Goal: Task Accomplishment & Management: Manage account settings

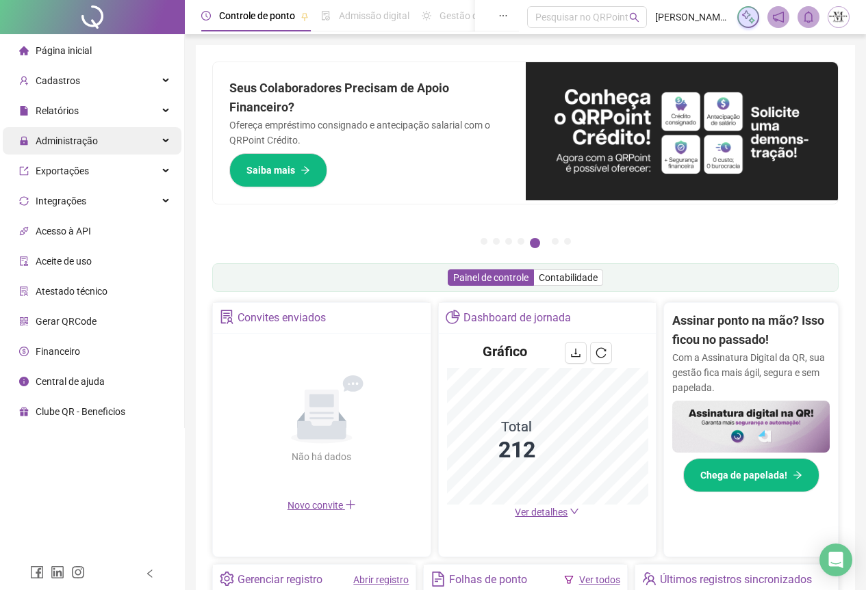
click at [64, 135] on span "Administração" at bounding box center [67, 140] width 62 height 11
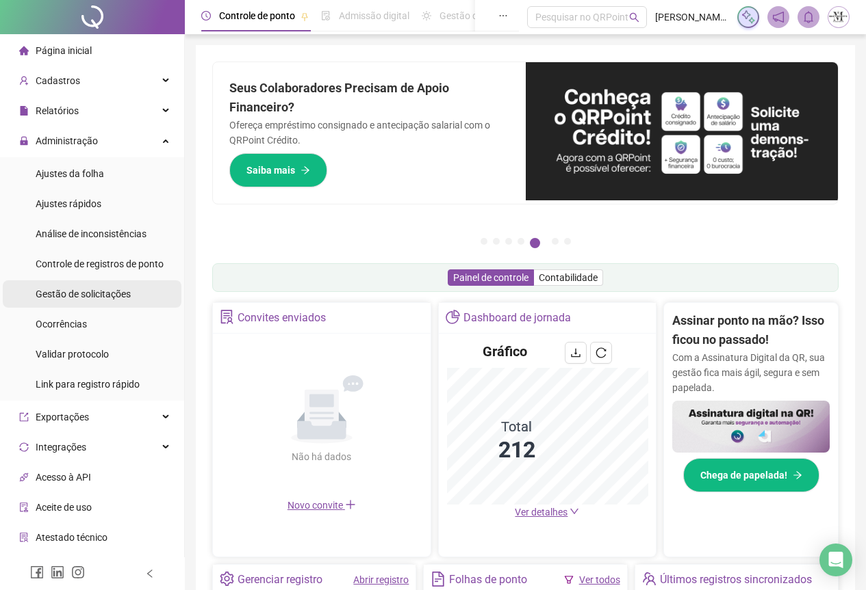
click at [73, 291] on span "Gestão de solicitações" at bounding box center [83, 294] width 95 height 11
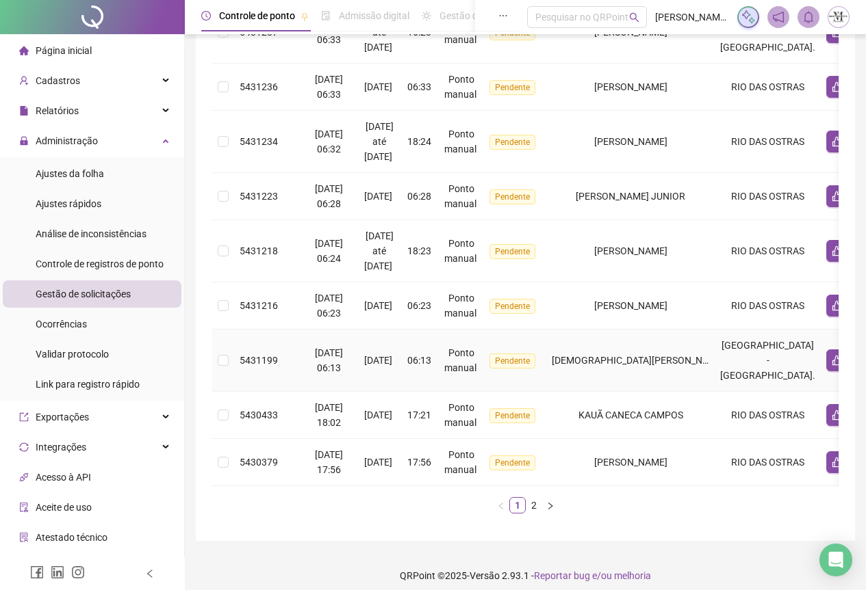
scroll to position [440, 0]
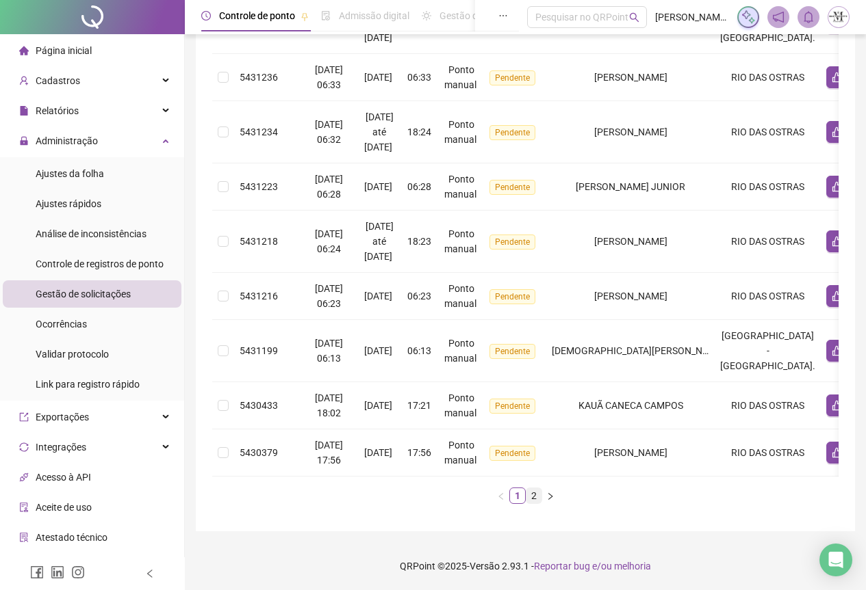
click at [534, 500] on link "2" at bounding box center [533, 496] width 15 height 15
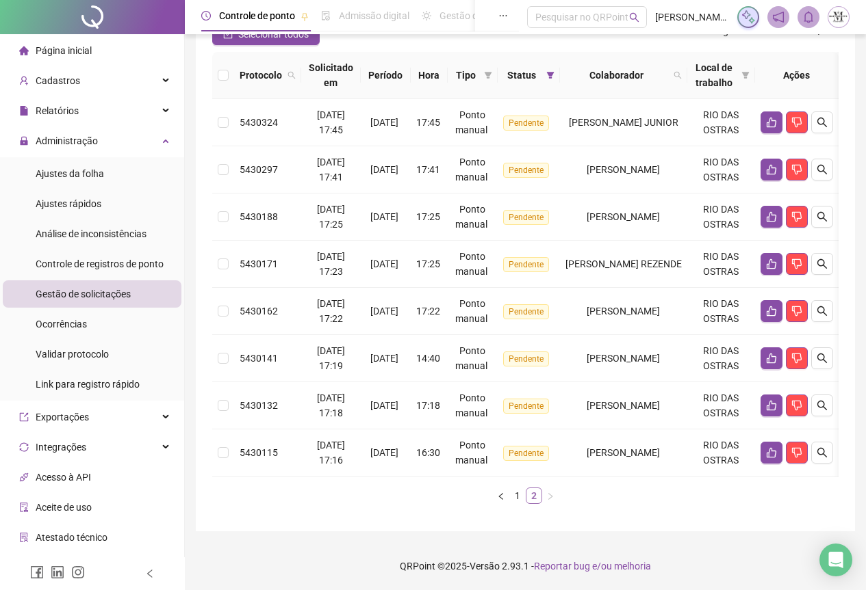
scroll to position [146, 0]
click at [782, 447] on button "button" at bounding box center [771, 453] width 22 height 22
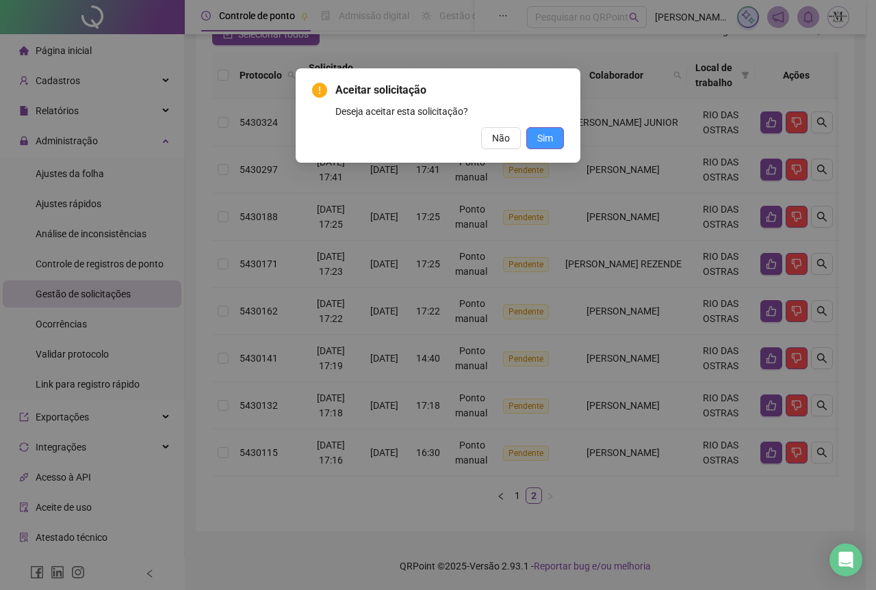
click at [542, 134] on span "Sim" at bounding box center [545, 138] width 16 height 15
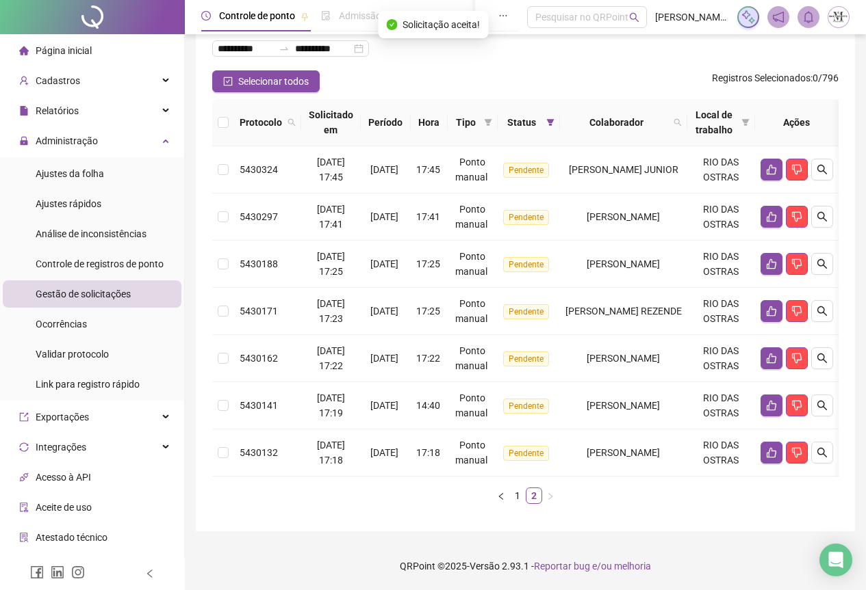
scroll to position [99, 0]
click at [776, 448] on icon "like" at bounding box center [771, 453] width 10 height 10
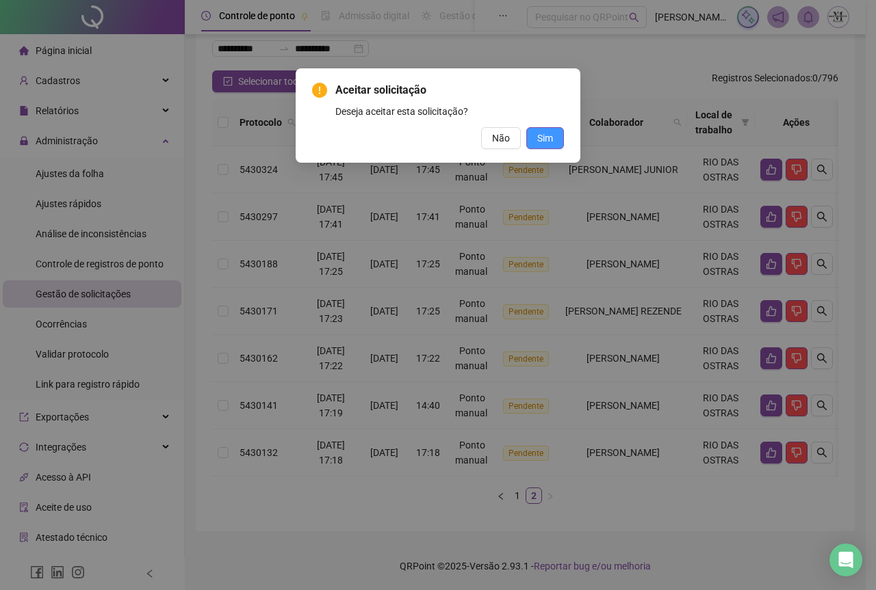
click at [550, 139] on span "Sim" at bounding box center [545, 138] width 16 height 15
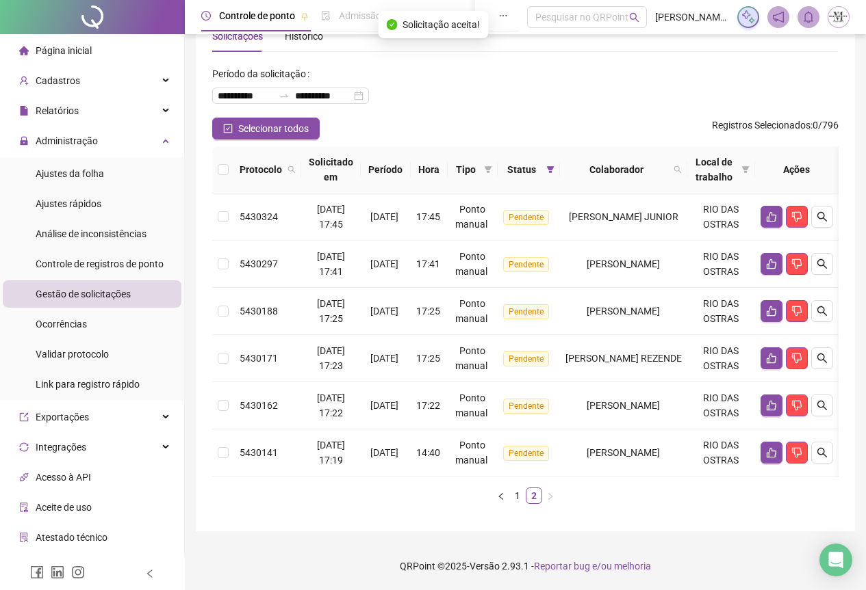
scroll to position [51, 0]
click at [777, 447] on icon "like" at bounding box center [771, 452] width 11 height 11
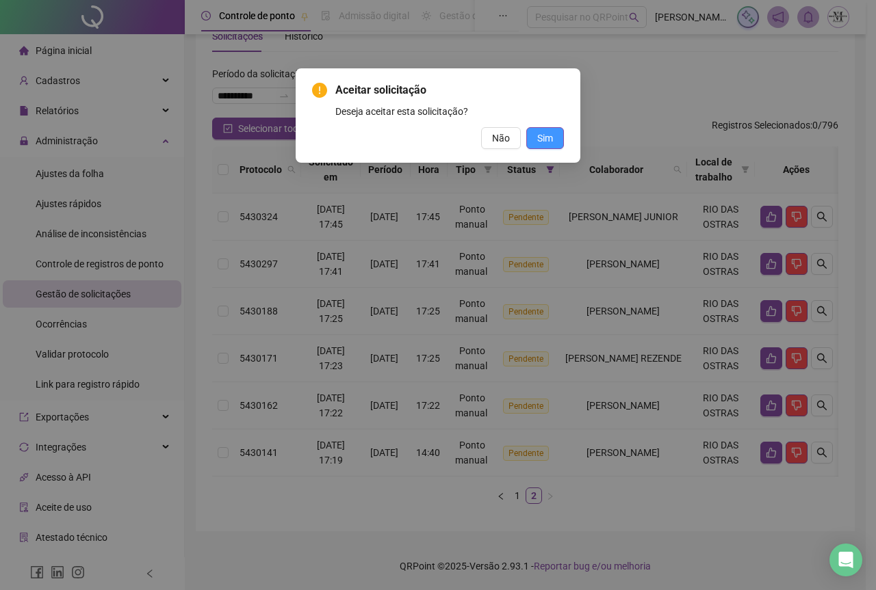
click at [553, 141] on button "Sim" at bounding box center [545, 138] width 38 height 22
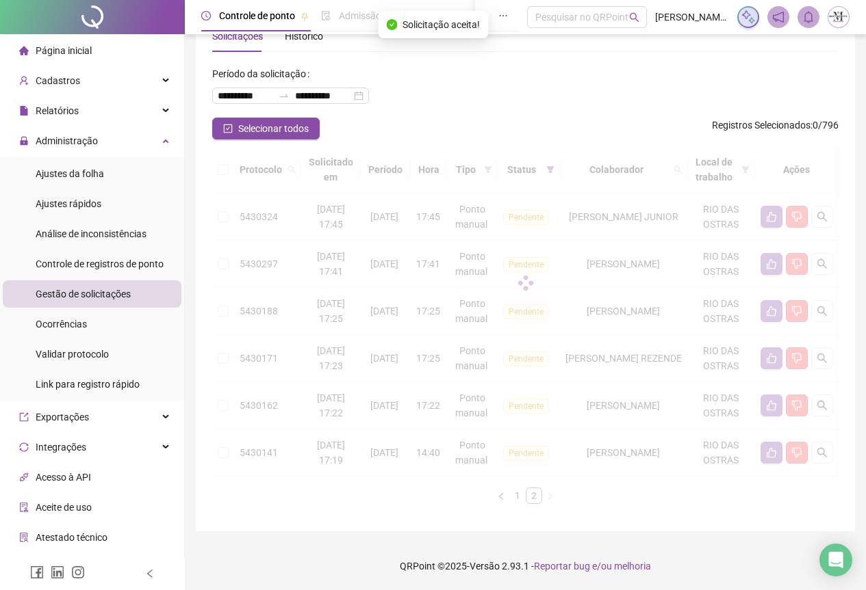
scroll to position [4, 0]
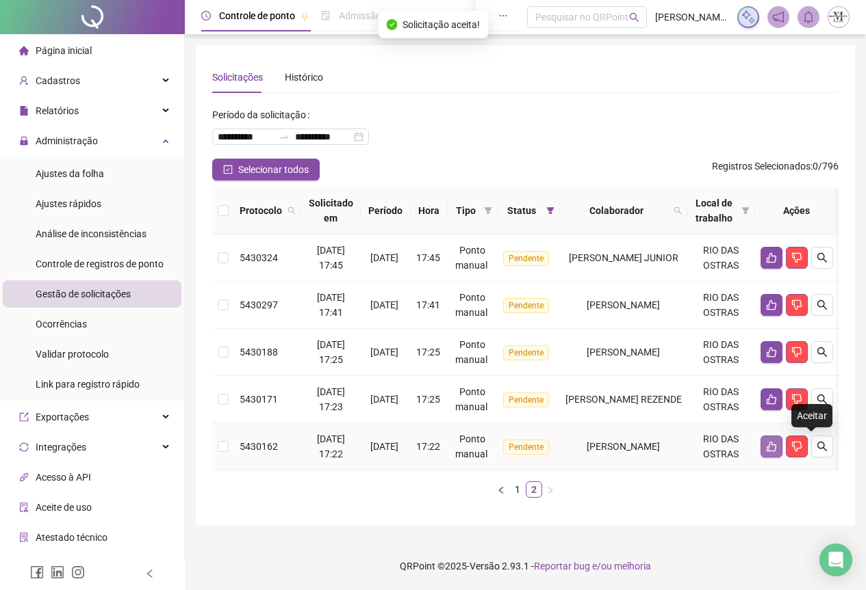
click at [777, 446] on icon "like" at bounding box center [771, 446] width 11 height 11
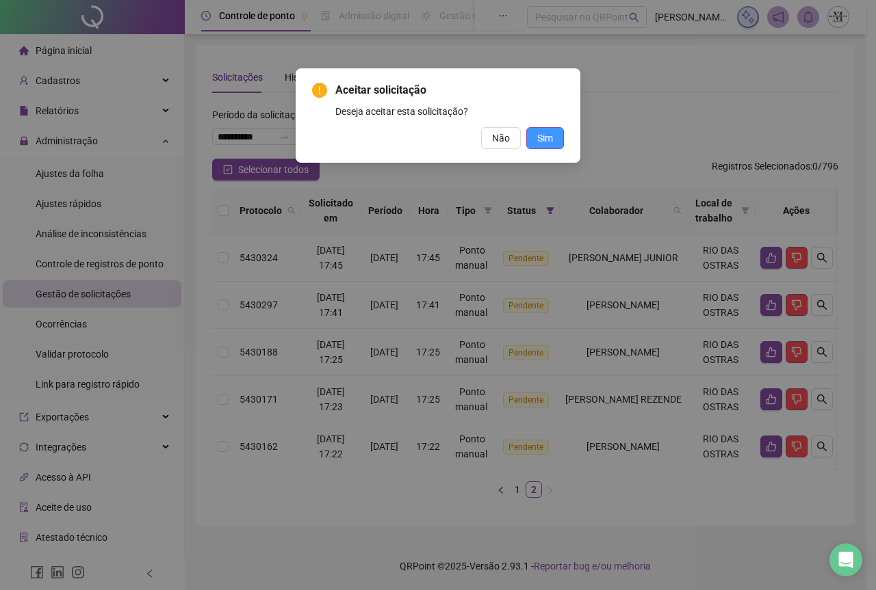
click at [556, 134] on button "Sim" at bounding box center [545, 138] width 38 height 22
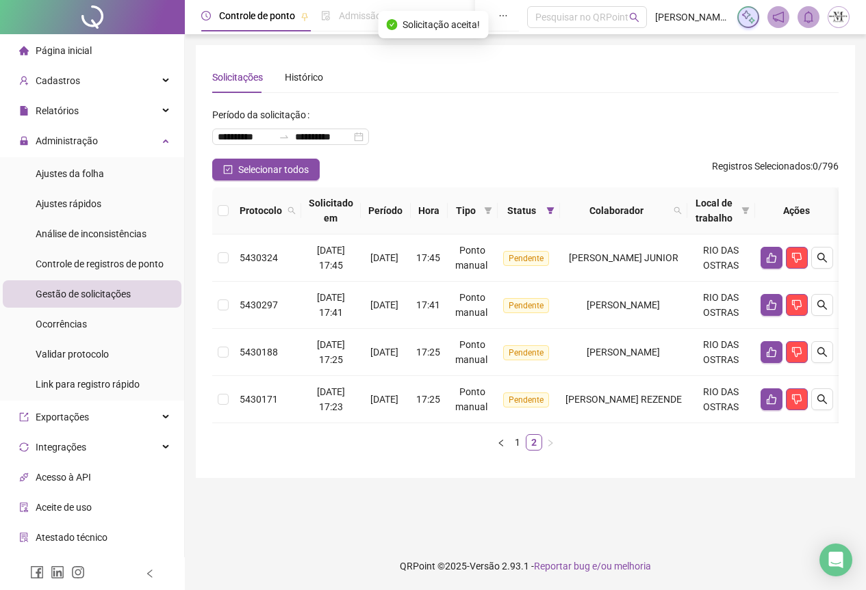
scroll to position [0, 0]
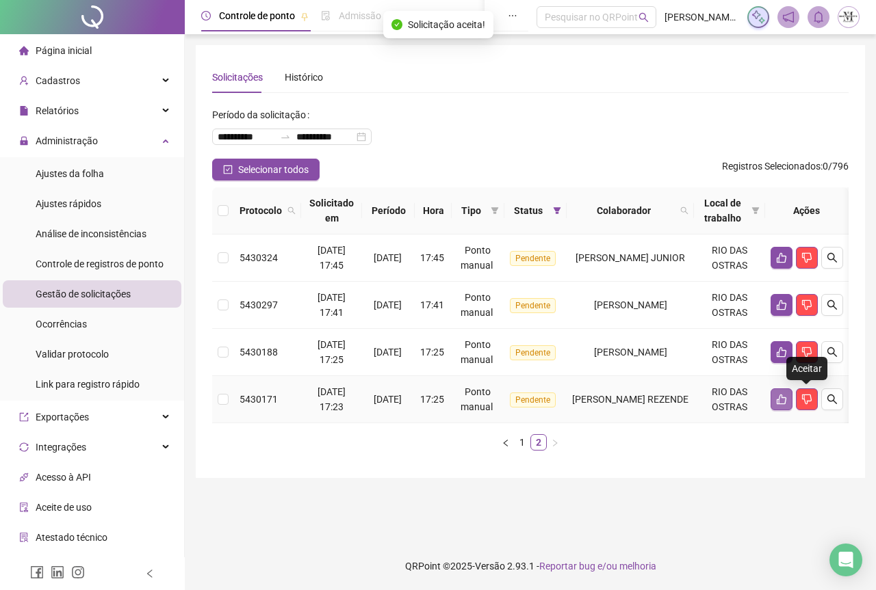
click at [792, 406] on button "button" at bounding box center [781, 400] width 22 height 22
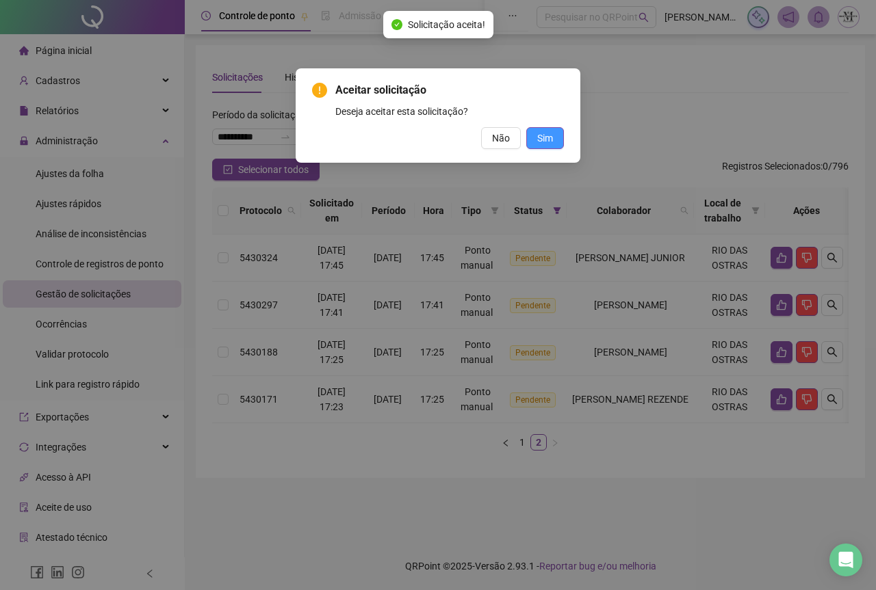
click at [548, 146] on button "Sim" at bounding box center [545, 138] width 38 height 22
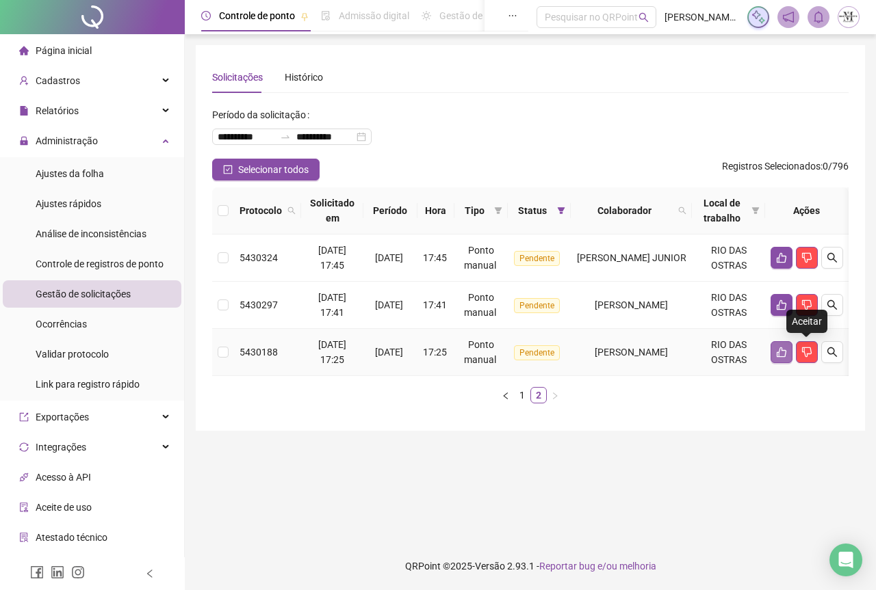
click at [787, 353] on icon "like" at bounding box center [781, 352] width 11 height 11
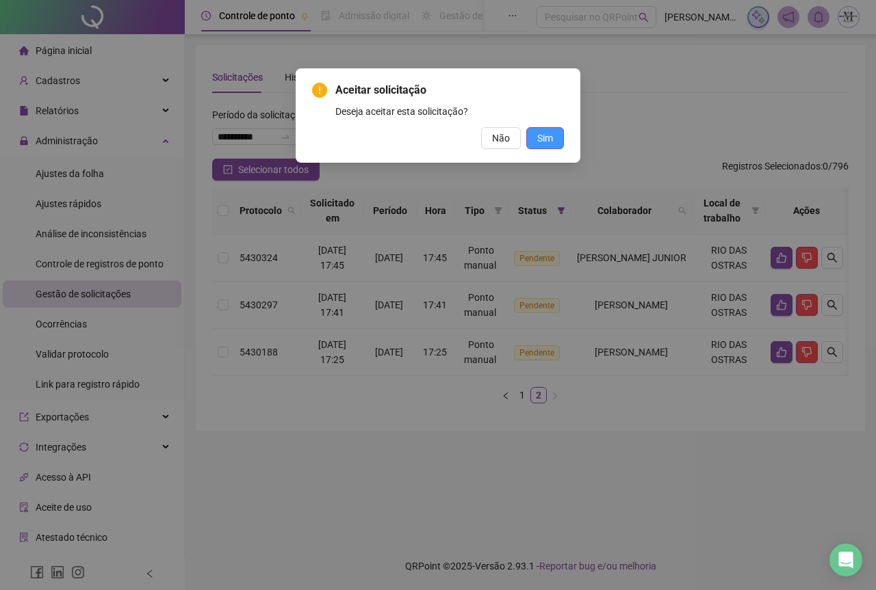
click at [545, 131] on span "Sim" at bounding box center [545, 138] width 16 height 15
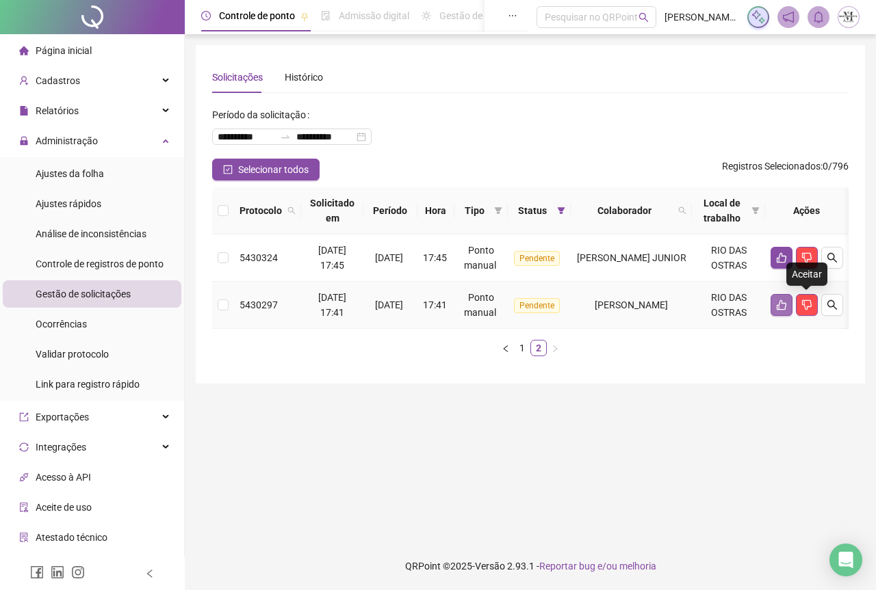
click at [787, 307] on icon "like" at bounding box center [781, 305] width 11 height 11
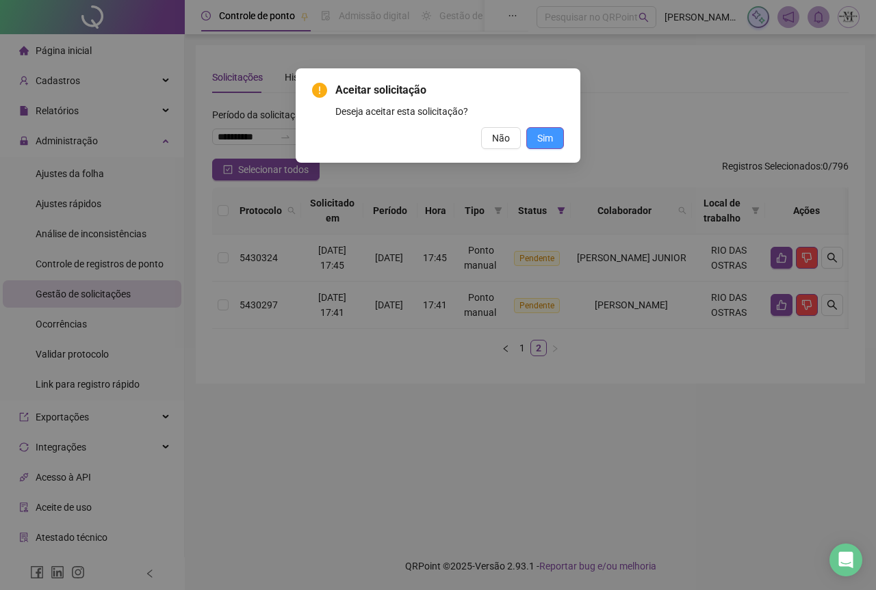
click at [541, 136] on span "Sim" at bounding box center [545, 138] width 16 height 15
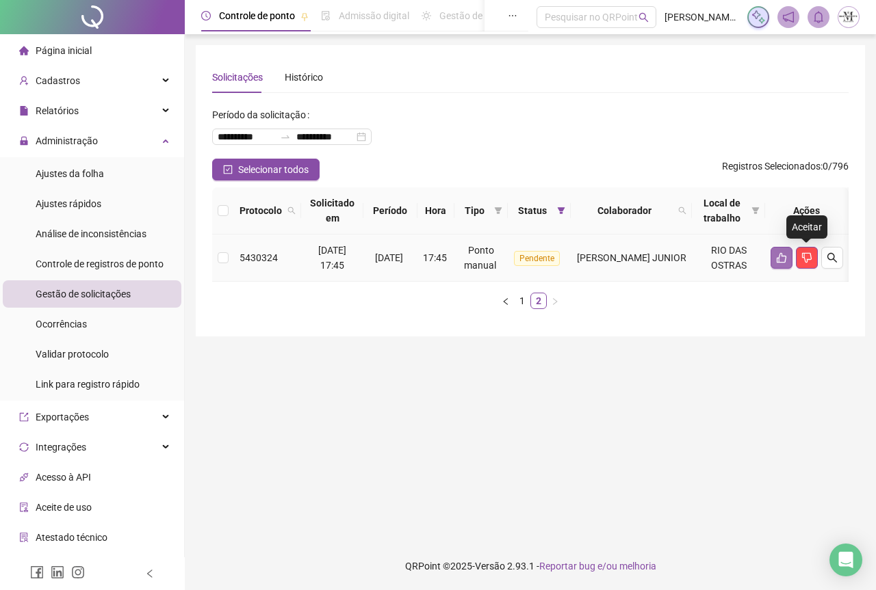
click at [787, 261] on icon "like" at bounding box center [781, 257] width 11 height 11
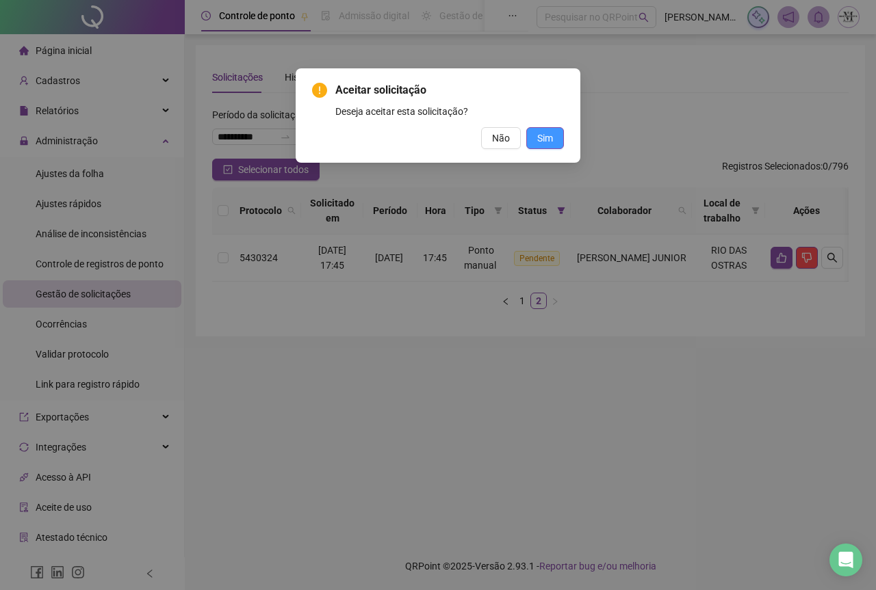
click at [539, 144] on span "Sim" at bounding box center [545, 138] width 16 height 15
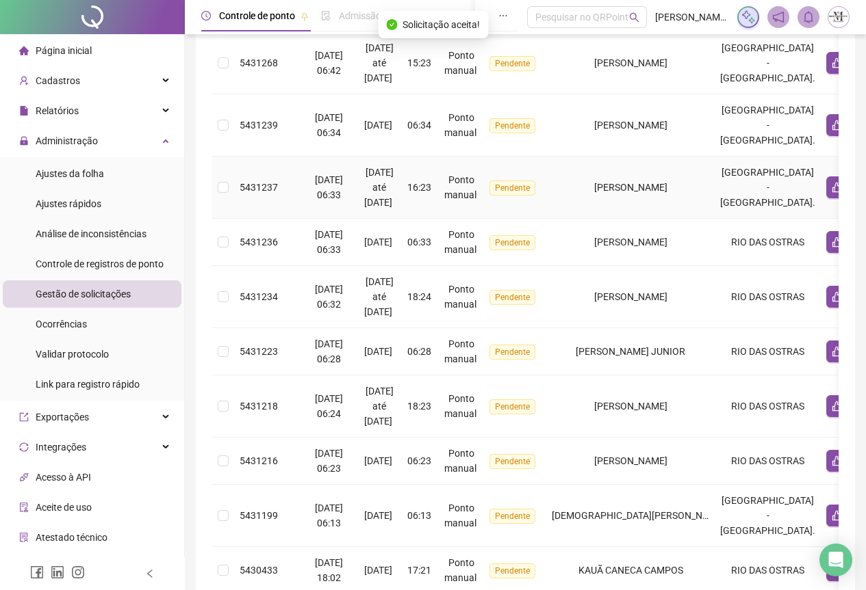
scroll to position [440, 0]
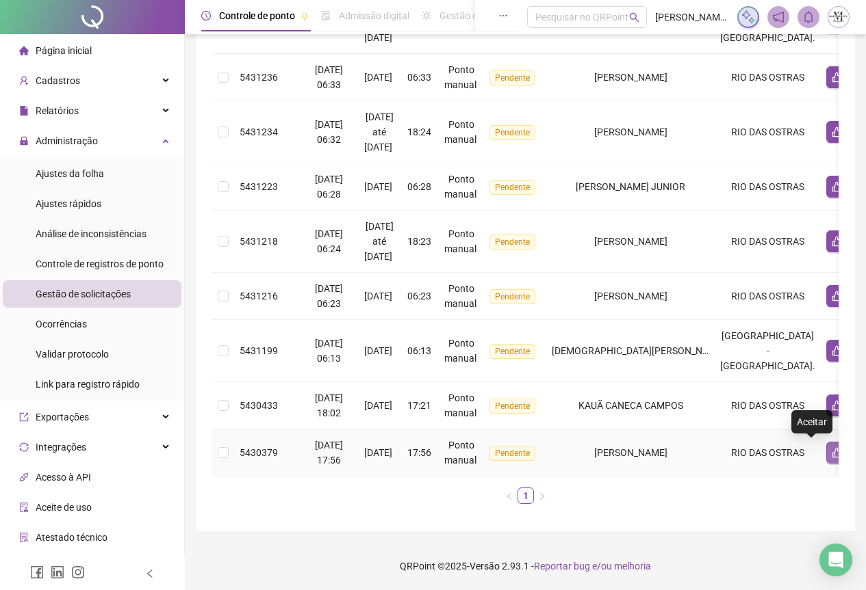
click at [831, 447] on icon "like" at bounding box center [836, 452] width 11 height 11
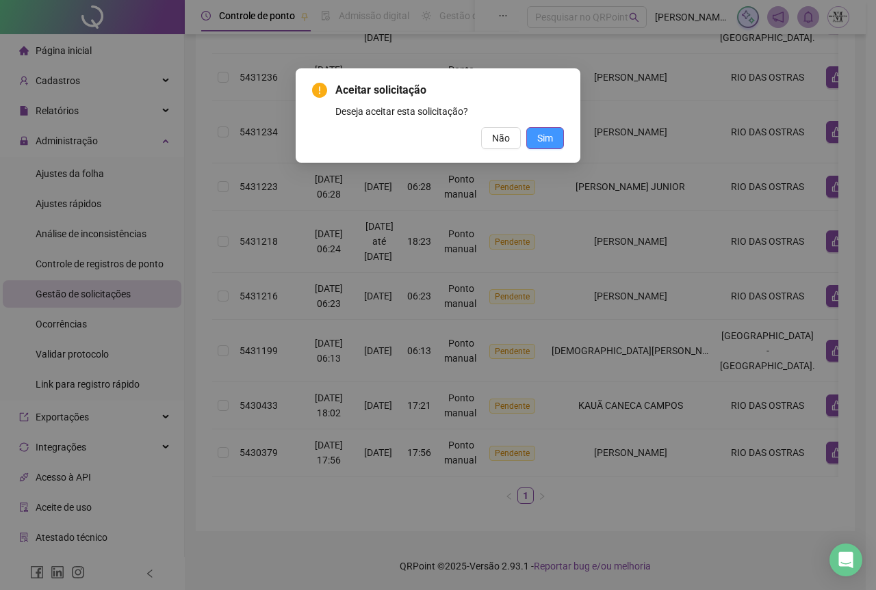
click at [556, 143] on button "Sim" at bounding box center [545, 138] width 38 height 22
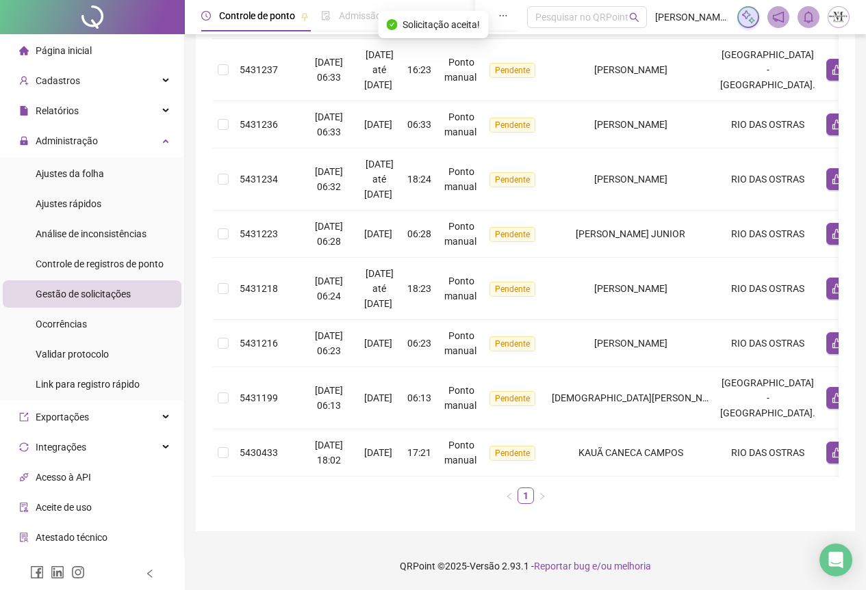
scroll to position [393, 0]
click at [826, 450] on button "button" at bounding box center [837, 453] width 22 height 22
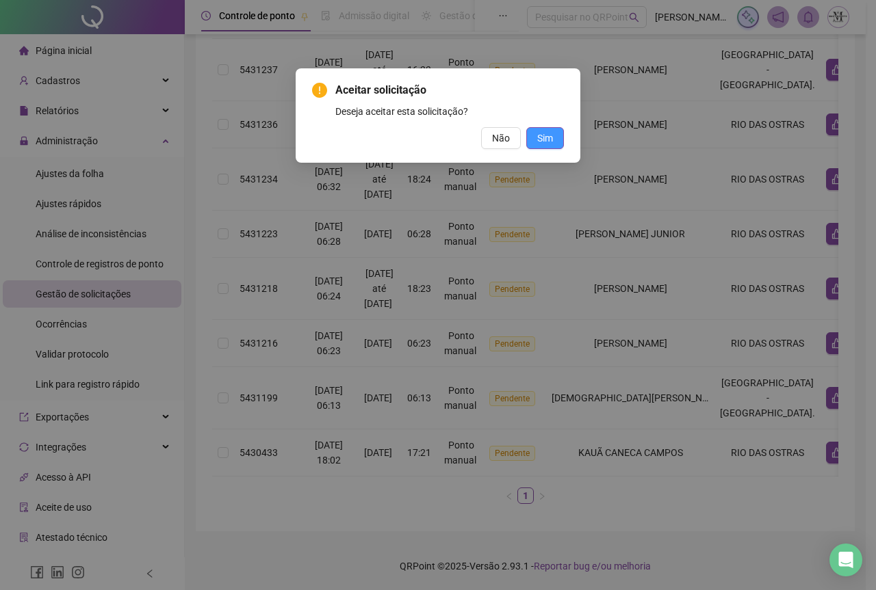
click at [543, 143] on span "Sim" at bounding box center [545, 138] width 16 height 15
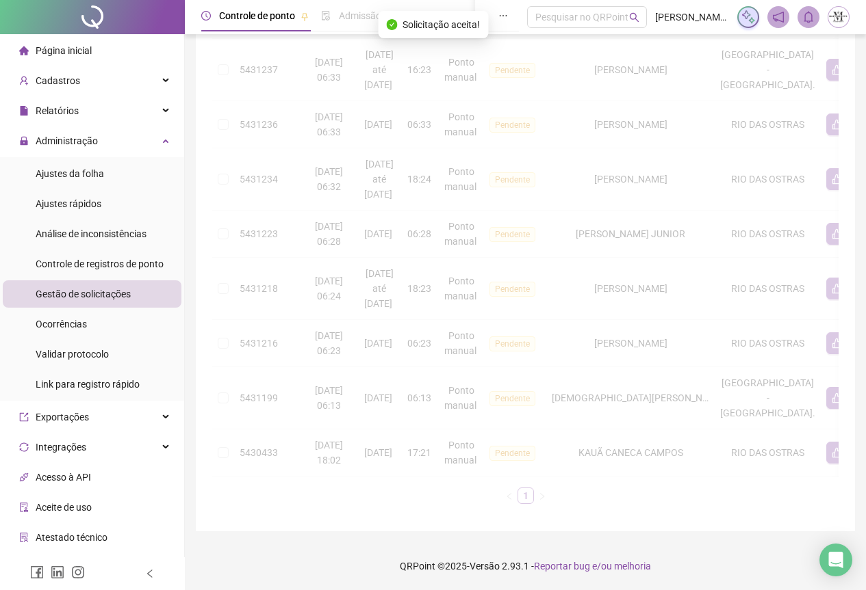
scroll to position [346, 0]
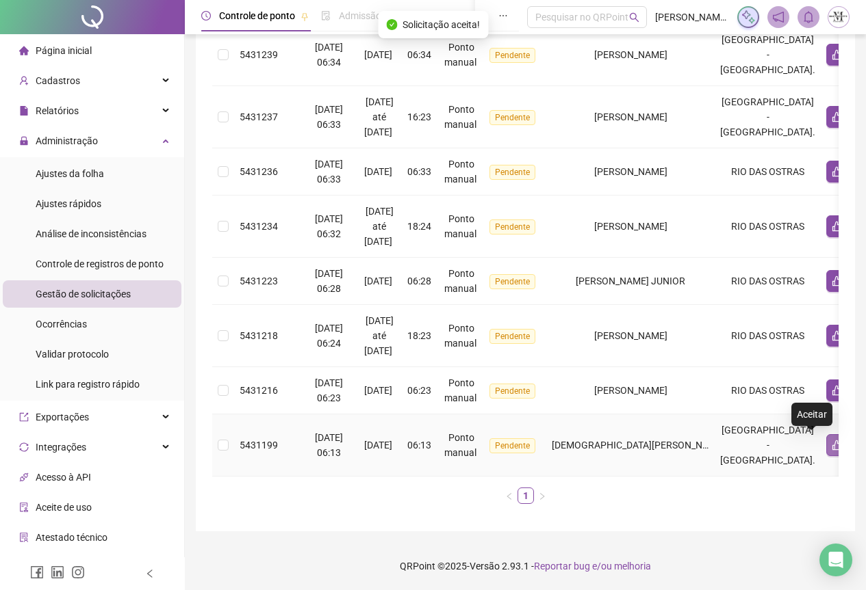
click at [831, 440] on icon "like" at bounding box center [836, 445] width 11 height 11
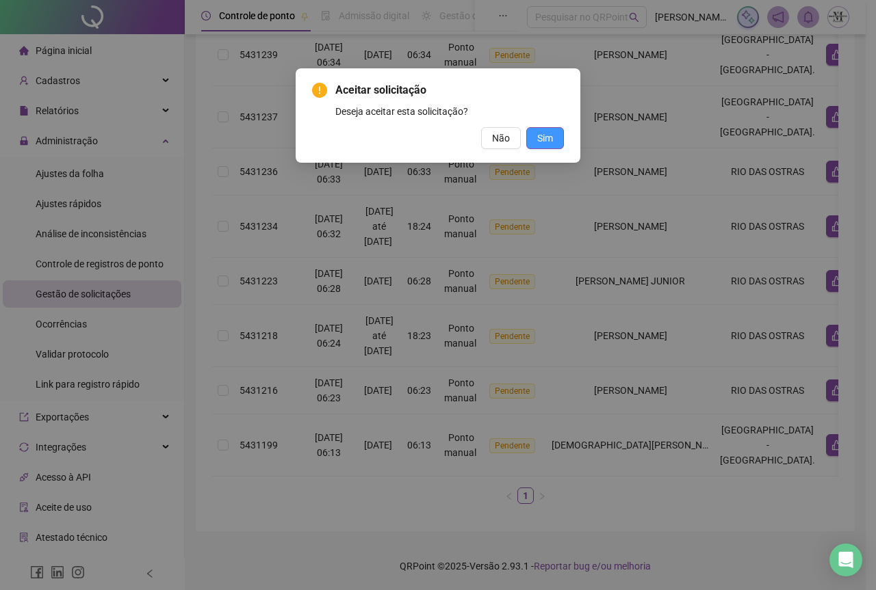
click at [549, 138] on span "Sim" at bounding box center [545, 138] width 16 height 15
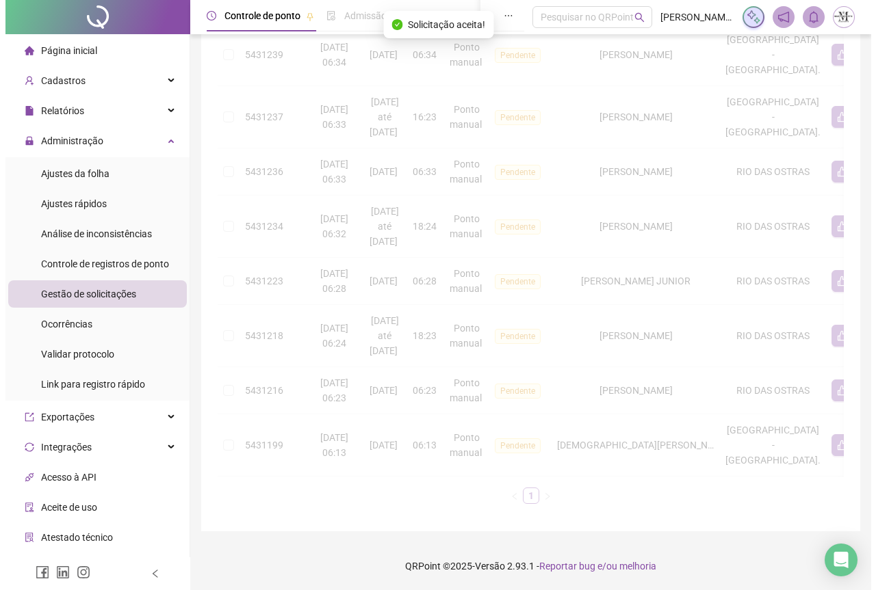
scroll to position [283, 0]
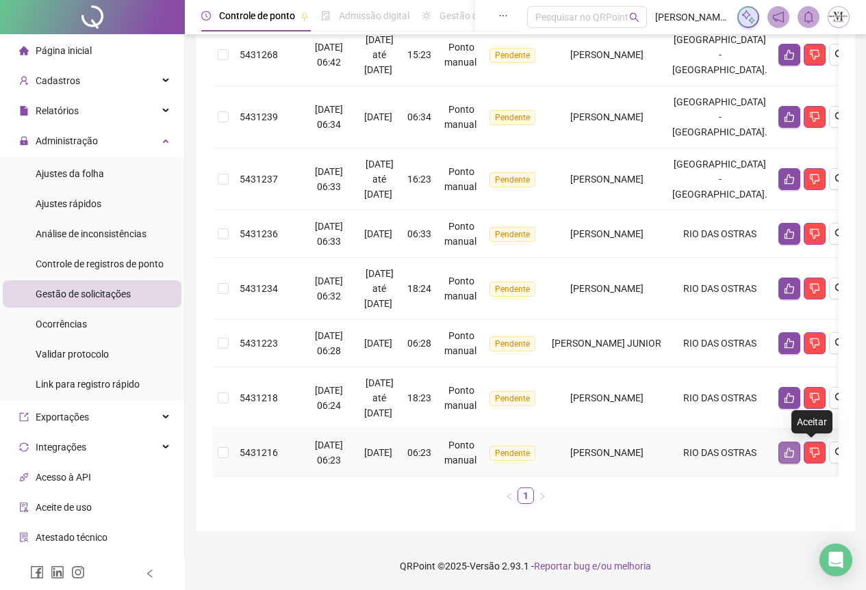
click at [794, 448] on icon "like" at bounding box center [789, 453] width 10 height 10
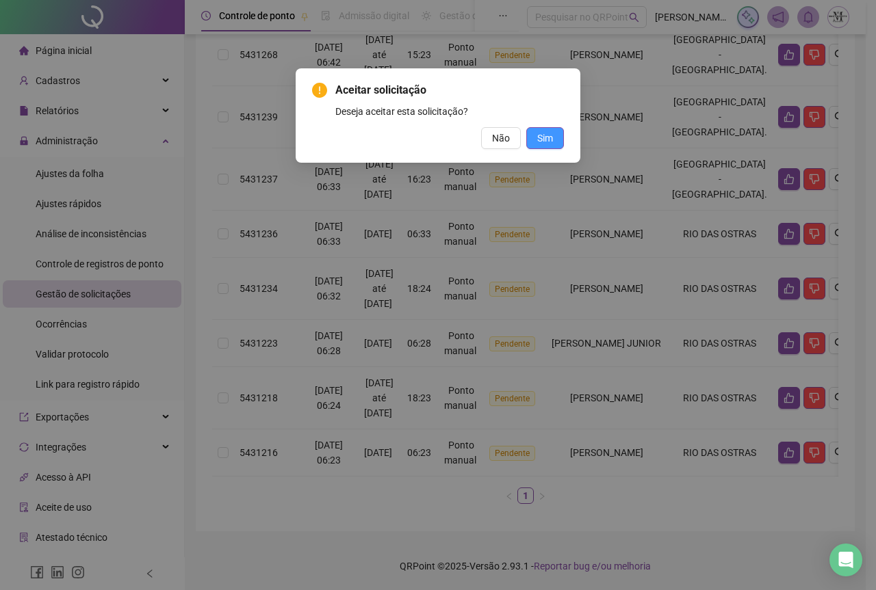
click at [541, 134] on span "Sim" at bounding box center [545, 138] width 16 height 15
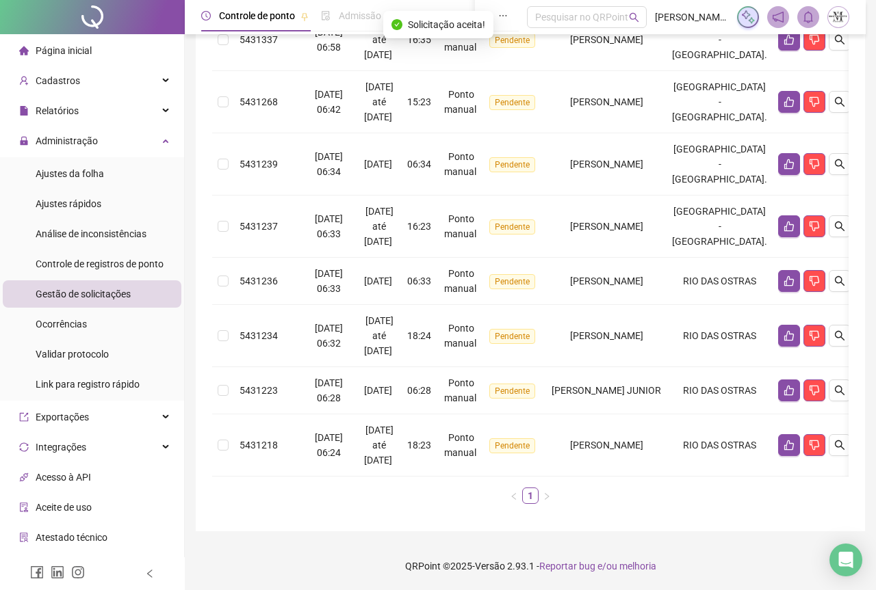
scroll to position [236, 0]
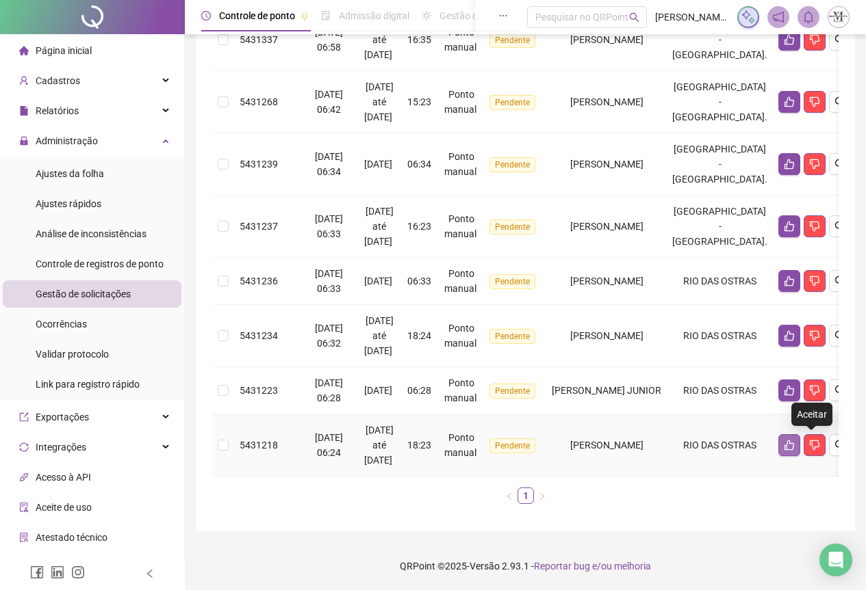
click at [794, 440] on icon "like" at bounding box center [788, 445] width 11 height 11
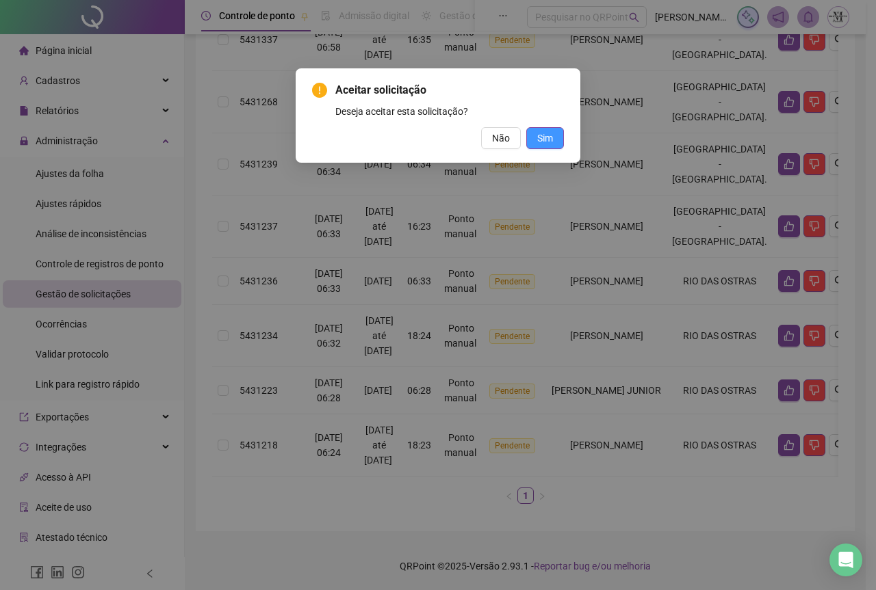
click at [548, 136] on span "Sim" at bounding box center [545, 138] width 16 height 15
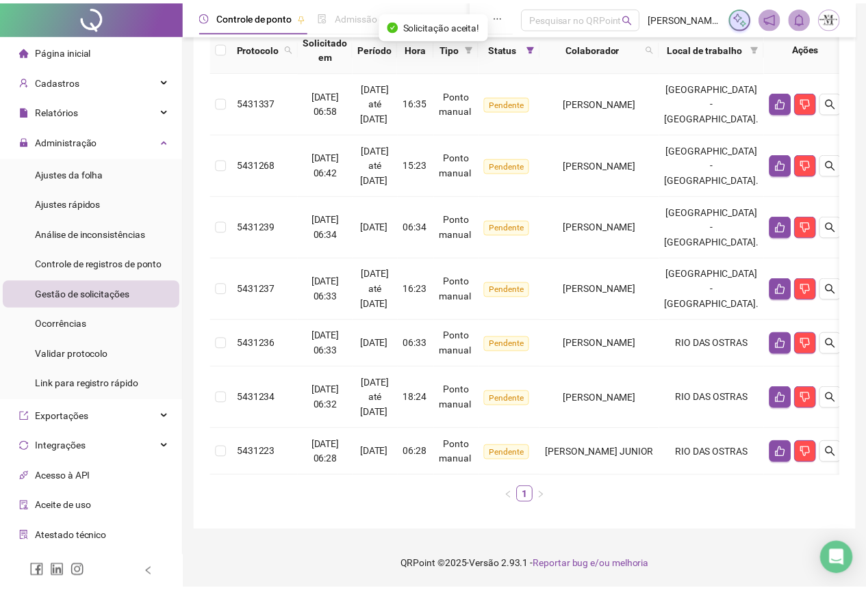
scroll to position [174, 0]
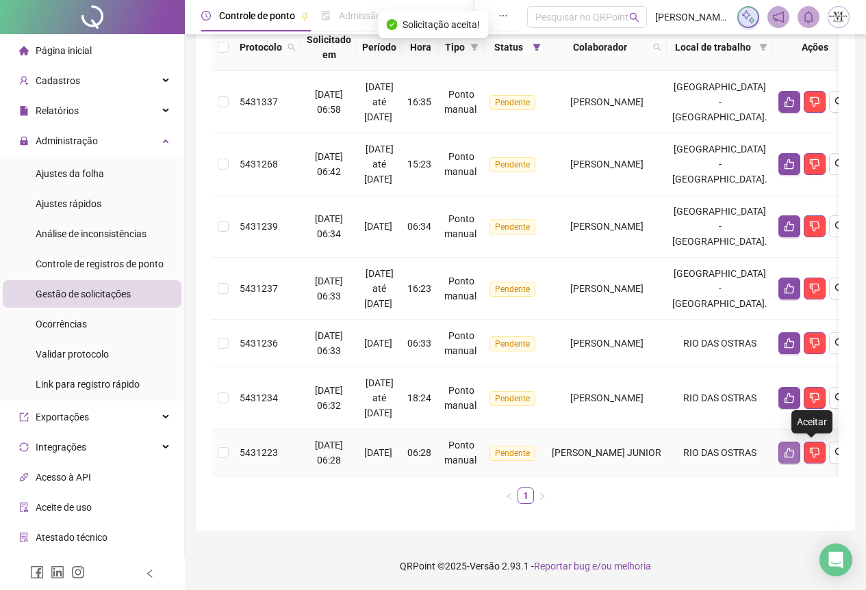
click at [800, 450] on button "button" at bounding box center [789, 453] width 22 height 22
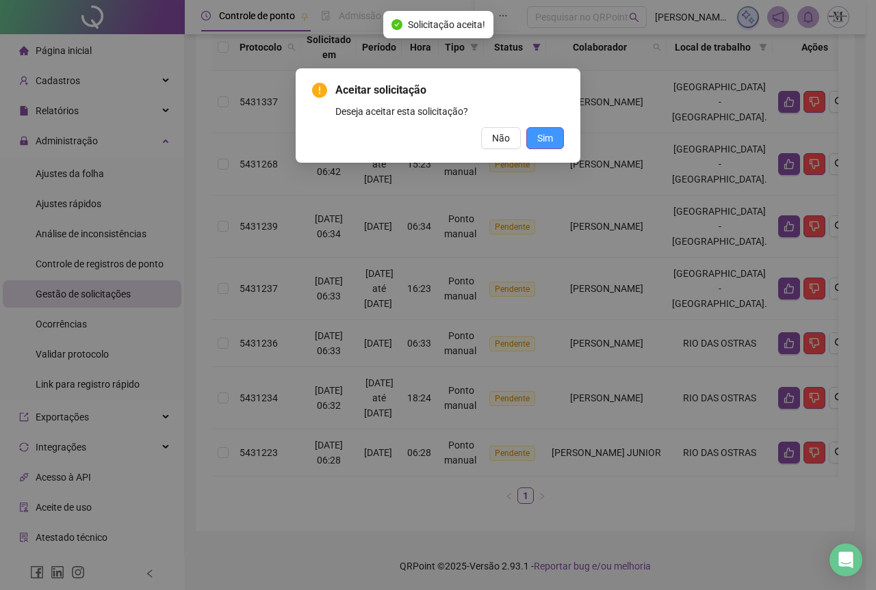
click at [538, 131] on span "Sim" at bounding box center [545, 138] width 16 height 15
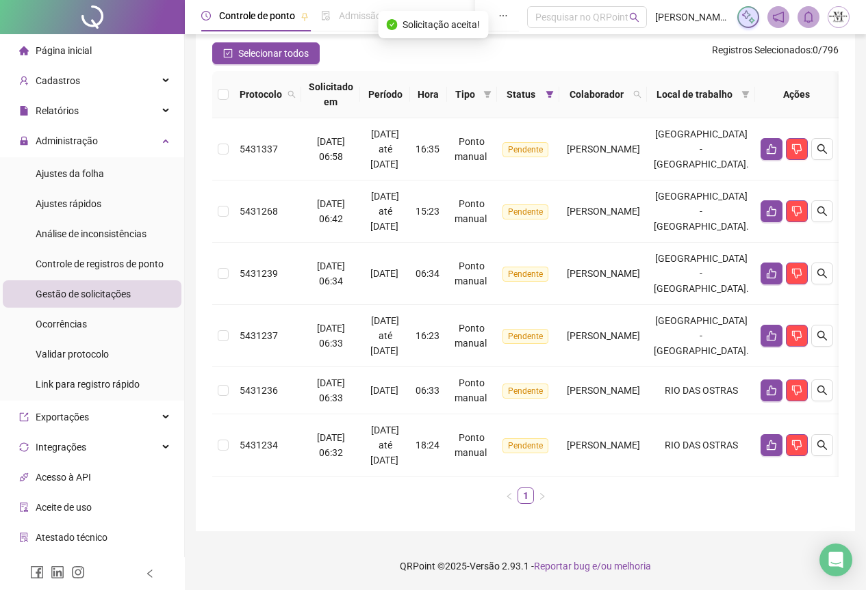
scroll to position [127, 0]
click at [776, 441] on icon "like" at bounding box center [771, 446] width 10 height 10
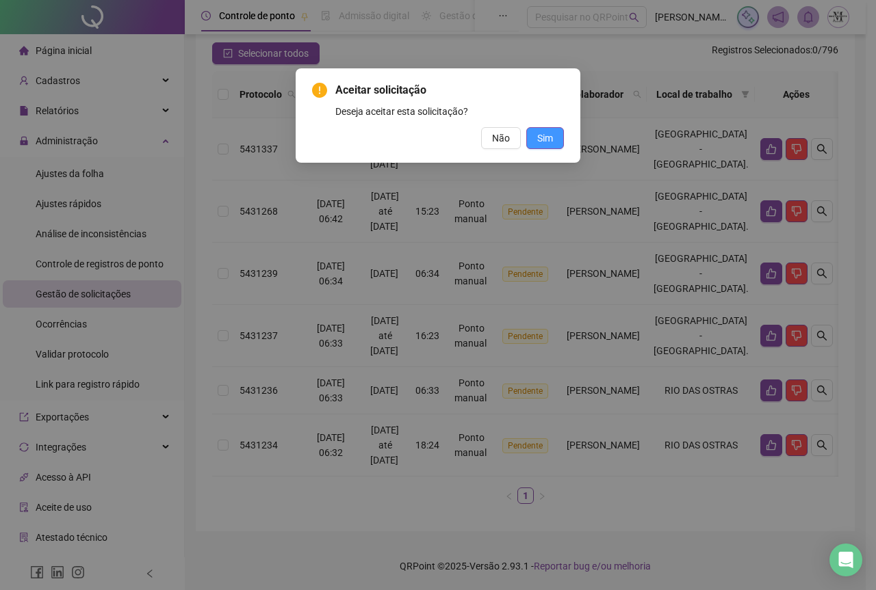
click at [541, 140] on span "Sim" at bounding box center [545, 138] width 16 height 15
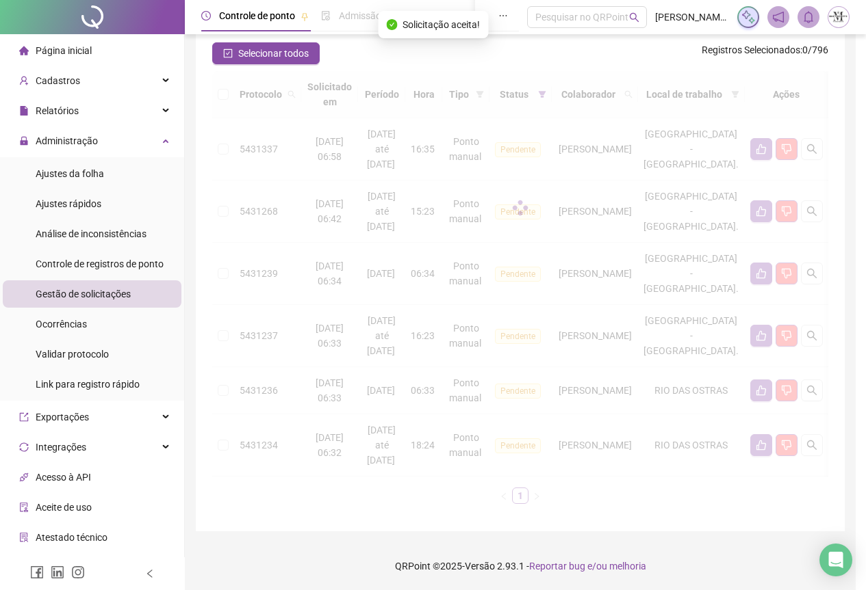
scroll to position [64, 0]
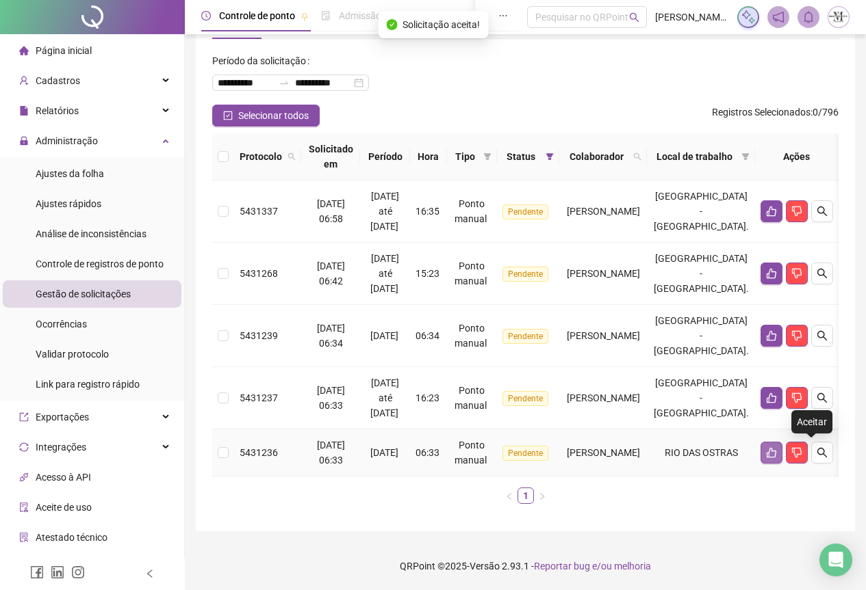
click at [776, 448] on icon "like" at bounding box center [771, 453] width 10 height 10
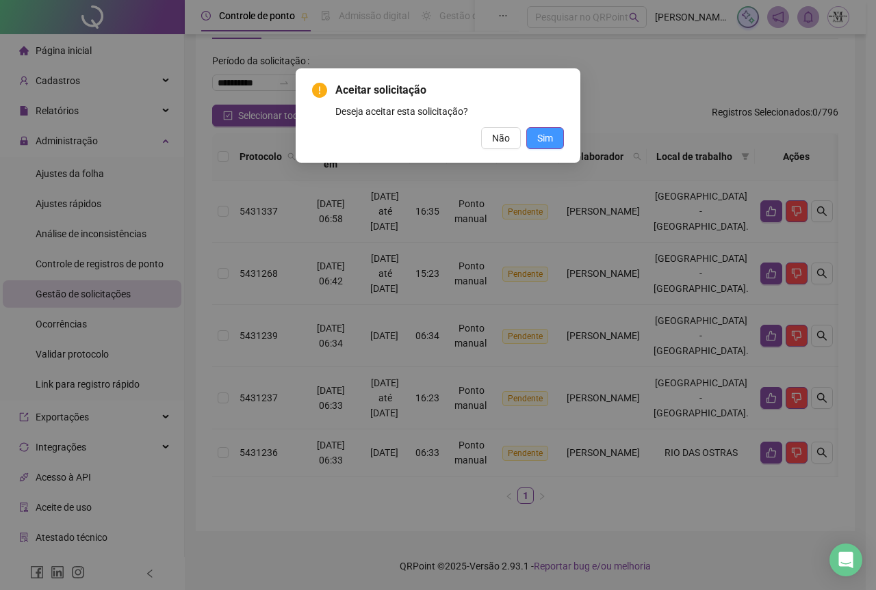
click at [544, 142] on span "Sim" at bounding box center [545, 138] width 16 height 15
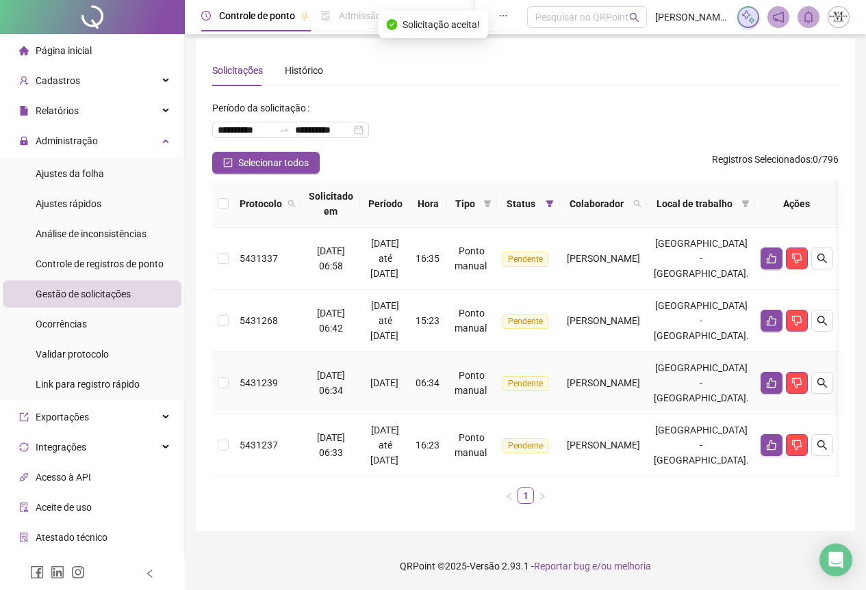
scroll to position [17, 0]
click at [777, 440] on icon "like" at bounding box center [771, 445] width 11 height 11
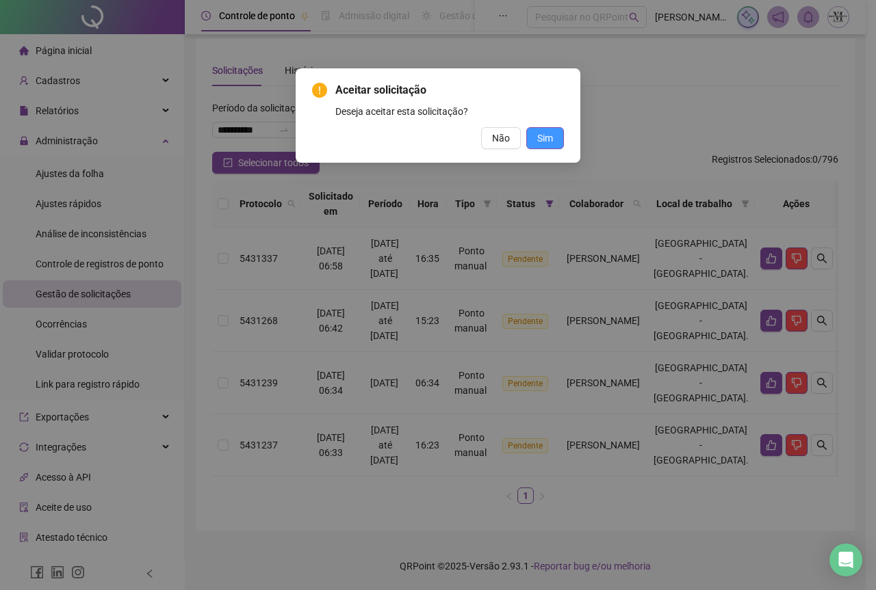
click at [549, 140] on span "Sim" at bounding box center [545, 138] width 16 height 15
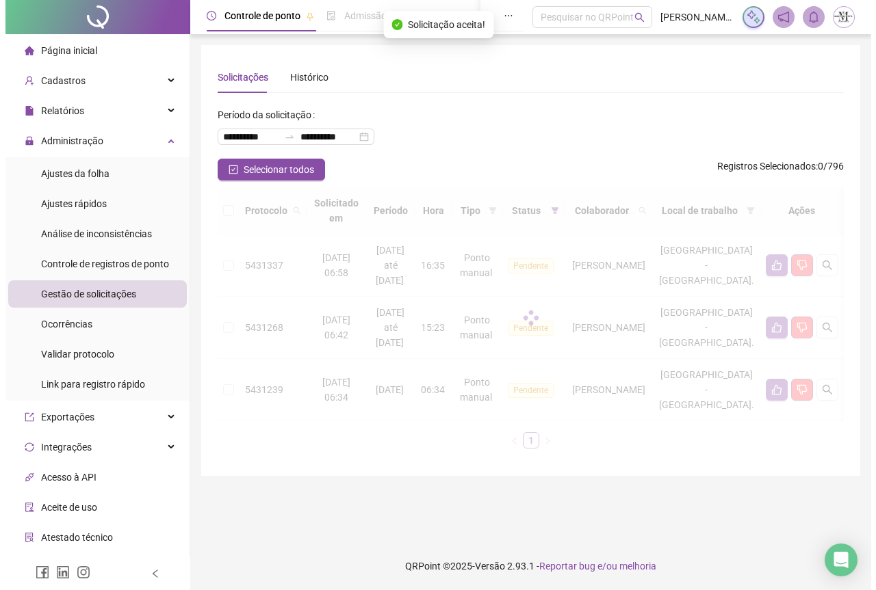
scroll to position [0, 0]
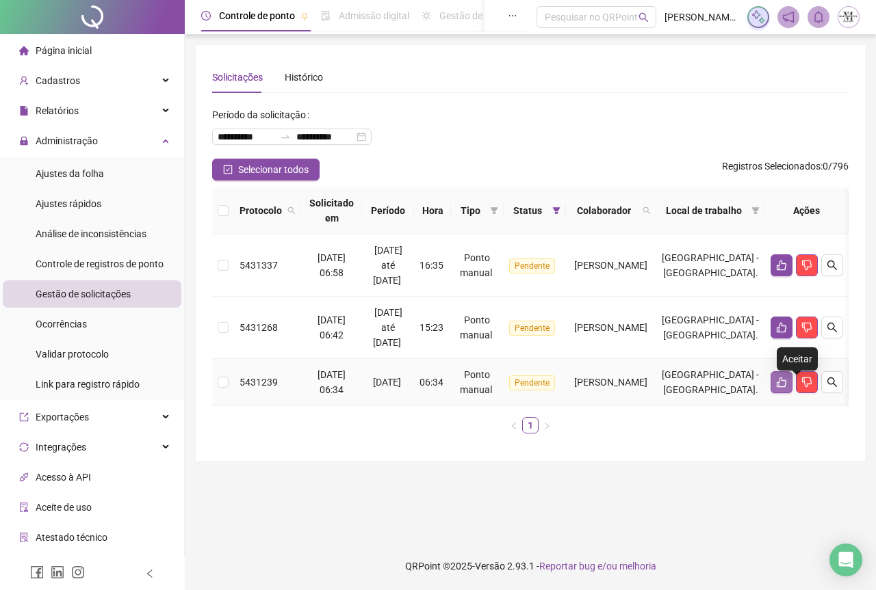
click at [786, 388] on icon "like" at bounding box center [782, 383] width 10 height 10
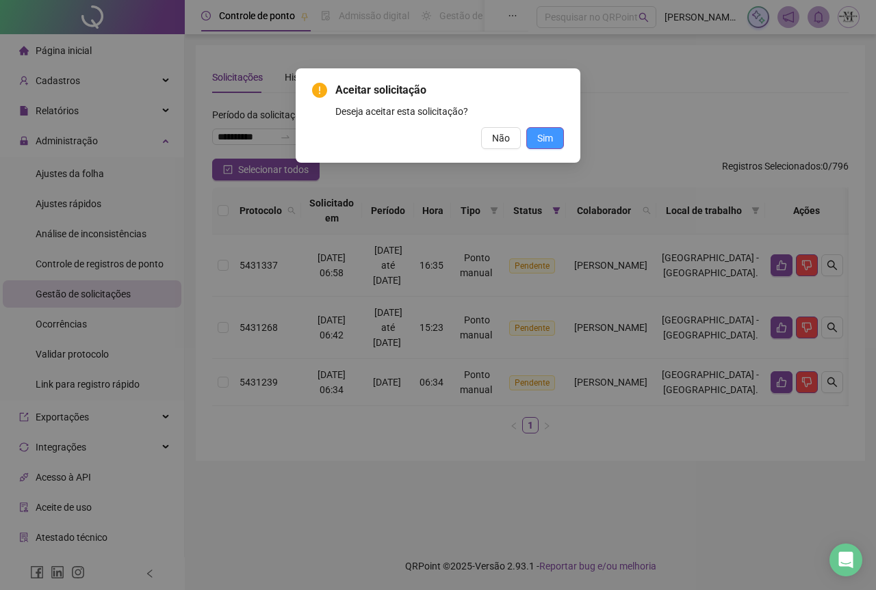
click at [551, 140] on span "Sim" at bounding box center [545, 138] width 16 height 15
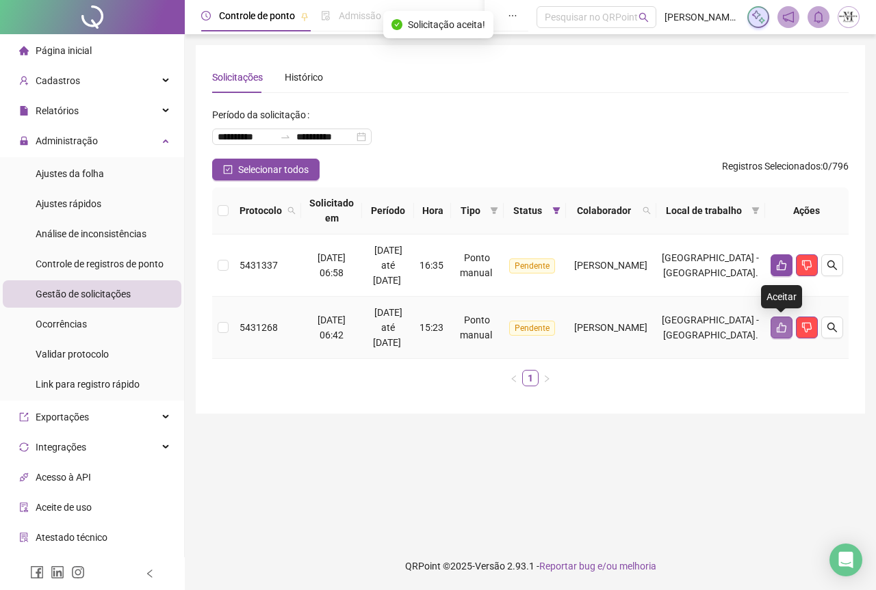
click at [779, 337] on button "button" at bounding box center [781, 328] width 22 height 22
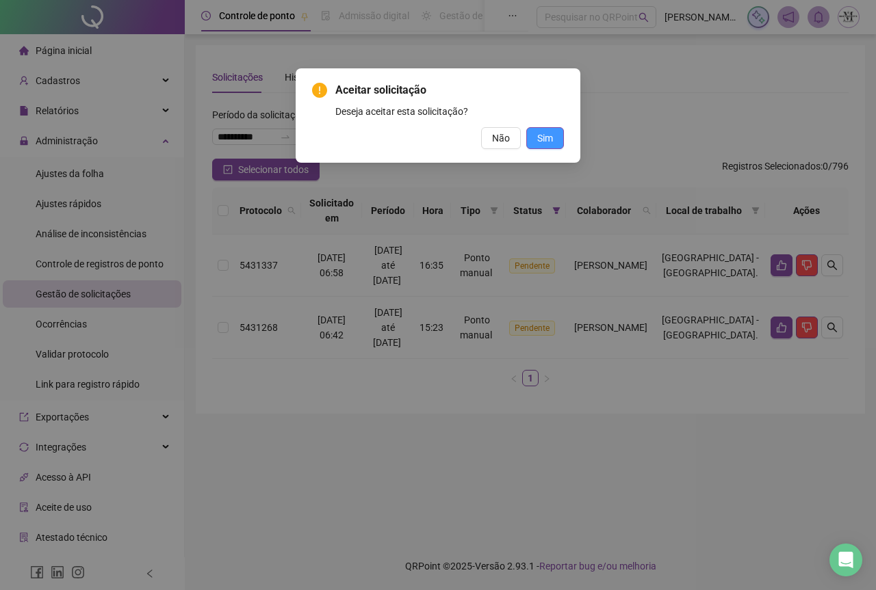
click at [545, 138] on span "Sim" at bounding box center [545, 138] width 16 height 15
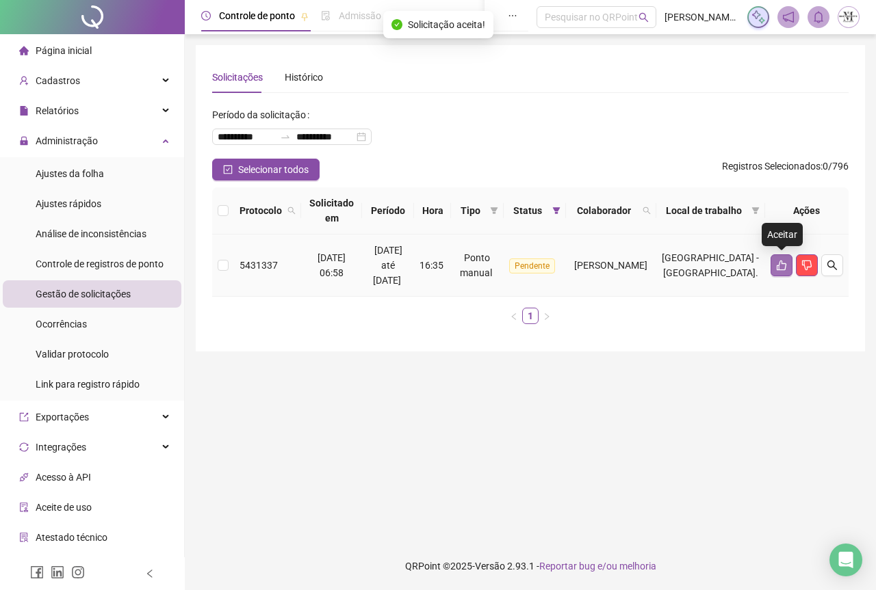
click at [780, 269] on icon "like" at bounding box center [781, 265] width 11 height 11
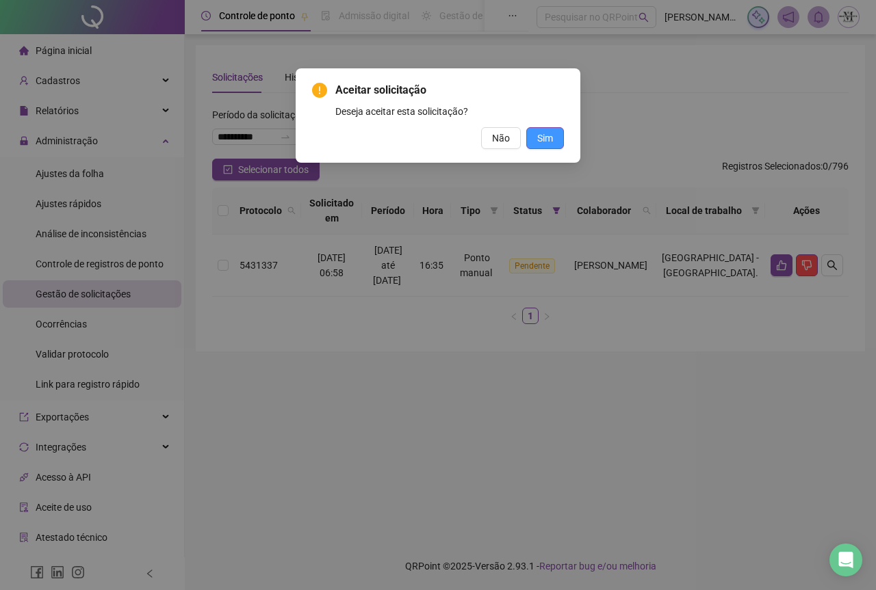
click at [550, 133] on span "Sim" at bounding box center [545, 138] width 16 height 15
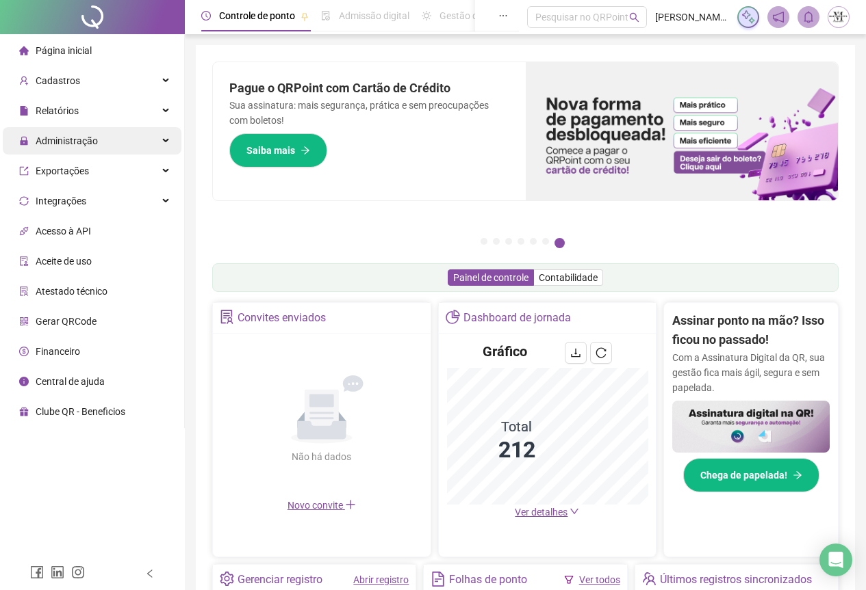
click at [61, 147] on span "Administração" at bounding box center [58, 140] width 79 height 27
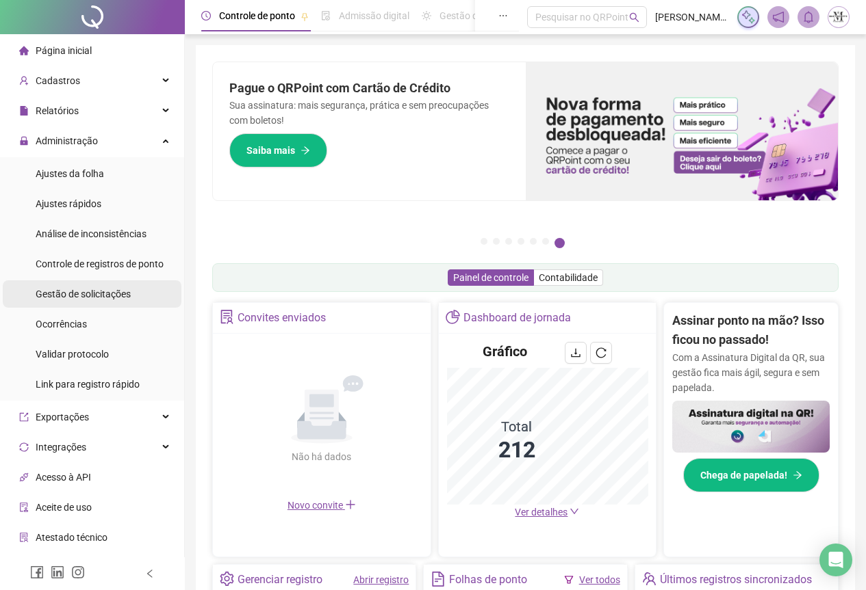
click at [64, 298] on span "Gestão de solicitações" at bounding box center [83, 294] width 95 height 11
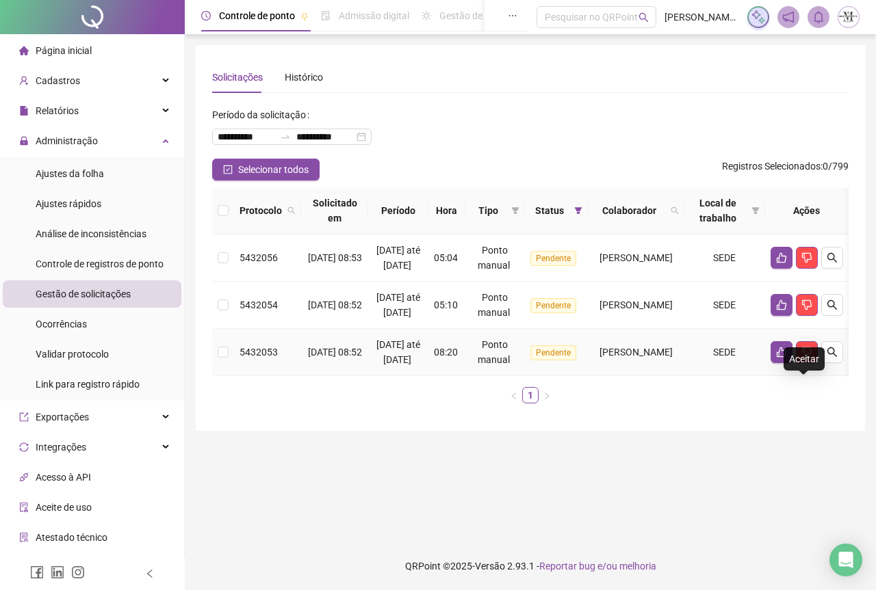
click at [801, 376] on td at bounding box center [806, 352] width 83 height 47
click at [787, 358] on icon "like" at bounding box center [781, 352] width 11 height 11
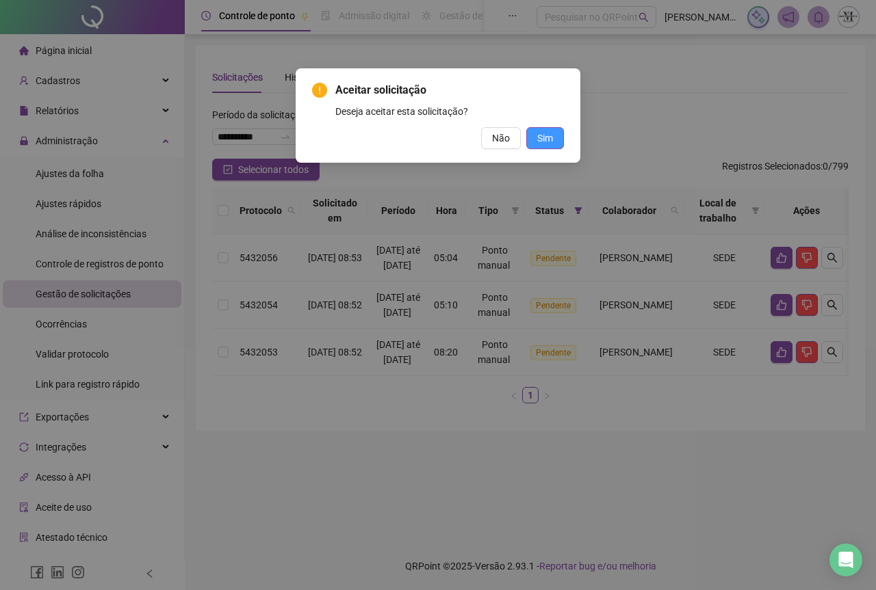
click at [545, 143] on span "Sim" at bounding box center [545, 138] width 16 height 15
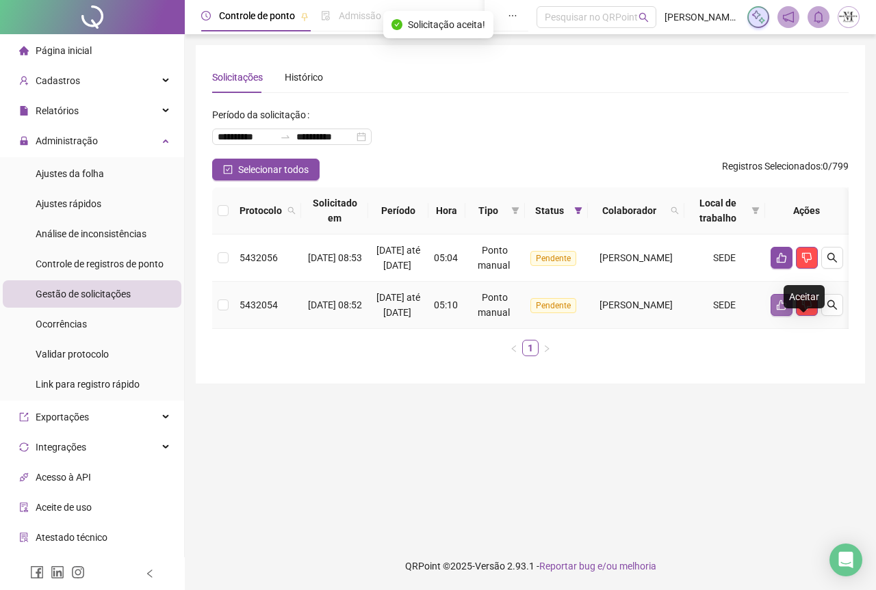
click at [786, 311] on icon "like" at bounding box center [782, 305] width 10 height 10
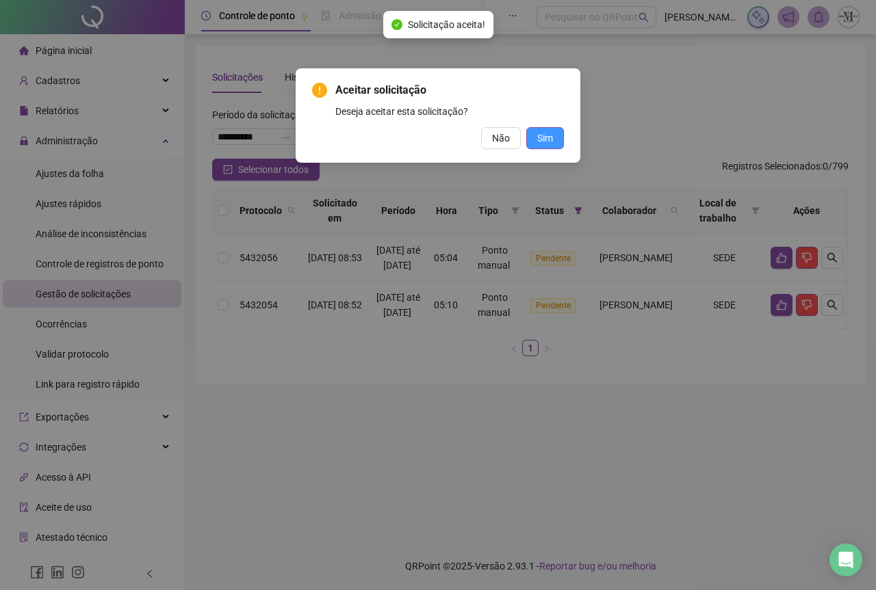
click at [543, 144] on span "Sim" at bounding box center [545, 138] width 16 height 15
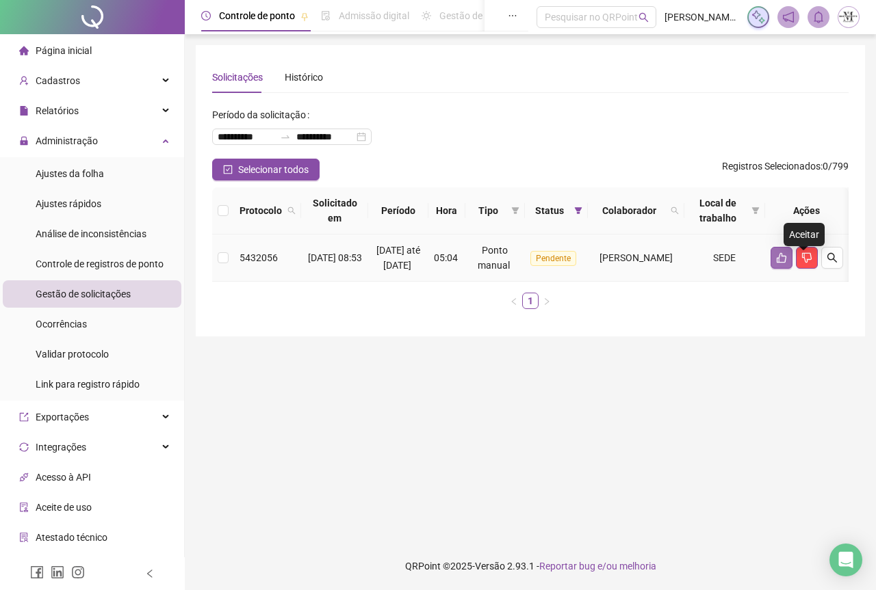
click at [787, 263] on icon "like" at bounding box center [781, 257] width 11 height 11
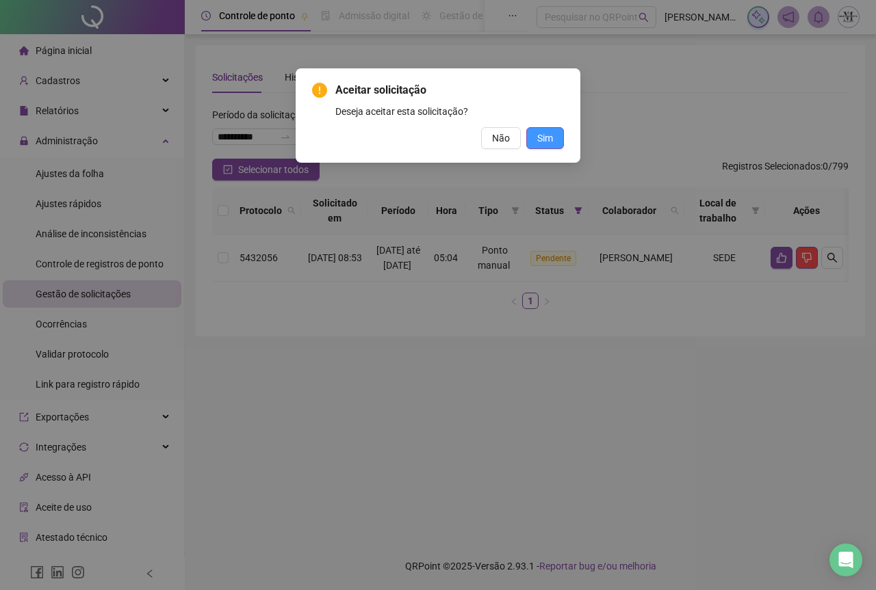
click at [534, 139] on button "Sim" at bounding box center [545, 138] width 38 height 22
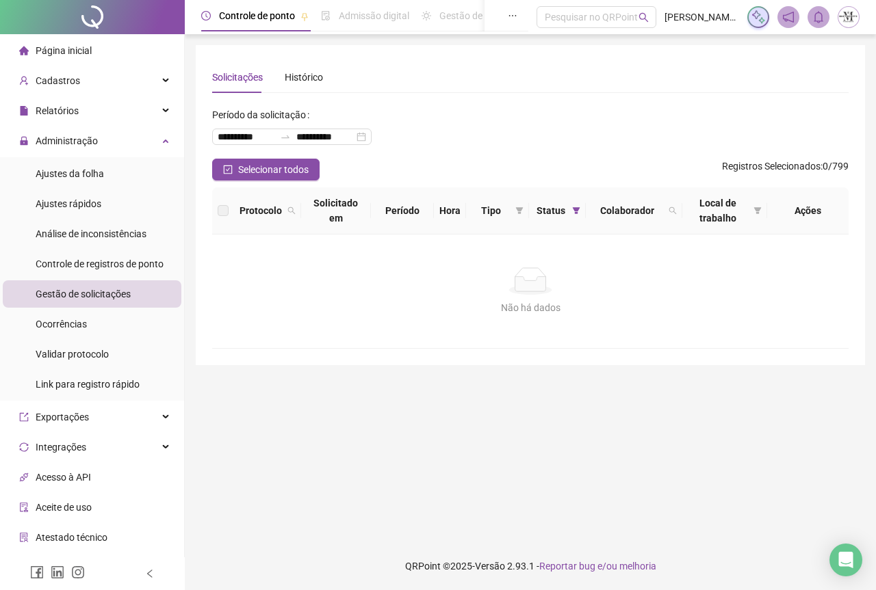
click at [92, 16] on div at bounding box center [92, 17] width 185 height 34
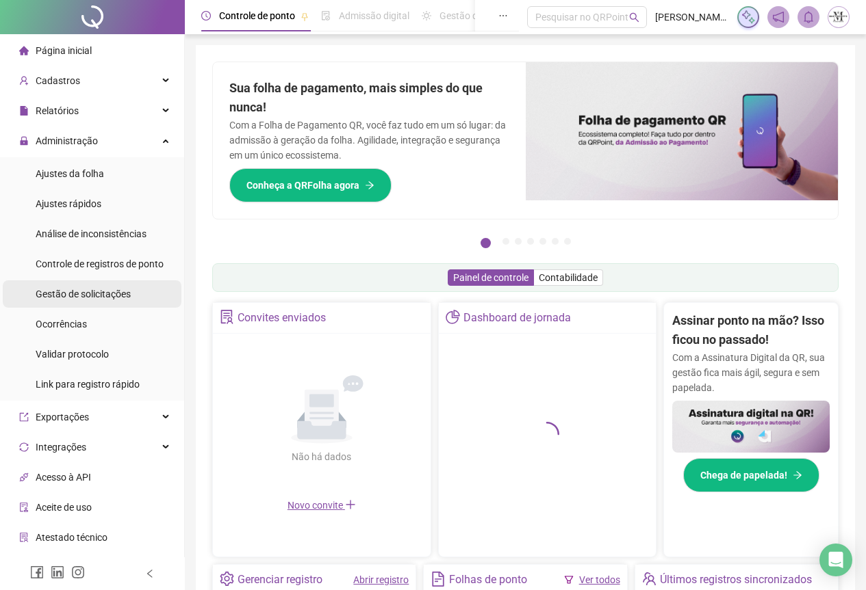
click at [51, 299] on span "Gestão de solicitações" at bounding box center [83, 294] width 95 height 11
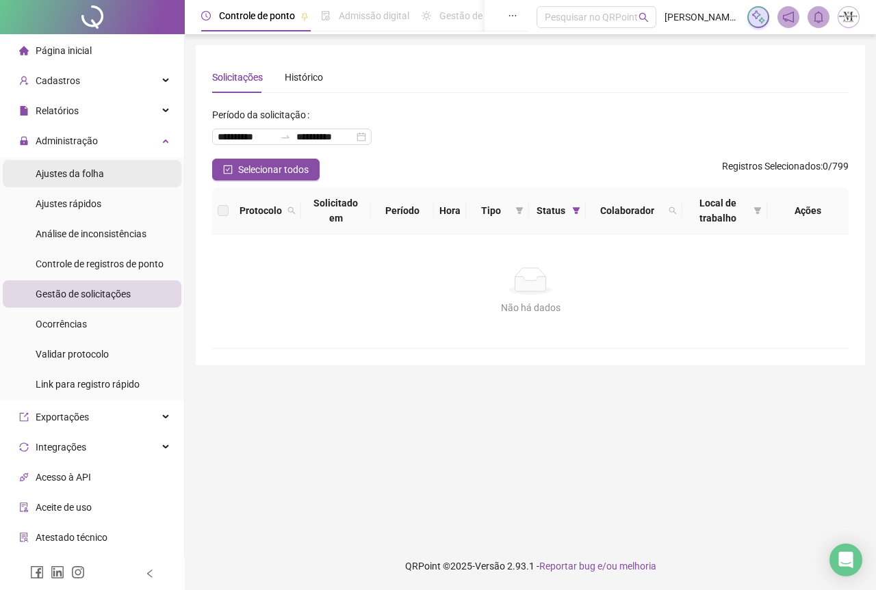
click at [64, 172] on span "Ajustes da folha" at bounding box center [70, 173] width 68 height 11
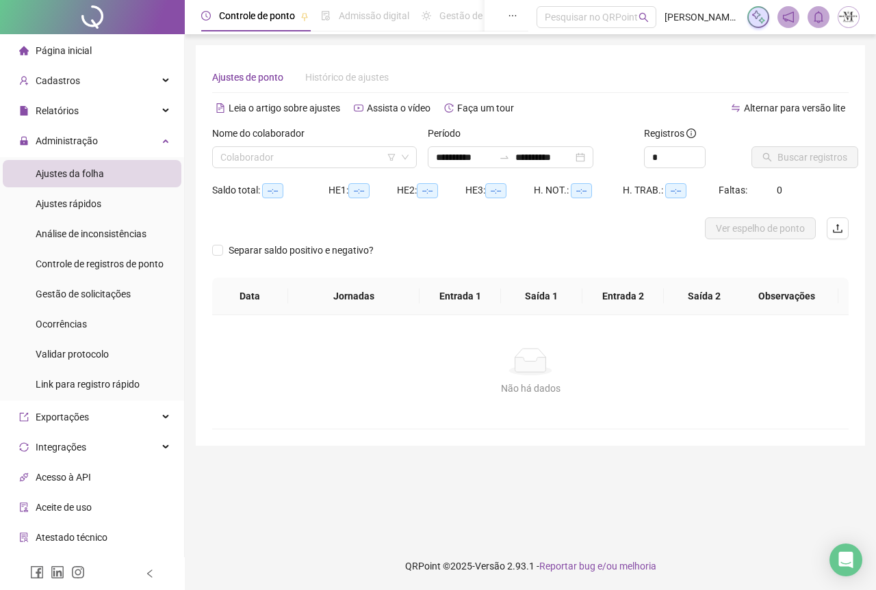
type input "**********"
click at [251, 161] on input "search" at bounding box center [308, 157] width 176 height 21
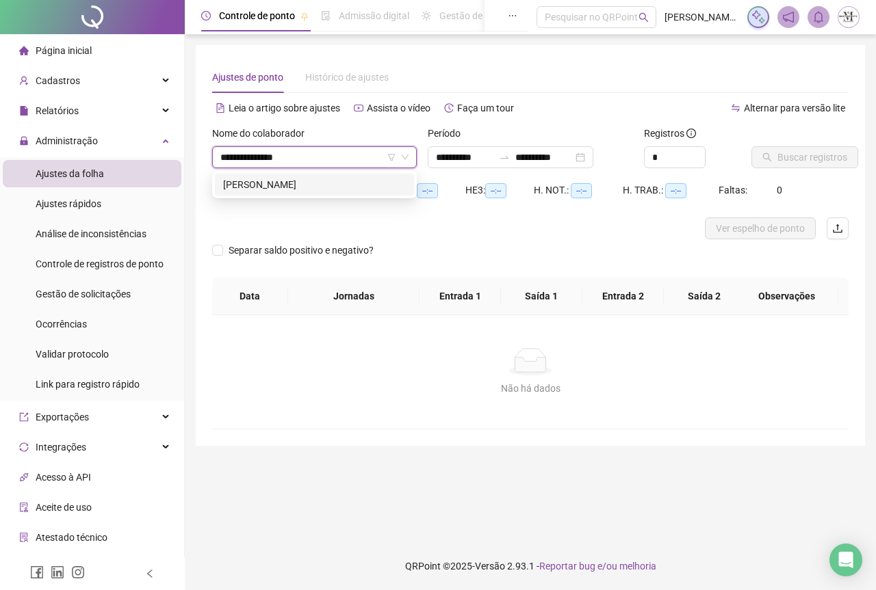
type input "**********"
click at [270, 187] on div "MATHEUS NOGUEIRA MACHADO" at bounding box center [314, 184] width 183 height 15
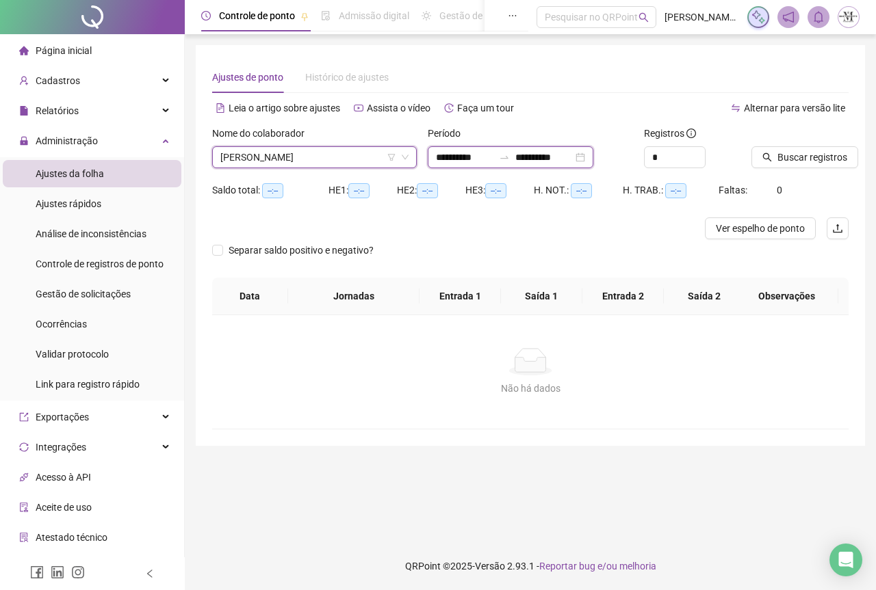
click at [567, 157] on input "**********" at bounding box center [543, 157] width 57 height 15
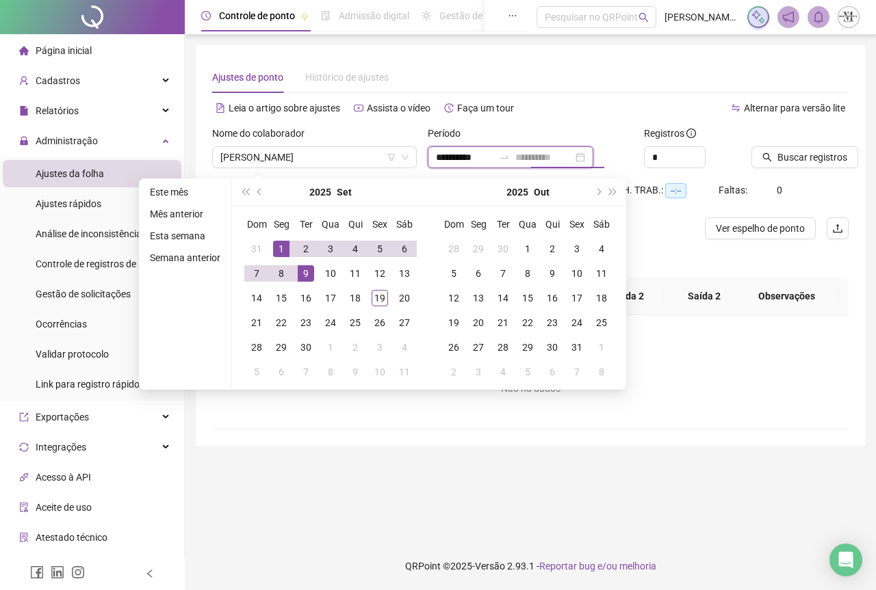
type input "**********"
click at [280, 246] on div "1" at bounding box center [281, 249] width 16 height 16
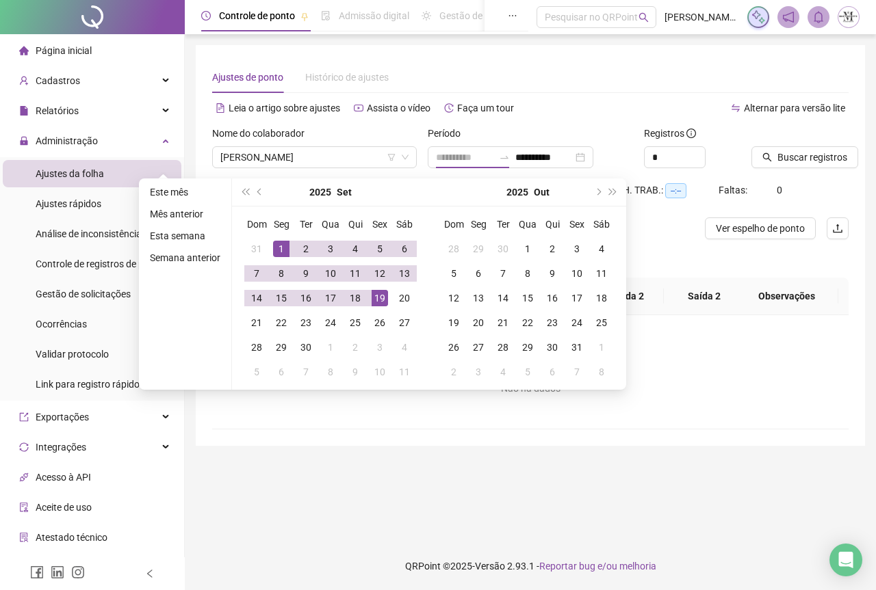
click at [382, 296] on div "19" at bounding box center [380, 298] width 16 height 16
type input "**********"
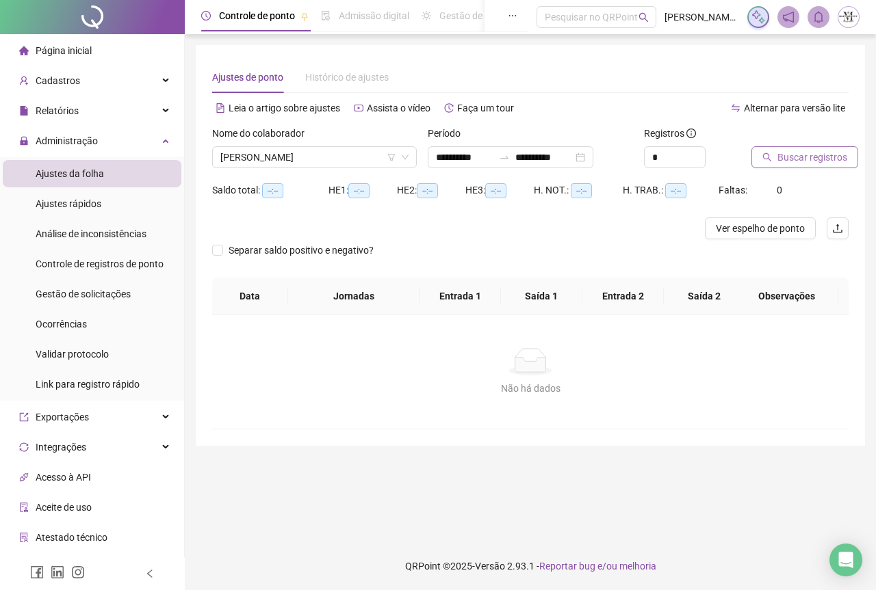
click at [795, 161] on span "Buscar registros" at bounding box center [812, 157] width 70 height 15
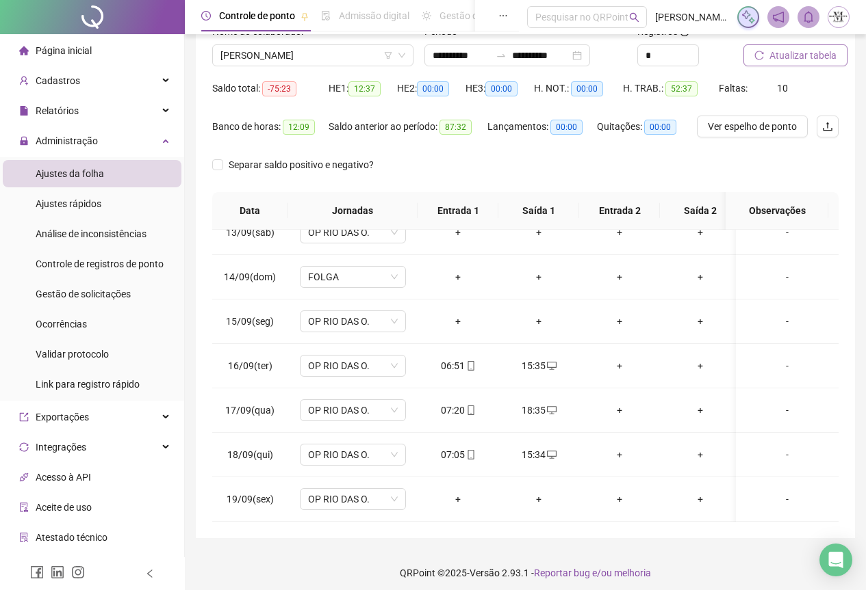
scroll to position [109, 0]
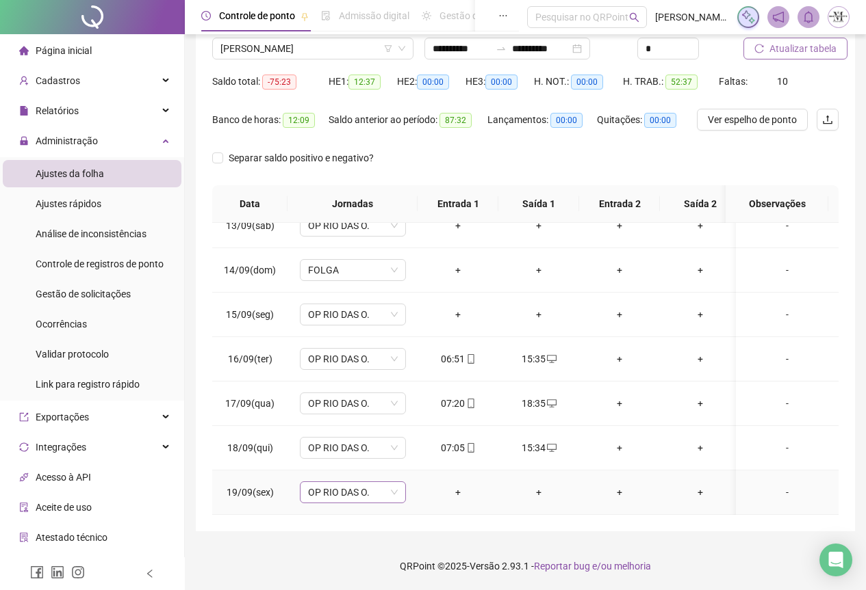
click at [351, 492] on span "OP RIO DAS O." at bounding box center [353, 492] width 90 height 21
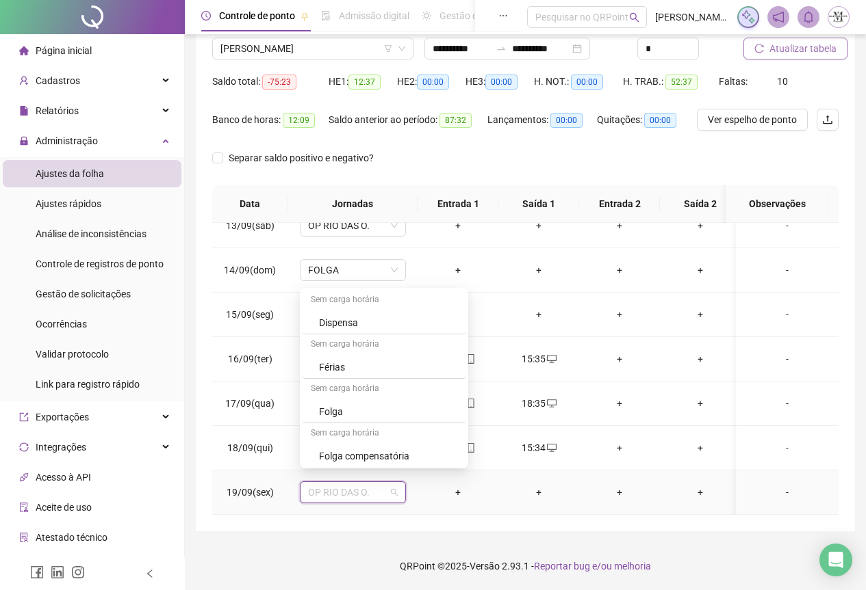
scroll to position [821, 0]
click at [354, 396] on div "Folga compensatória" at bounding box center [388, 392] width 138 height 15
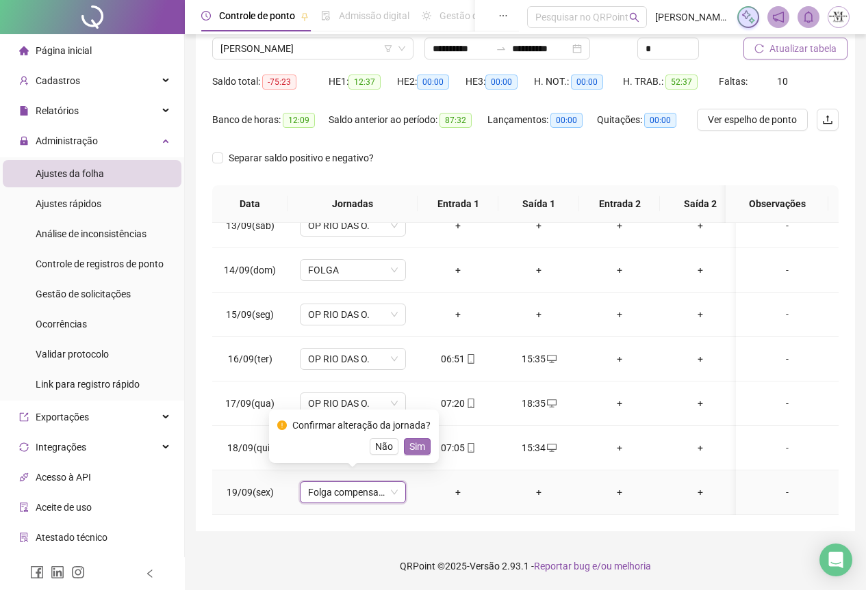
click at [411, 448] on span "Sim" at bounding box center [417, 446] width 16 height 15
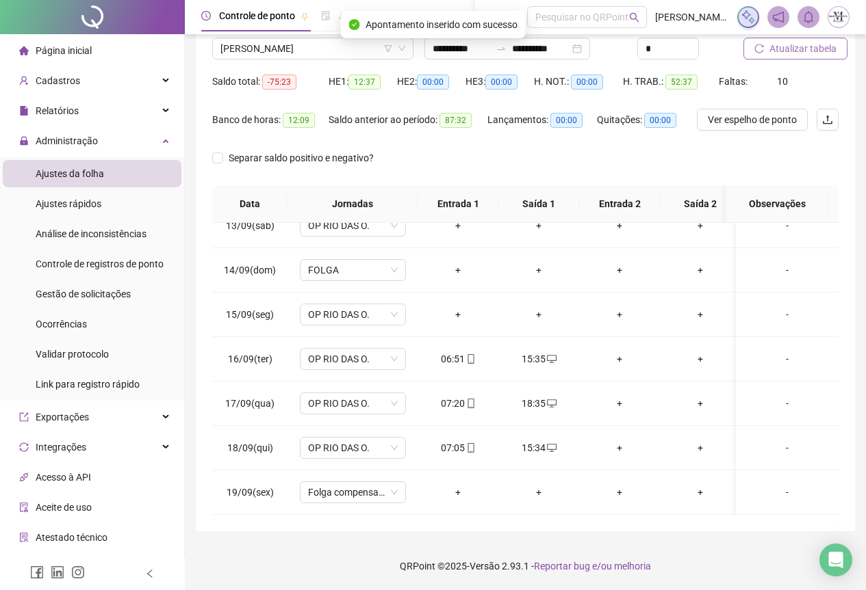
click at [790, 51] on span "Atualizar tabela" at bounding box center [802, 48] width 67 height 15
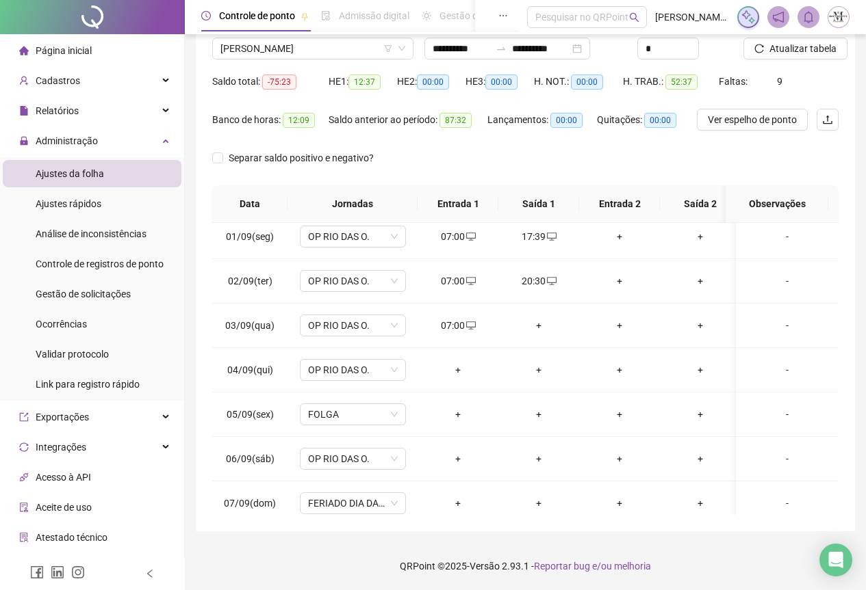
scroll to position [0, 0]
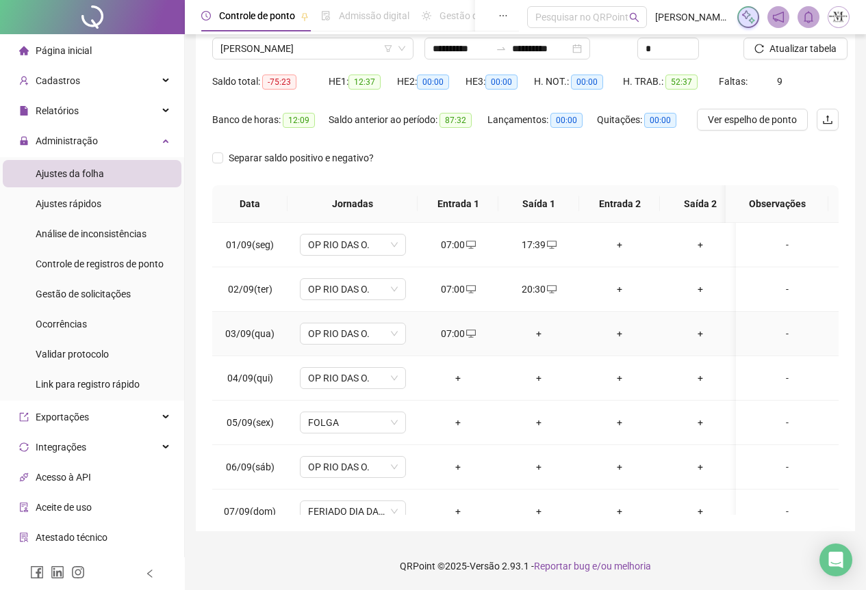
click at [541, 334] on div "+" at bounding box center [538, 333] width 59 height 15
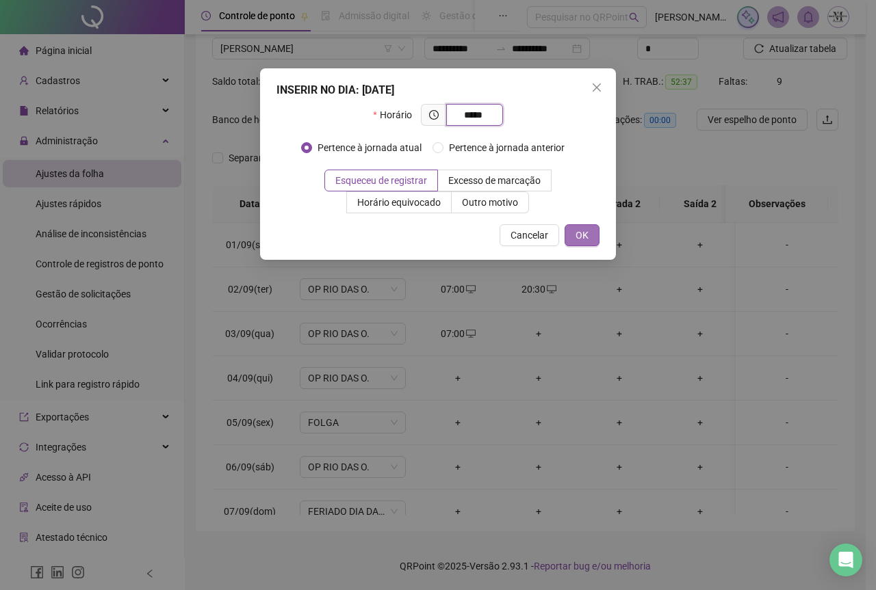
type input "*****"
click at [577, 232] on span "OK" at bounding box center [581, 235] width 13 height 15
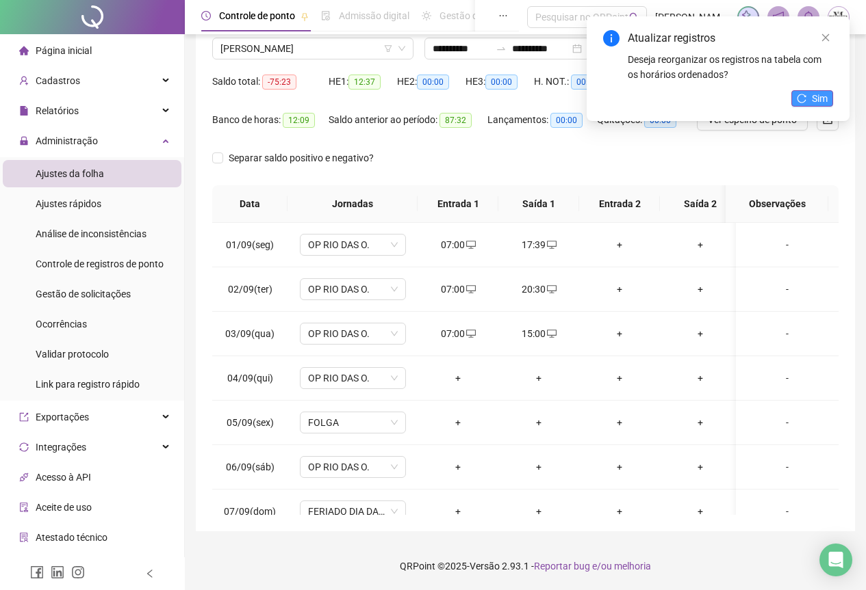
click at [795, 101] on button "Sim" at bounding box center [812, 98] width 42 height 16
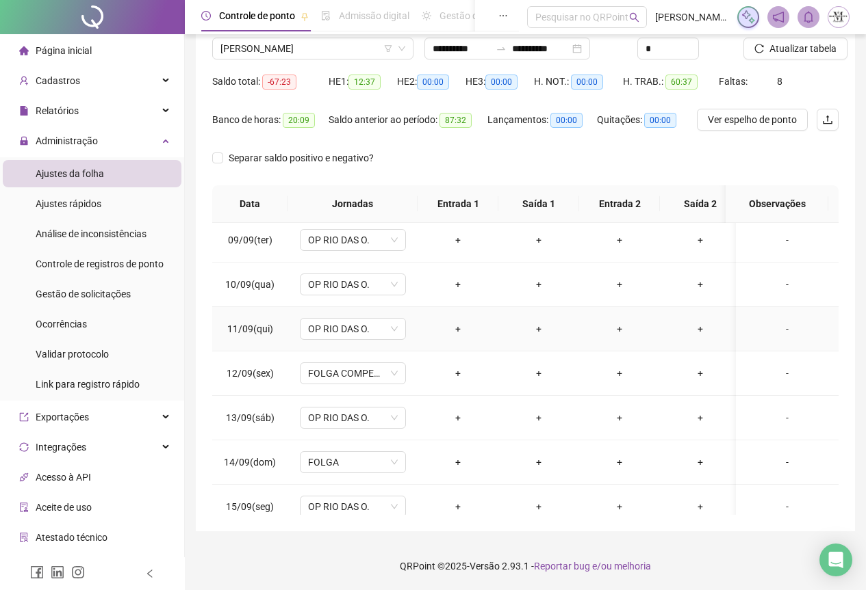
scroll to position [358, 0]
click at [788, 50] on span "Atualizar tabela" at bounding box center [802, 48] width 67 height 15
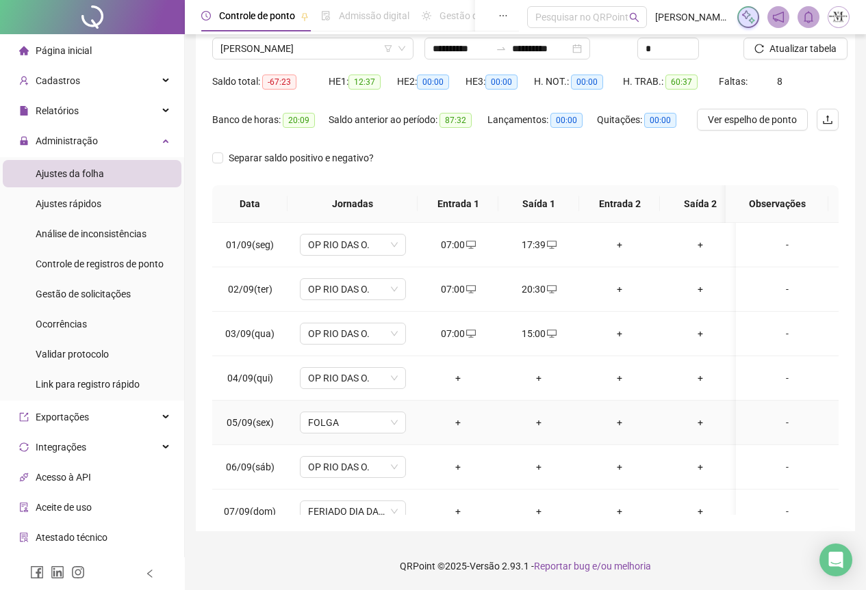
scroll to position [0, 0]
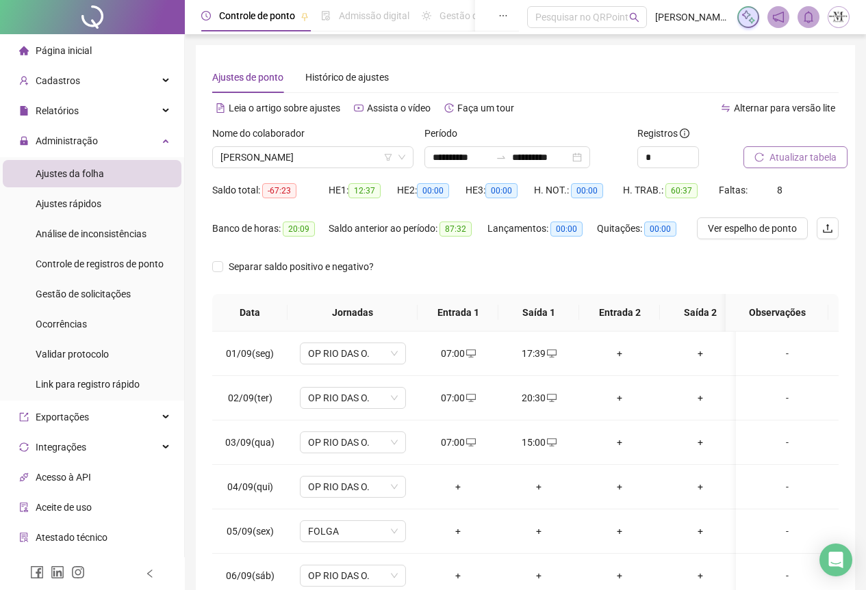
click at [786, 154] on span "Atualizar tabela" at bounding box center [802, 157] width 67 height 15
click at [287, 157] on span "MATHEUS NOGUEIRA MACHADO" at bounding box center [312, 157] width 185 height 21
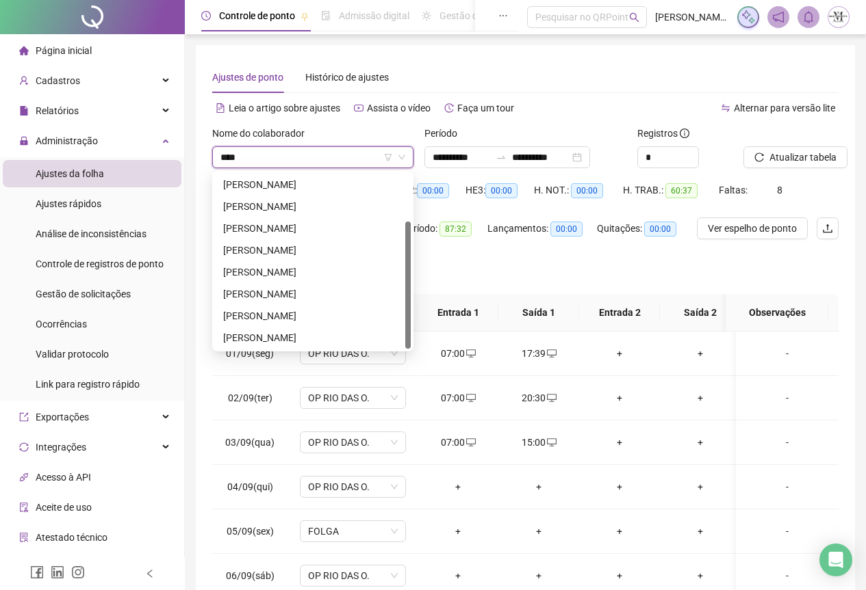
type input "*****"
click at [299, 215] on div "PAULO DA FONSECA MARINHO J" at bounding box center [313, 207] width 196 height 22
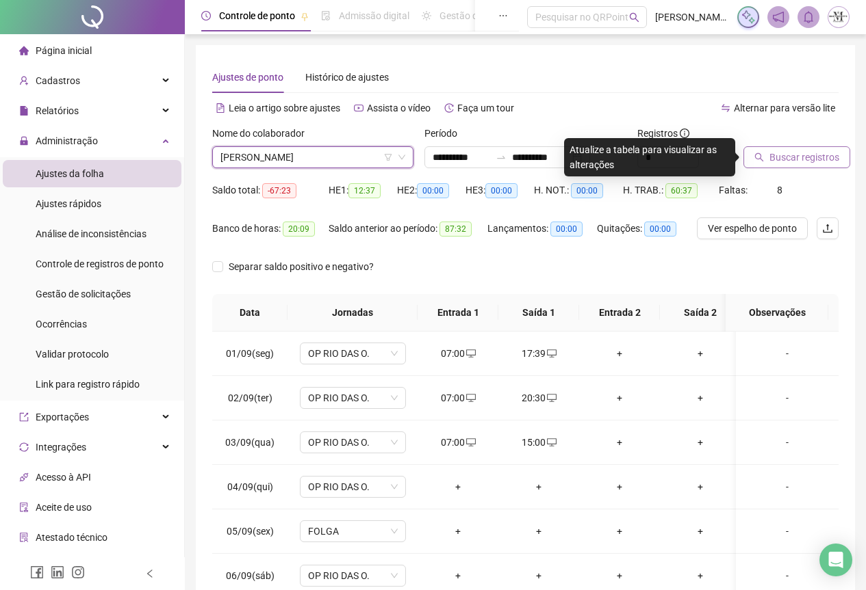
click at [754, 162] on button "Buscar registros" at bounding box center [796, 157] width 107 height 22
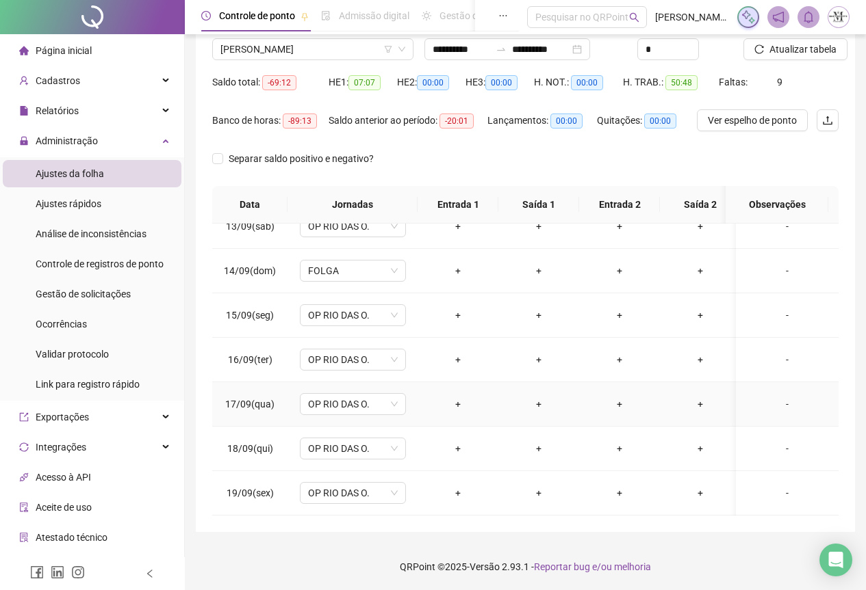
scroll to position [109, 0]
click at [326, 487] on span "OP RIO DAS O." at bounding box center [353, 492] width 90 height 21
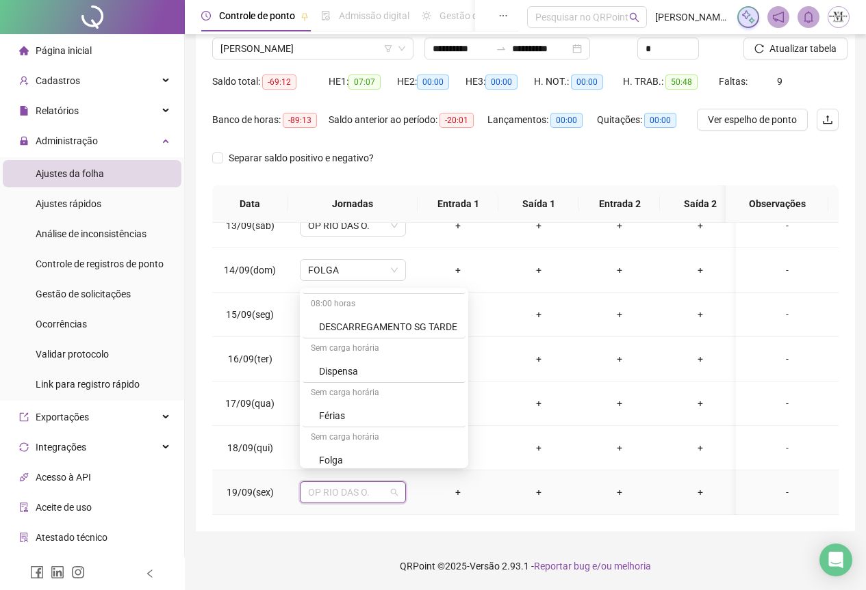
scroll to position [753, 0]
click at [344, 420] on div "Folga" at bounding box center [388, 415] width 138 height 15
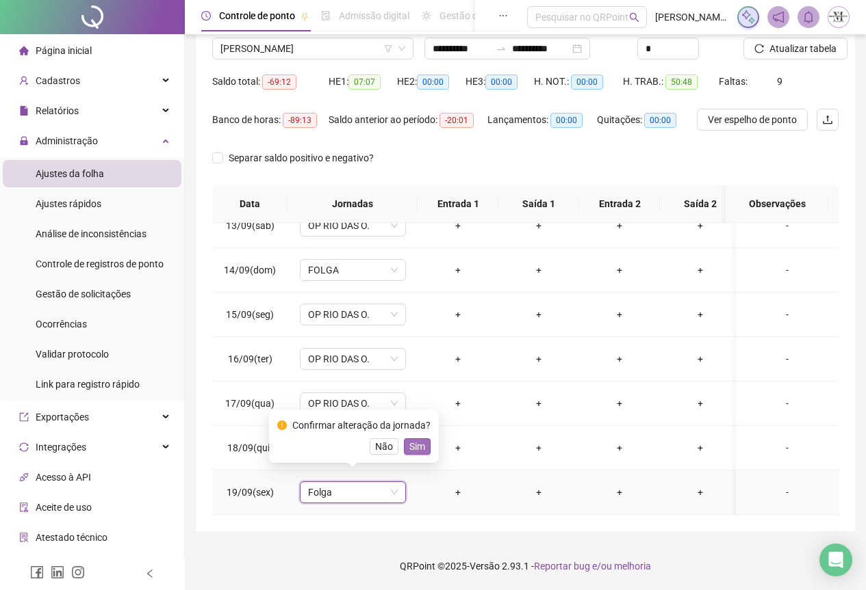
click at [421, 447] on span "Sim" at bounding box center [417, 446] width 16 height 15
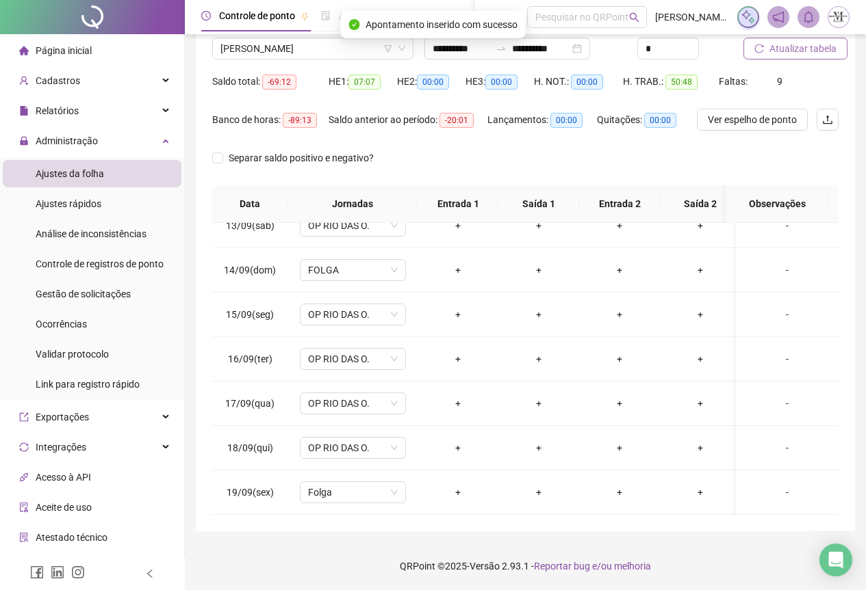
click at [794, 53] on span "Atualizar tabela" at bounding box center [802, 48] width 67 height 15
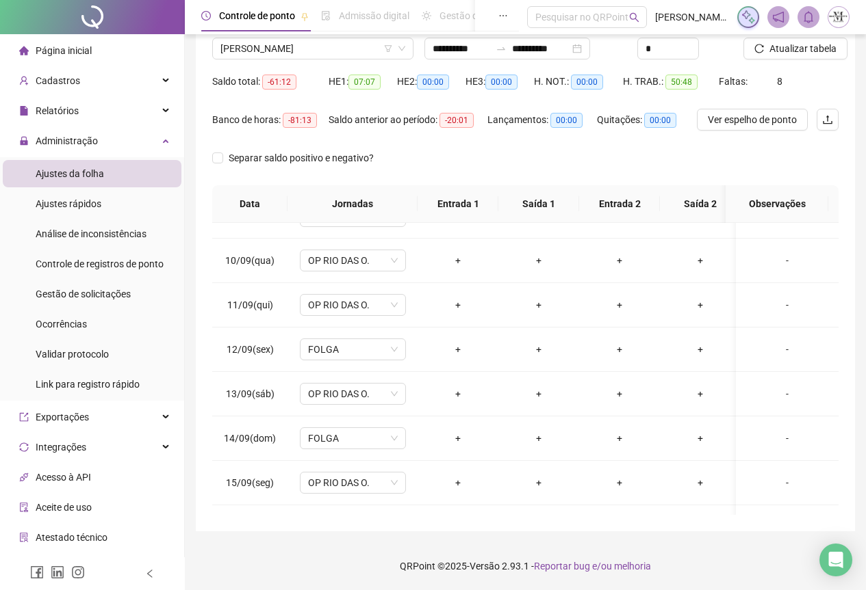
scroll to position [358, 0]
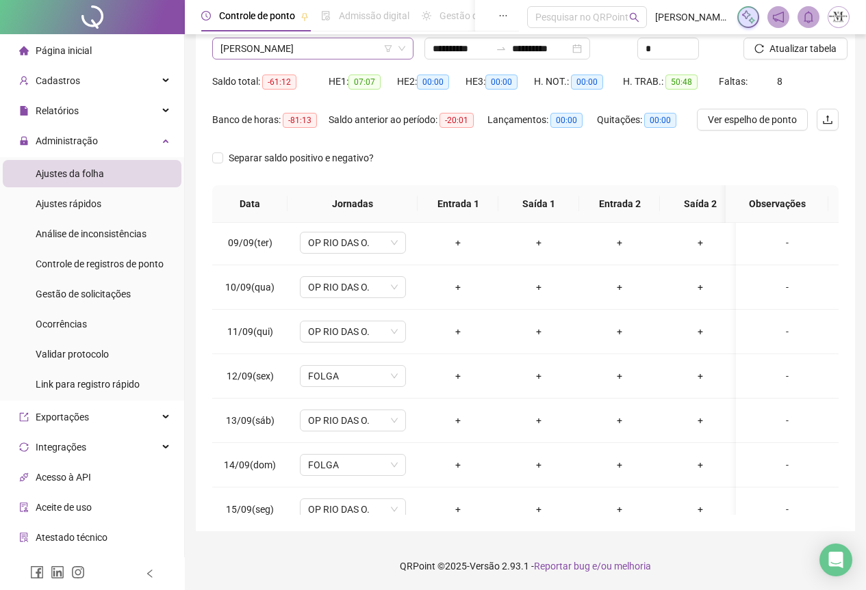
click at [254, 53] on span "PAULO DA FONSECA MARINHO J" at bounding box center [312, 48] width 185 height 21
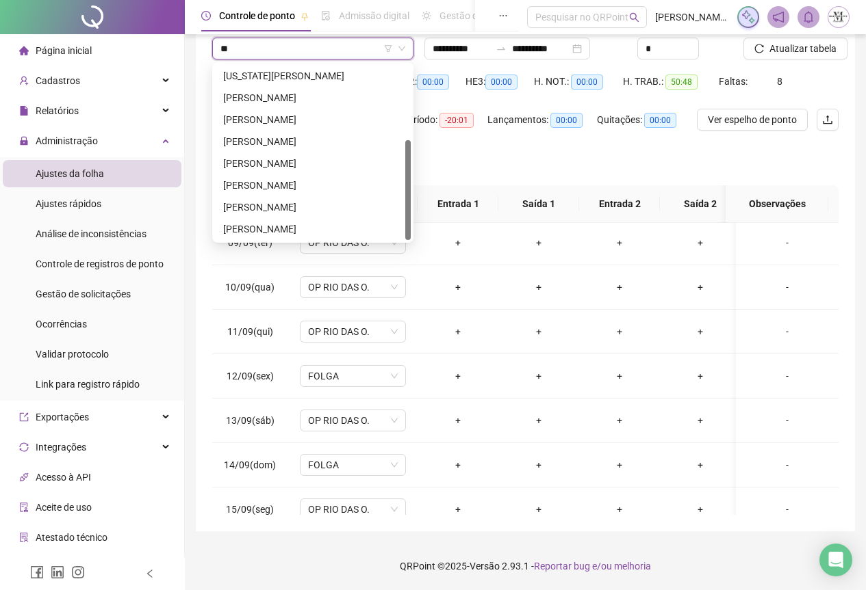
scroll to position [0, 0]
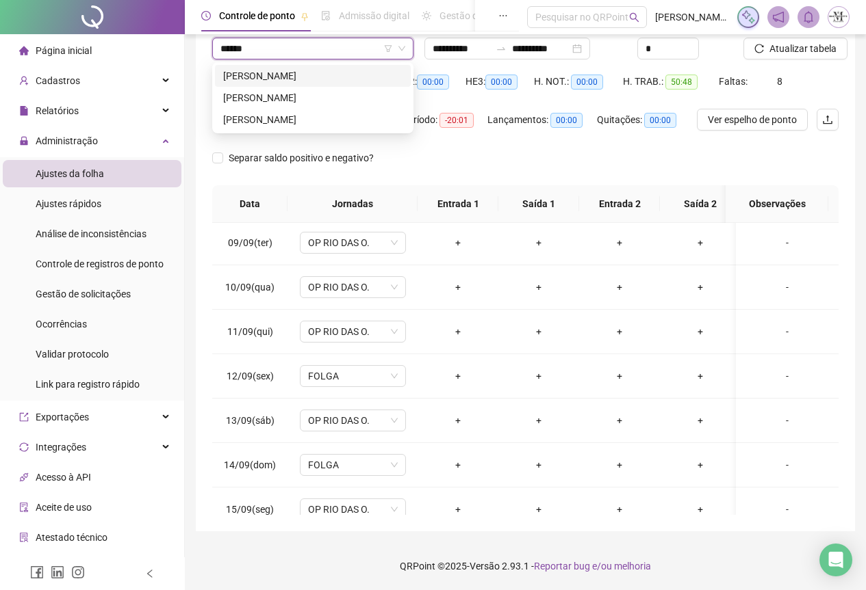
type input "*******"
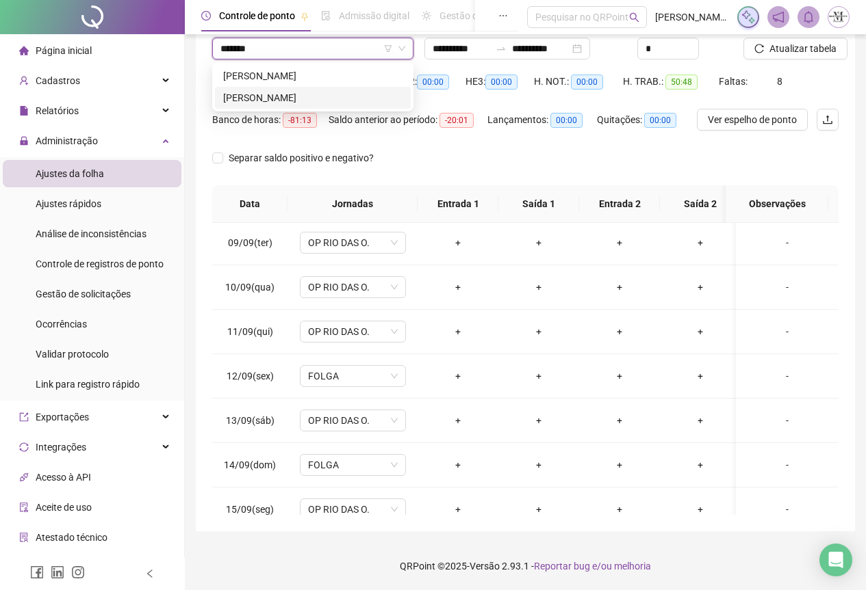
click at [291, 96] on div "WILLIAN TIBURCIO MUNIZ" at bounding box center [312, 97] width 179 height 15
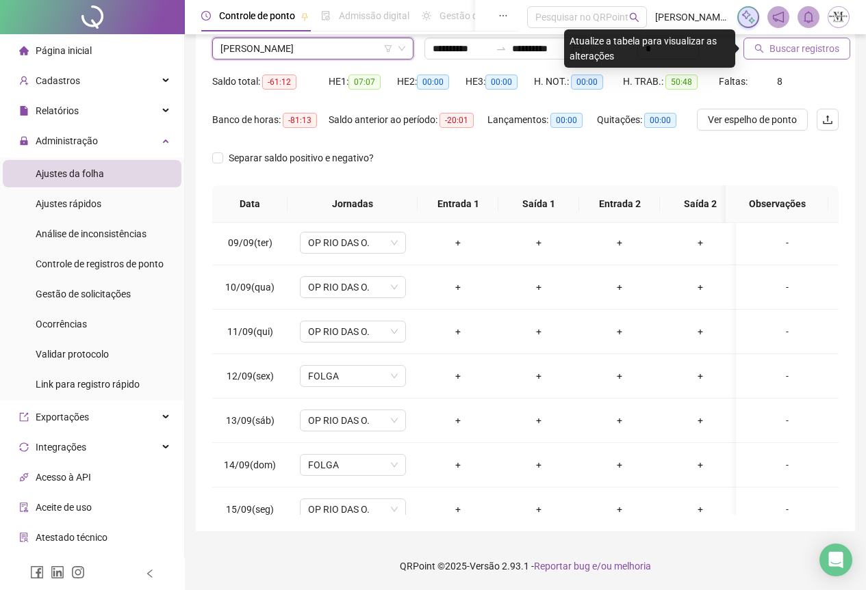
click at [772, 55] on span "Buscar registros" at bounding box center [804, 48] width 70 height 15
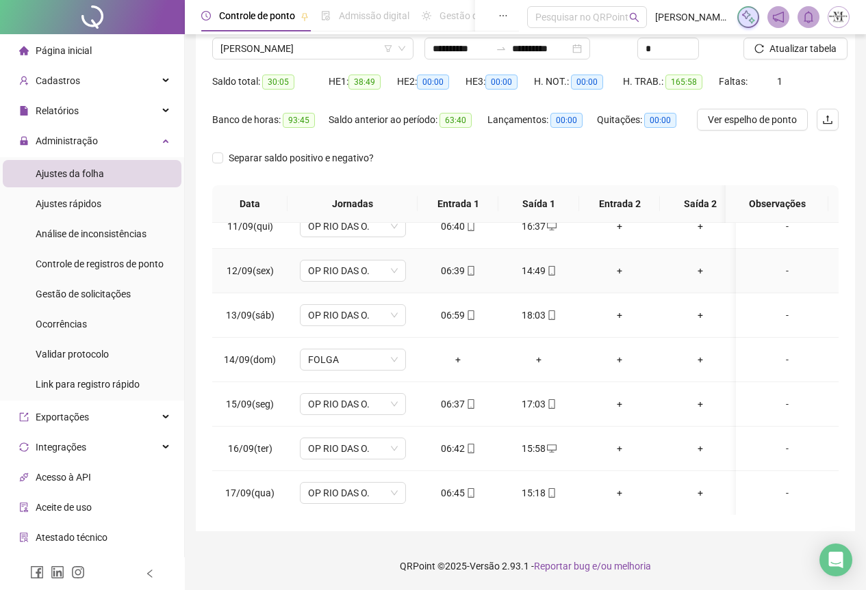
scroll to position [563, 0]
click at [317, 484] on span "OP RIO DAS O." at bounding box center [353, 492] width 90 height 21
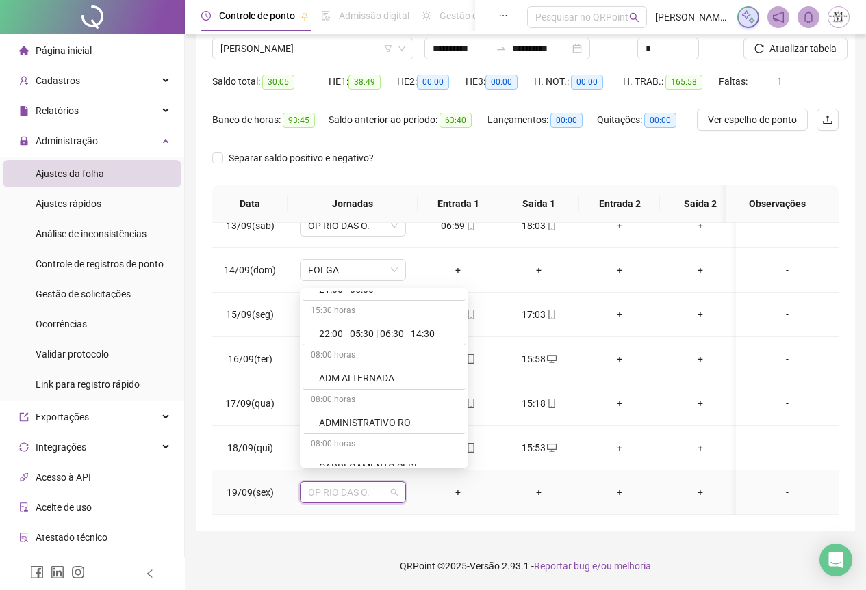
scroll to position [821, 0]
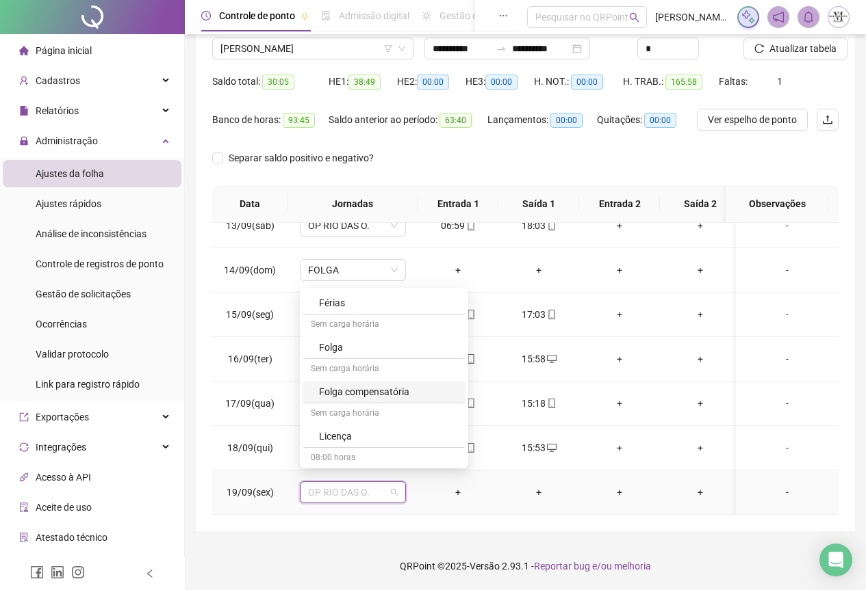
click at [354, 395] on div "Folga compensatória" at bounding box center [388, 392] width 138 height 15
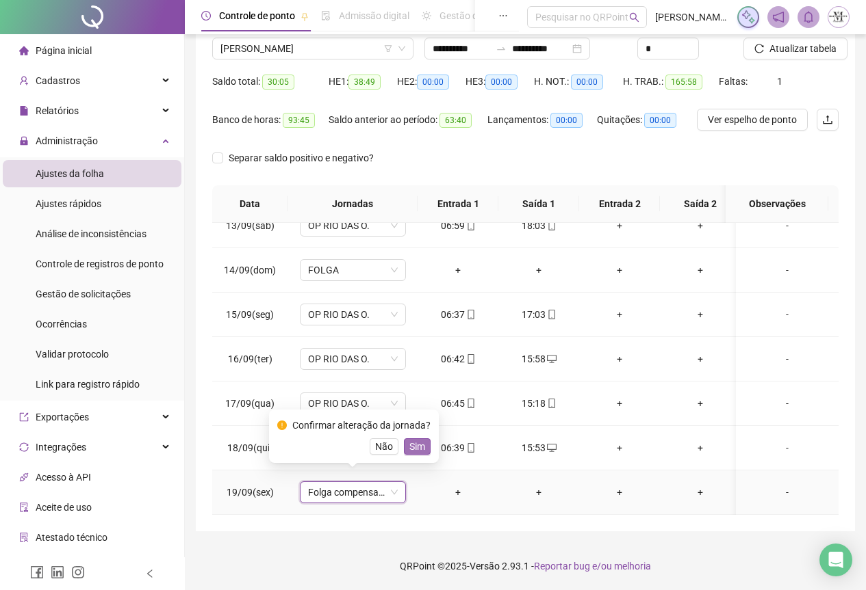
click at [409, 445] on span "Sim" at bounding box center [417, 446] width 16 height 15
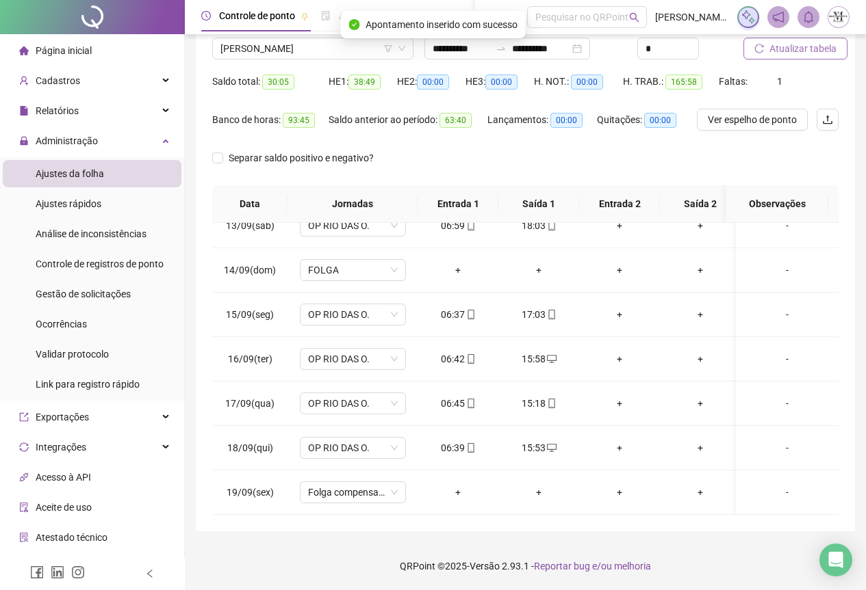
click at [777, 57] on button "Atualizar tabela" at bounding box center [795, 49] width 104 height 22
click at [799, 48] on span "Atualizar tabela" at bounding box center [802, 48] width 67 height 15
click at [275, 57] on span "WILLIAN TIBURCIO MUNIZ" at bounding box center [312, 48] width 185 height 21
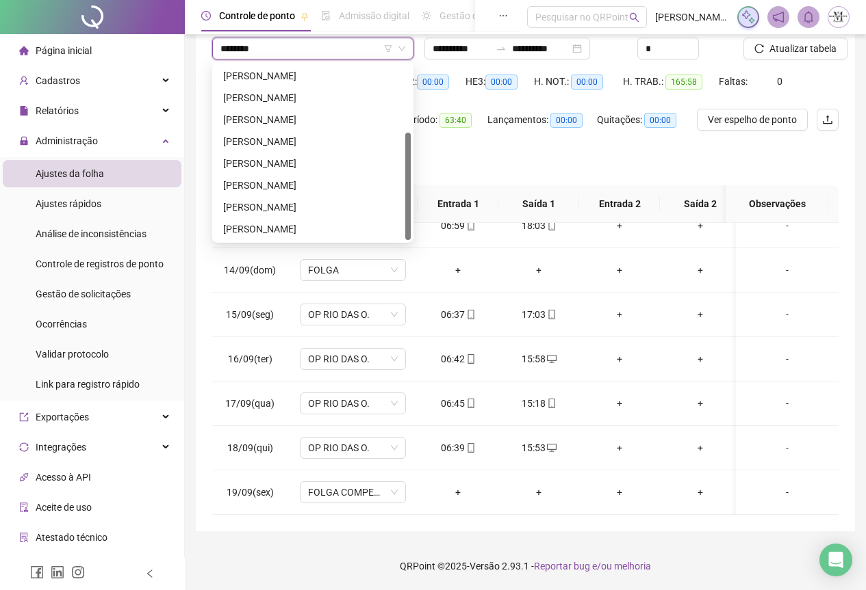
scroll to position [0, 0]
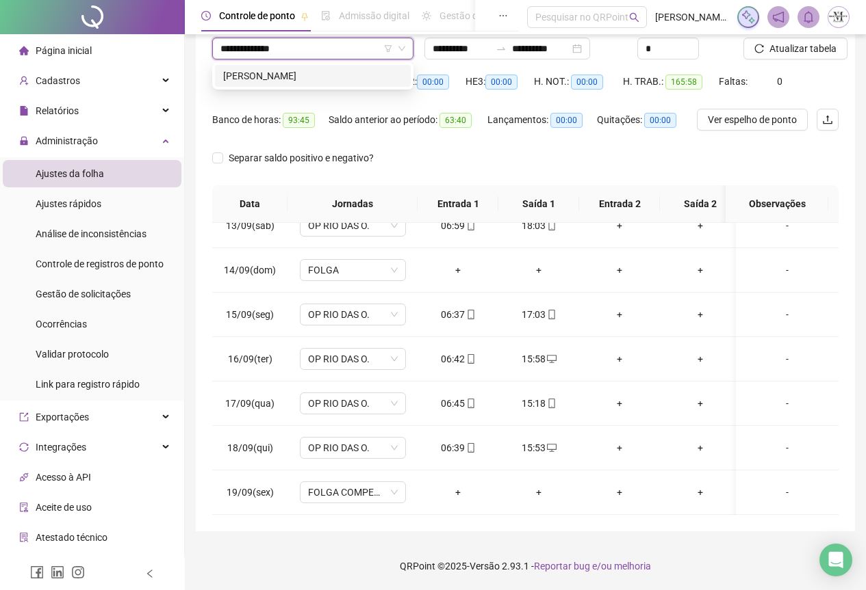
type input "**********"
click at [339, 73] on div "CARLOS MAURICIO SIQUEIRA" at bounding box center [312, 75] width 179 height 15
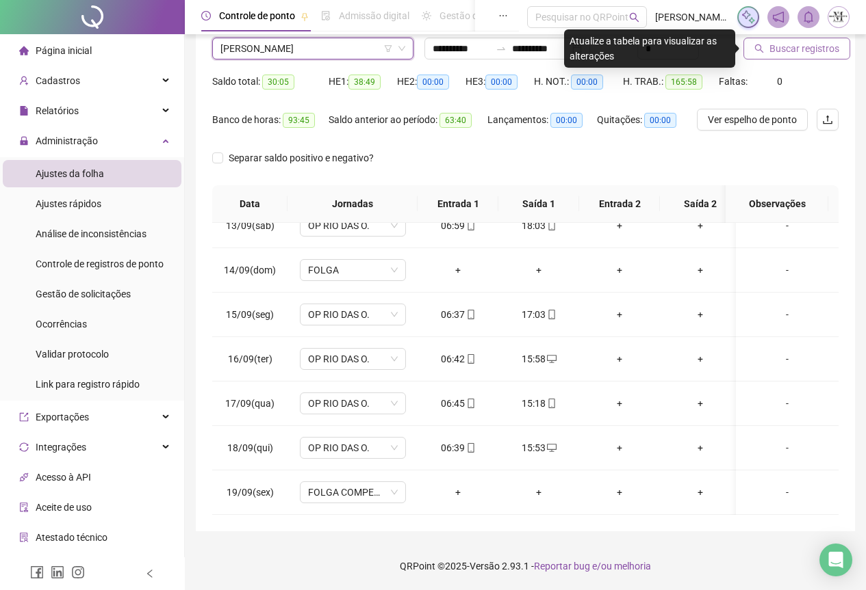
click at [766, 52] on button "Buscar registros" at bounding box center [796, 49] width 107 height 22
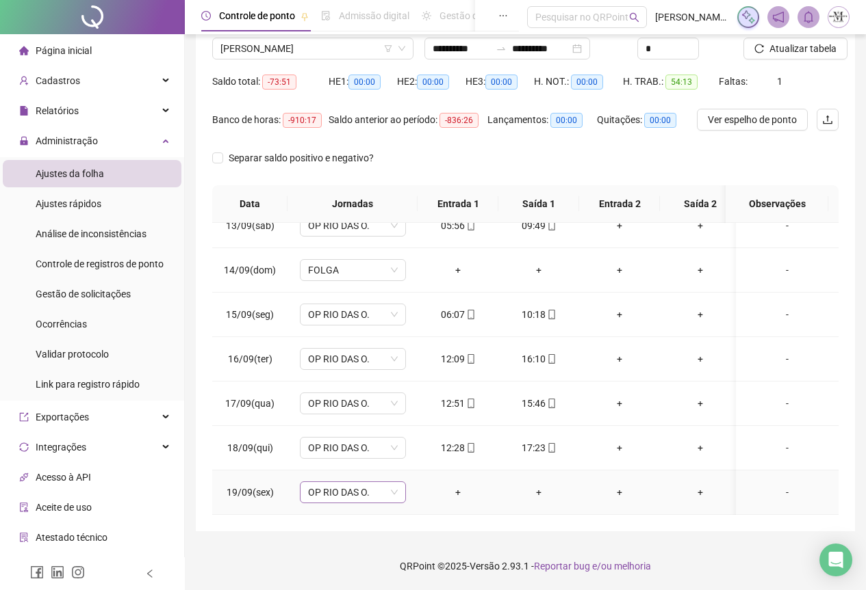
click at [331, 485] on span "OP RIO DAS O." at bounding box center [353, 492] width 90 height 21
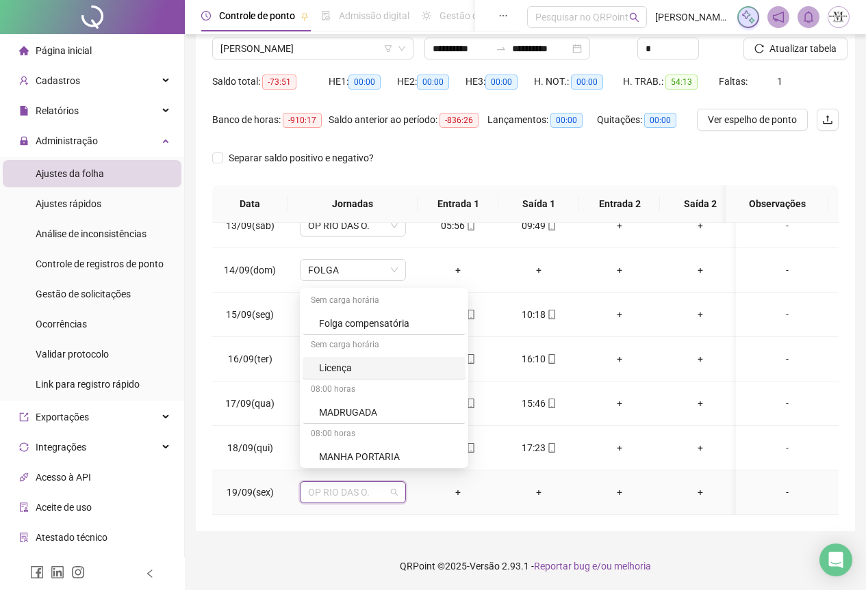
scroll to position [821, 0]
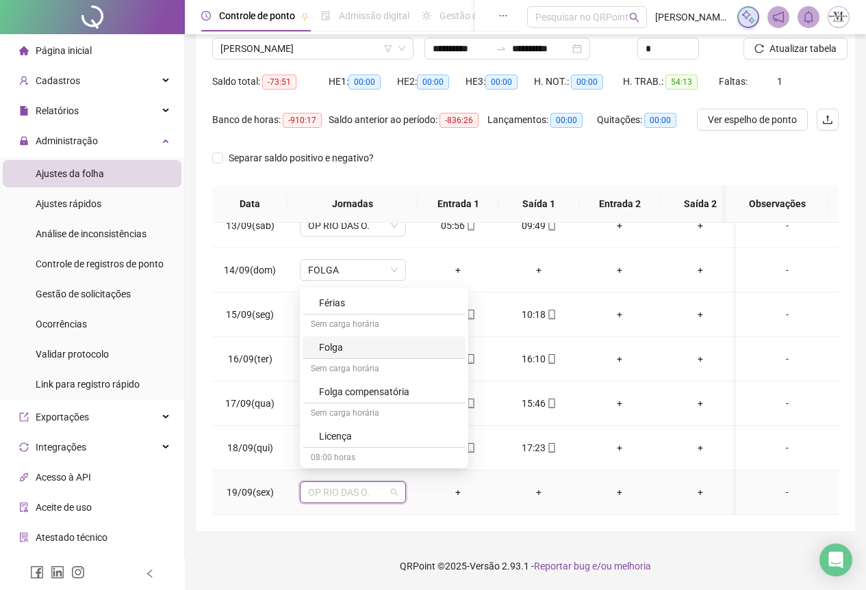
click at [339, 352] on div "Folga" at bounding box center [388, 347] width 138 height 15
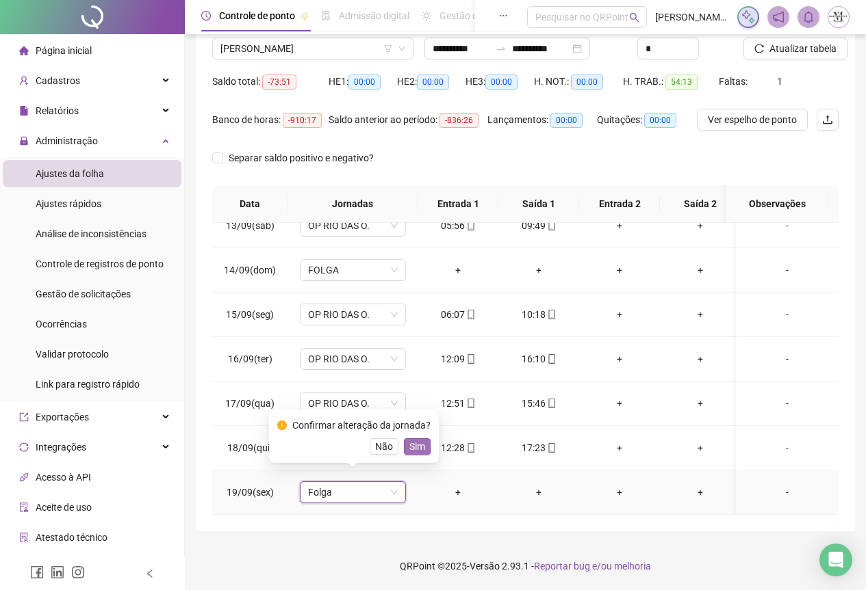
click at [412, 453] on span "Sim" at bounding box center [417, 446] width 16 height 15
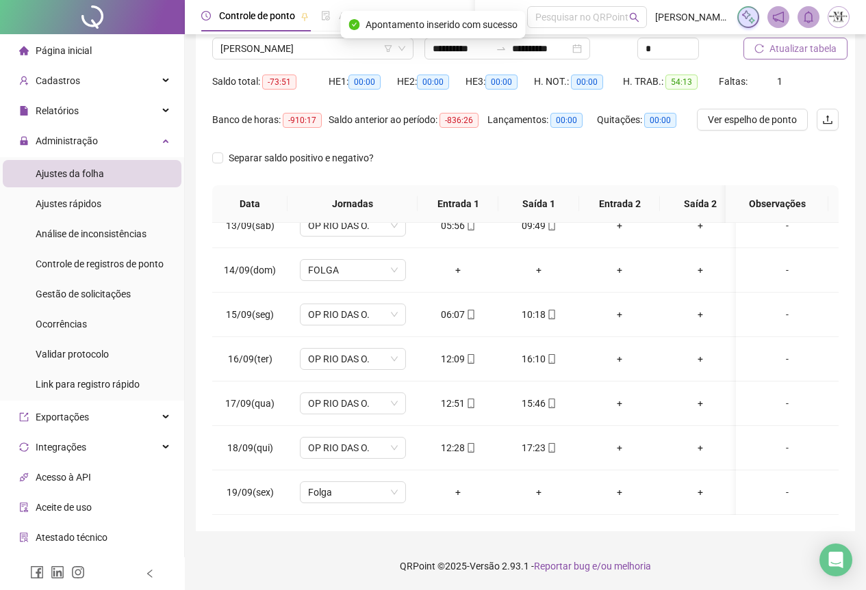
click at [793, 49] on span "Atualizar tabela" at bounding box center [802, 48] width 67 height 15
click at [795, 52] on span "Atualizar tabela" at bounding box center [802, 48] width 67 height 15
click at [244, 47] on span "CARLOS MAURICIO SIQUEIRA" at bounding box center [312, 48] width 185 height 21
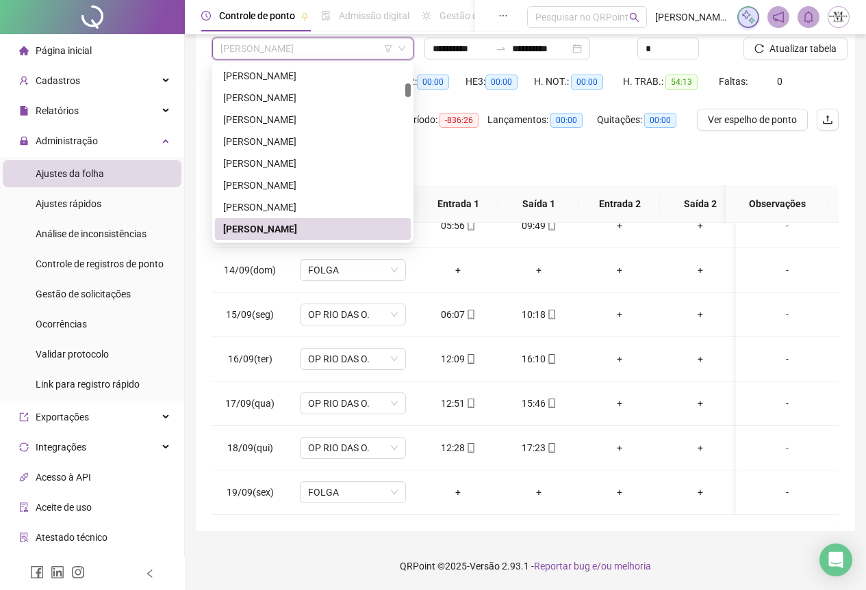
type input "*"
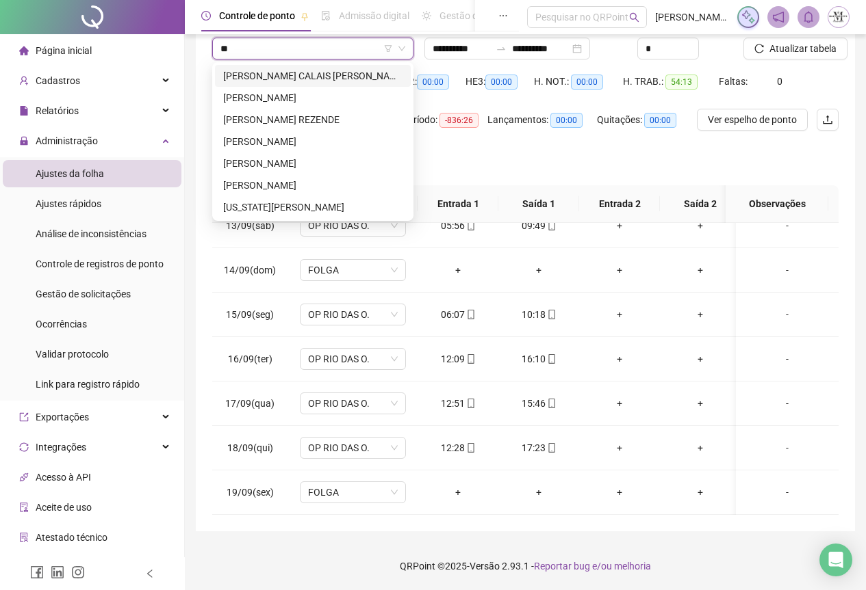
scroll to position [0, 0]
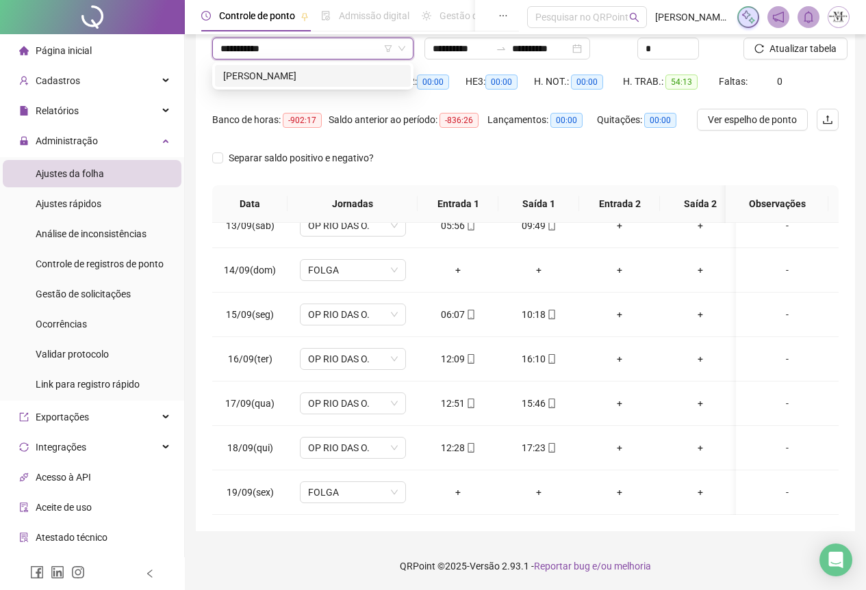
type input "**********"
click at [248, 79] on div "[PERSON_NAME]" at bounding box center [312, 75] width 179 height 15
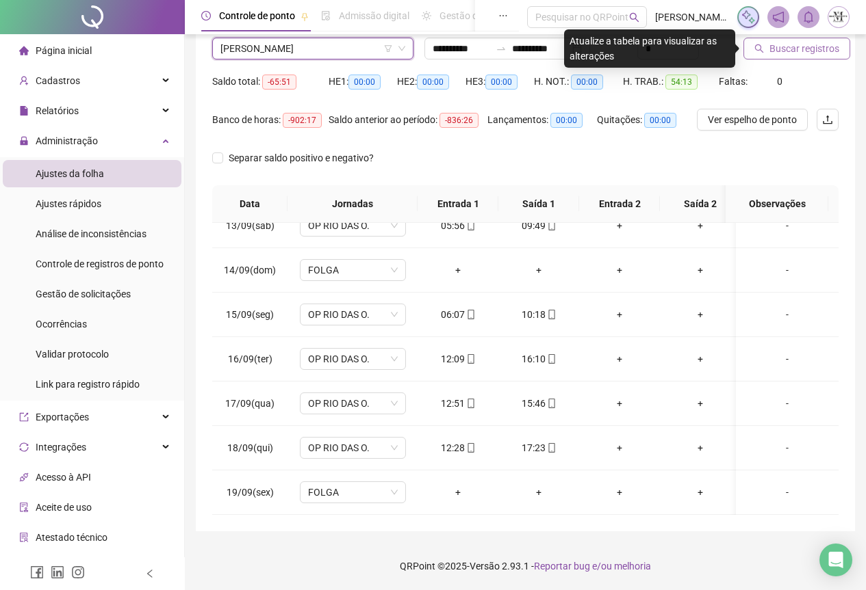
click at [805, 49] on span "Buscar registros" at bounding box center [804, 48] width 70 height 15
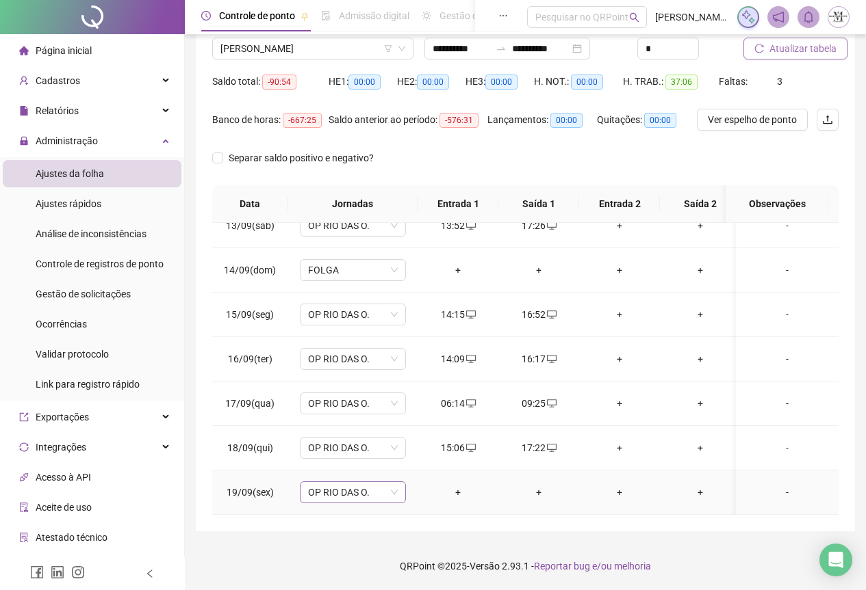
click at [344, 487] on span "OP RIO DAS O." at bounding box center [353, 492] width 90 height 21
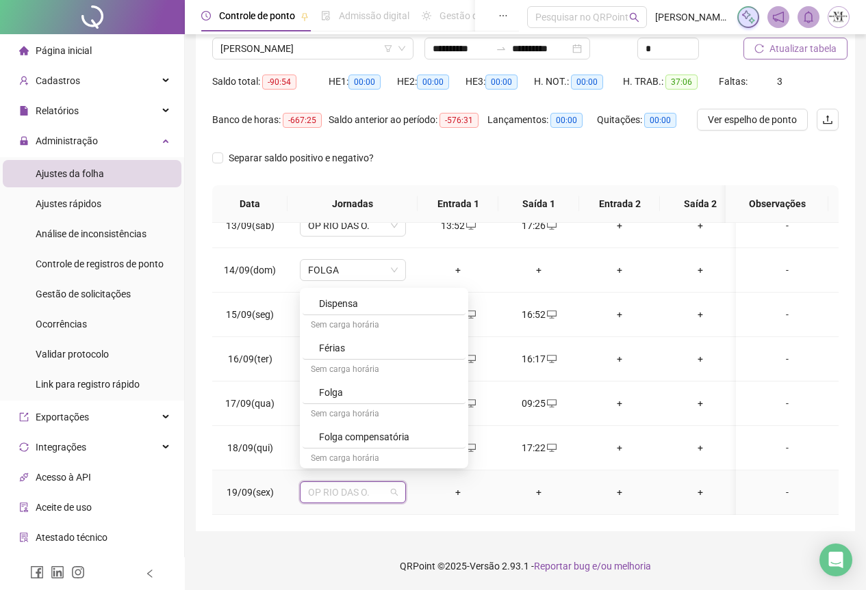
scroll to position [753, 0]
click at [325, 417] on div "Folga" at bounding box center [388, 415] width 138 height 15
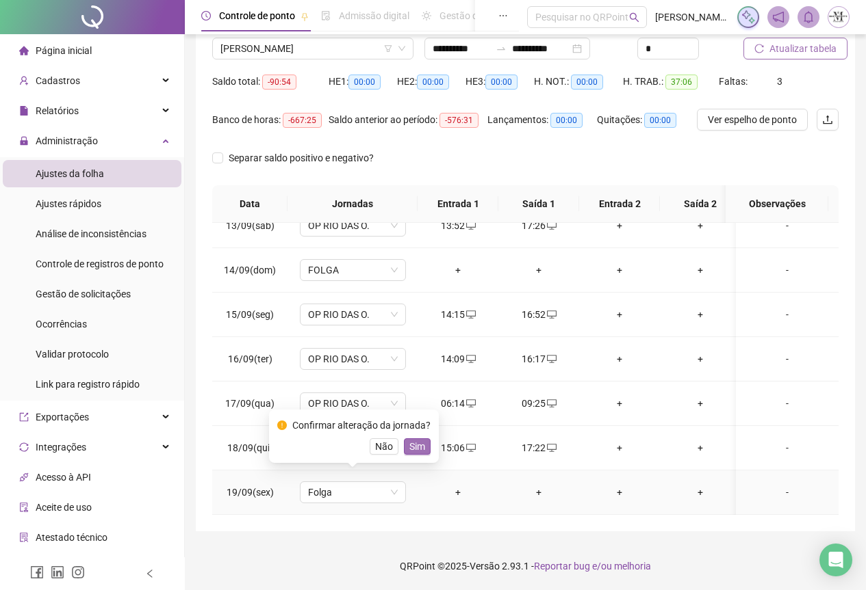
click at [416, 447] on span "Sim" at bounding box center [417, 446] width 16 height 15
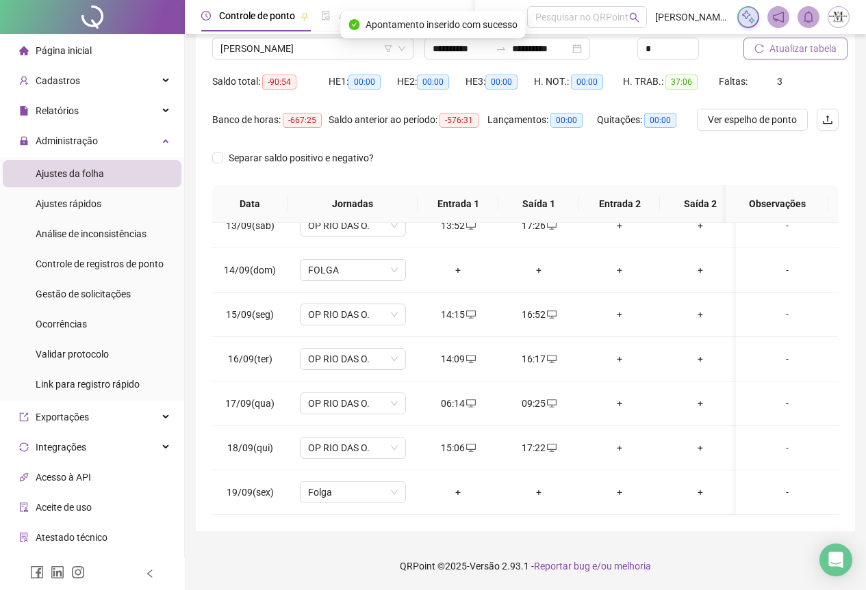
click at [793, 47] on span "Atualizar tabela" at bounding box center [802, 48] width 67 height 15
click at [268, 50] on span "[PERSON_NAME]" at bounding box center [312, 48] width 185 height 21
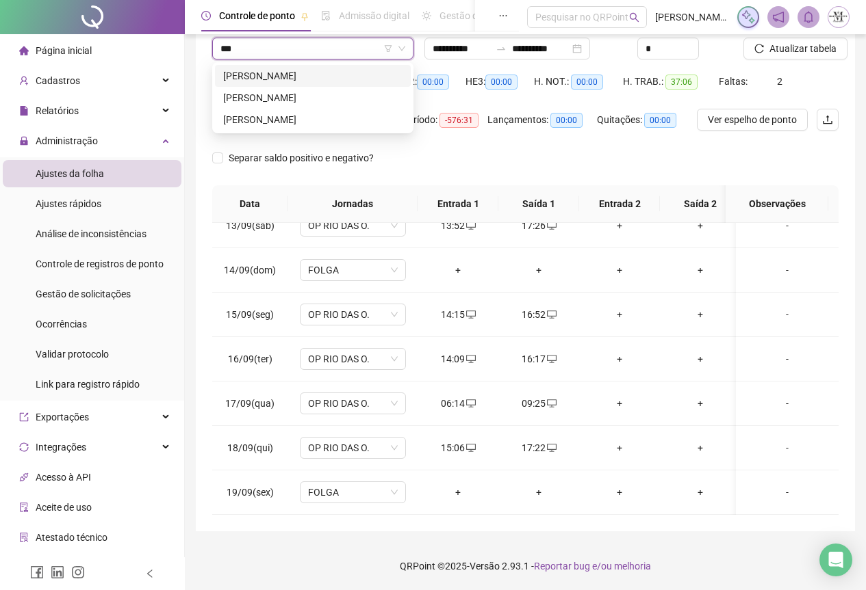
scroll to position [0, 0]
type input "****"
click at [317, 101] on div "EDUARDO RANGEL CABRAL" at bounding box center [312, 97] width 179 height 15
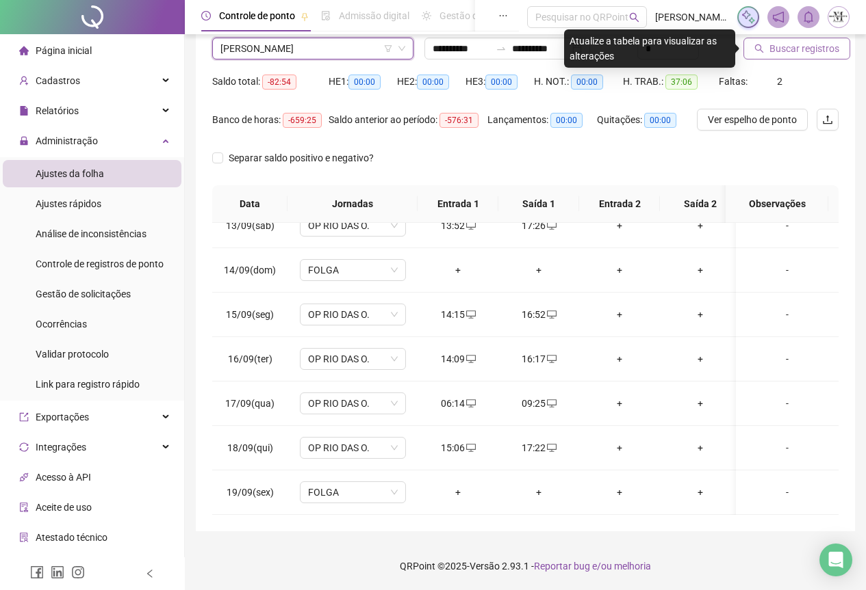
click at [782, 53] on span "Buscar registros" at bounding box center [804, 48] width 70 height 15
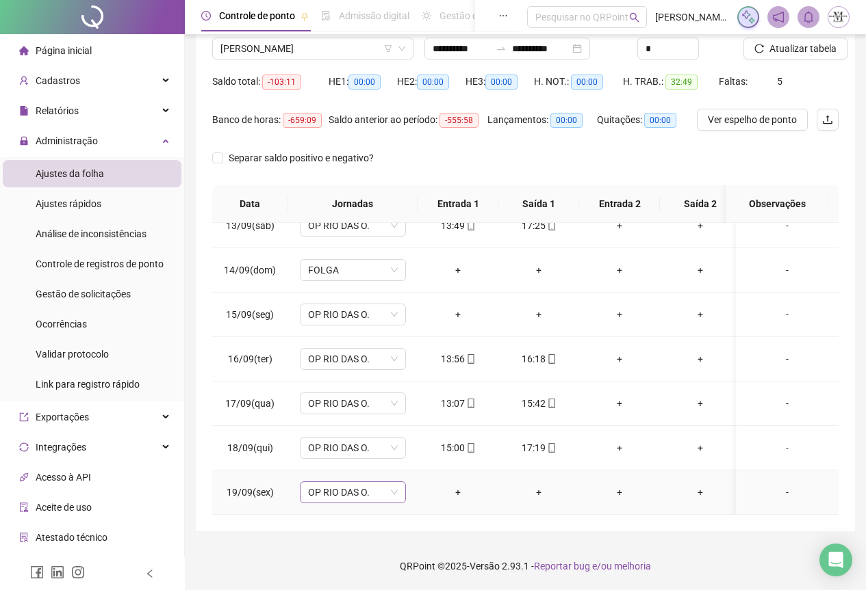
click at [327, 489] on span "OP RIO DAS O." at bounding box center [353, 492] width 90 height 21
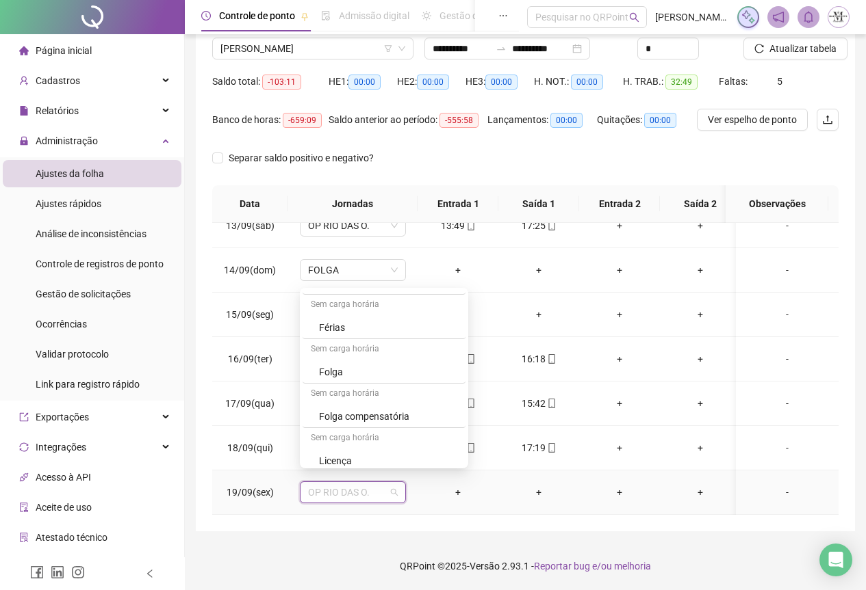
scroll to position [821, 0]
click at [343, 352] on div "Folga" at bounding box center [388, 347] width 138 height 15
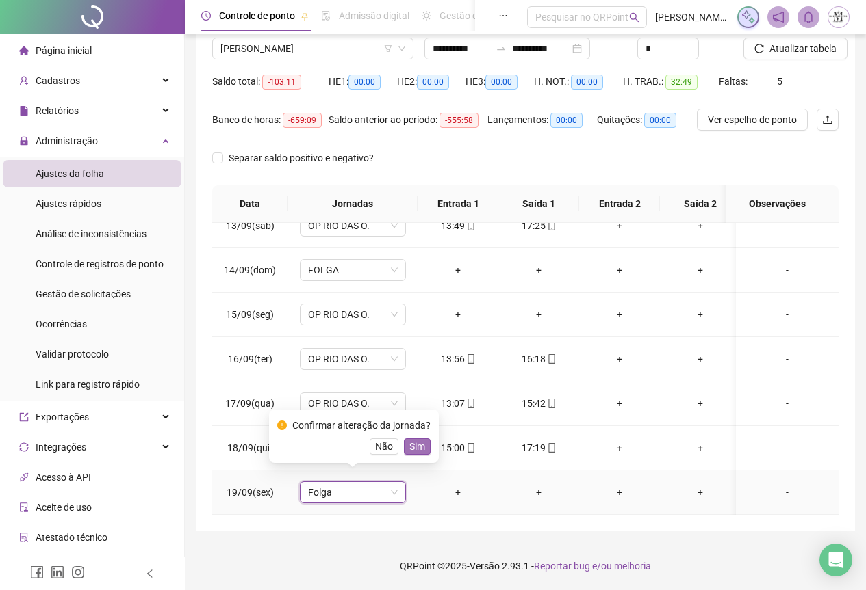
click at [411, 449] on span "Sim" at bounding box center [417, 446] width 16 height 15
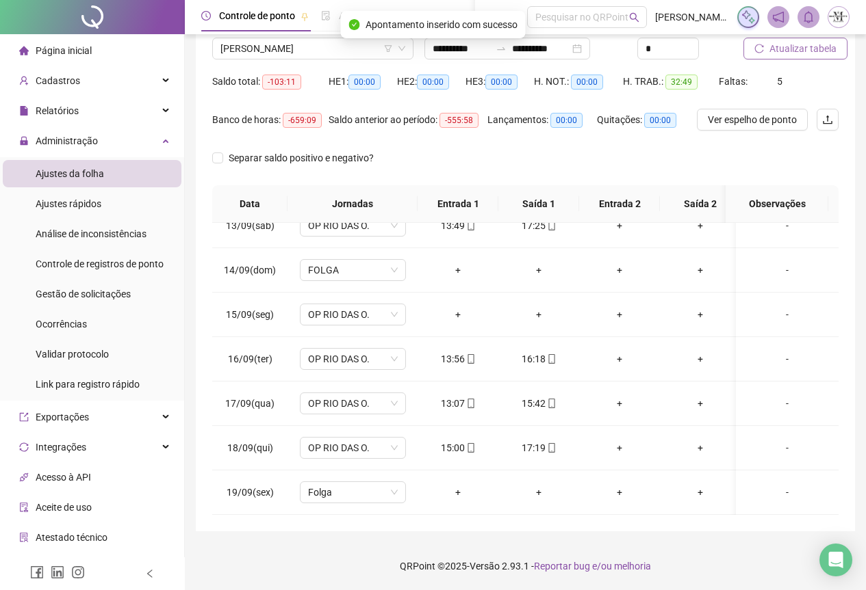
click at [785, 53] on span "Atualizar tabela" at bounding box center [802, 48] width 67 height 15
click at [242, 55] on span "EDUARDO RANGEL CABRAL" at bounding box center [312, 48] width 185 height 21
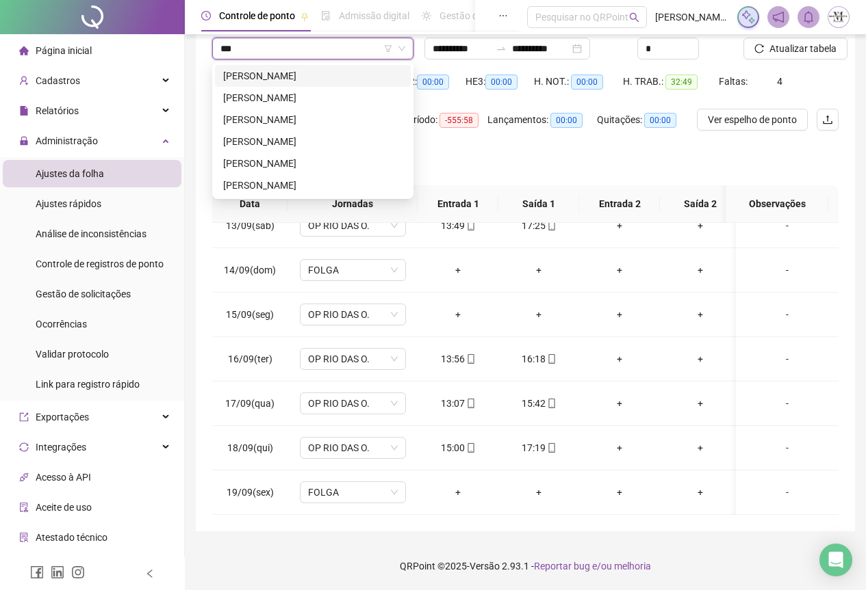
scroll to position [0, 0]
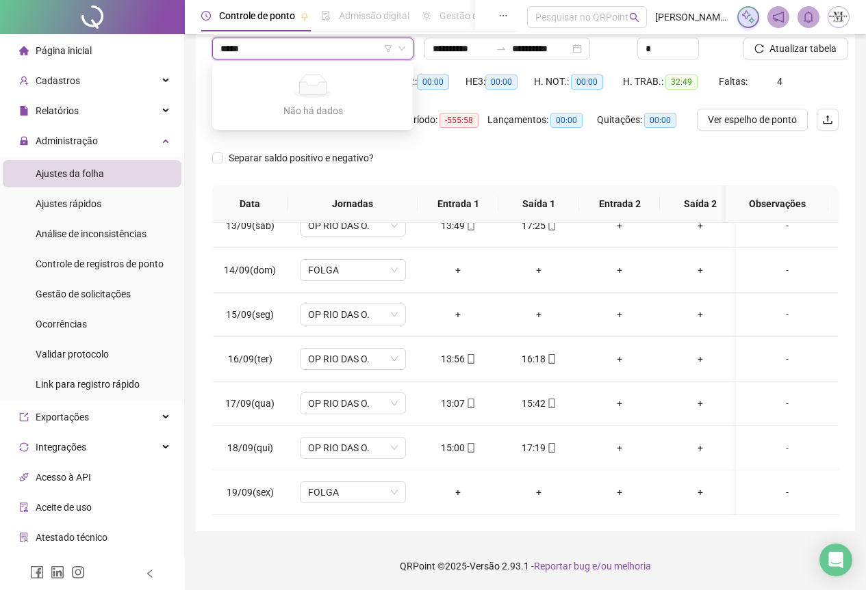
type input "****"
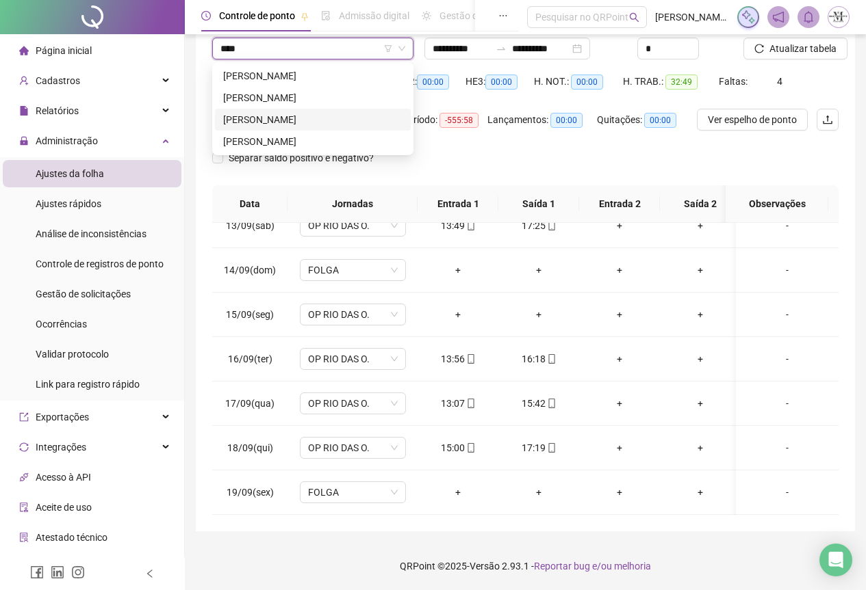
click at [261, 118] on div "LUCAS DOS SANTOS" at bounding box center [312, 119] width 179 height 15
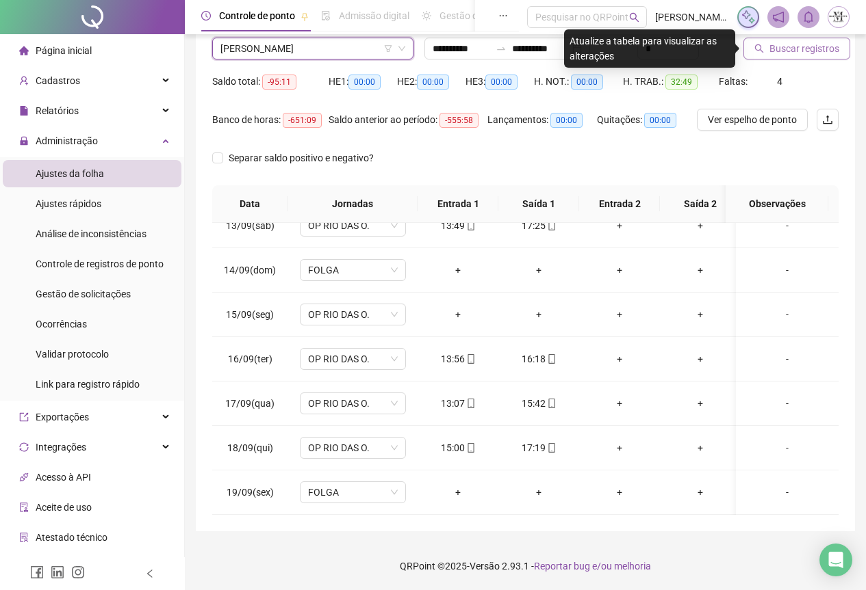
click at [798, 49] on span "Buscar registros" at bounding box center [804, 48] width 70 height 15
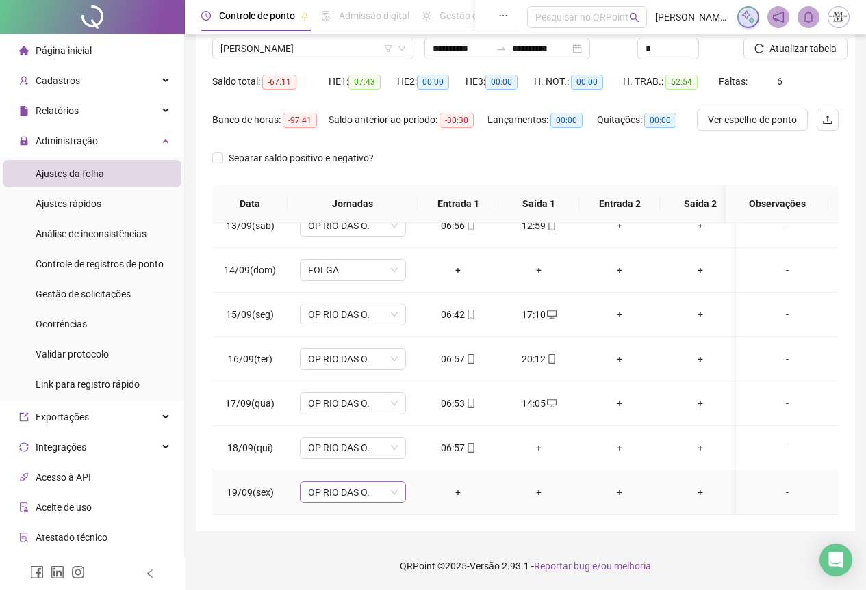
click at [349, 482] on span "OP RIO DAS O." at bounding box center [353, 492] width 90 height 21
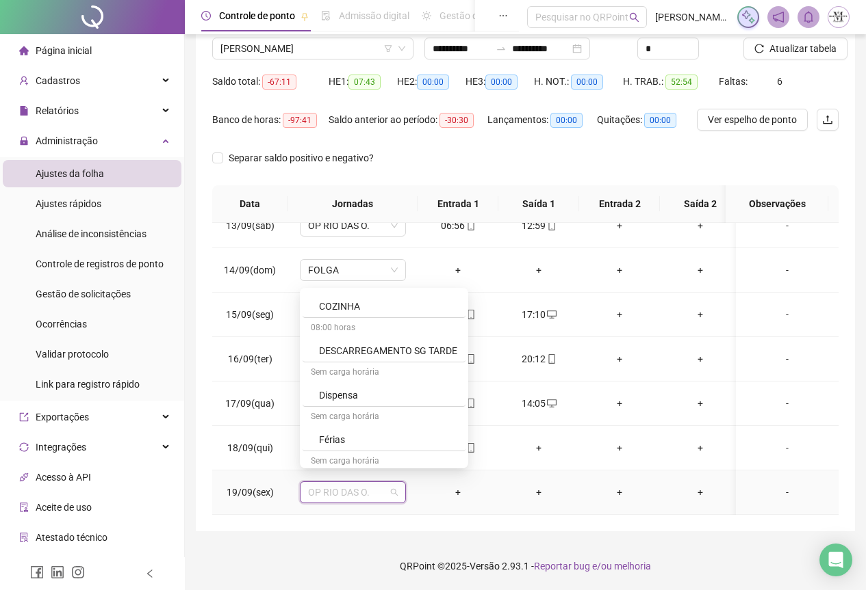
scroll to position [821, 0]
click at [335, 348] on div "Folga" at bounding box center [388, 347] width 138 height 15
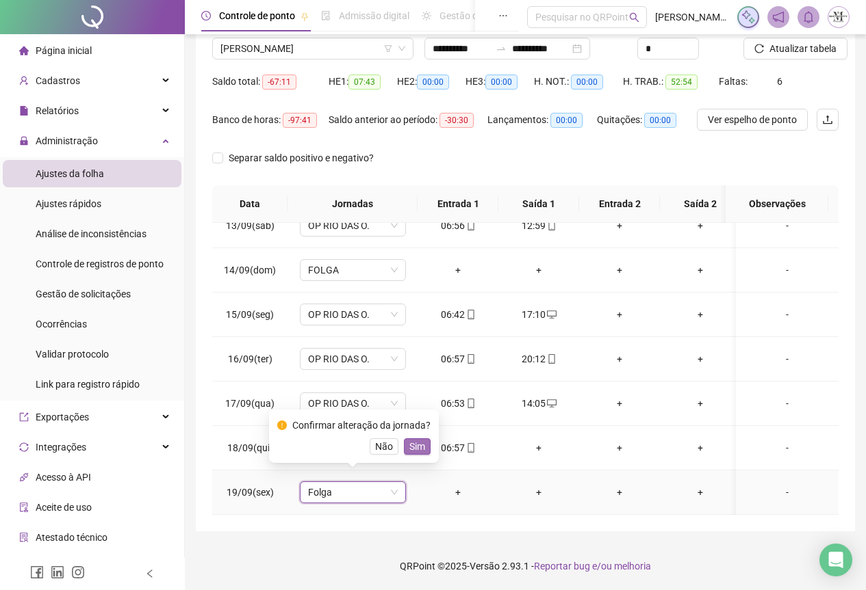
click at [410, 452] on span "Sim" at bounding box center [417, 446] width 16 height 15
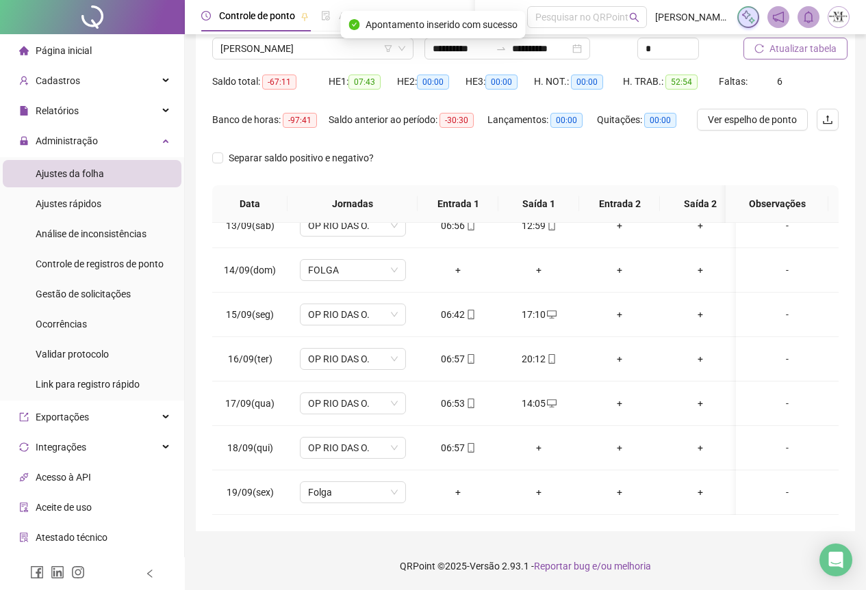
click at [786, 49] on span "Atualizar tabela" at bounding box center [802, 48] width 67 height 15
click at [300, 54] on span "LUCAS DOS SANTOS" at bounding box center [312, 48] width 185 height 21
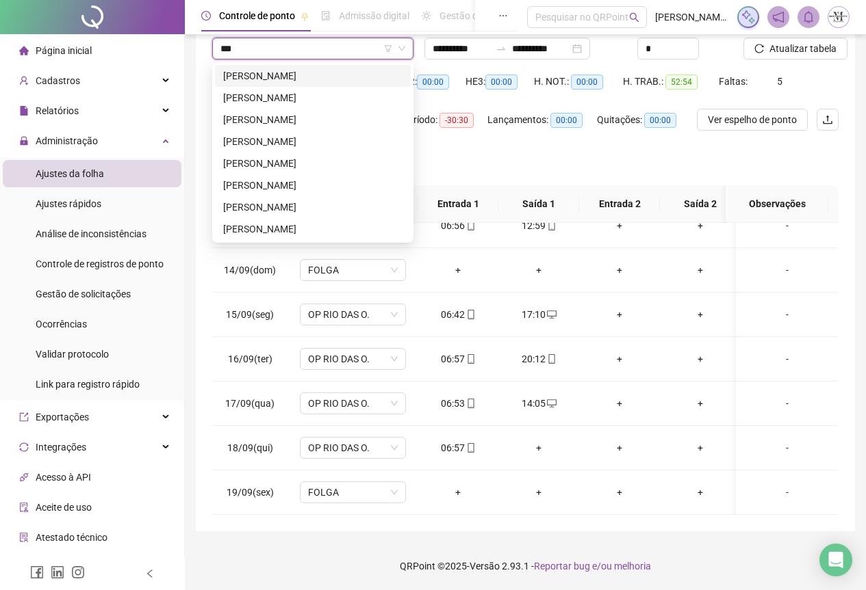
scroll to position [0, 0]
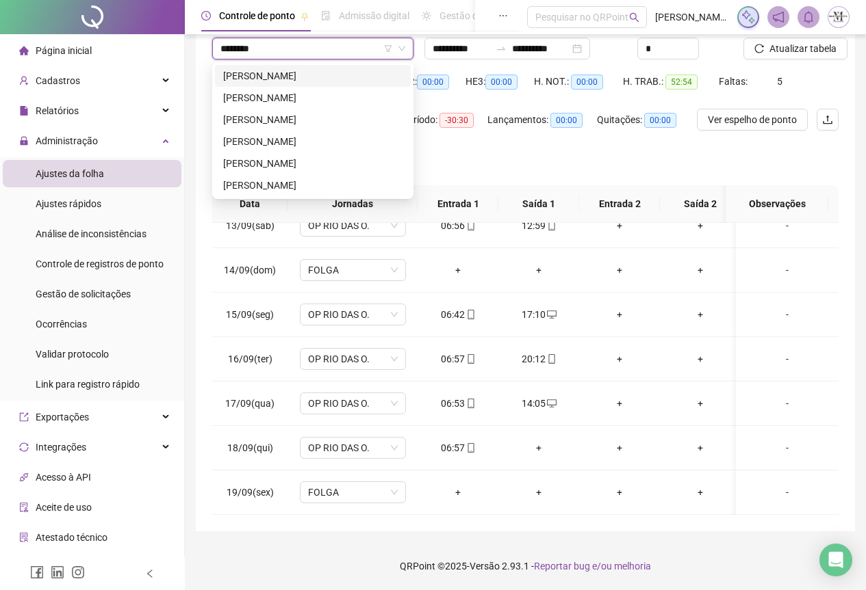
type input "*********"
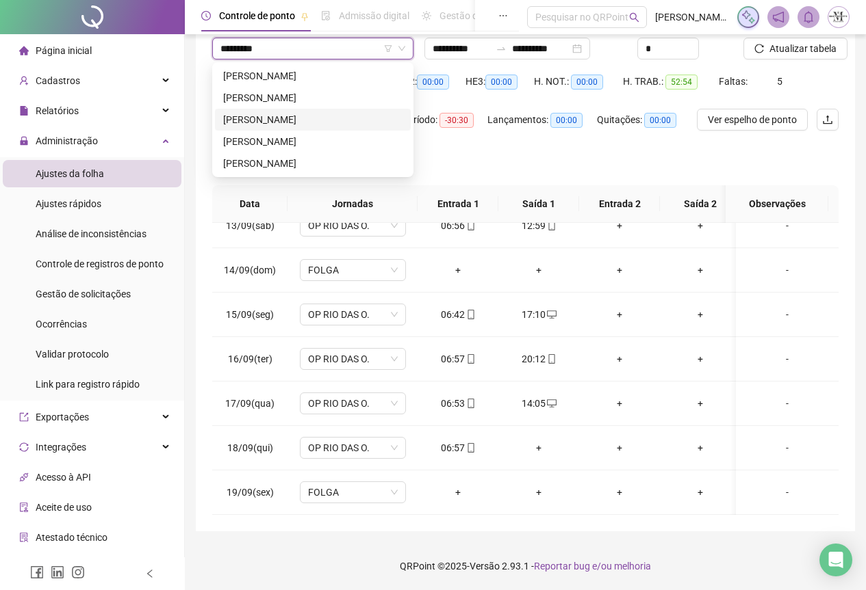
click at [300, 117] on div "[PERSON_NAME]" at bounding box center [312, 119] width 179 height 15
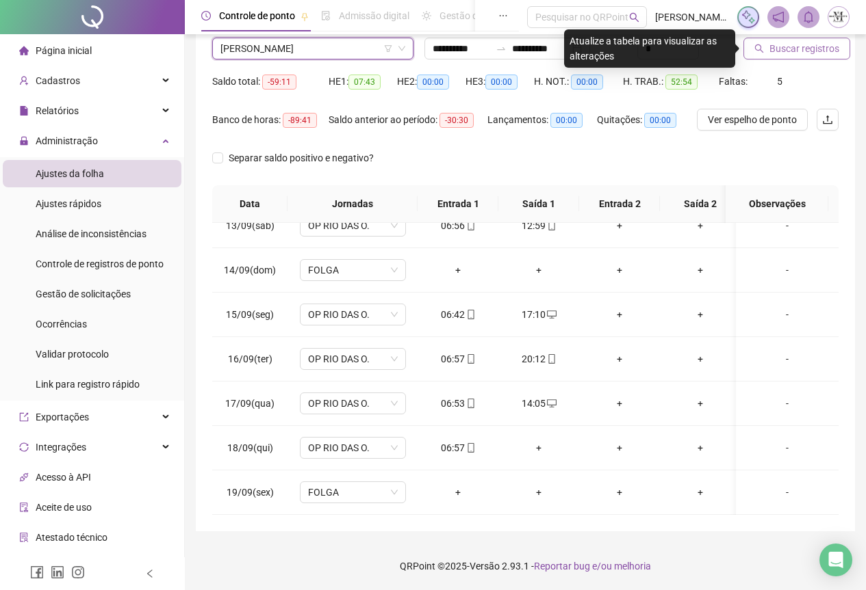
click at [779, 49] on span "Buscar registros" at bounding box center [804, 48] width 70 height 15
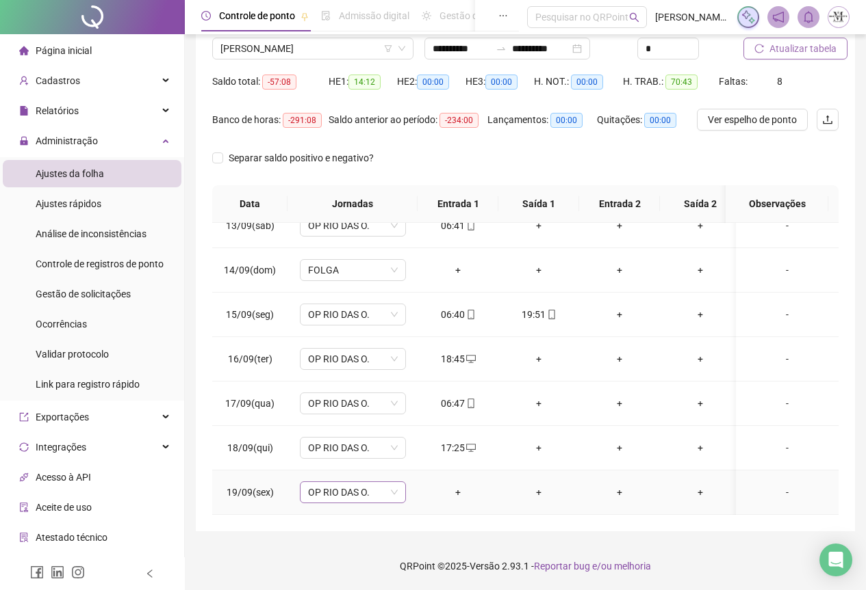
click at [361, 482] on span "OP RIO DAS O." at bounding box center [353, 492] width 90 height 21
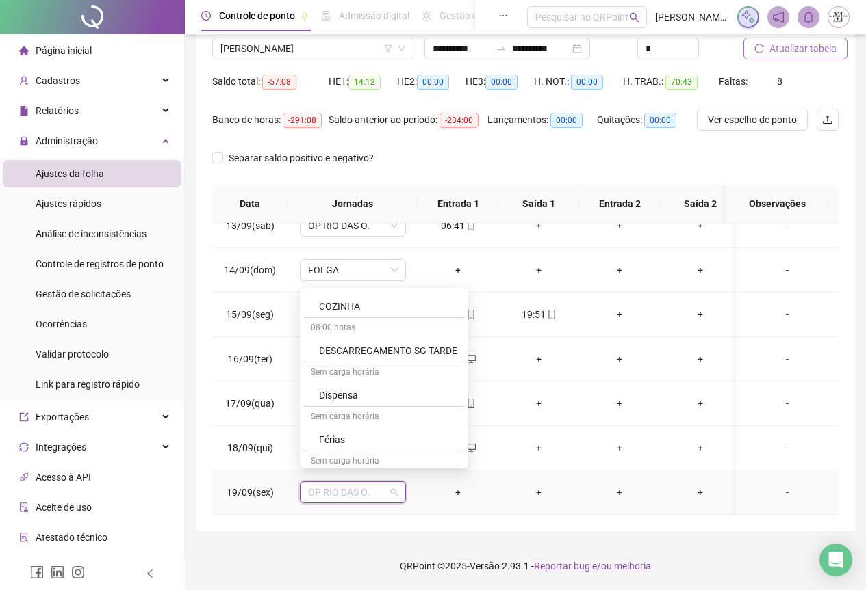
scroll to position [753, 0]
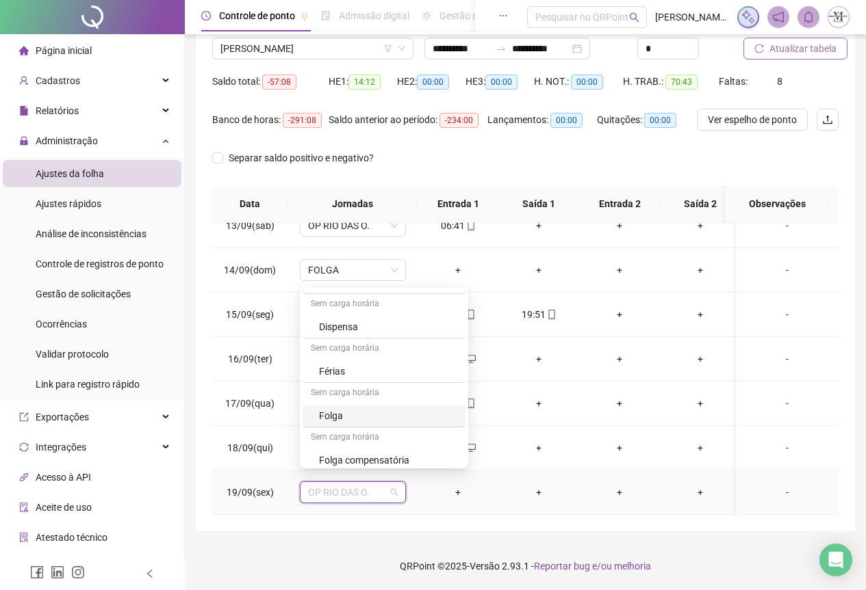
click at [350, 416] on div "Folga" at bounding box center [388, 415] width 138 height 15
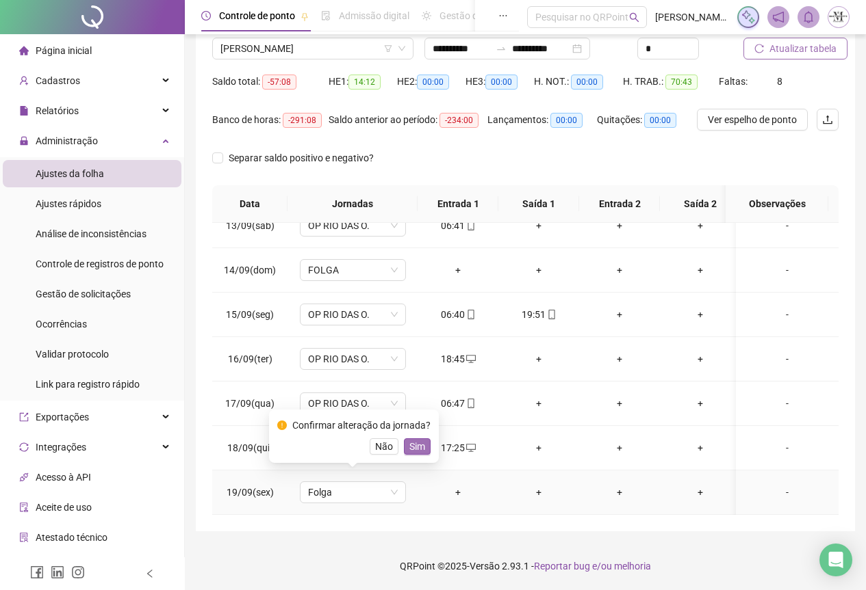
click at [413, 447] on span "Sim" at bounding box center [417, 446] width 16 height 15
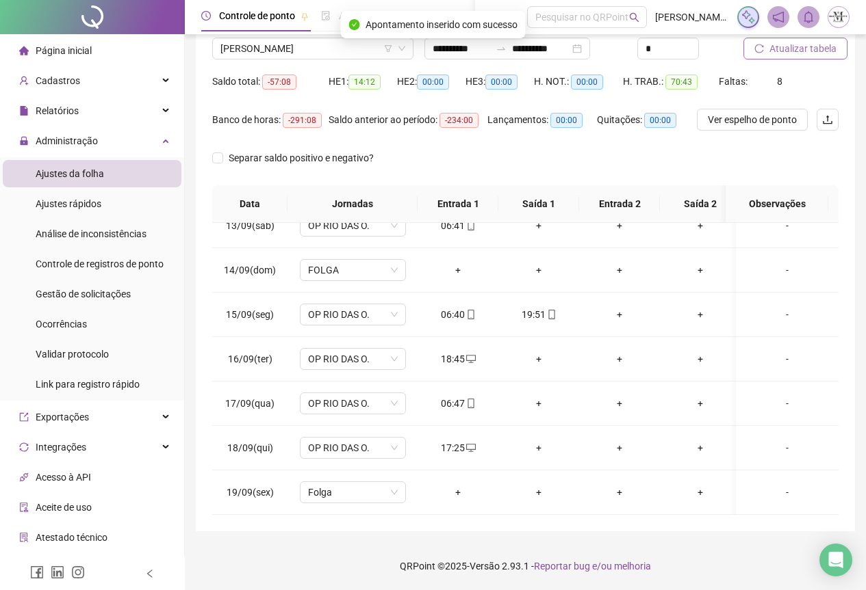
click at [810, 48] on span "Atualizar tabela" at bounding box center [802, 48] width 67 height 15
click at [541, 441] on div "+" at bounding box center [538, 448] width 59 height 15
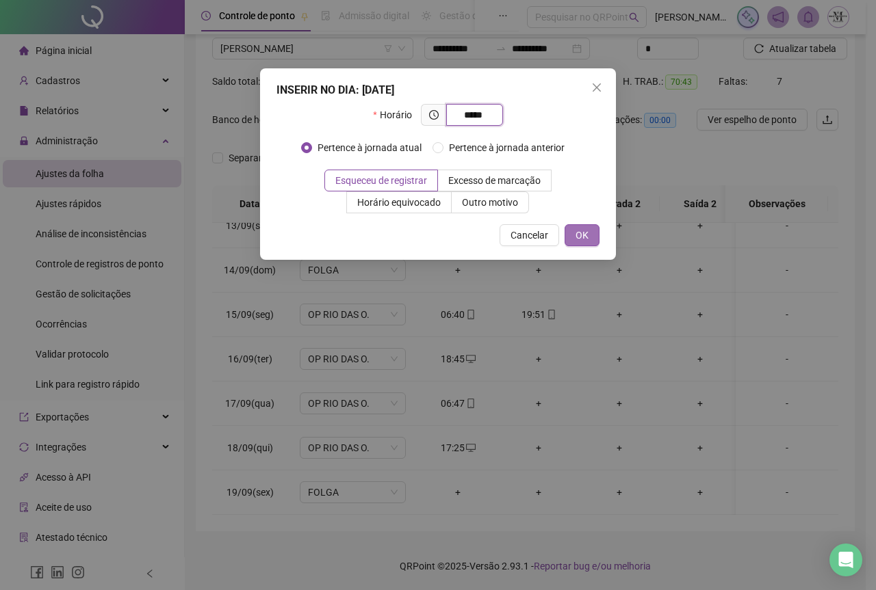
type input "*****"
click at [581, 230] on span "OK" at bounding box center [581, 235] width 13 height 15
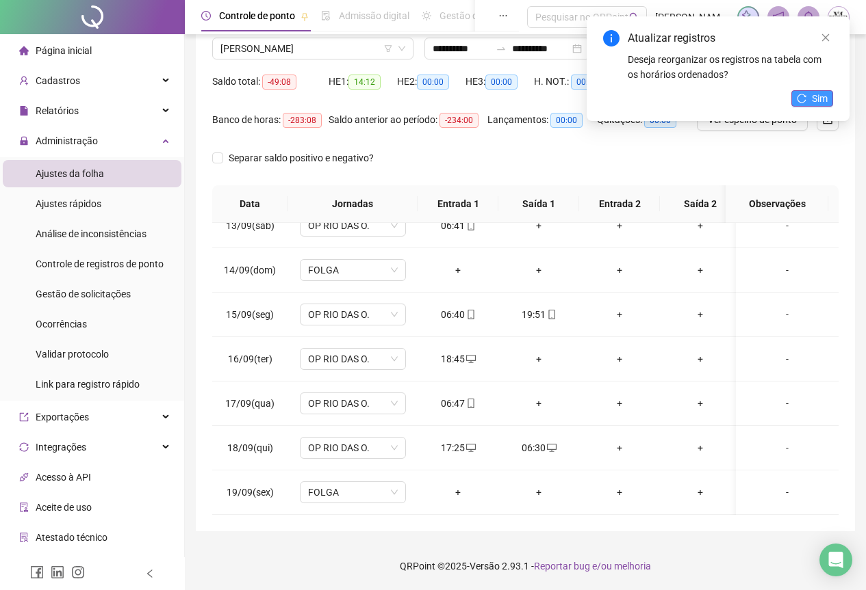
click at [807, 98] on button "Sim" at bounding box center [812, 98] width 42 height 16
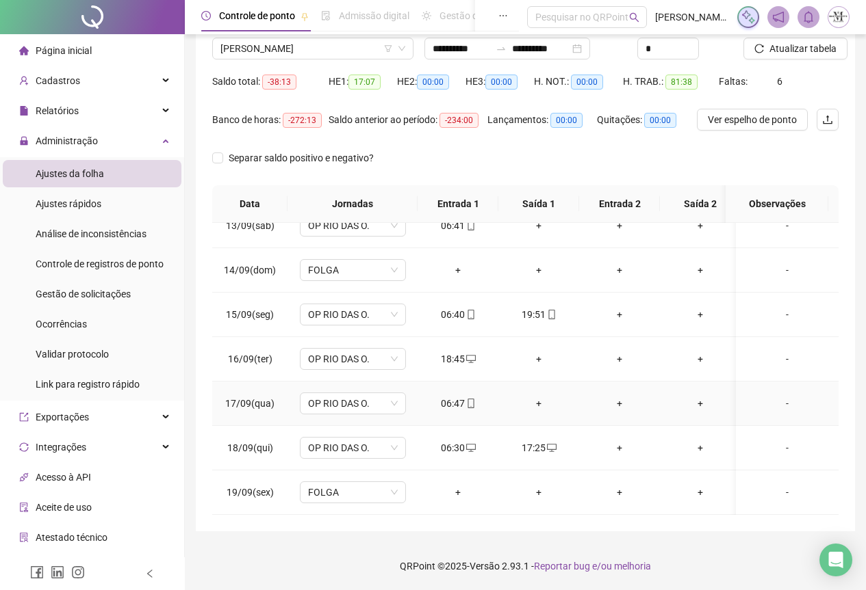
click at [537, 396] on div "+" at bounding box center [538, 403] width 59 height 15
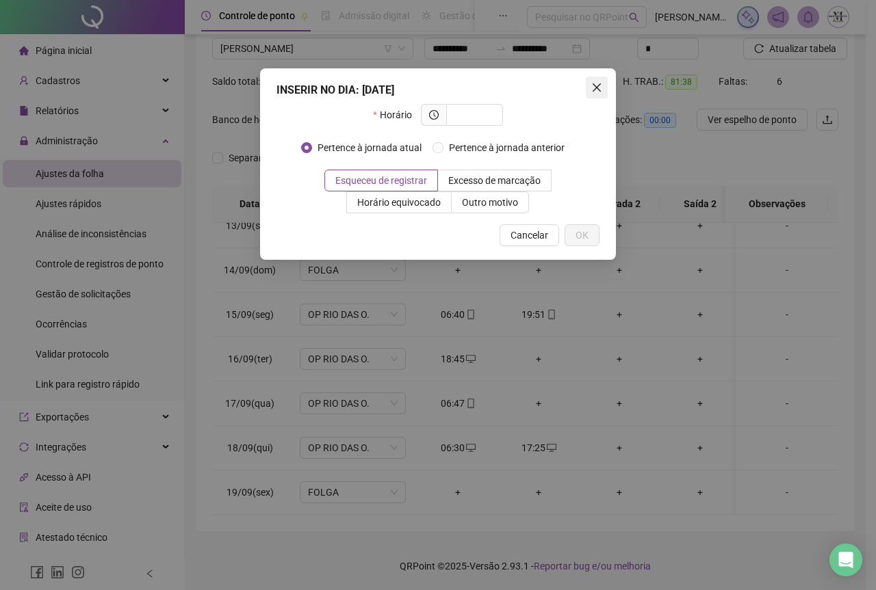
click at [588, 90] on span "Close" at bounding box center [597, 87] width 22 height 11
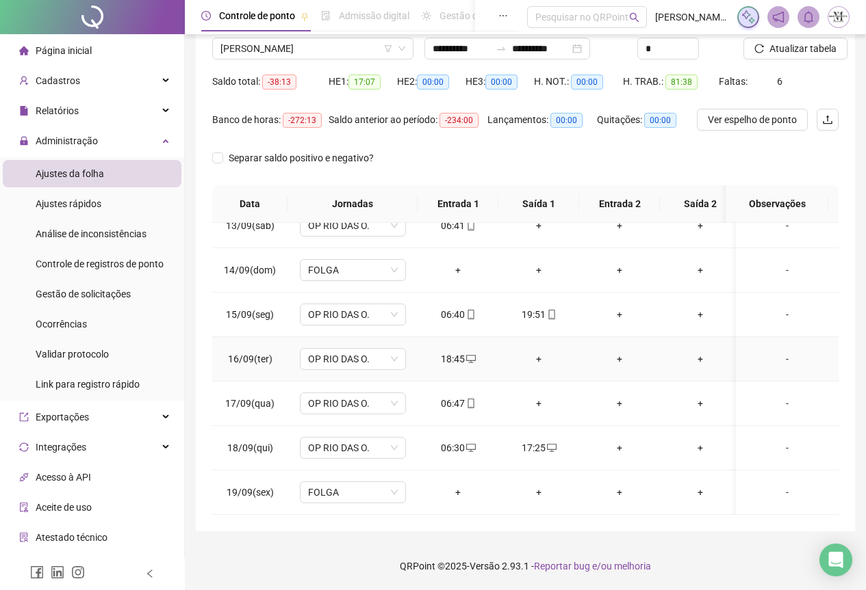
click at [534, 352] on div "+" at bounding box center [538, 359] width 59 height 15
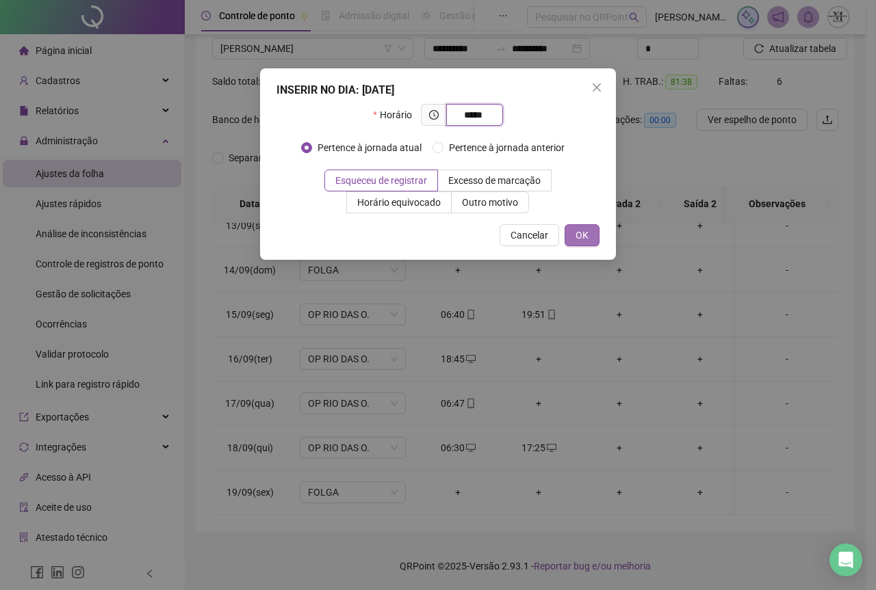
type input "*****"
click at [580, 230] on span "OK" at bounding box center [581, 235] width 13 height 15
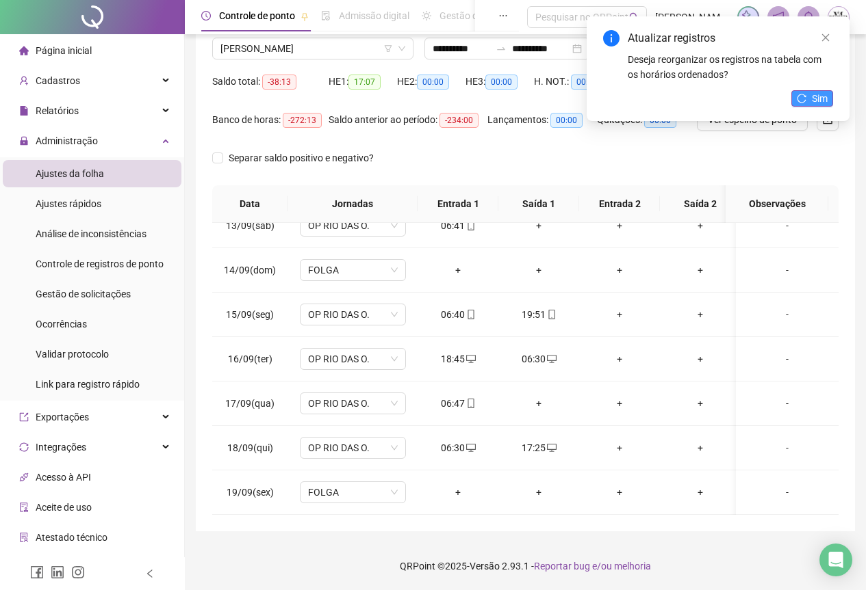
click at [811, 97] on button "Sim" at bounding box center [812, 98] width 42 height 16
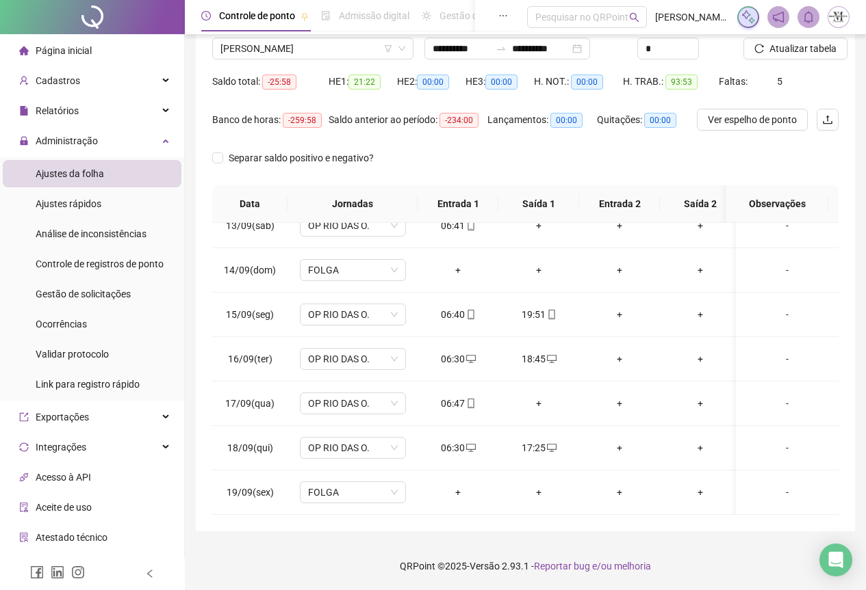
click at [795, 47] on span "Atualizar tabela" at bounding box center [802, 48] width 67 height 15
click at [541, 396] on div "+" at bounding box center [538, 403] width 59 height 15
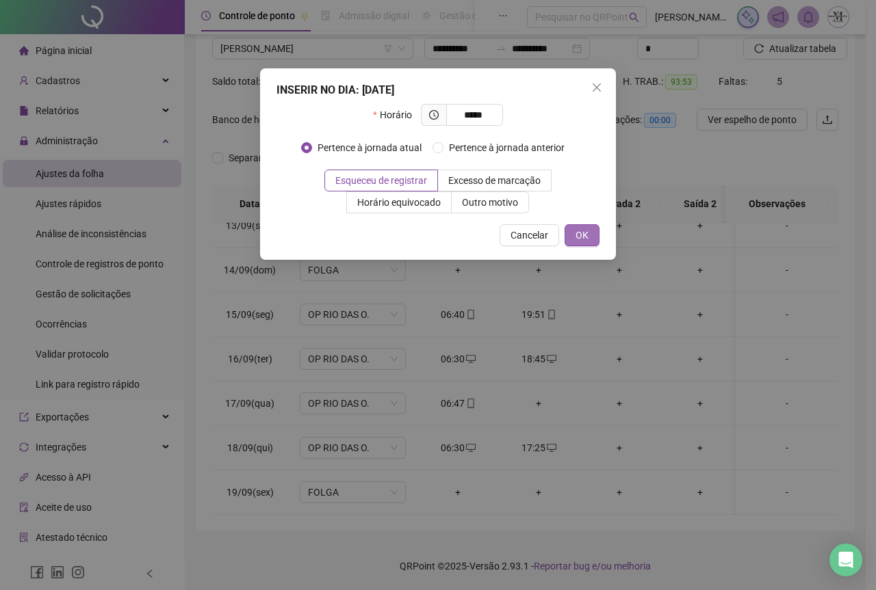
type input "*****"
click at [566, 235] on button "OK" at bounding box center [581, 235] width 35 height 22
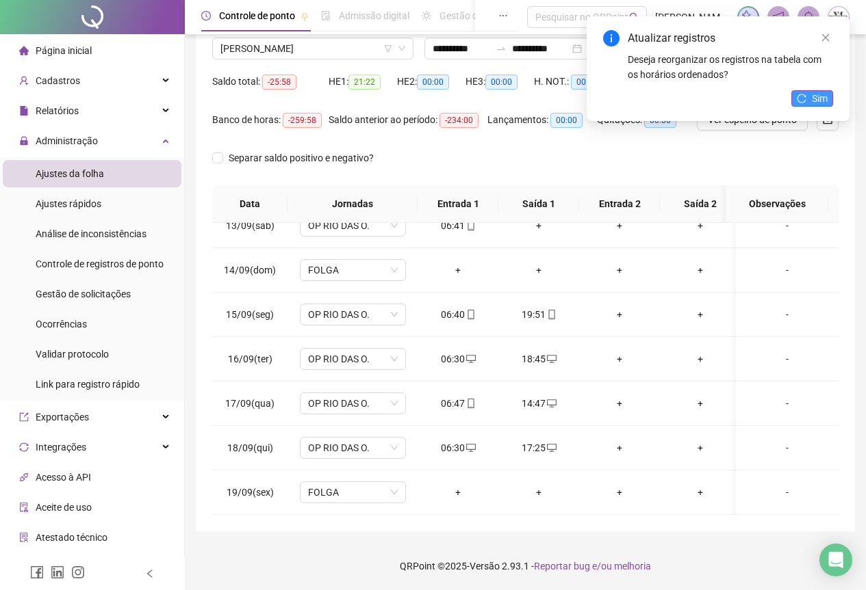
click at [800, 94] on icon "reload" at bounding box center [801, 99] width 10 height 10
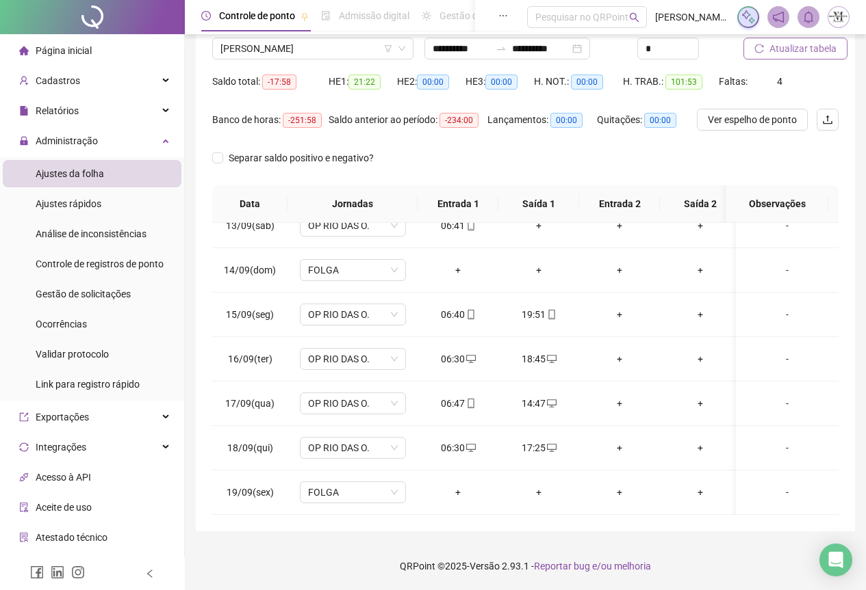
click at [796, 57] on button "Atualizar tabela" at bounding box center [795, 49] width 104 height 22
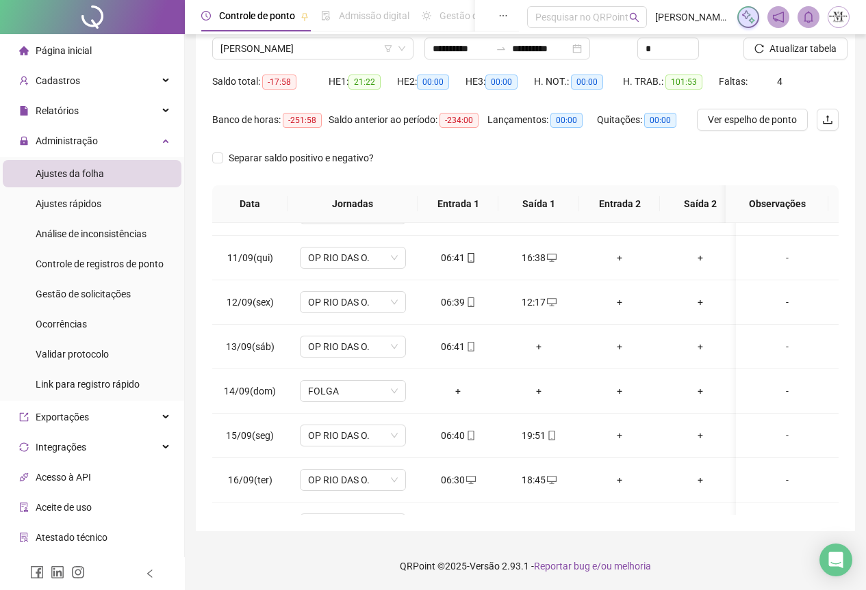
scroll to position [358, 0]
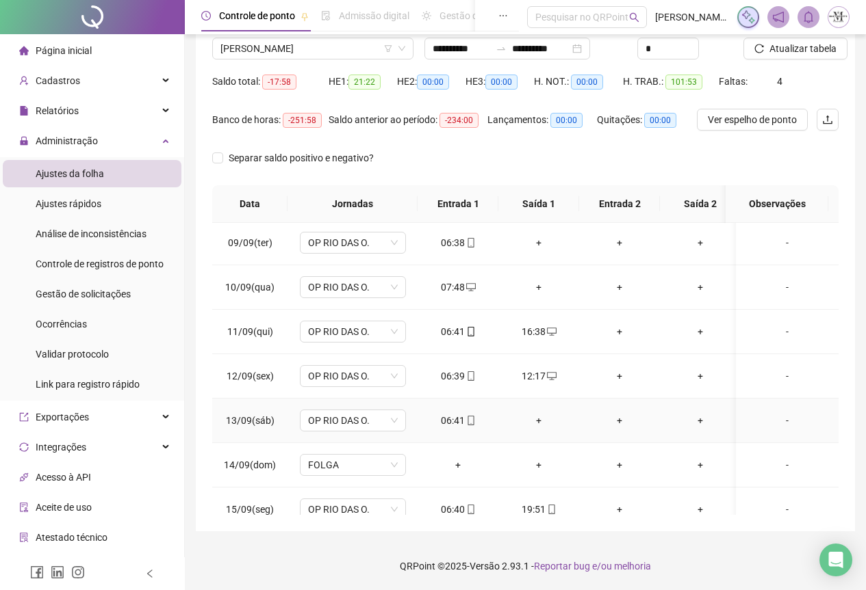
click at [534, 425] on div "+" at bounding box center [538, 420] width 59 height 15
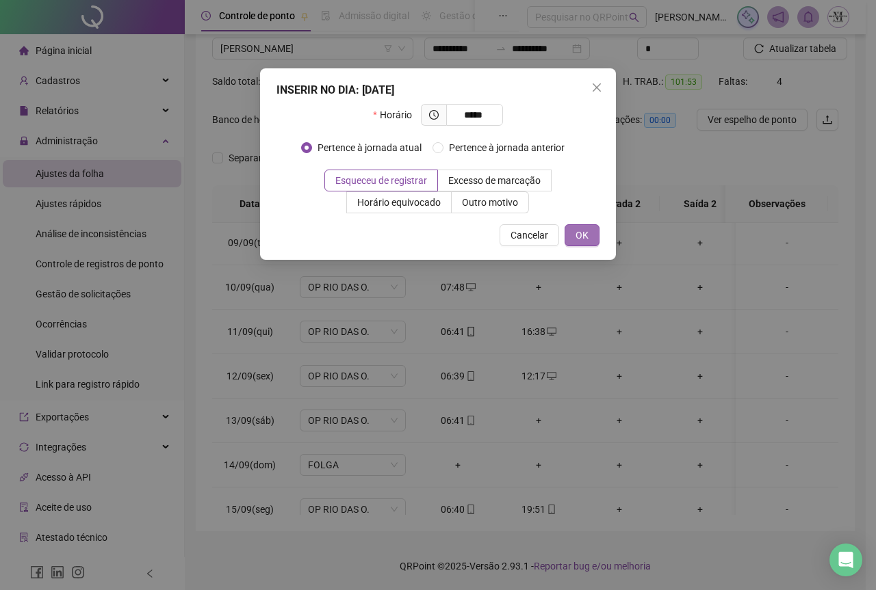
type input "*****"
click at [590, 244] on button "OK" at bounding box center [581, 235] width 35 height 22
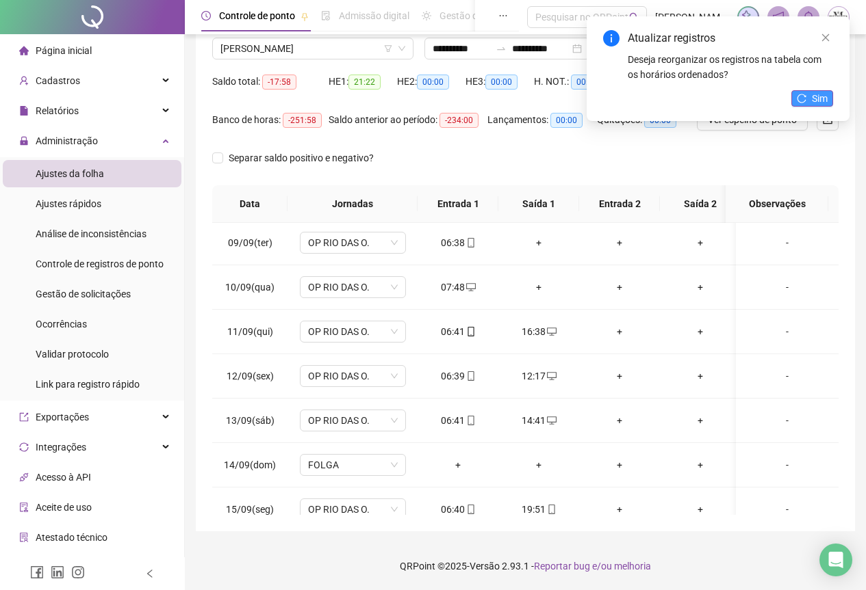
click at [803, 103] on icon "reload" at bounding box center [801, 98] width 9 height 9
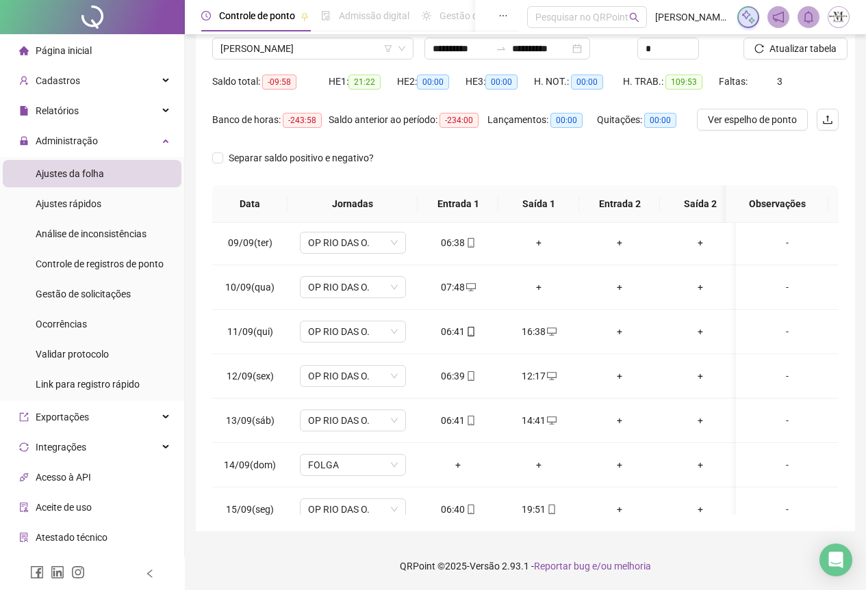
click at [798, 54] on span "Atualizar tabela" at bounding box center [802, 48] width 67 height 15
click at [535, 287] on div "+" at bounding box center [538, 287] width 59 height 15
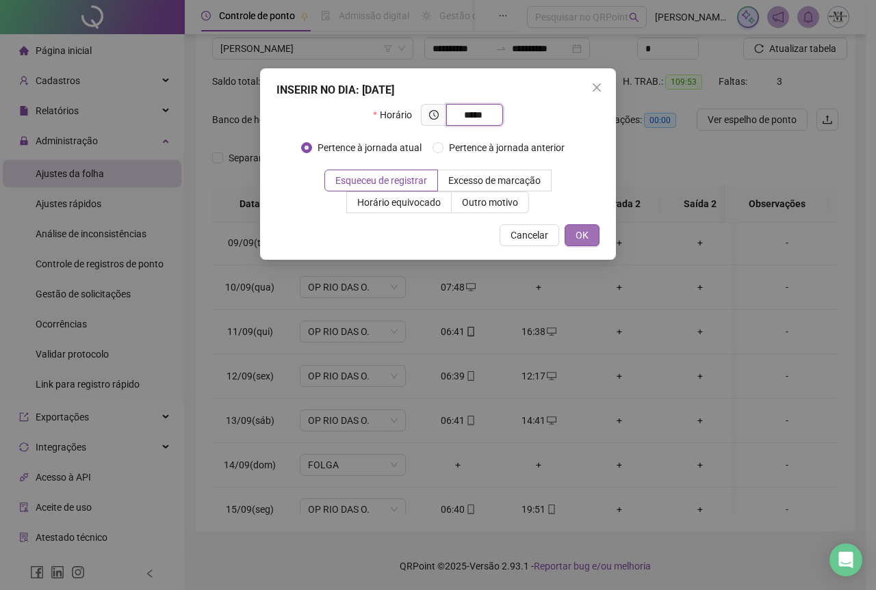
type input "*****"
click at [588, 236] on button "OK" at bounding box center [581, 235] width 35 height 22
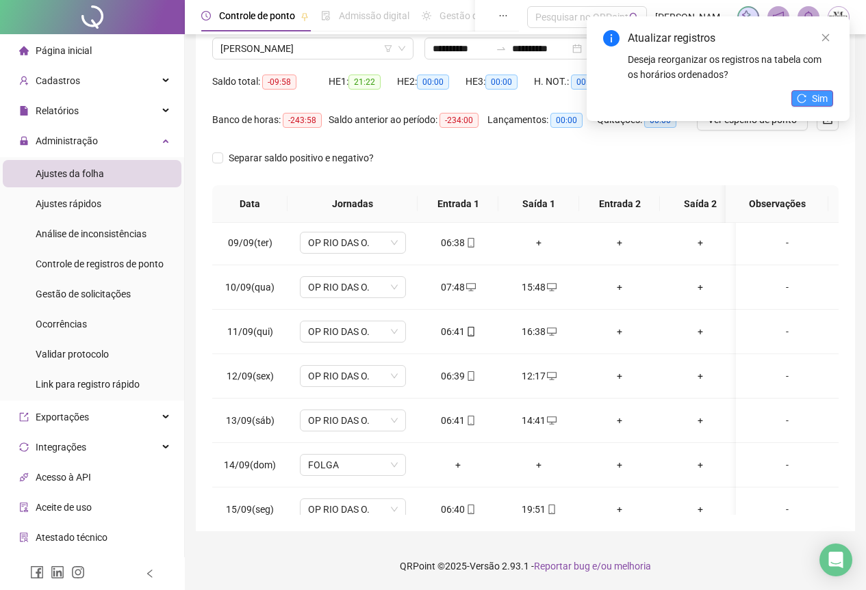
click at [807, 94] on button "Sim" at bounding box center [812, 98] width 42 height 16
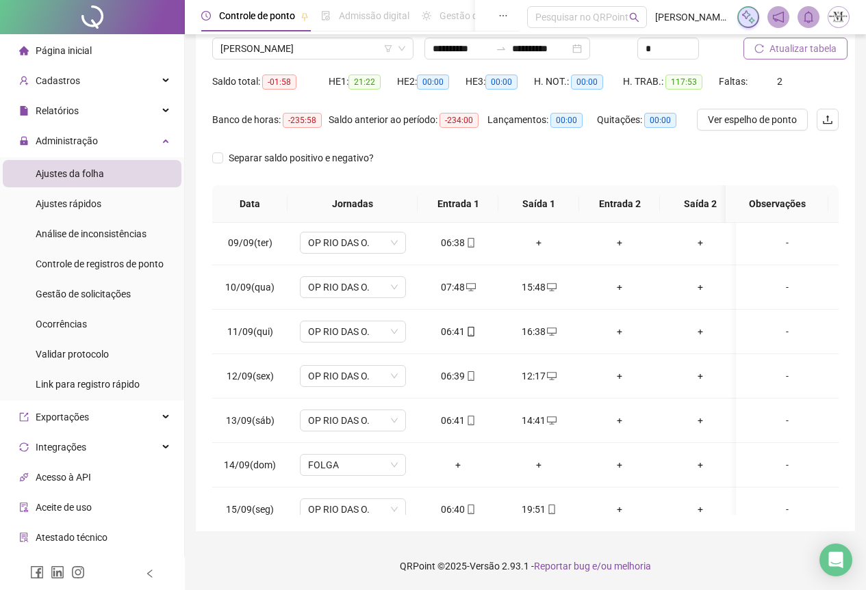
click at [784, 54] on span "Atualizar tabela" at bounding box center [802, 48] width 67 height 15
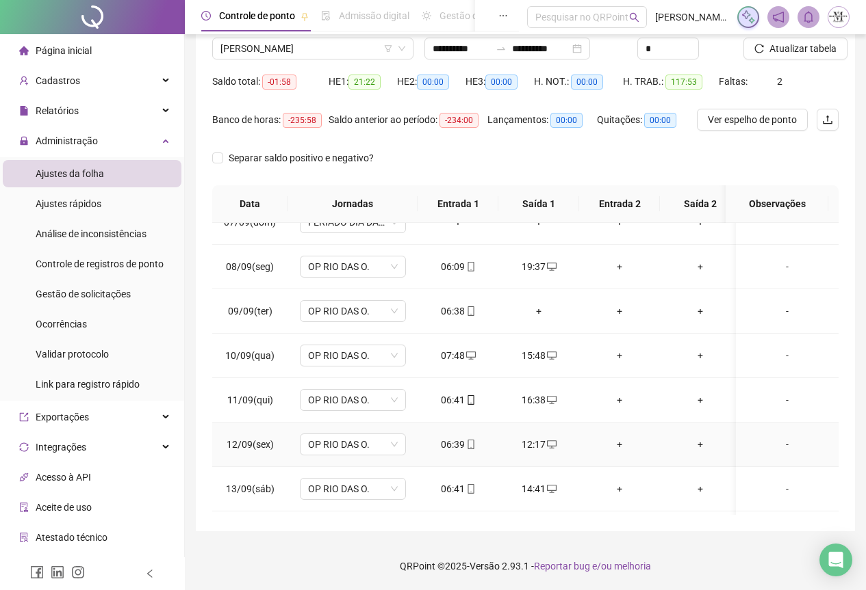
scroll to position [221, 0]
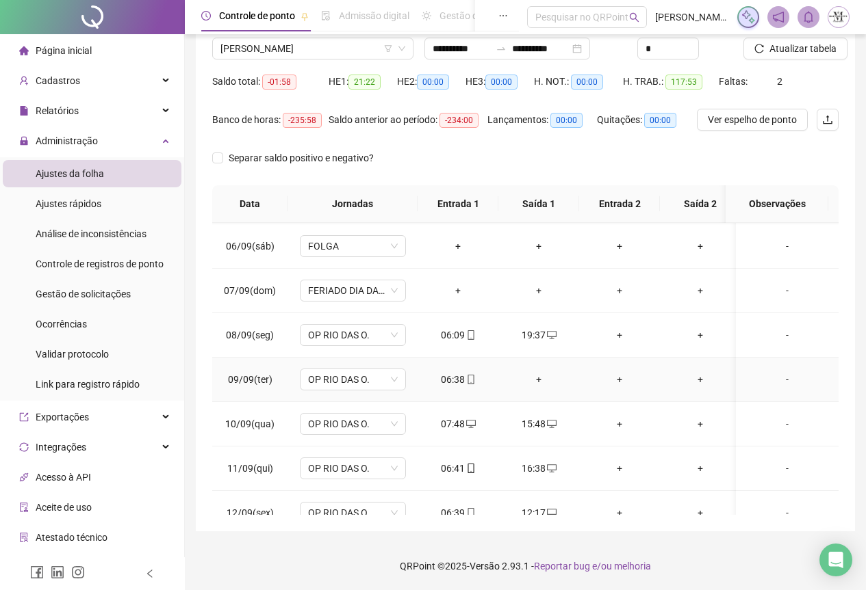
click at [534, 376] on div "+" at bounding box center [538, 379] width 59 height 15
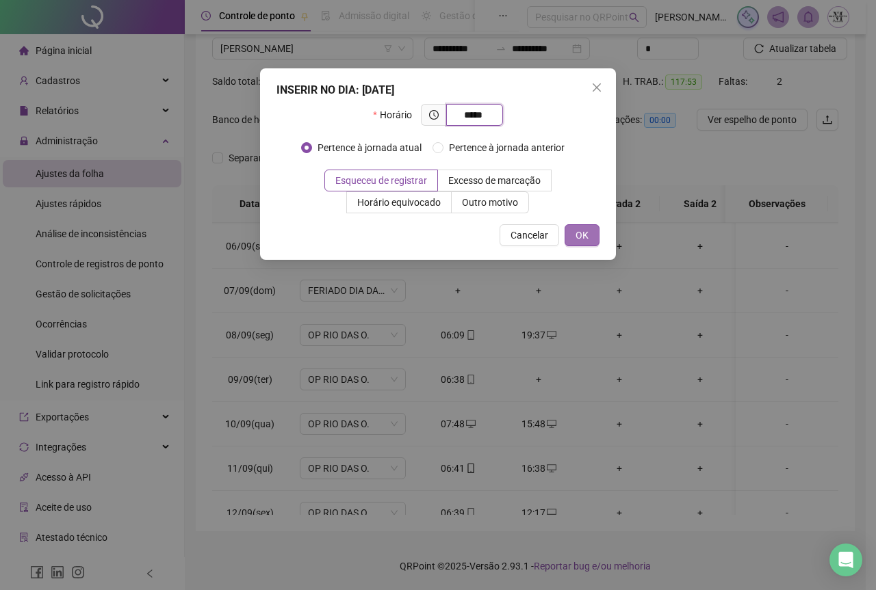
type input "*****"
click at [591, 233] on button "OK" at bounding box center [581, 235] width 35 height 22
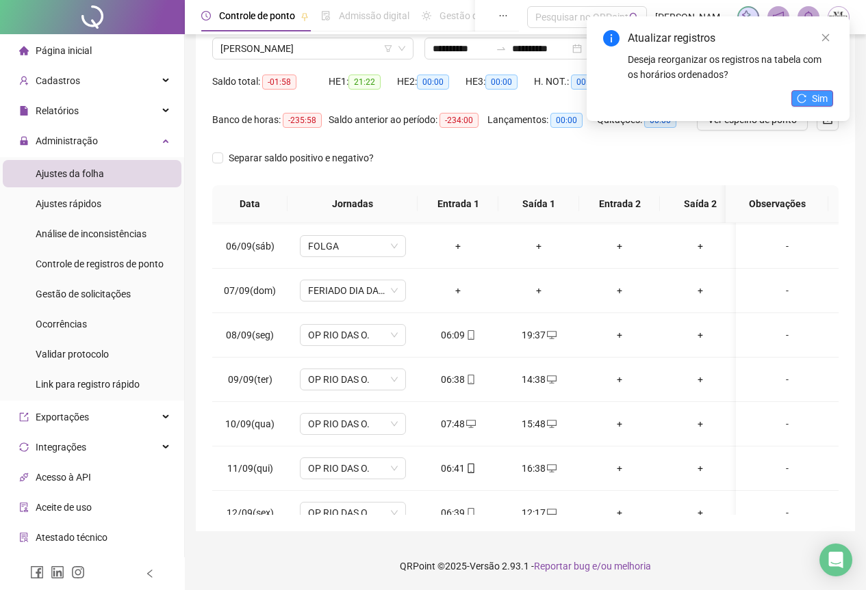
click at [809, 90] on button "Sim" at bounding box center [812, 98] width 42 height 16
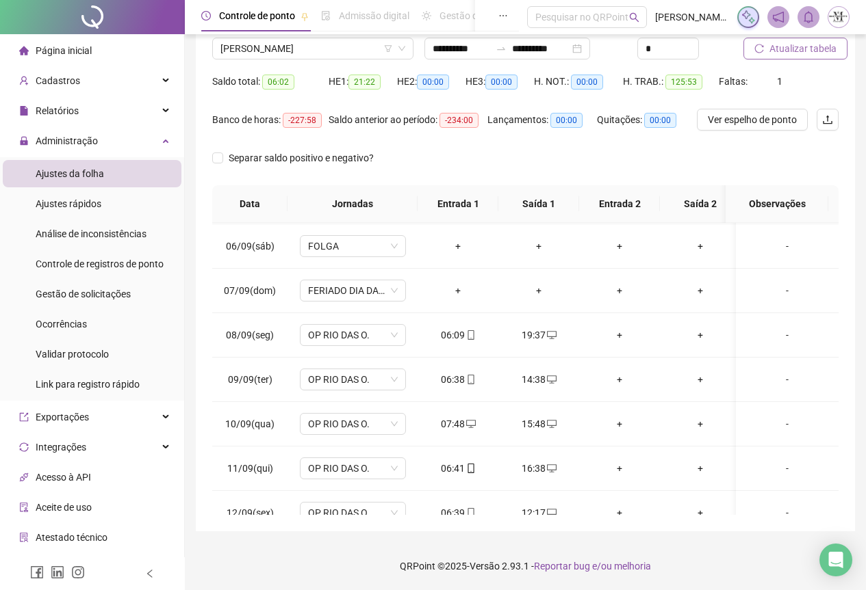
click at [809, 46] on span "Atualizar tabela" at bounding box center [802, 48] width 67 height 15
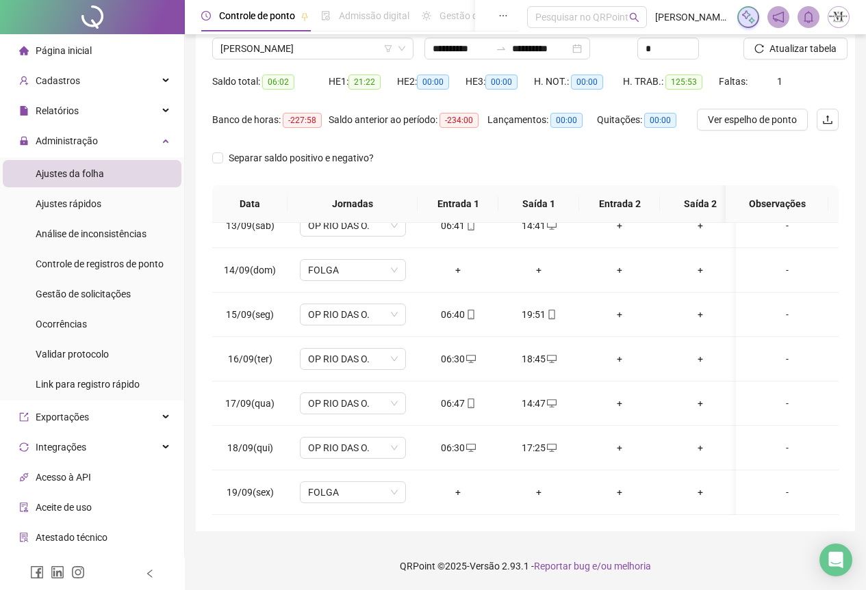
scroll to position [563, 0]
click at [796, 47] on span "Atualizar tabela" at bounding box center [802, 48] width 67 height 15
click at [245, 49] on span "[PERSON_NAME]" at bounding box center [312, 48] width 185 height 21
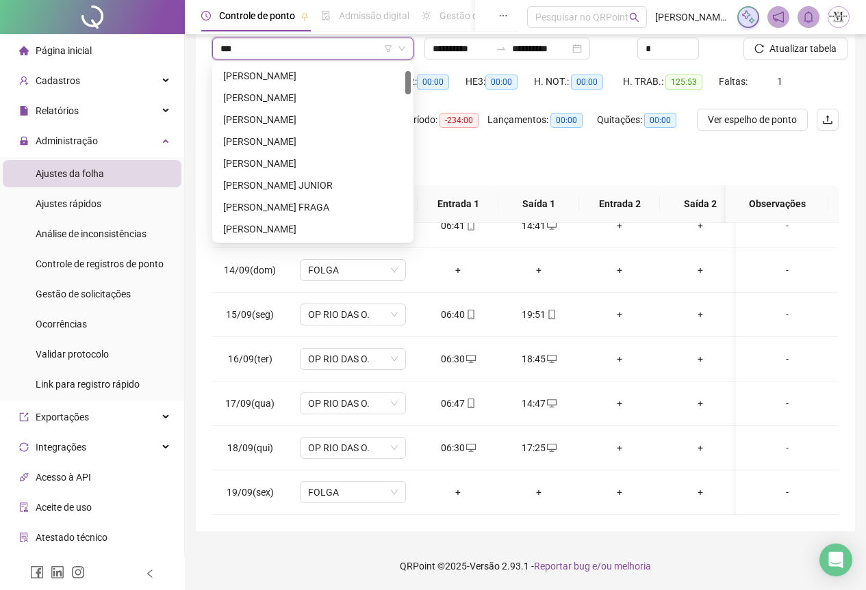
scroll to position [0, 0]
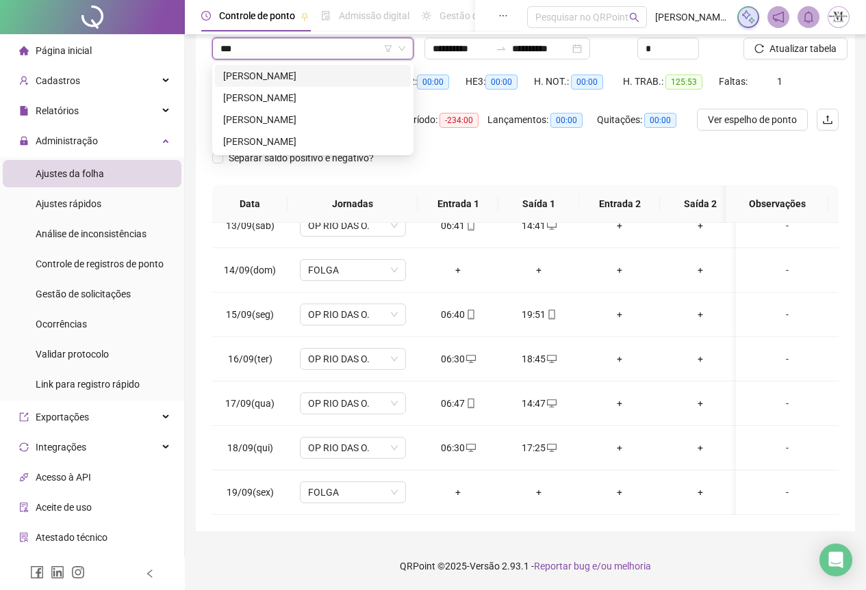
type input "****"
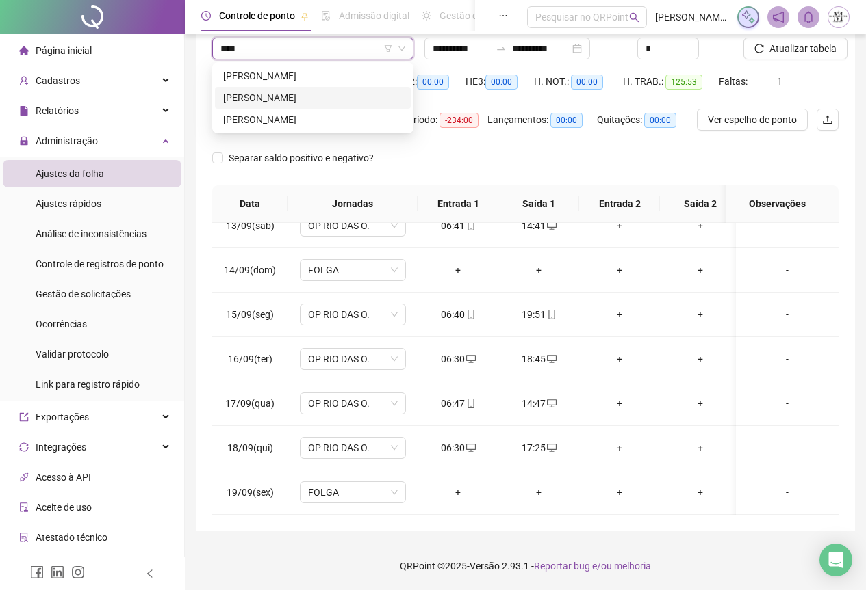
click at [269, 96] on div "ERIC GOMES FARIA" at bounding box center [312, 97] width 179 height 15
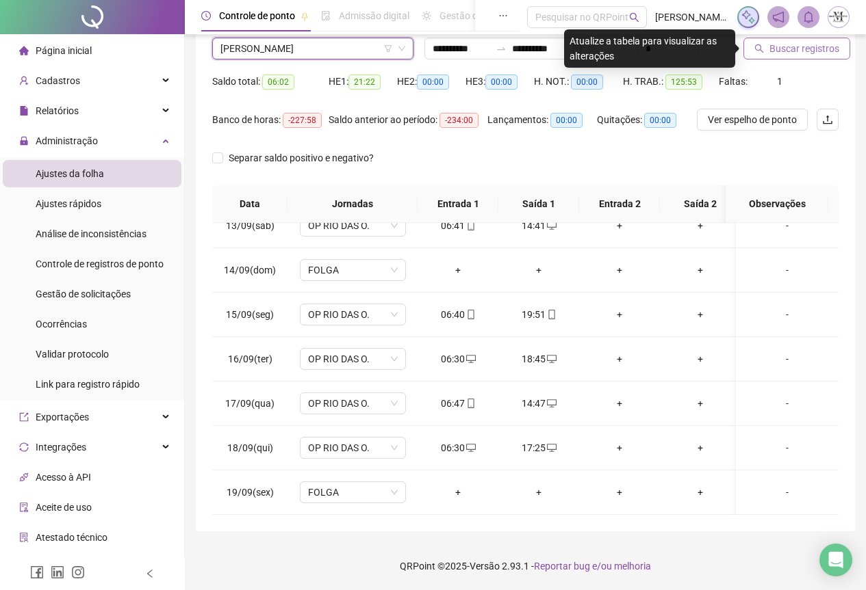
click at [795, 49] on span "Buscar registros" at bounding box center [804, 48] width 70 height 15
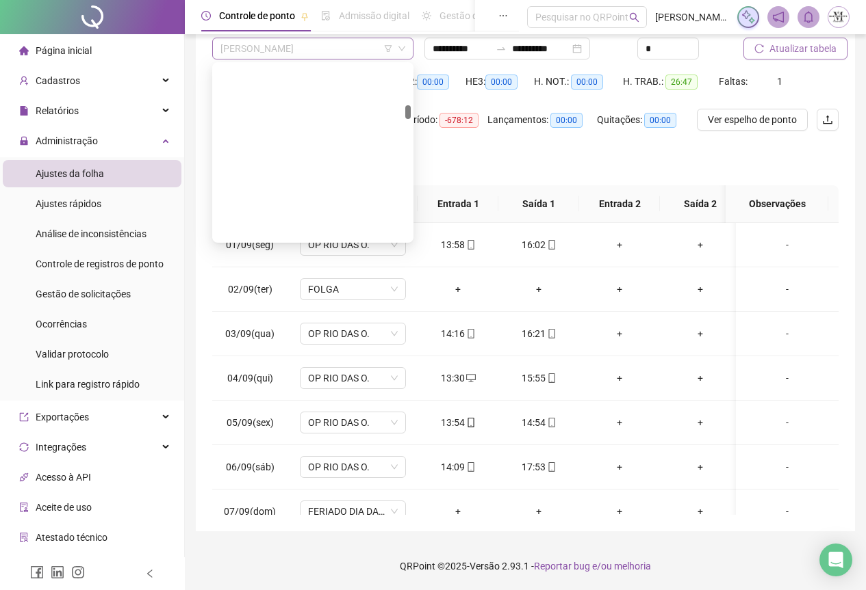
click at [298, 48] on span "ERIC GOMES FARIA" at bounding box center [312, 48] width 185 height 21
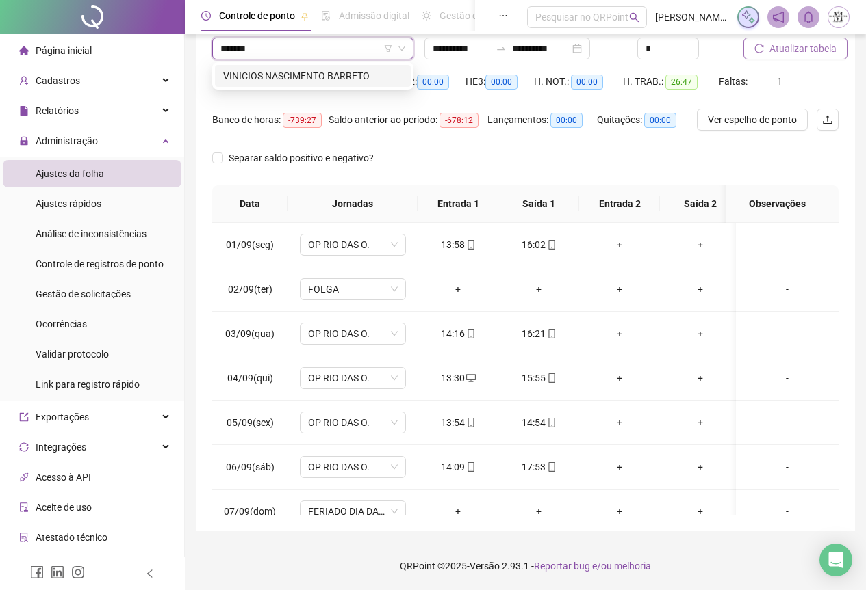
type input "********"
click at [330, 79] on div "VINICIOS NASCIMENTO BARRETO" at bounding box center [312, 75] width 179 height 15
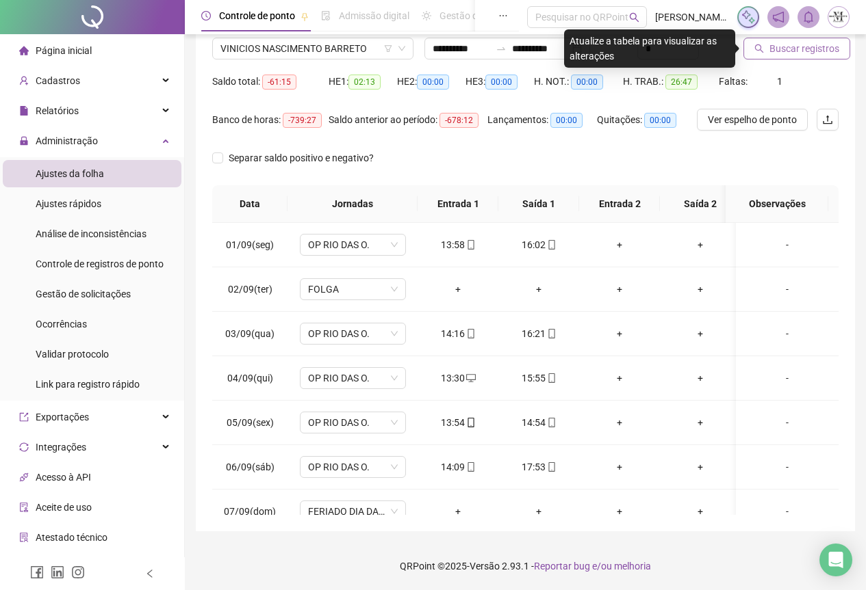
click at [783, 48] on span "Buscar registros" at bounding box center [804, 48] width 70 height 15
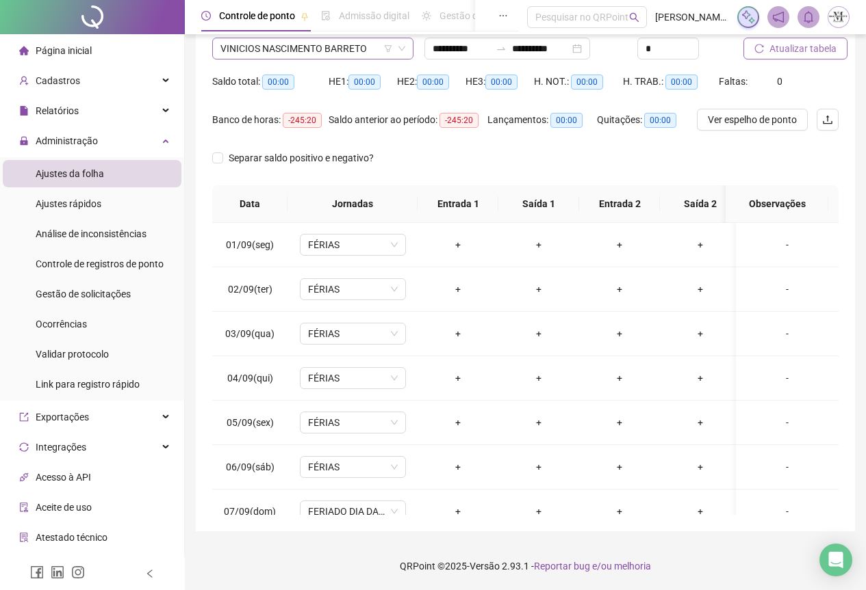
click at [244, 50] on span "VINICIOS NASCIMENTO BARRETO" at bounding box center [312, 48] width 185 height 21
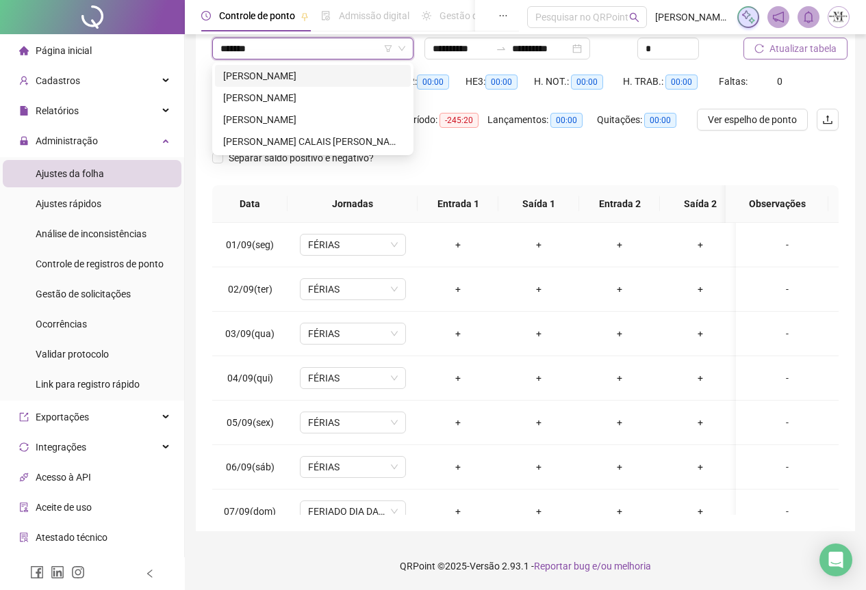
type input "********"
click at [274, 113] on div "ANDERSON LUIZ DE SOUZA OLIVEIRA" at bounding box center [312, 119] width 179 height 15
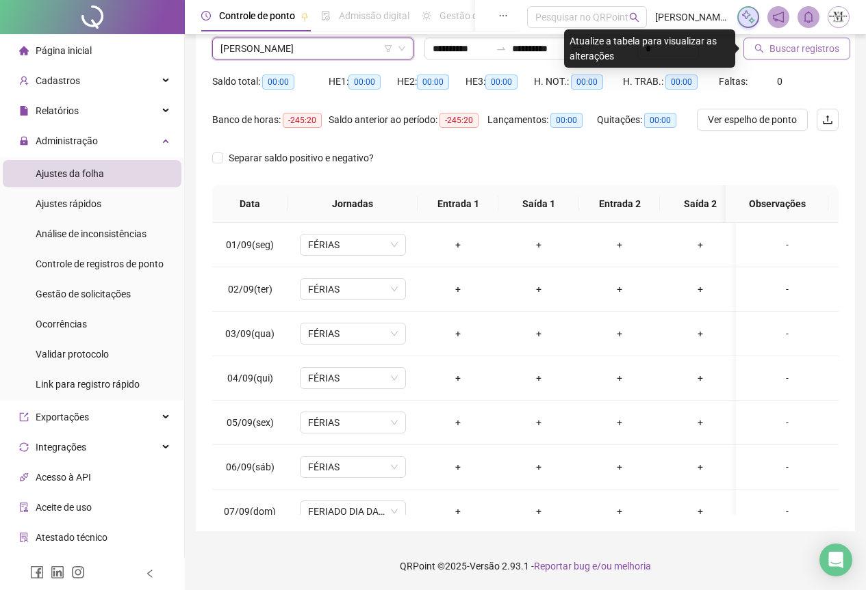
click at [779, 57] on button "Buscar registros" at bounding box center [796, 49] width 107 height 22
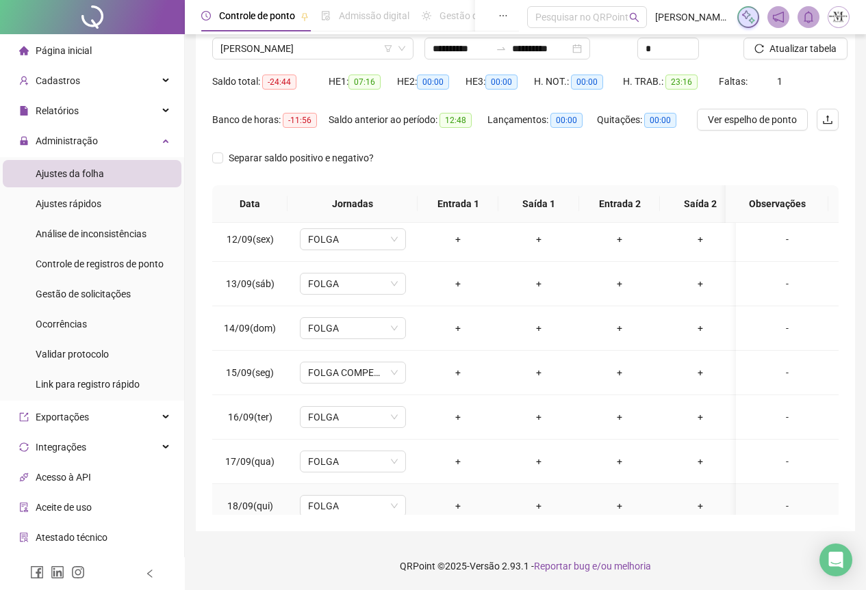
scroll to position [563, 0]
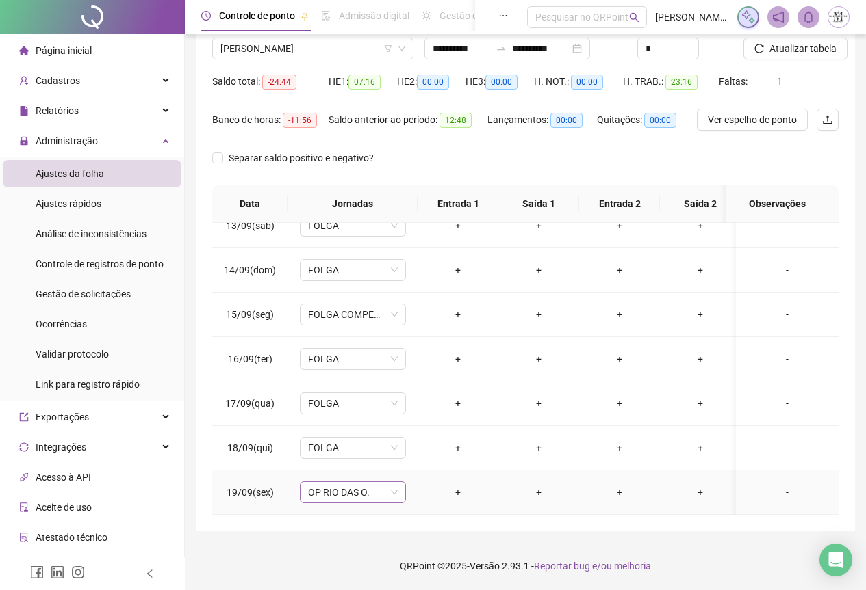
click at [343, 487] on span "OP RIO DAS O." at bounding box center [353, 492] width 90 height 21
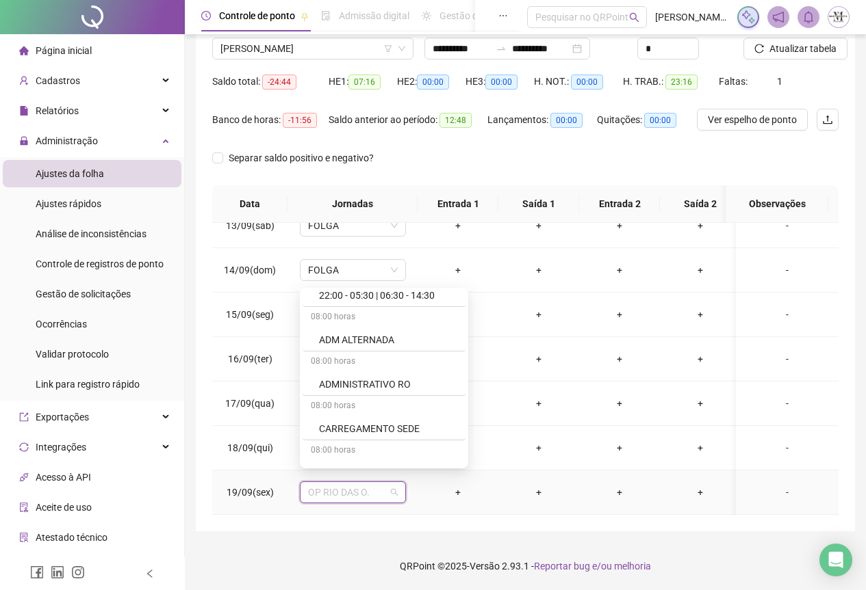
scroll to position [753, 0]
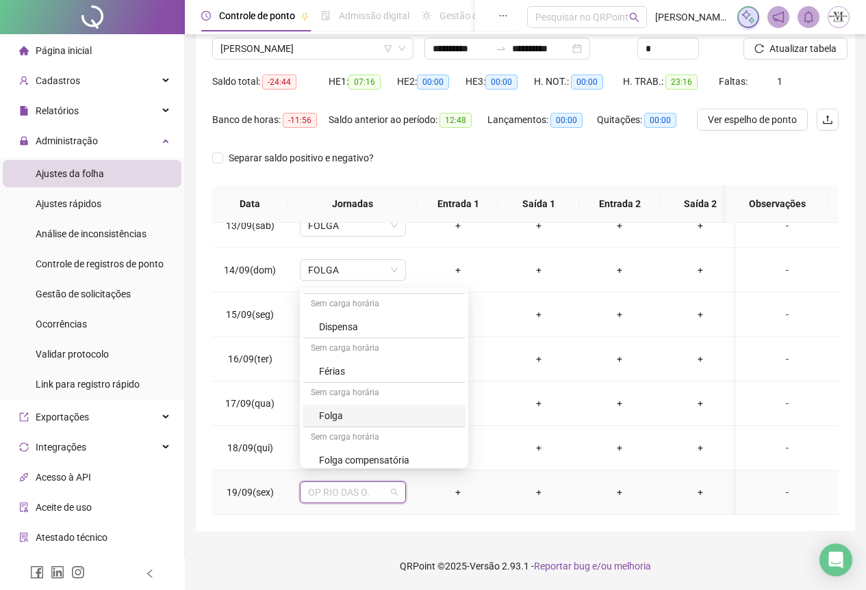
click at [345, 408] on div "Folga" at bounding box center [388, 415] width 138 height 15
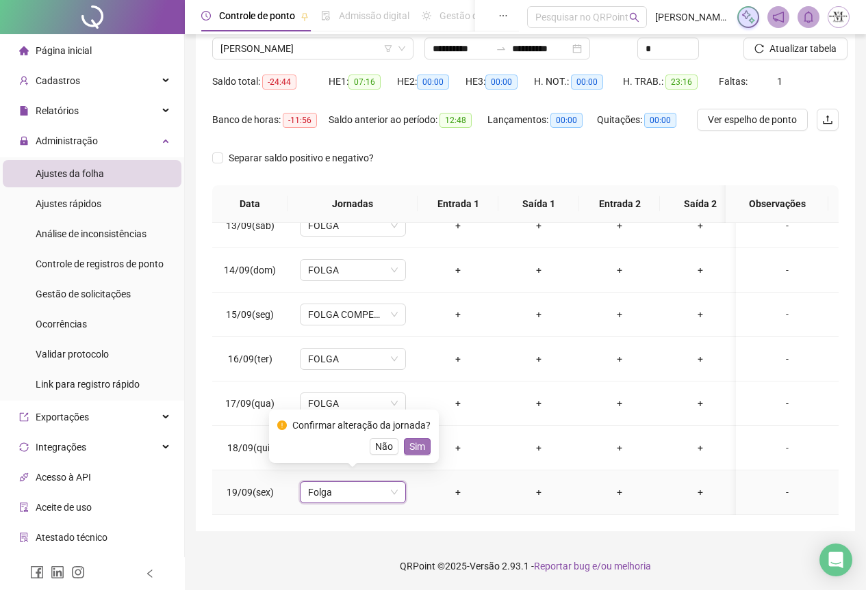
click at [422, 442] on button "Sim" at bounding box center [417, 447] width 27 height 16
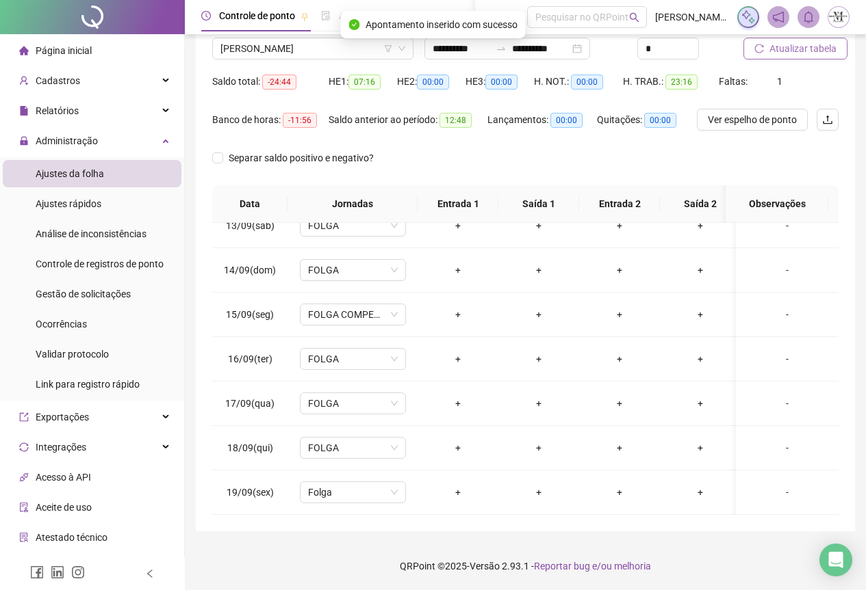
click at [794, 49] on span "Atualizar tabela" at bounding box center [802, 48] width 67 height 15
click at [261, 44] on span "ANDERSON LUIZ DE SOUZA OLIVEIRA" at bounding box center [312, 48] width 185 height 21
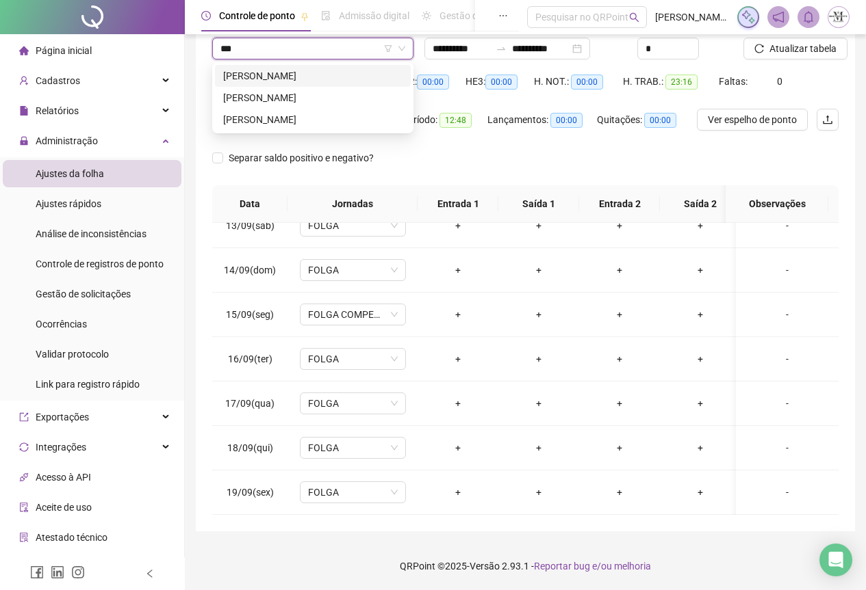
scroll to position [0, 0]
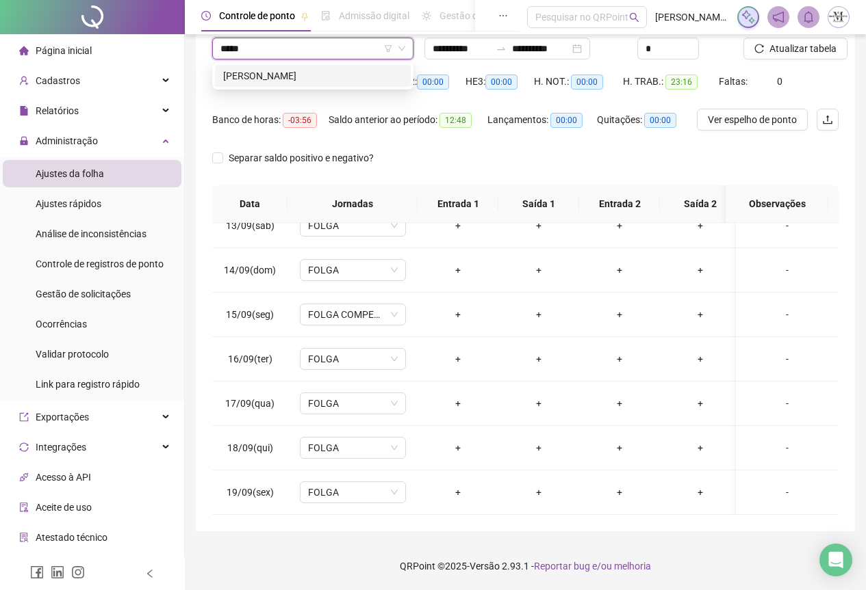
type input "******"
click at [287, 75] on div "EMANUEL HONORATO DA CRUZ" at bounding box center [312, 75] width 179 height 15
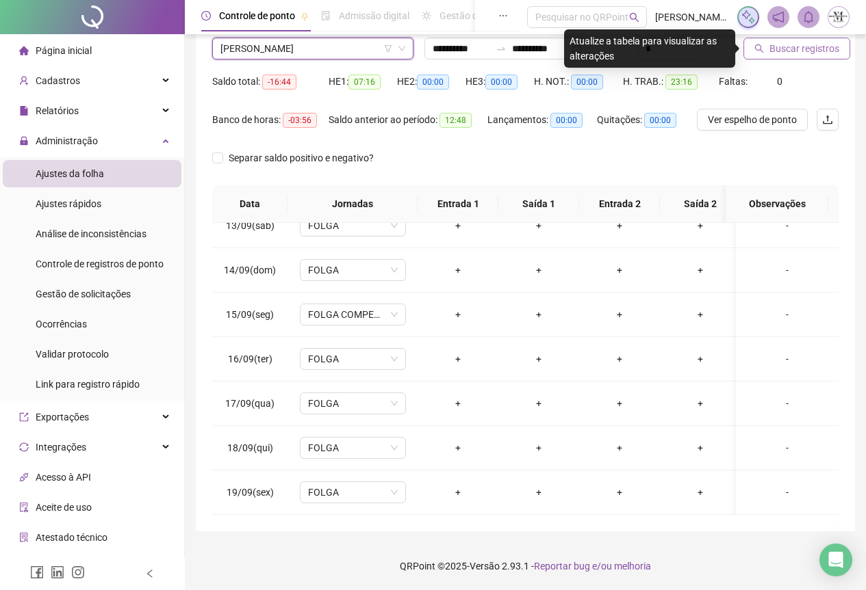
click at [792, 46] on span "Buscar registros" at bounding box center [804, 48] width 70 height 15
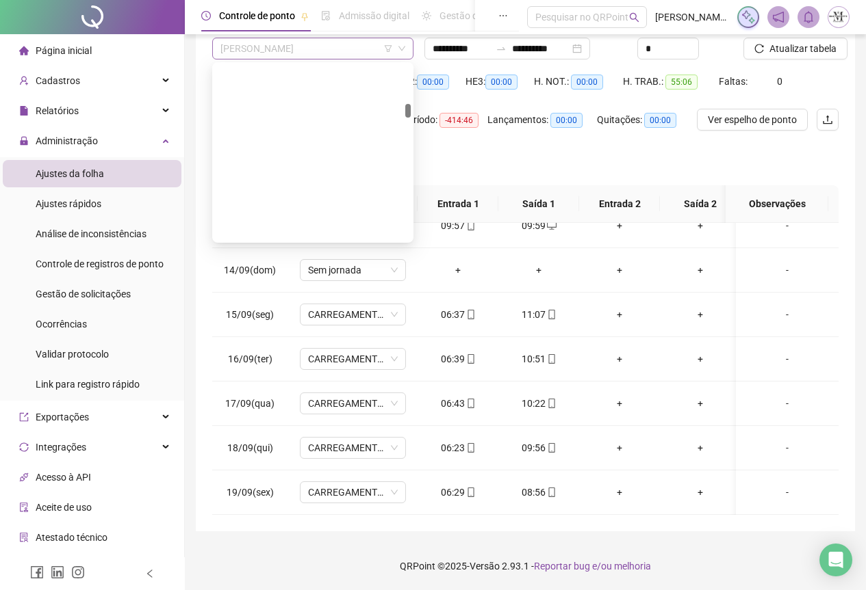
click at [272, 52] on span "EMANUEL HONORATO DA CRUZ" at bounding box center [312, 48] width 185 height 21
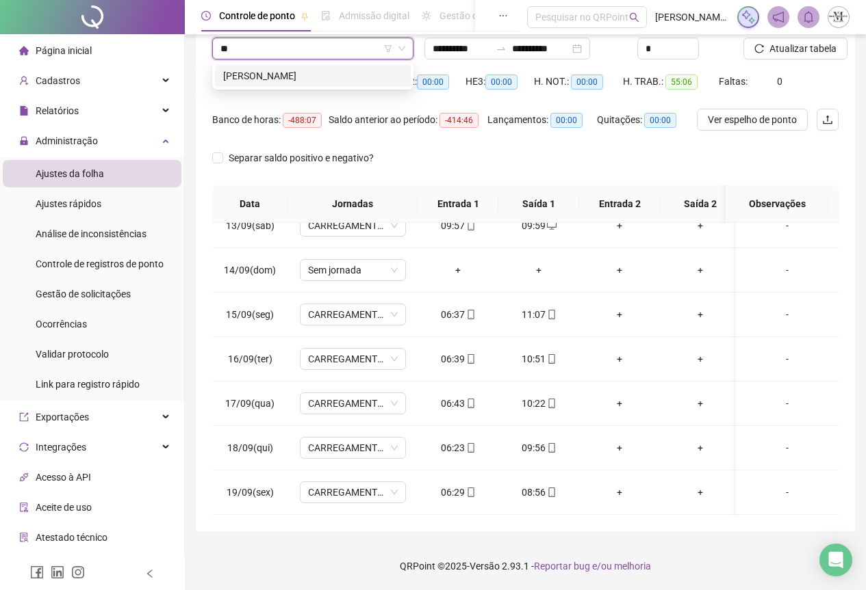
type input "*"
type input "******"
click at [275, 71] on div "MANOEL WANDER FERNANDES R" at bounding box center [312, 75] width 179 height 15
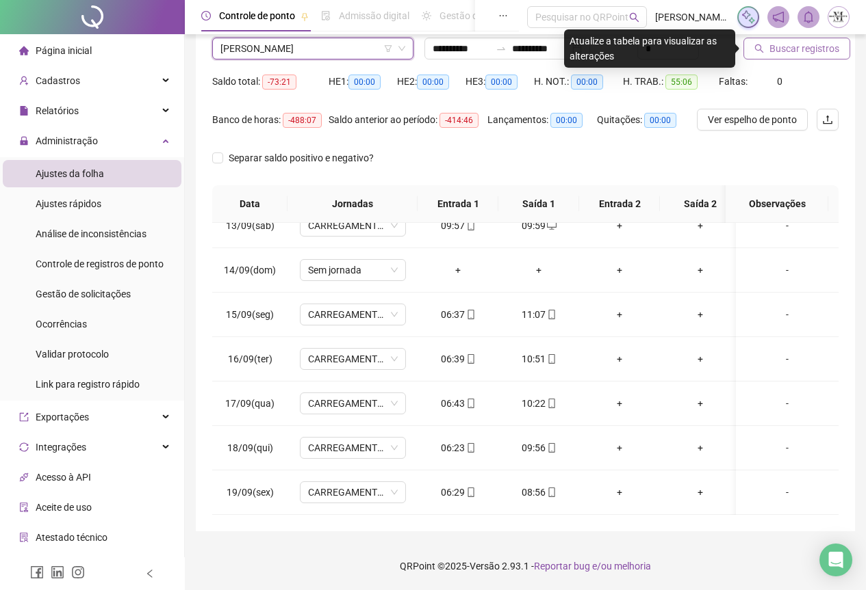
click at [764, 49] on button "Buscar registros" at bounding box center [796, 49] width 107 height 22
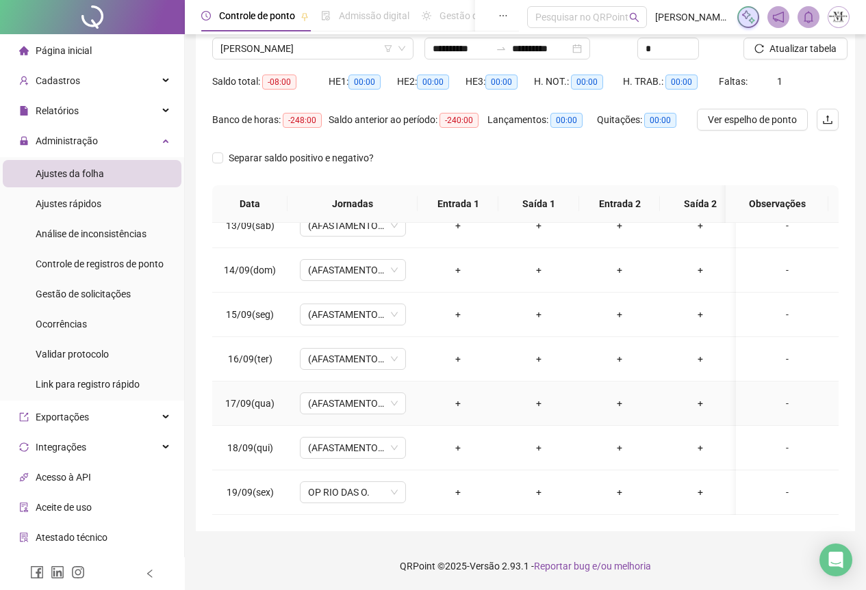
scroll to position [563, 0]
click at [77, 81] on div "Cadastros" at bounding box center [92, 80] width 179 height 27
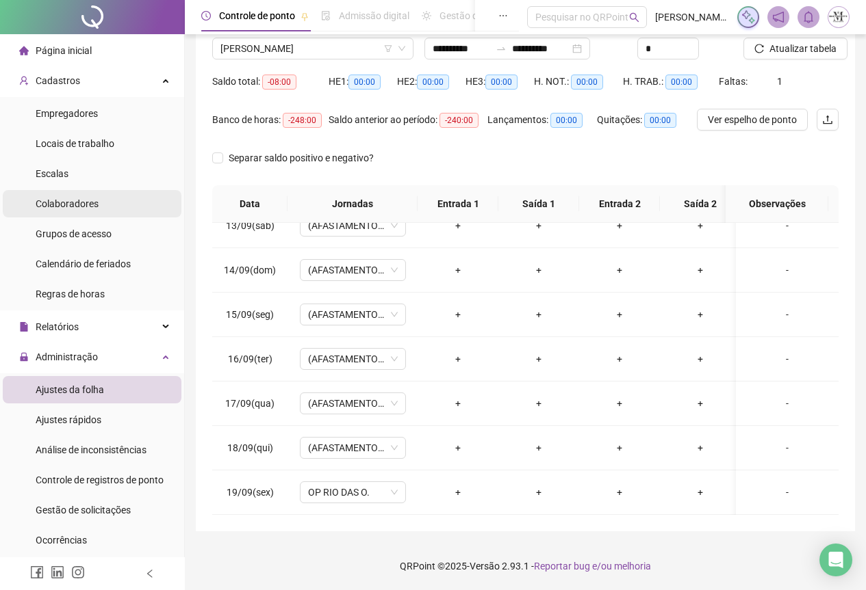
click at [66, 200] on span "Colaboradores" at bounding box center [67, 203] width 63 height 11
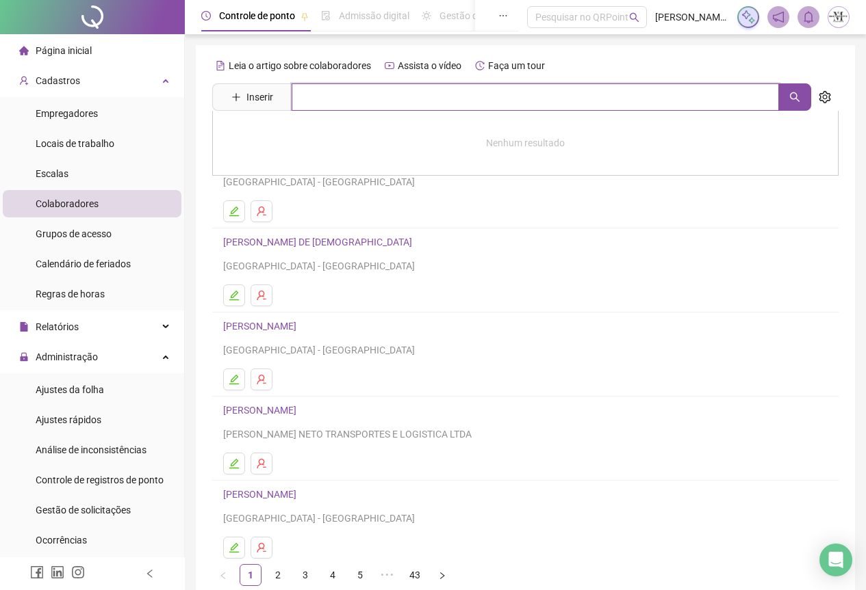
click at [339, 106] on input "text" at bounding box center [534, 96] width 487 height 27
click at [785, 94] on button "button" at bounding box center [794, 96] width 33 height 27
type input "******"
click at [311, 136] on link "MANOEL WANDER FERNANDES R" at bounding box center [273, 137] width 73 height 11
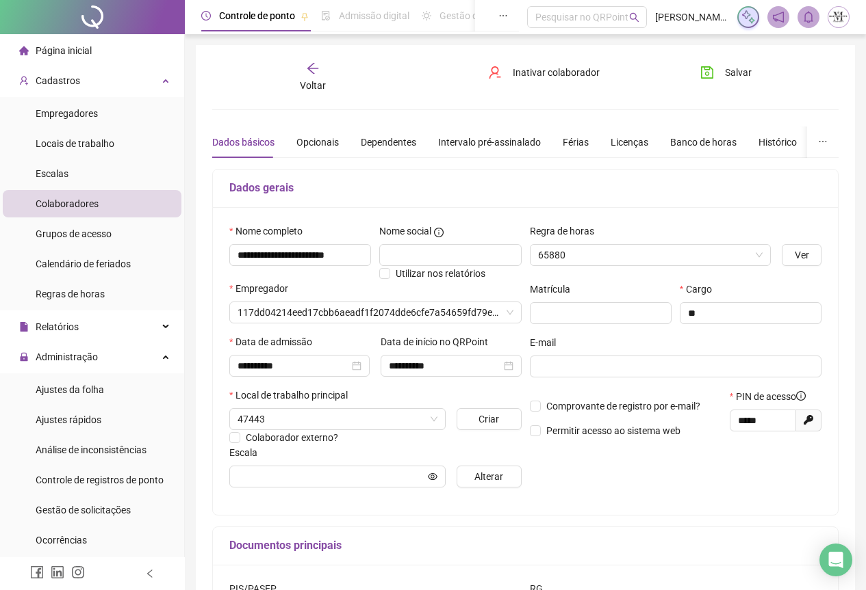
type input "**********"
click at [628, 142] on div "Licenças" at bounding box center [629, 142] width 38 height 15
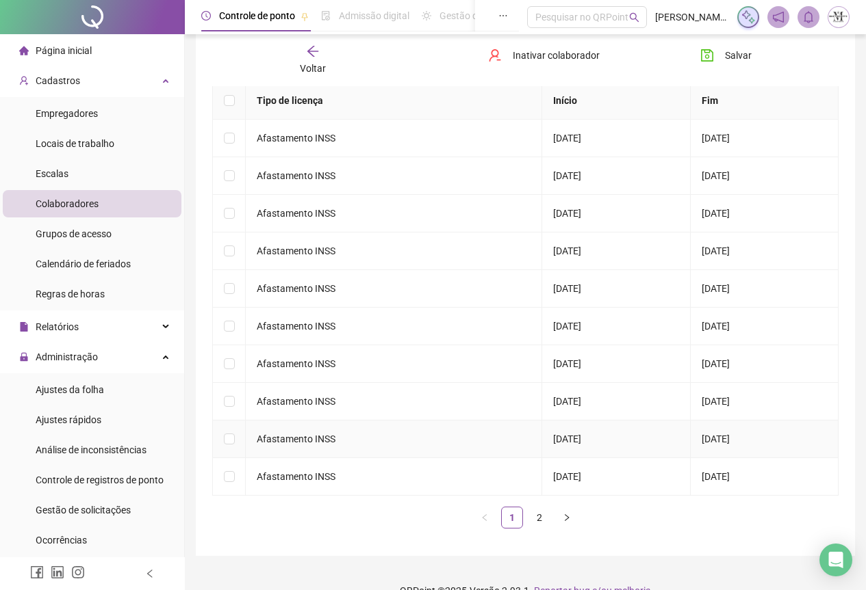
scroll to position [145, 0]
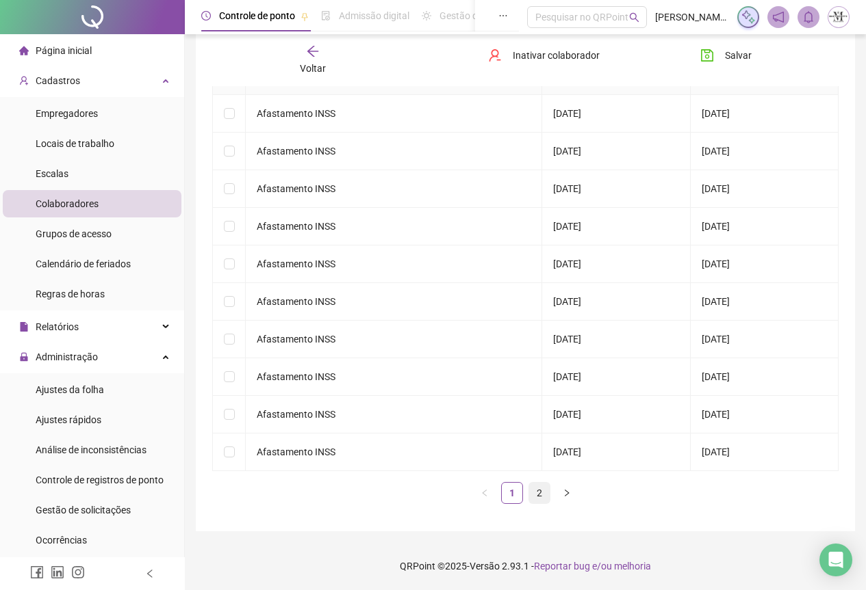
click at [547, 491] on link "2" at bounding box center [539, 493] width 21 height 21
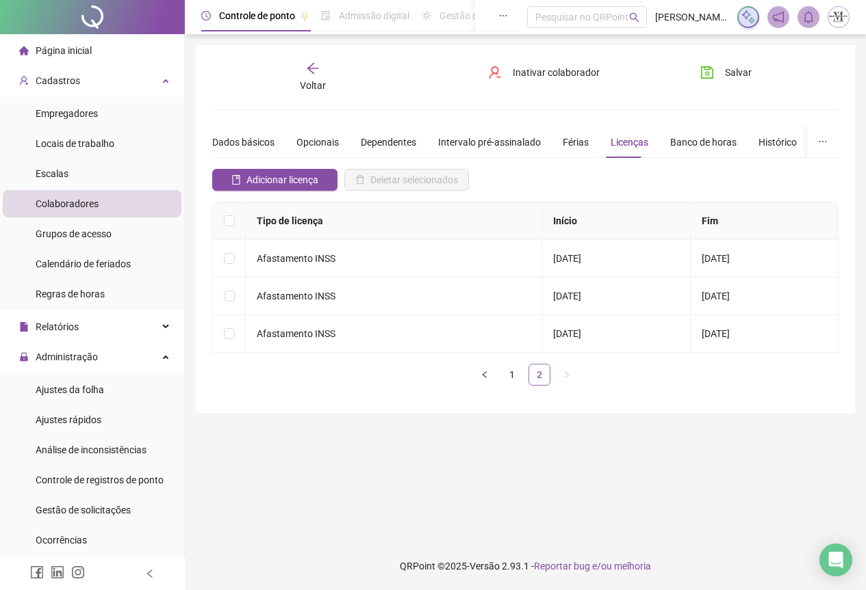
scroll to position [0, 0]
click at [291, 182] on span "Adicionar licença" at bounding box center [283, 179] width 72 height 15
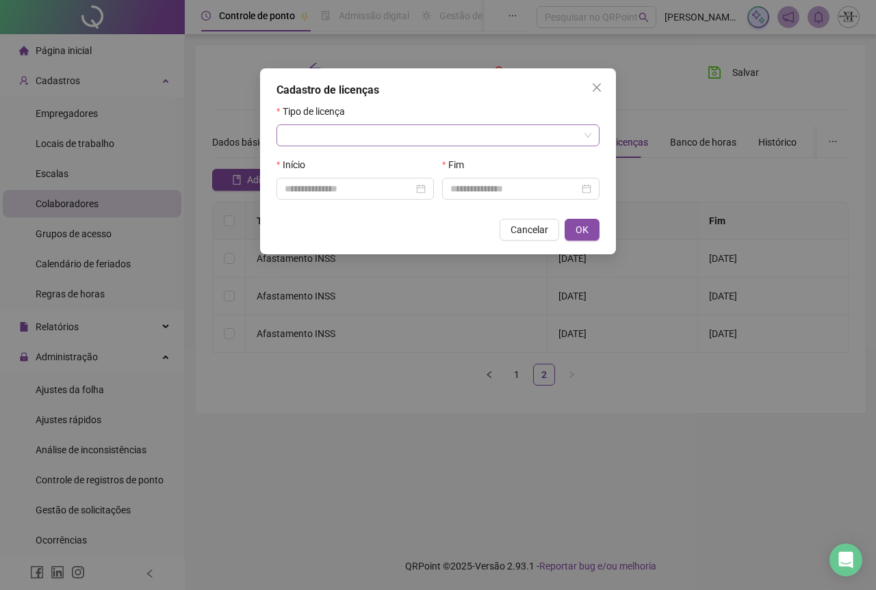
click at [297, 133] on input "search" at bounding box center [432, 135] width 294 height 21
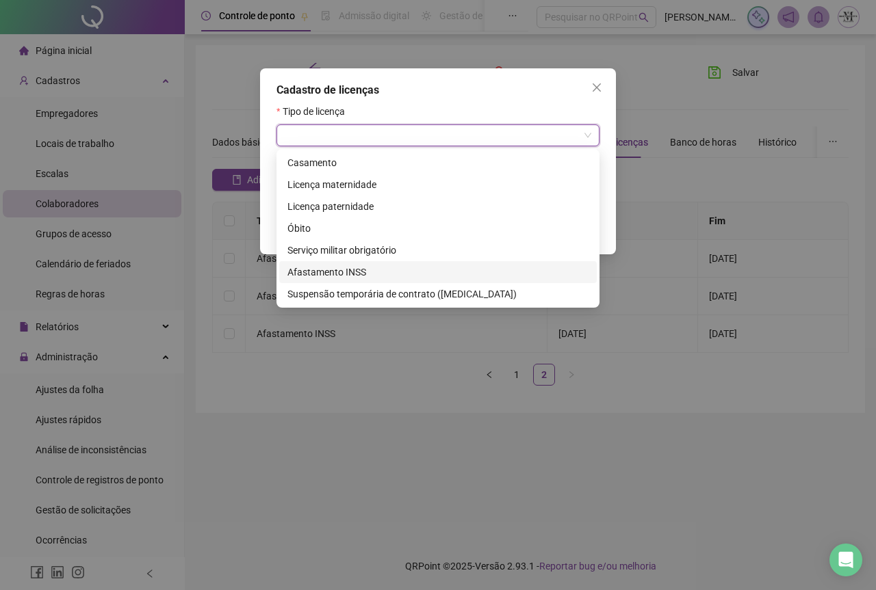
click at [301, 268] on div "Afastamento INSS" at bounding box center [437, 272] width 301 height 15
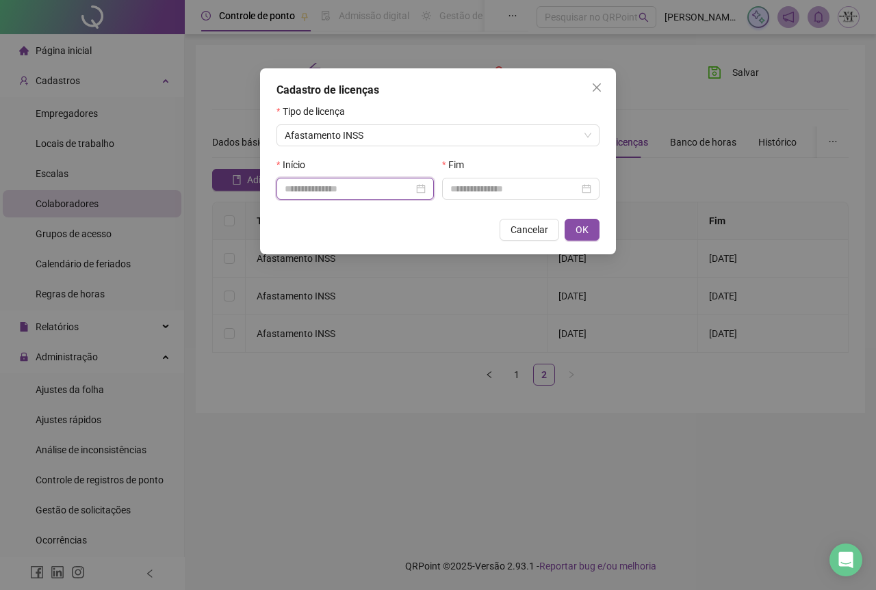
click at [315, 185] on input at bounding box center [349, 188] width 129 height 15
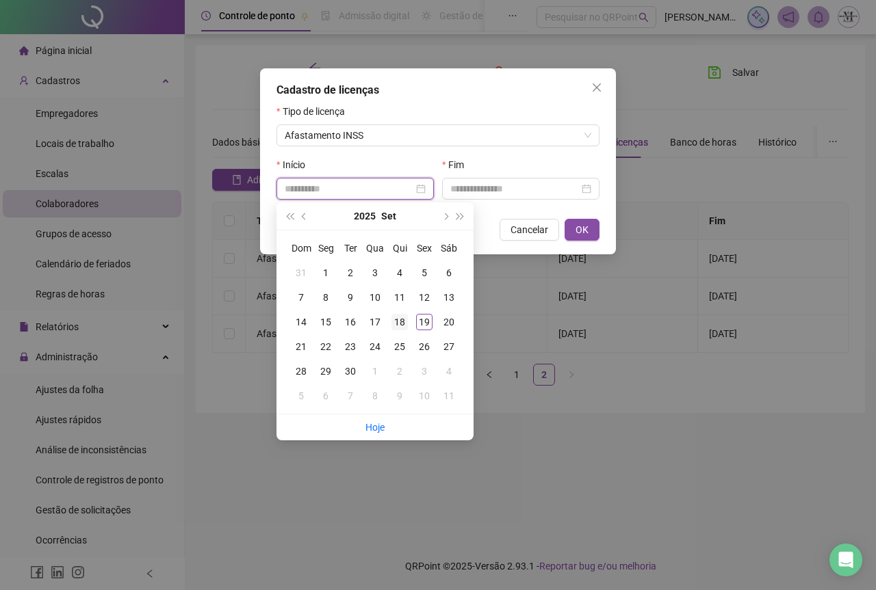
type input "**********"
click at [400, 326] on div "18" at bounding box center [399, 322] width 16 height 16
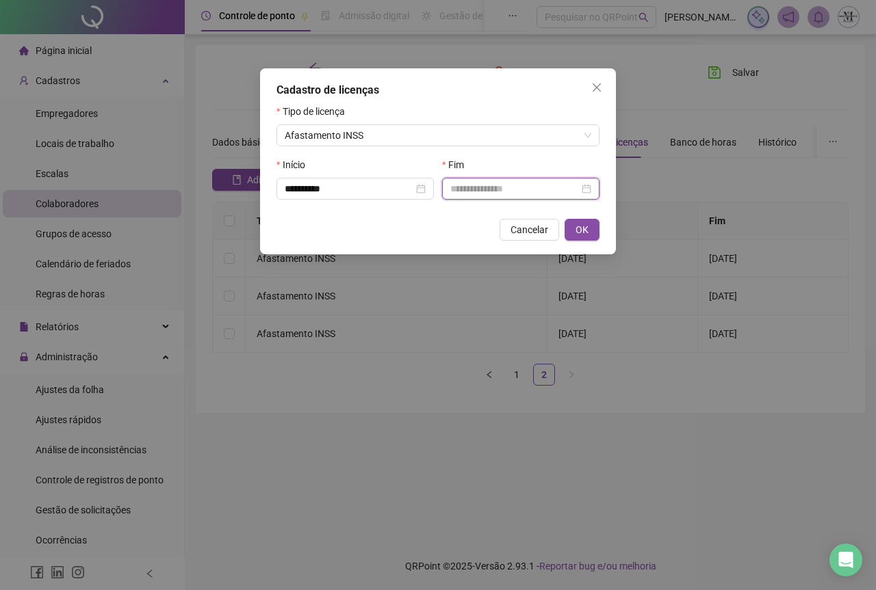
click at [486, 190] on input at bounding box center [514, 188] width 129 height 15
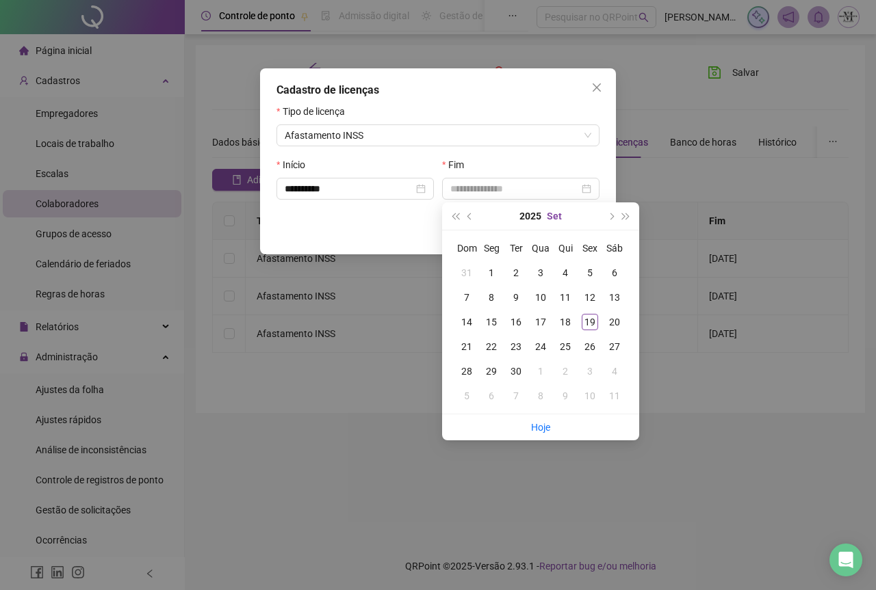
click at [556, 218] on button "Set" at bounding box center [554, 216] width 15 height 27
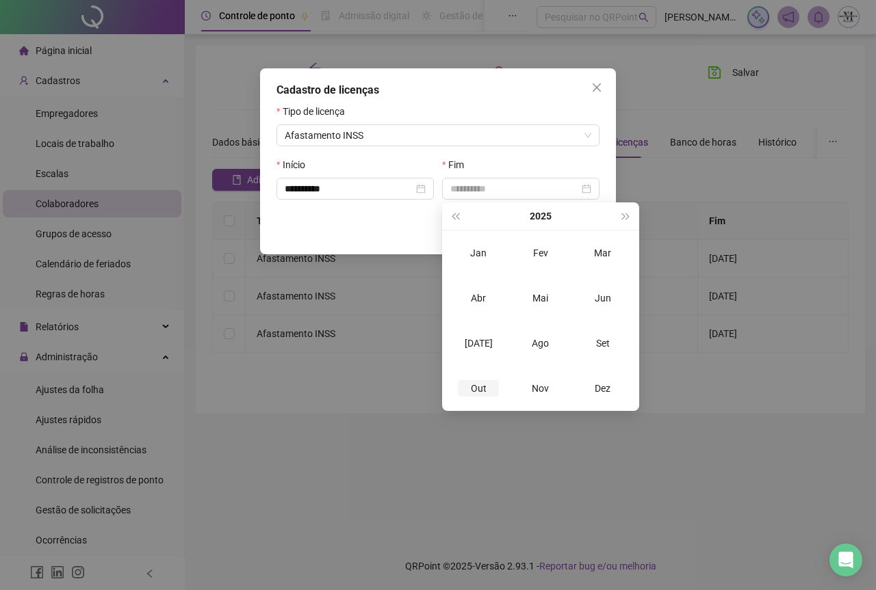
click at [479, 388] on div "Out" at bounding box center [478, 388] width 41 height 16
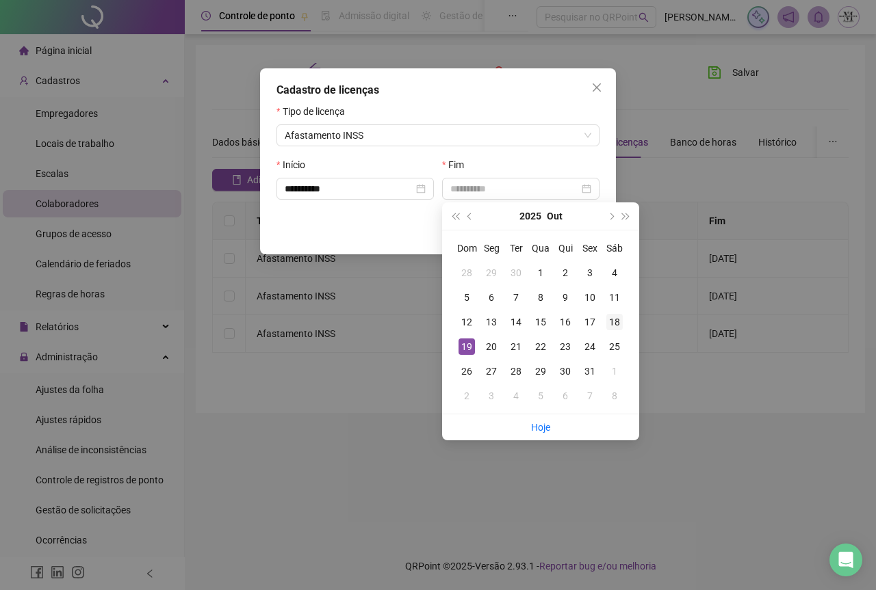
type input "**********"
click at [616, 326] on div "18" at bounding box center [614, 322] width 16 height 16
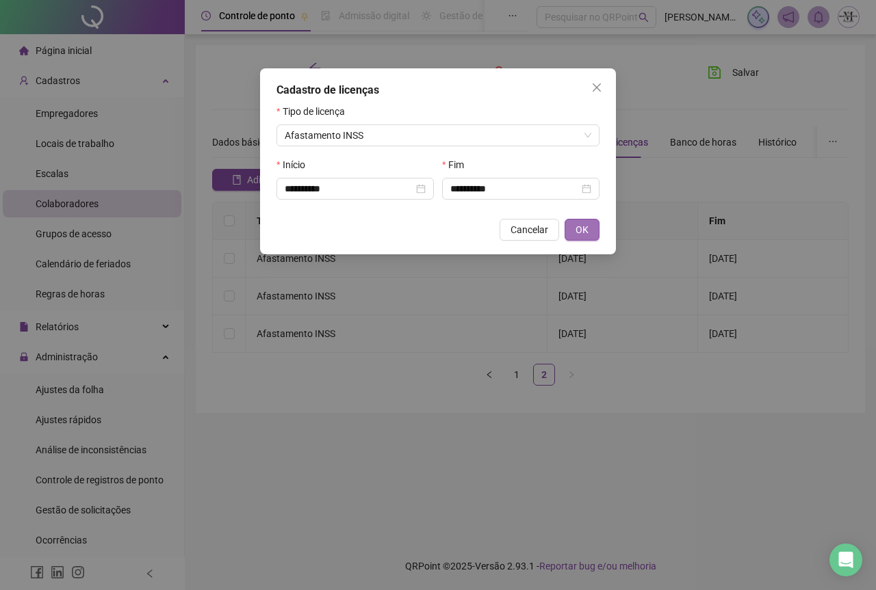
click at [585, 231] on span "OK" at bounding box center [581, 229] width 13 height 15
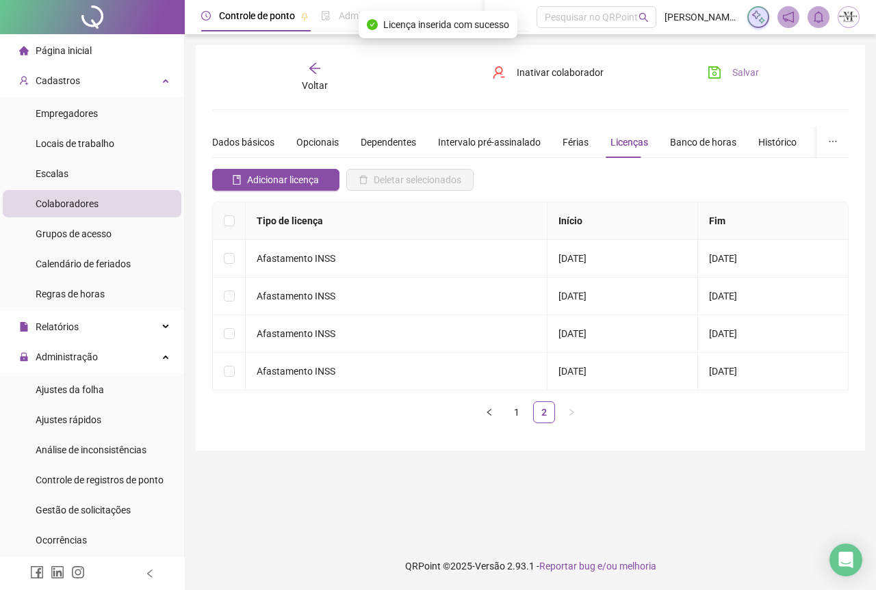
click at [716, 80] on button "Salvar" at bounding box center [733, 73] width 72 height 22
click at [710, 70] on icon "save" at bounding box center [714, 73] width 14 height 14
click at [64, 51] on span "Página inicial" at bounding box center [64, 50] width 56 height 11
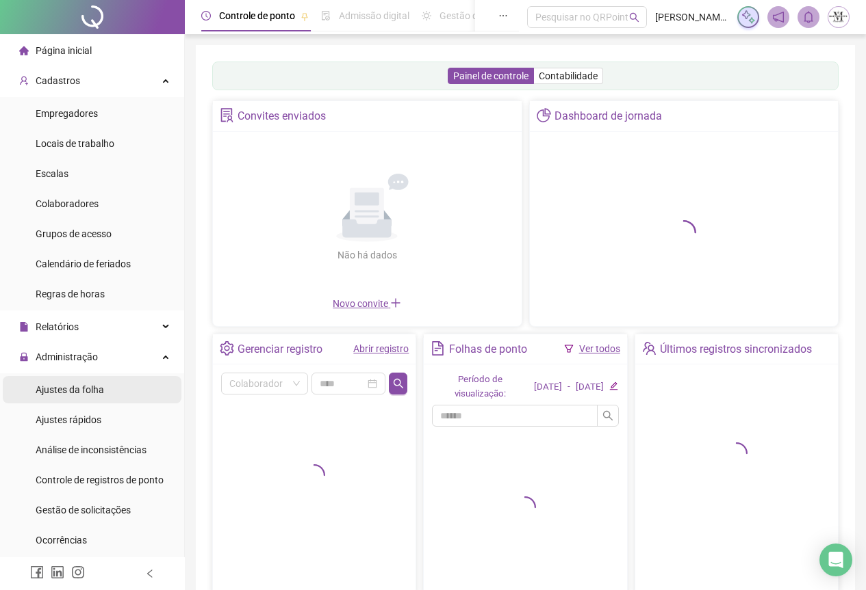
click at [67, 389] on span "Ajustes da folha" at bounding box center [70, 390] width 68 height 11
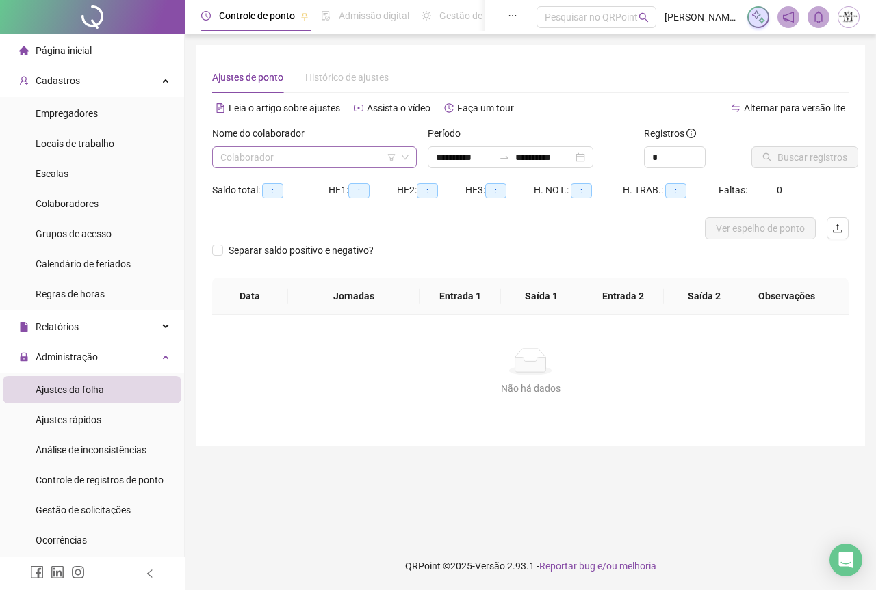
click at [241, 158] on input "search" at bounding box center [308, 157] width 176 height 21
type input "*"
type input "**********"
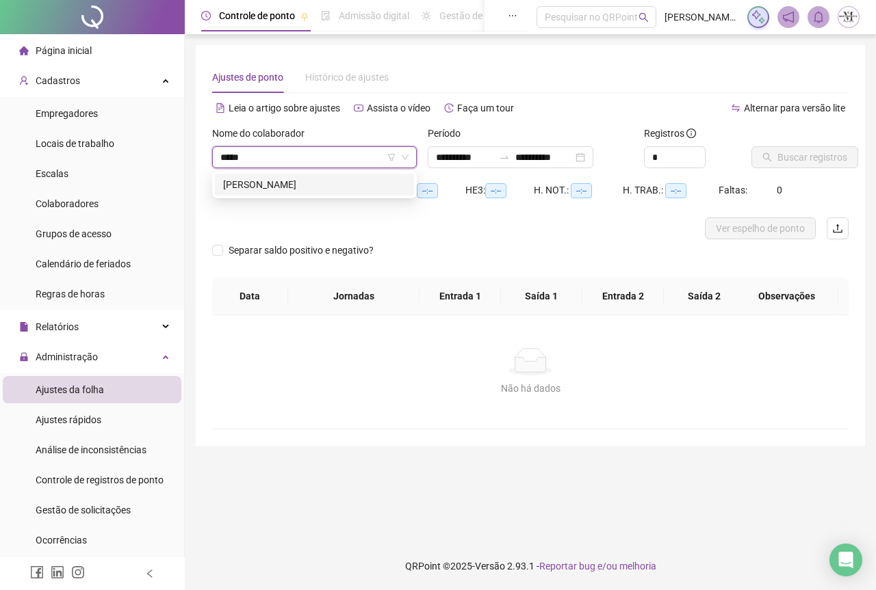
type input "******"
click at [270, 185] on div "MANOEL WANDER FERNANDES R" at bounding box center [314, 184] width 183 height 15
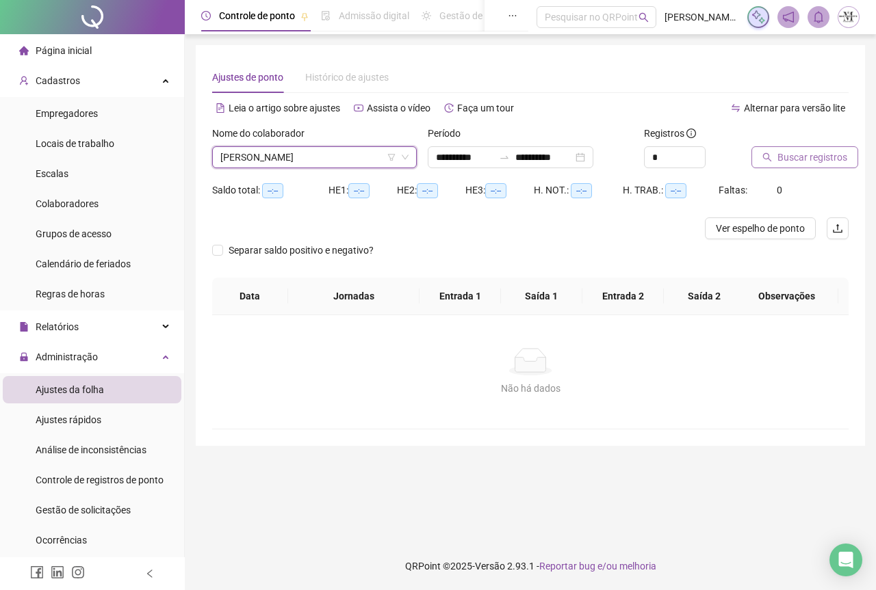
click at [799, 158] on span "Buscar registros" at bounding box center [812, 157] width 70 height 15
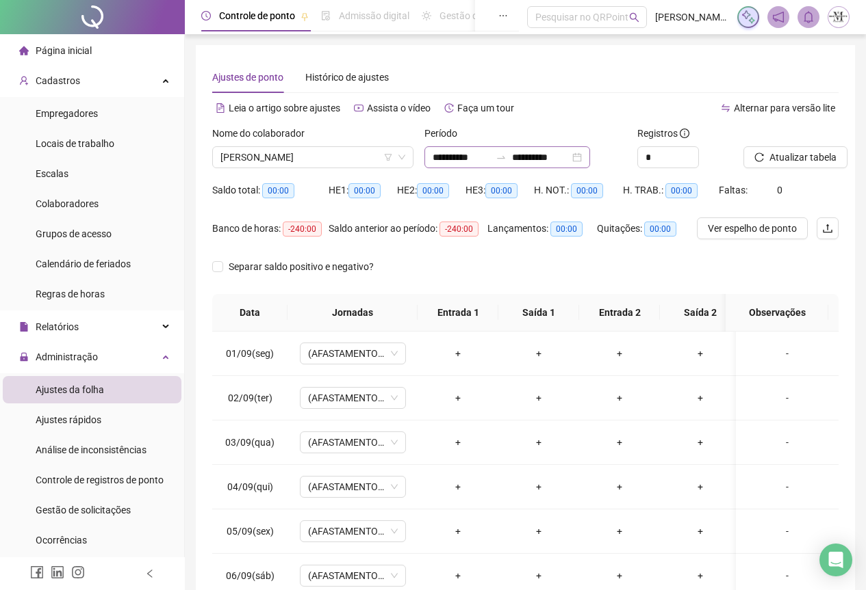
click at [506, 159] on icon "swap-right" at bounding box center [501, 157] width 8 height 3
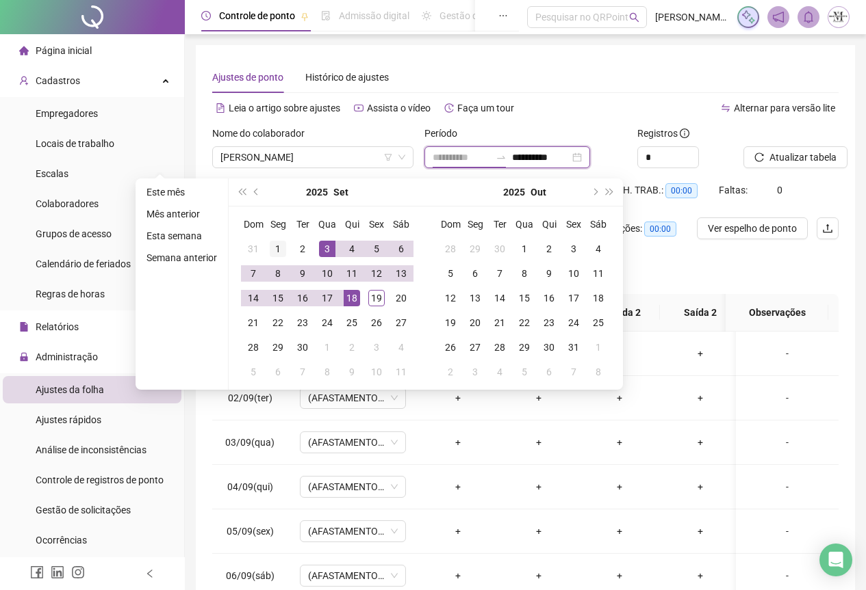
type input "**********"
click at [274, 248] on div "1" at bounding box center [278, 249] width 16 height 16
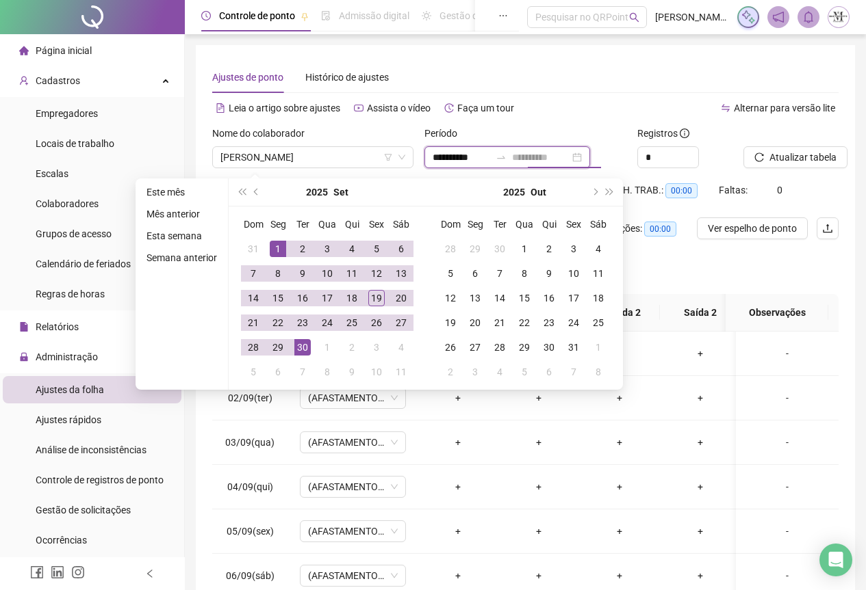
type input "**********"
click at [306, 348] on div "30" at bounding box center [302, 347] width 16 height 16
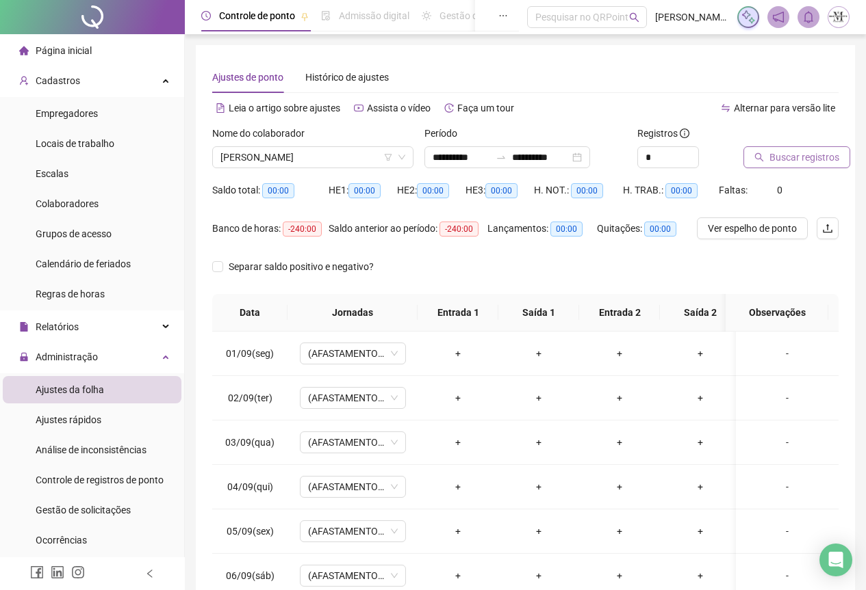
click at [795, 159] on span "Buscar registros" at bounding box center [804, 157] width 70 height 15
click at [262, 157] on span "MANOEL WANDER FERNANDES R" at bounding box center [312, 157] width 185 height 21
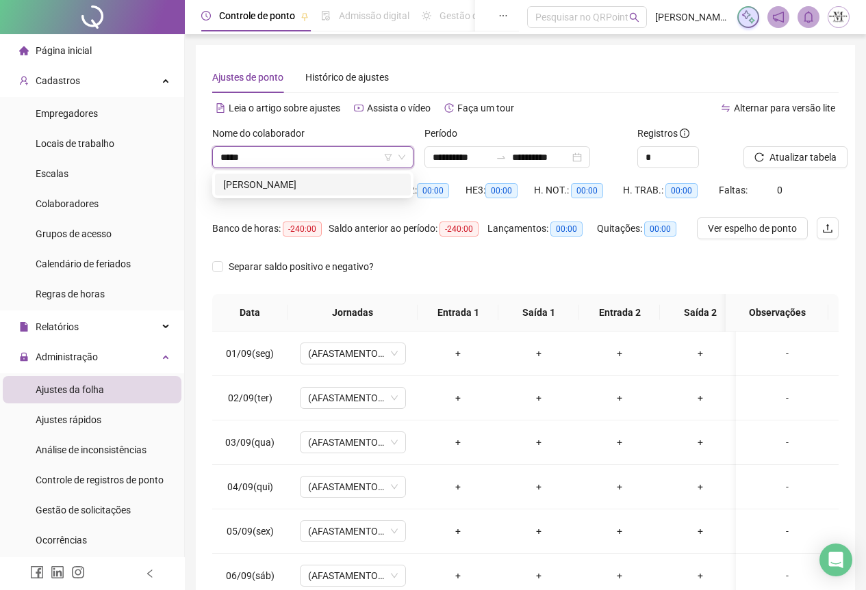
type input "******"
click at [282, 182] on div "LUIZ CARLOS DOS SANTOS CHAGAS" at bounding box center [312, 184] width 179 height 15
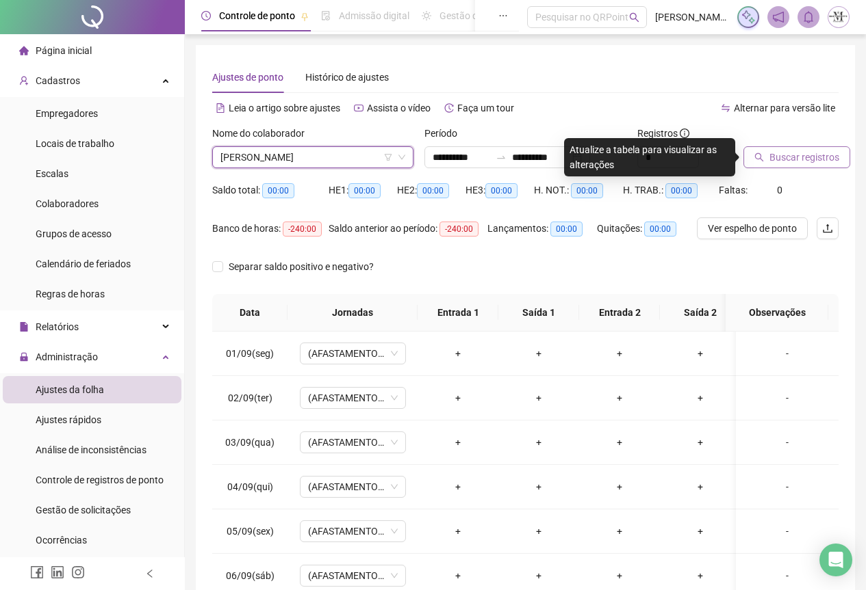
click at [807, 157] on span "Buscar registros" at bounding box center [804, 157] width 70 height 15
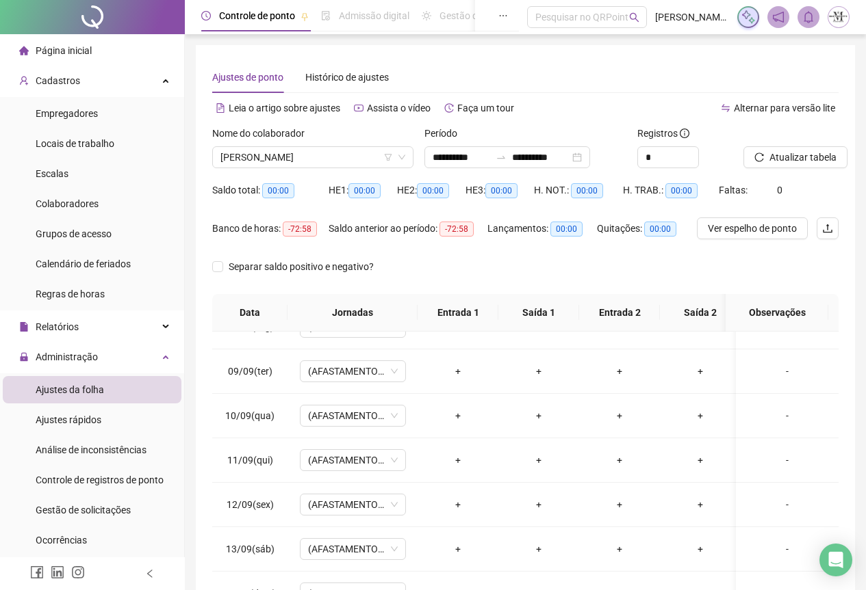
scroll to position [289, 0]
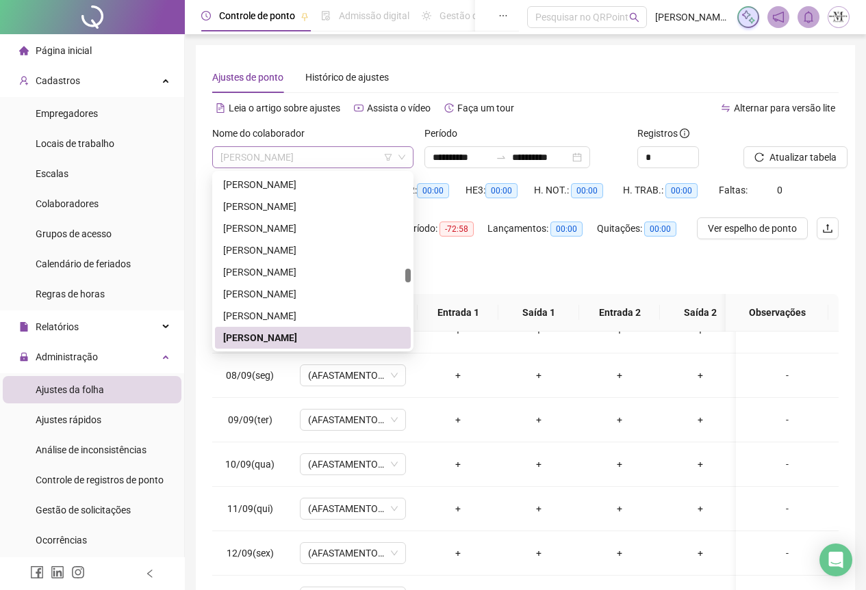
click at [273, 150] on span "LUIZ CARLOS DOS SANTOS CHAGAS" at bounding box center [312, 157] width 185 height 21
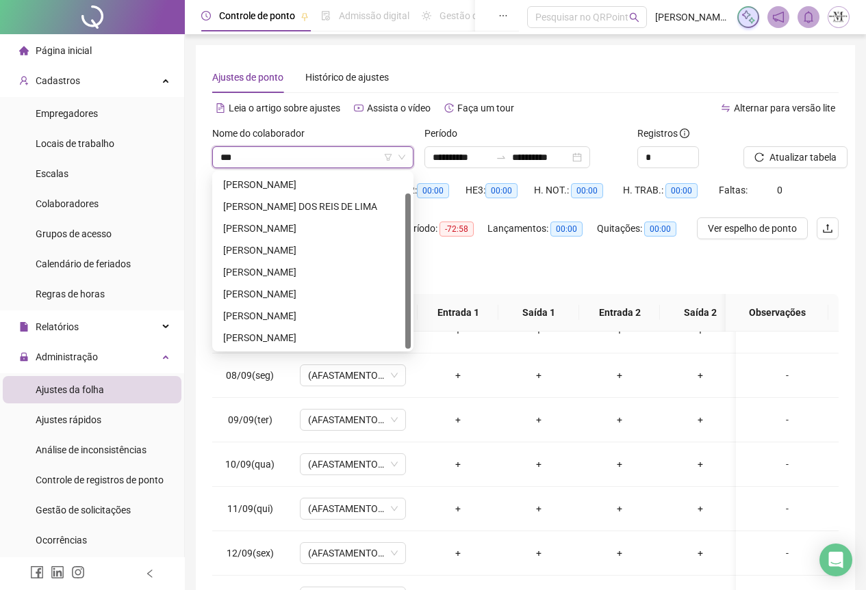
type input "****"
click at [272, 190] on div "JOÃO LUIZ PIMENTA MANDEIRA FILHO" at bounding box center [312, 184] width 179 height 15
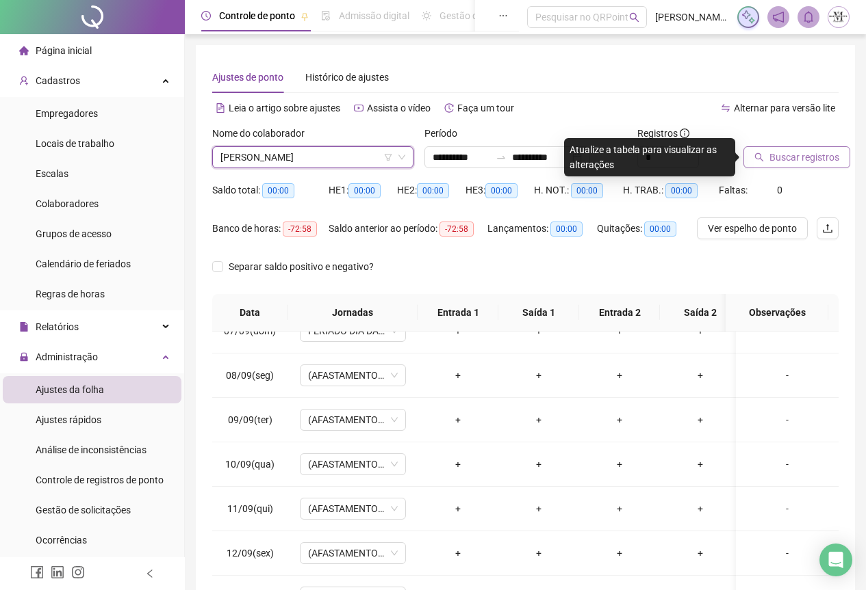
click at [813, 156] on span "Buscar registros" at bounding box center [804, 157] width 70 height 15
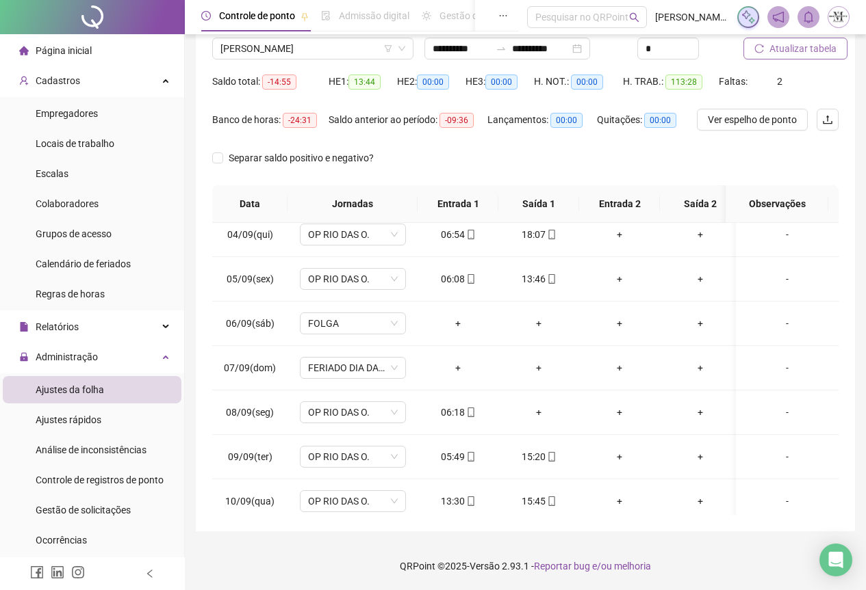
scroll to position [137, 0]
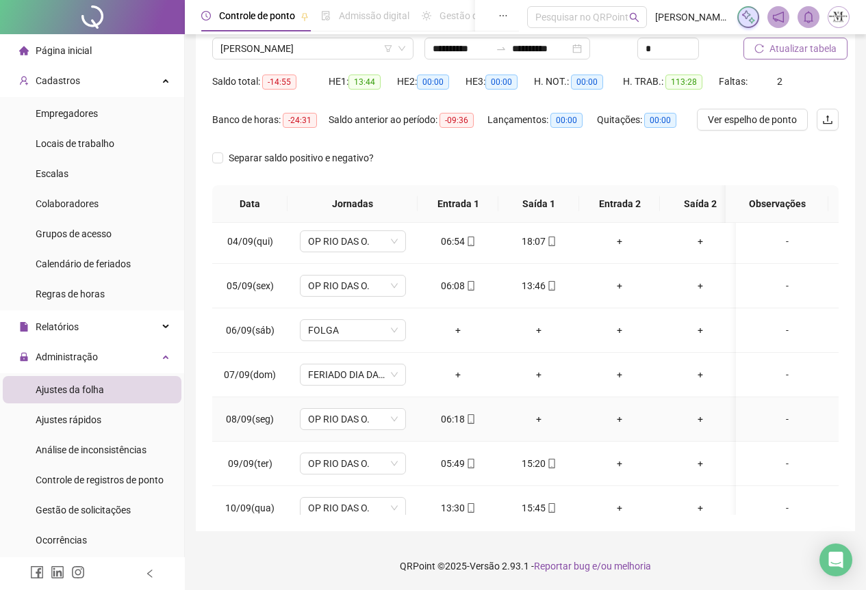
click at [540, 417] on div "+" at bounding box center [538, 419] width 59 height 15
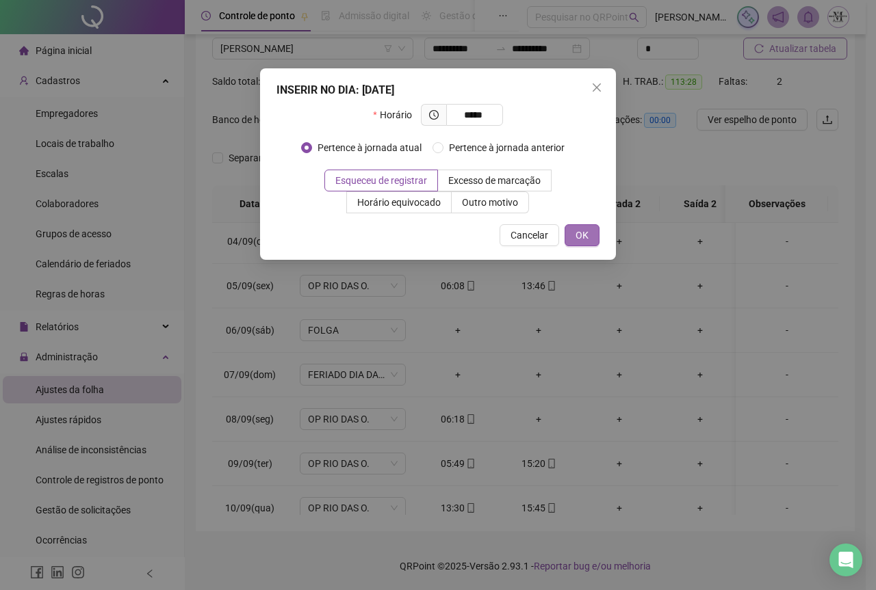
type input "*****"
click at [590, 235] on button "OK" at bounding box center [581, 235] width 35 height 22
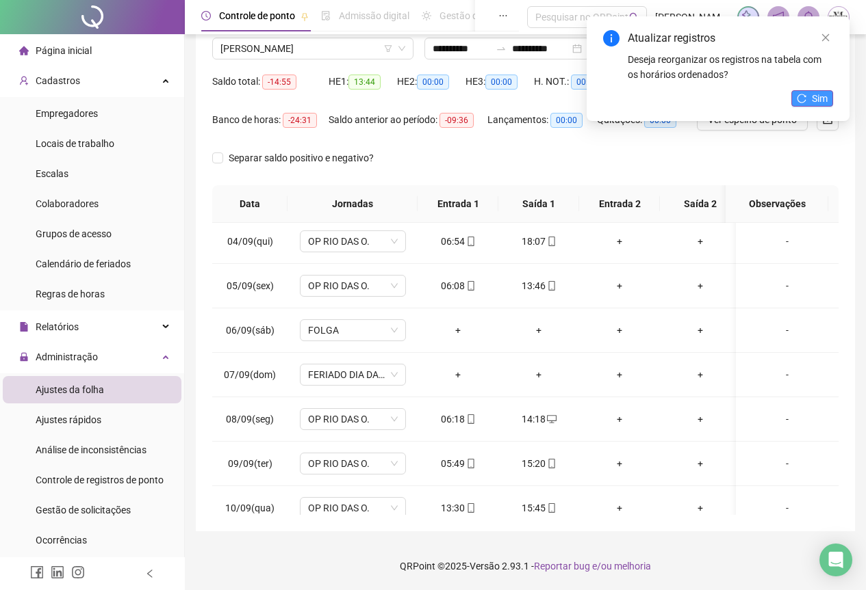
click at [807, 96] on button "Sim" at bounding box center [812, 98] width 42 height 16
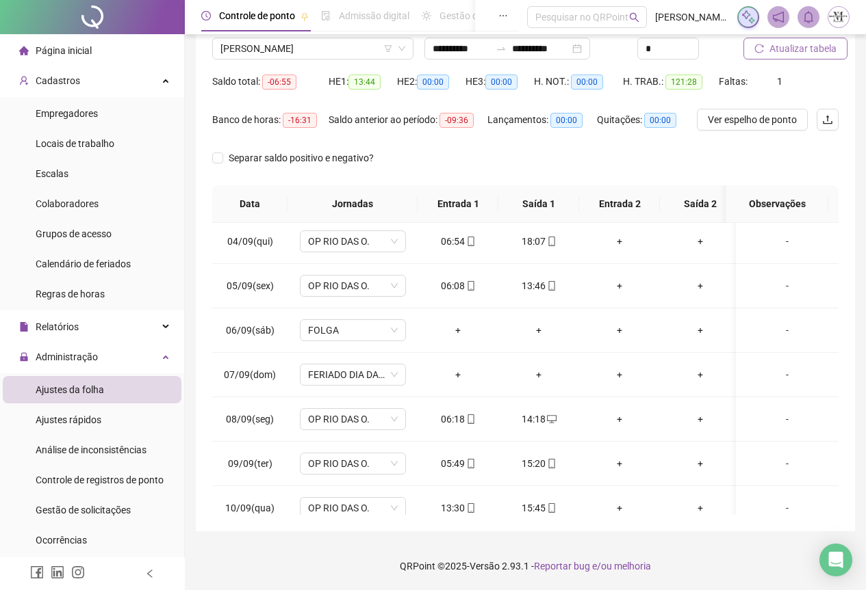
click at [801, 56] on button "Atualizar tabela" at bounding box center [795, 49] width 104 height 22
click at [242, 46] on span "JOÃO LUIZ PIMENTA MANDEIRA FILHO" at bounding box center [312, 48] width 185 height 21
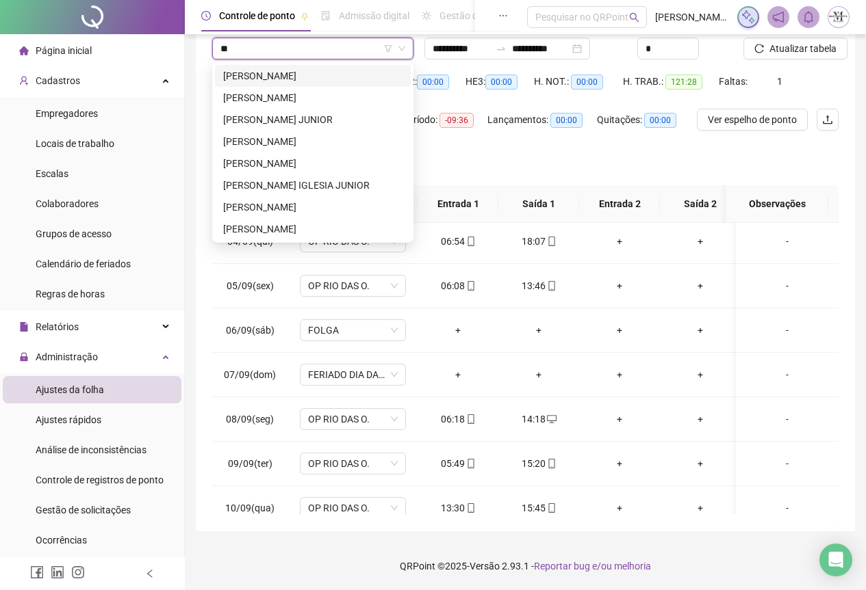
scroll to position [0, 0]
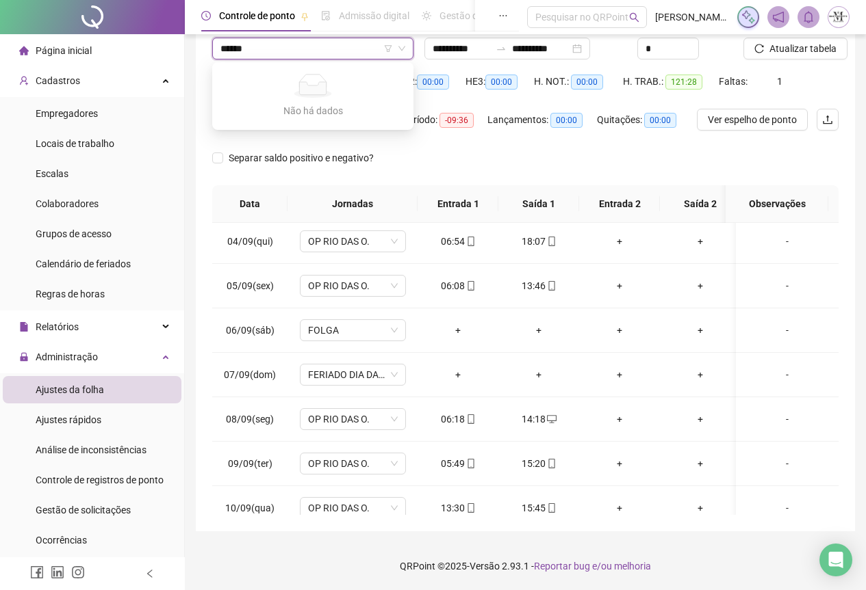
type input "*****"
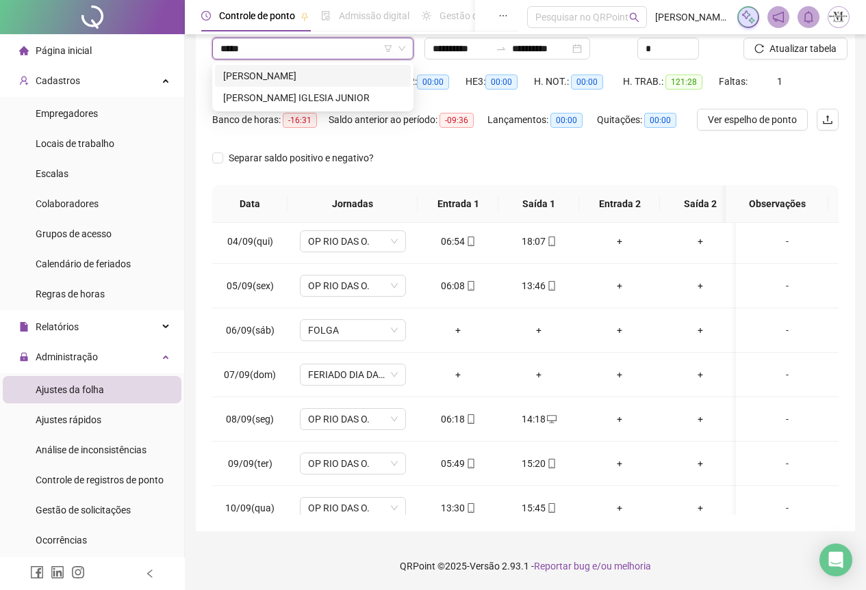
click at [272, 78] on div "JULIO CESAR BARBOZA DE ASSIS" at bounding box center [312, 75] width 179 height 15
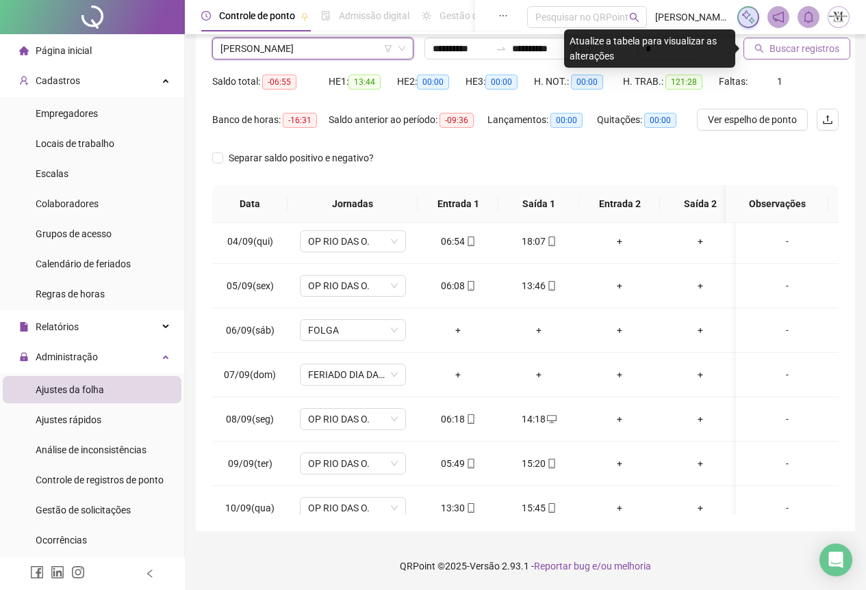
click at [795, 51] on span "Buscar registros" at bounding box center [804, 48] width 70 height 15
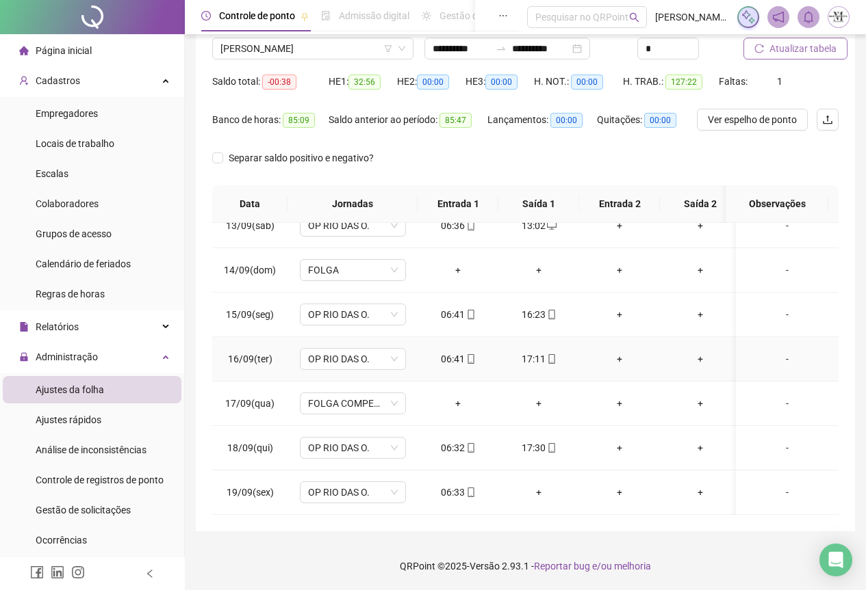
scroll to position [221, 0]
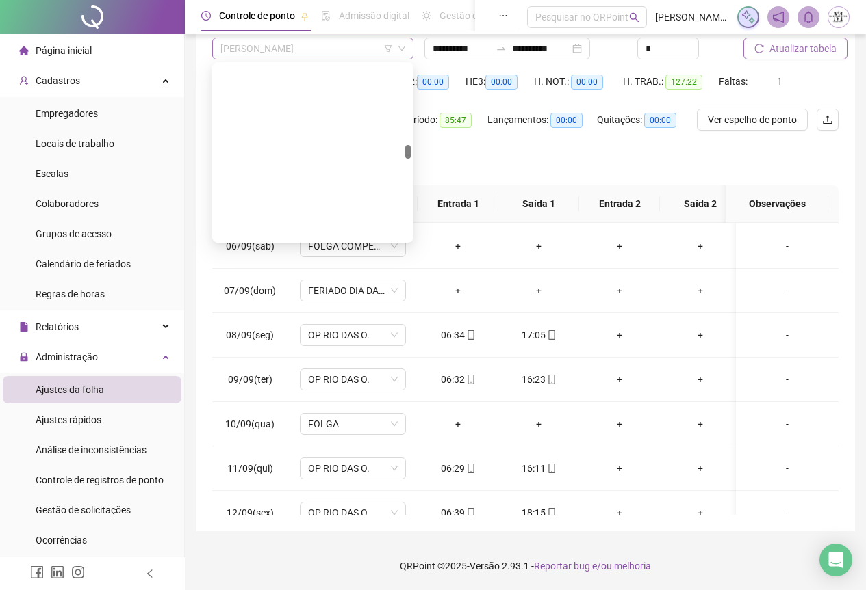
click at [257, 49] on span "JULIO CESAR BARBOZA DE ASSIS" at bounding box center [312, 48] width 185 height 21
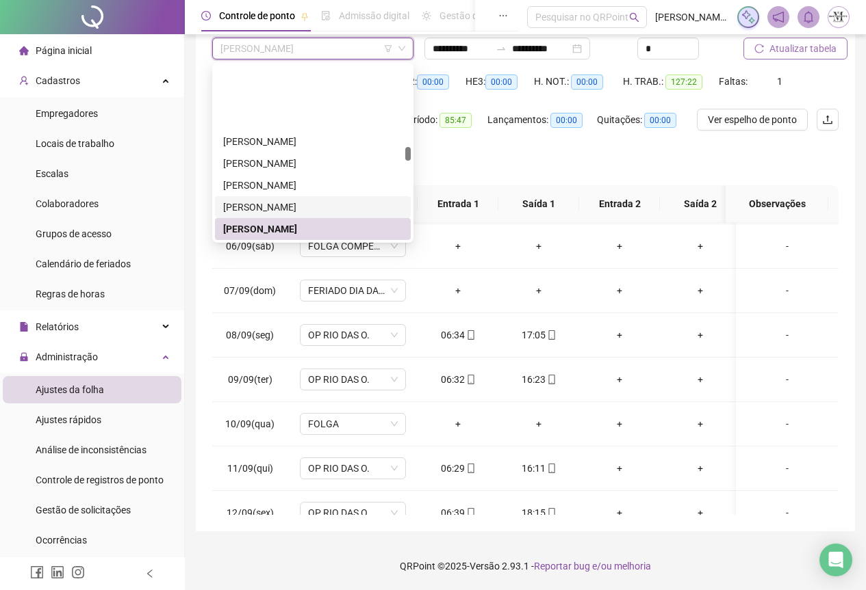
scroll to position [2280, 0]
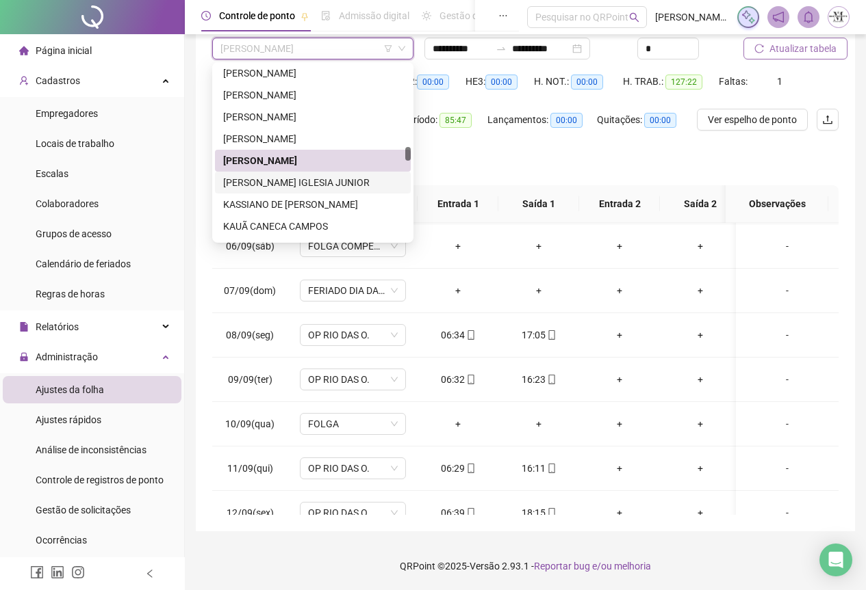
click at [262, 187] on div "JULIO CESAR GORDO MARTINS IGLESIA JUNIOR" at bounding box center [312, 182] width 179 height 15
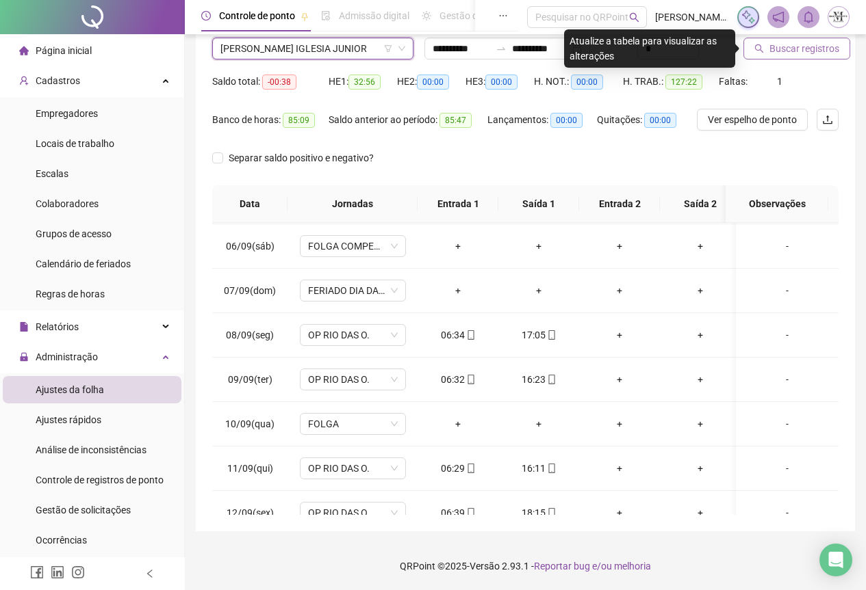
click at [797, 55] on span "Buscar registros" at bounding box center [804, 48] width 70 height 15
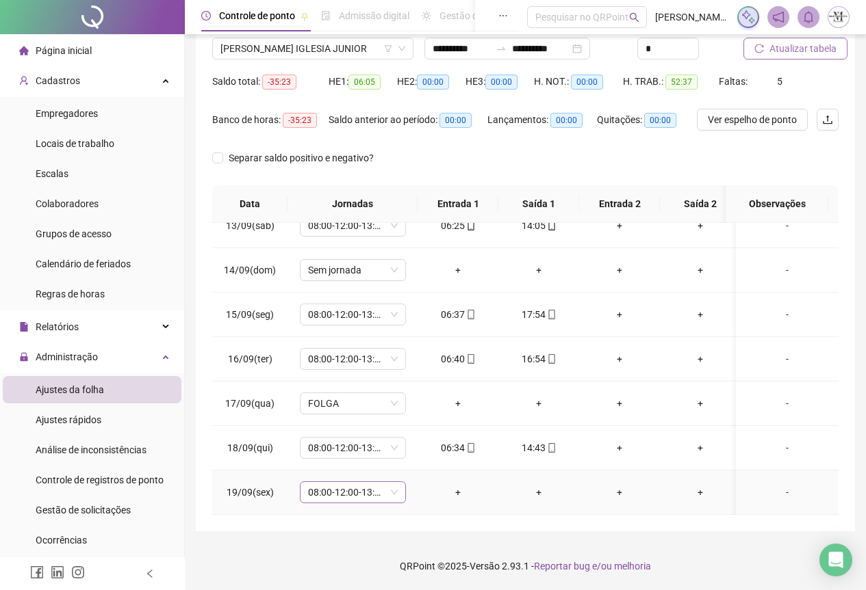
scroll to position [385, 0]
click at [338, 488] on span "08:00-12:00-13:00-17:00" at bounding box center [353, 492] width 90 height 21
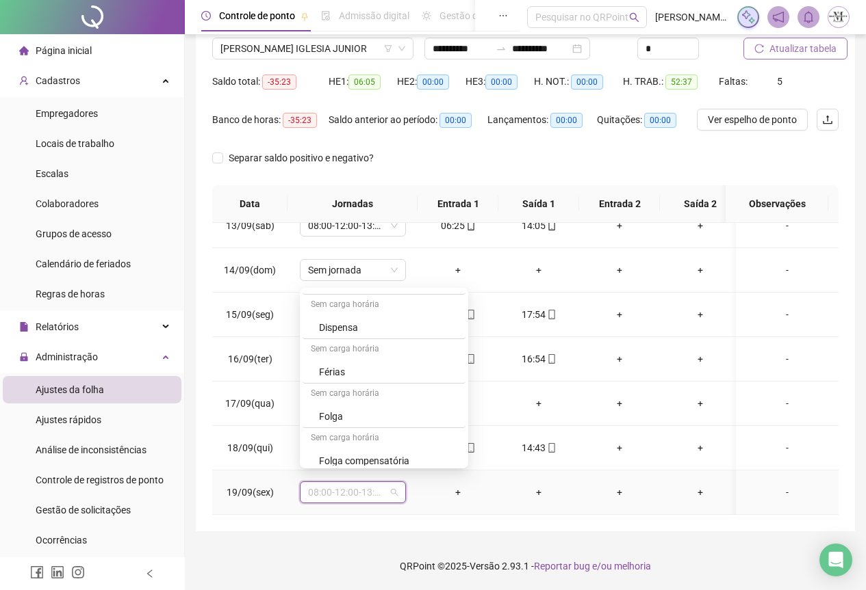
scroll to position [753, 0]
click at [346, 422] on div "Folga" at bounding box center [388, 415] width 138 height 15
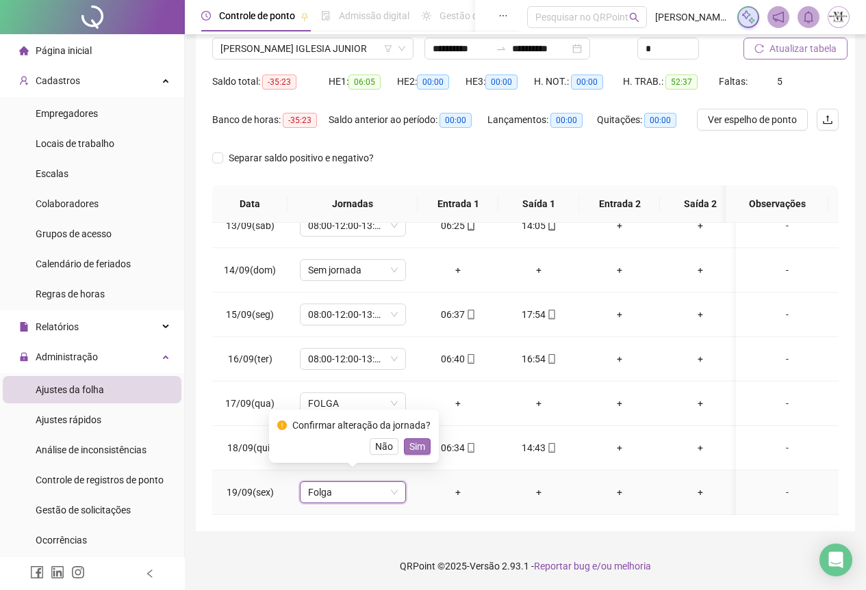
click at [410, 451] on span "Sim" at bounding box center [417, 446] width 16 height 15
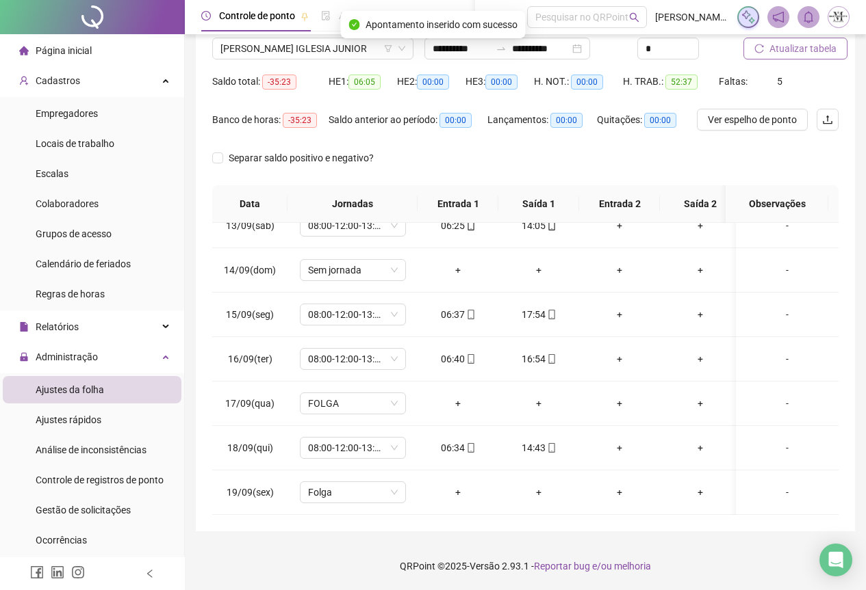
click at [779, 51] on span "Atualizar tabela" at bounding box center [802, 48] width 67 height 15
click at [255, 50] on span "JULIO CESAR GORDO MARTINS IGLESIA JUNIOR" at bounding box center [312, 48] width 185 height 21
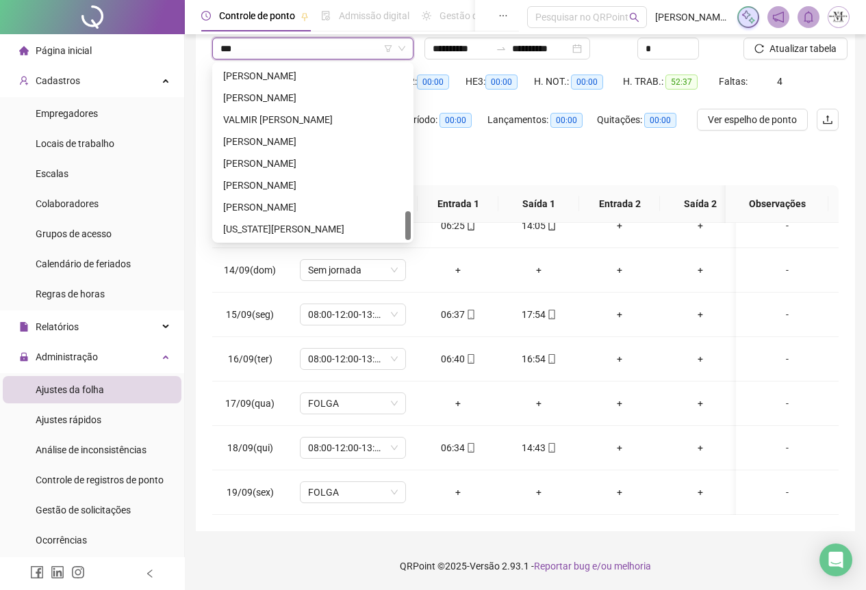
scroll to position [0, 0]
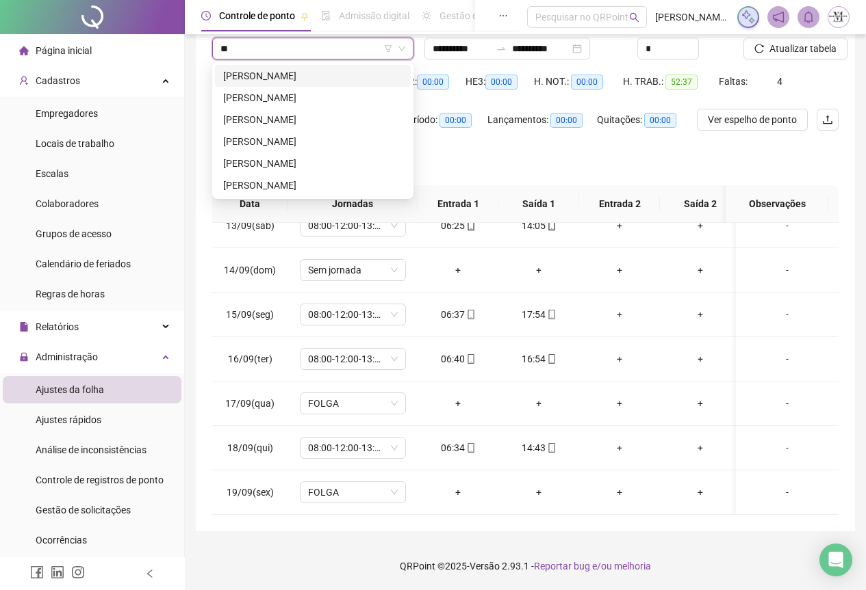
type input "*"
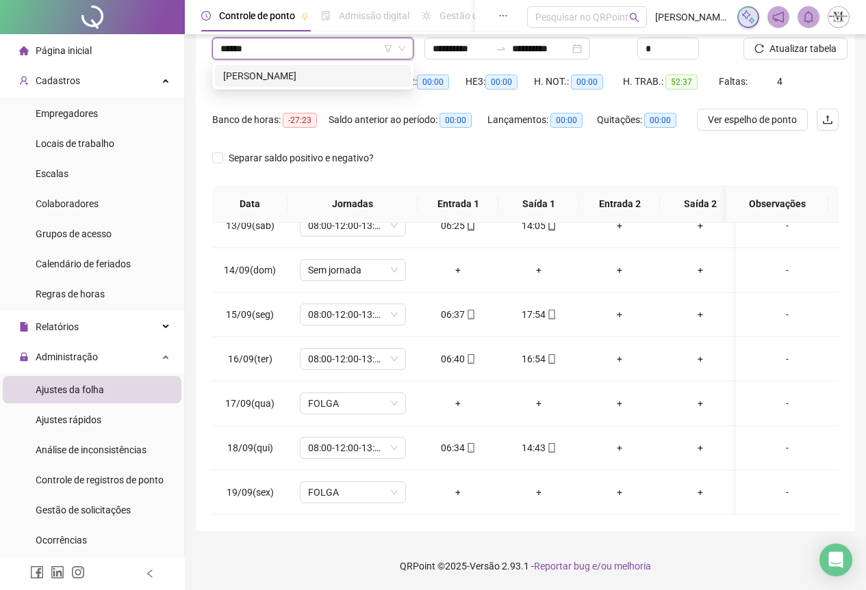
type input "*******"
click at [298, 68] on div "[PERSON_NAME]" at bounding box center [313, 76] width 196 height 22
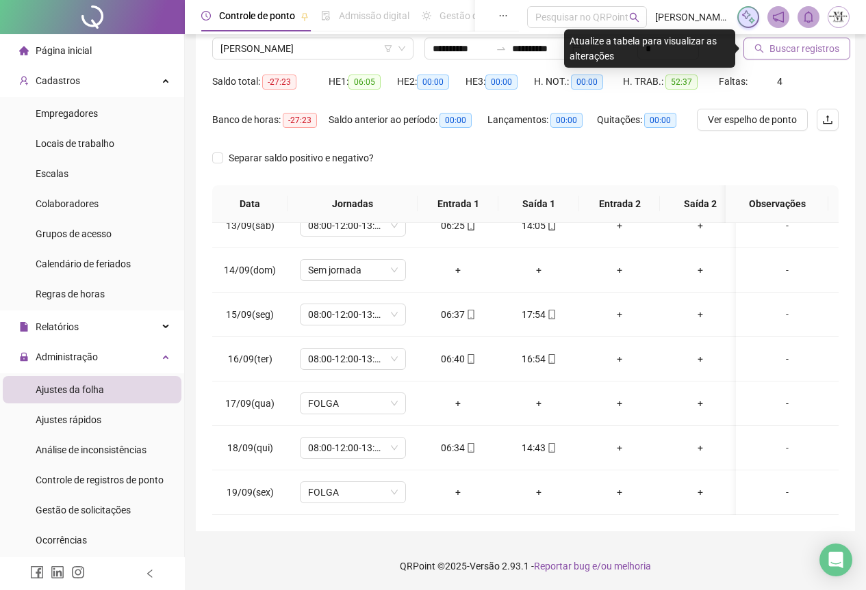
click at [790, 58] on button "Buscar registros" at bounding box center [796, 49] width 107 height 22
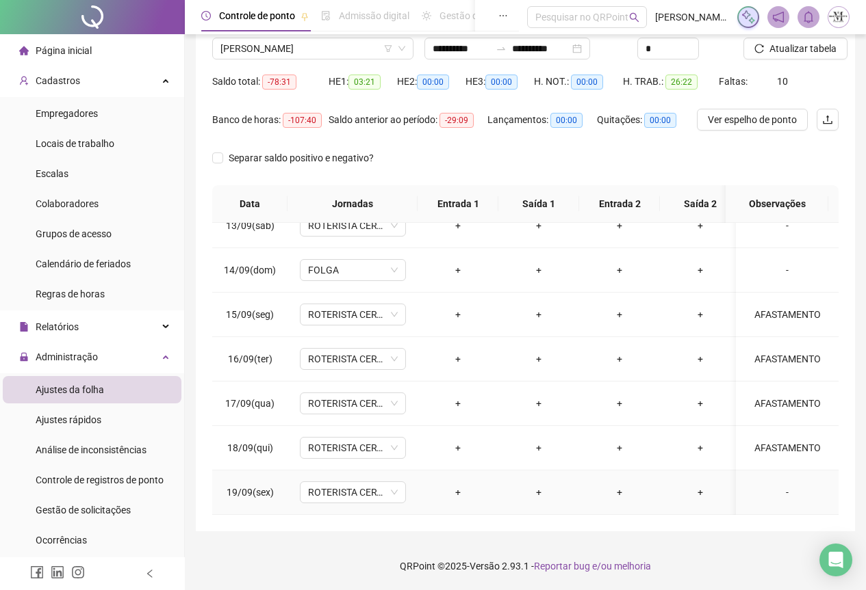
scroll to position [563, 0]
click at [775, 485] on div "-" at bounding box center [786, 492] width 81 height 15
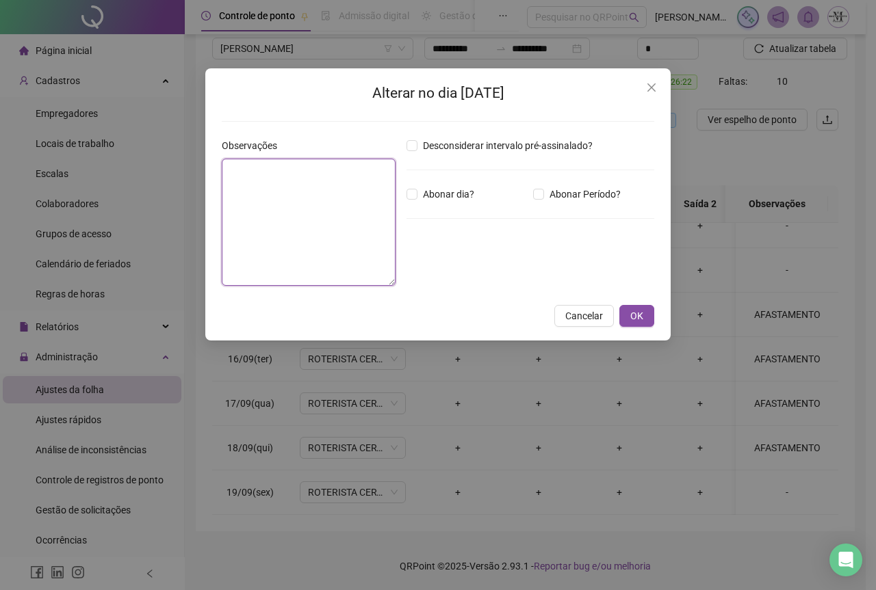
click at [306, 185] on textarea at bounding box center [309, 222] width 174 height 127
type textarea "**********"
click at [638, 319] on span "OK" at bounding box center [636, 316] width 13 height 15
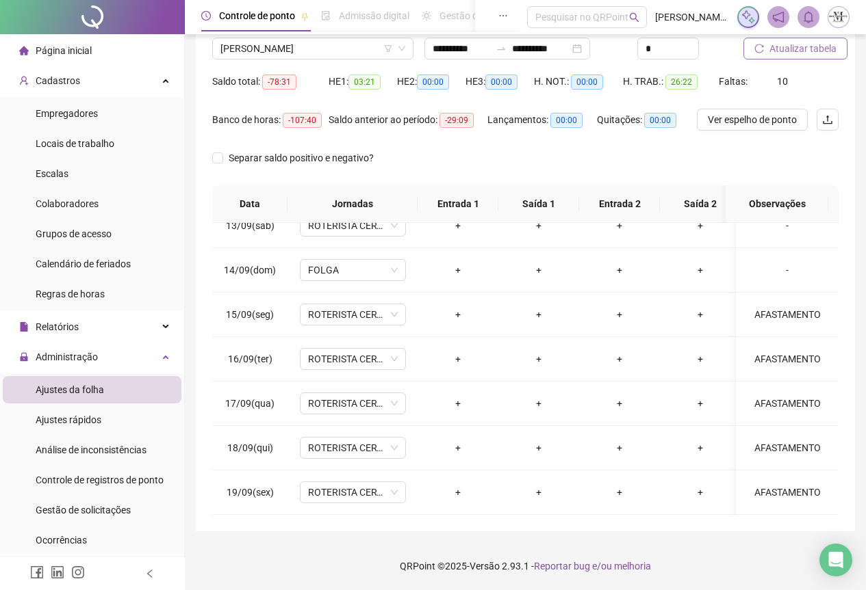
click at [812, 52] on span "Atualizar tabela" at bounding box center [802, 48] width 67 height 15
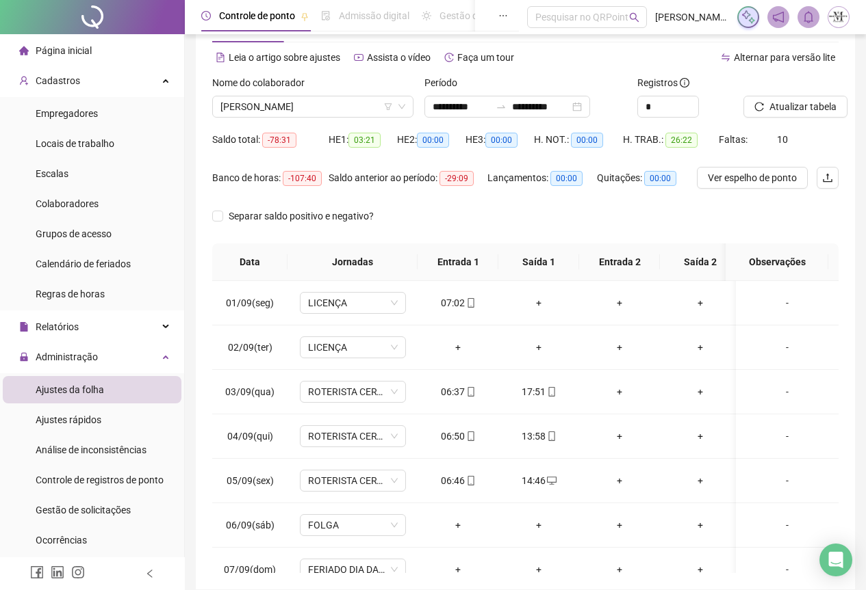
scroll to position [0, 0]
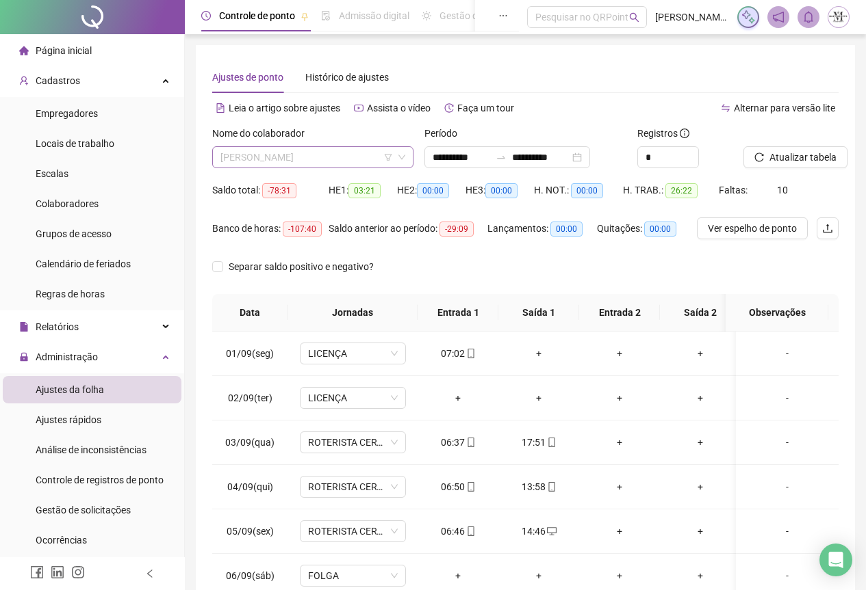
click at [285, 164] on span "[PERSON_NAME]" at bounding box center [312, 157] width 185 height 21
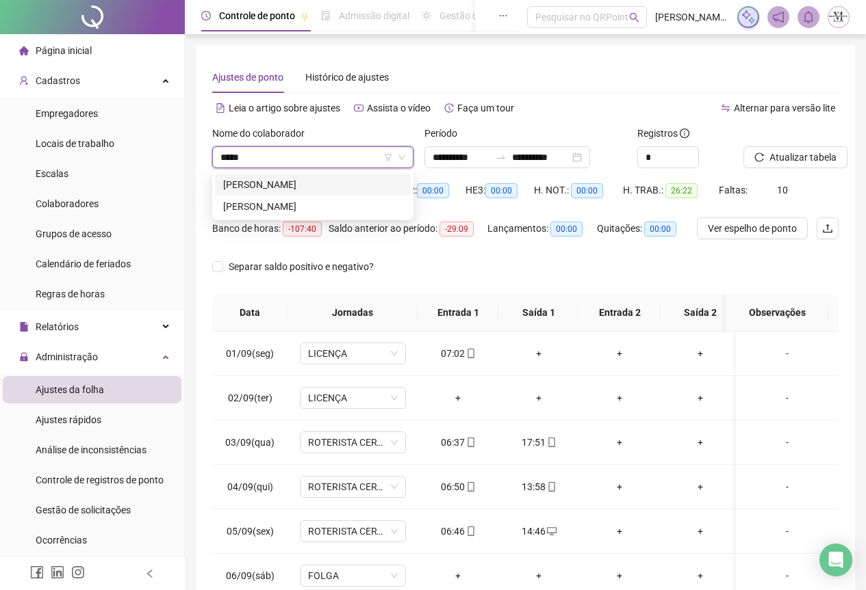
type input "******"
click at [298, 191] on div "DANILO DA CONCEIÇÃO PEREIRA" at bounding box center [312, 184] width 179 height 15
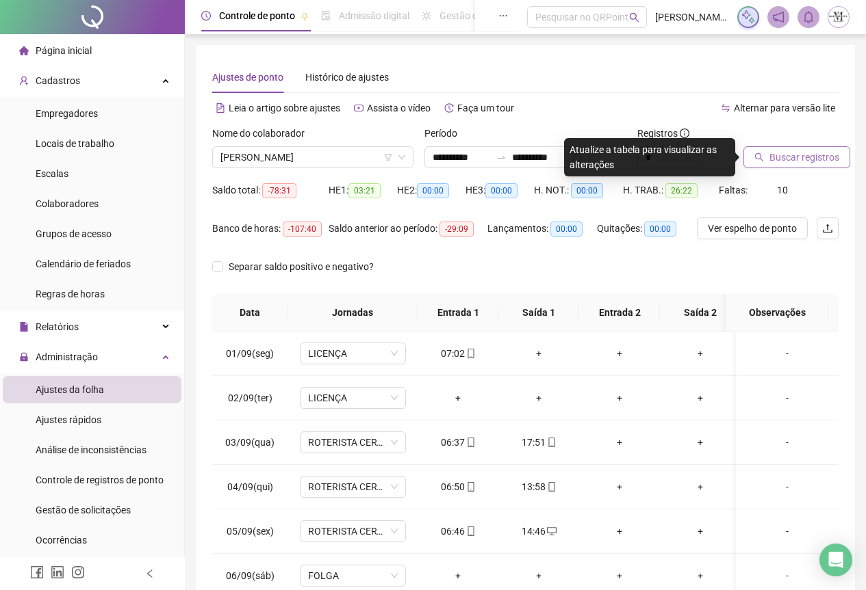
click at [783, 160] on span "Buscar registros" at bounding box center [804, 157] width 70 height 15
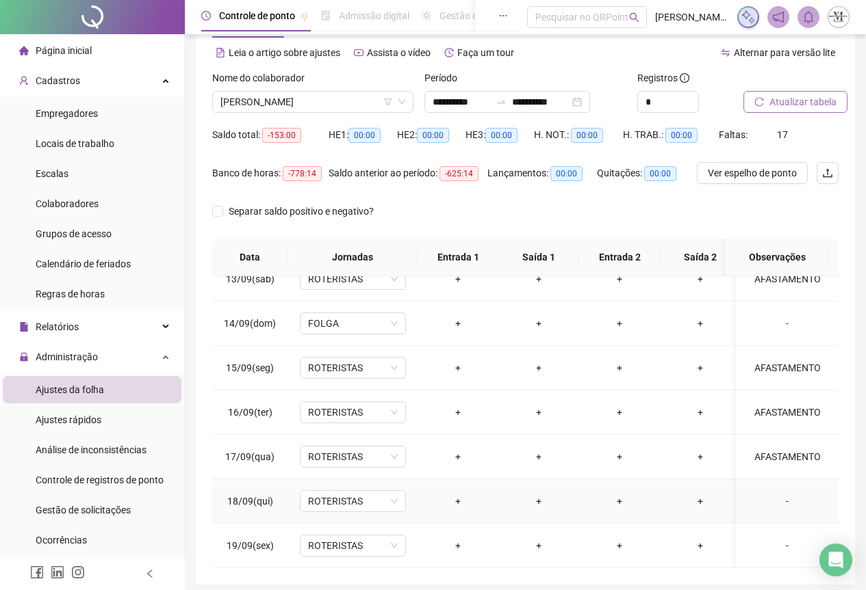
scroll to position [109, 0]
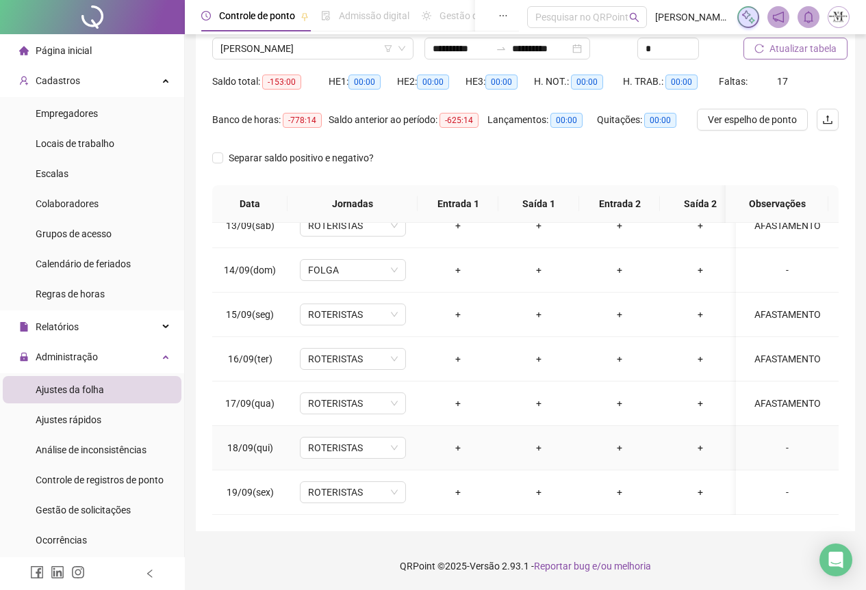
click at [776, 441] on div "-" at bounding box center [786, 448] width 81 height 15
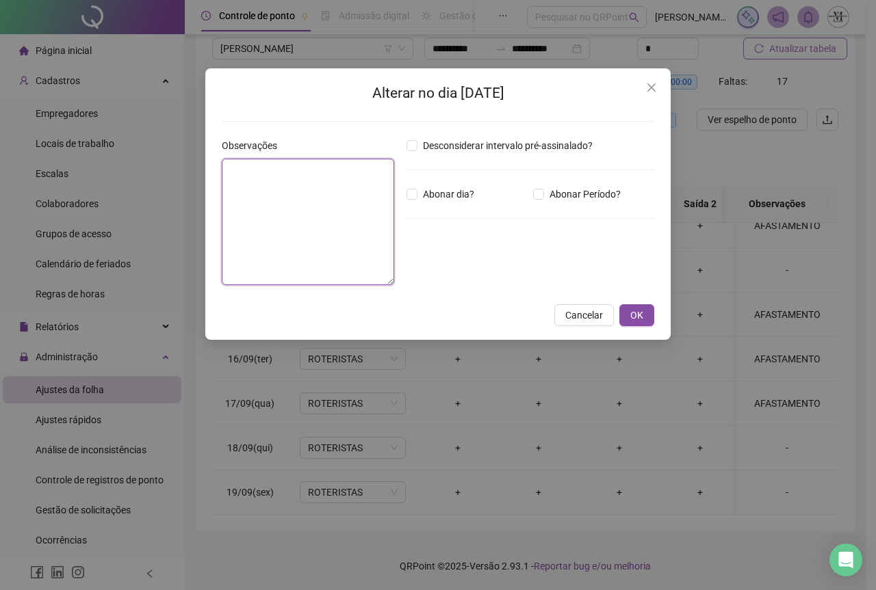
click at [305, 224] on textarea at bounding box center [308, 222] width 172 height 127
type textarea "**********"
click at [638, 318] on span "OK" at bounding box center [636, 316] width 13 height 15
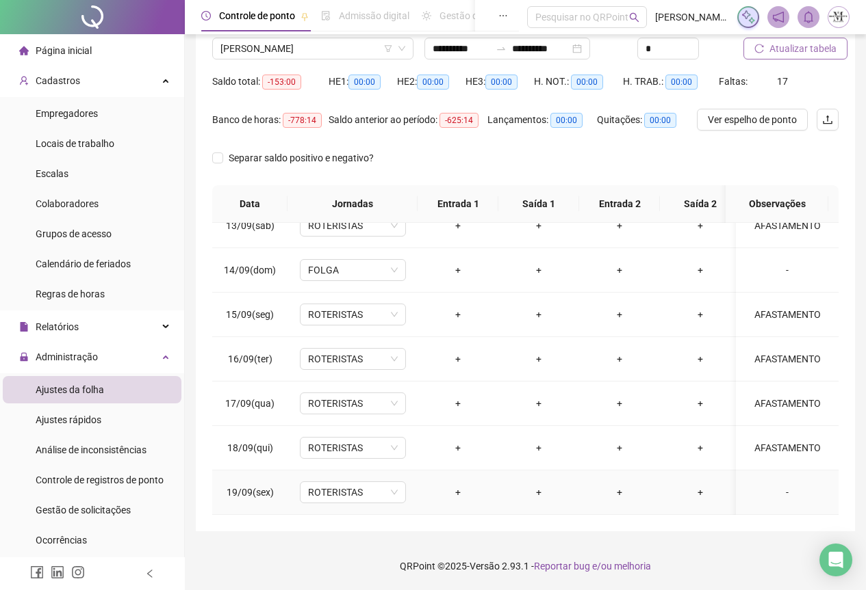
click at [779, 485] on div "-" at bounding box center [786, 492] width 81 height 15
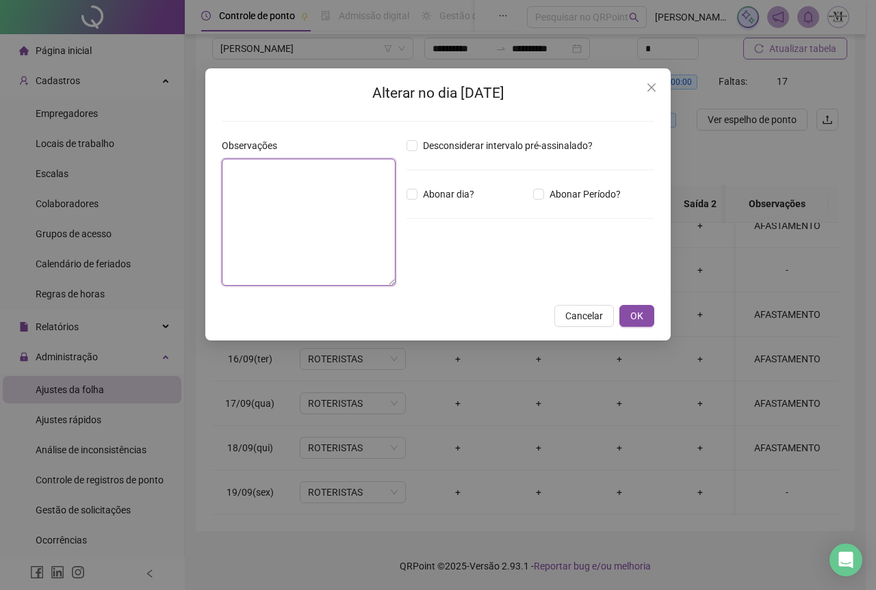
click at [275, 187] on textarea at bounding box center [309, 222] width 174 height 127
type textarea "**********"
click at [642, 310] on span "OK" at bounding box center [636, 316] width 13 height 15
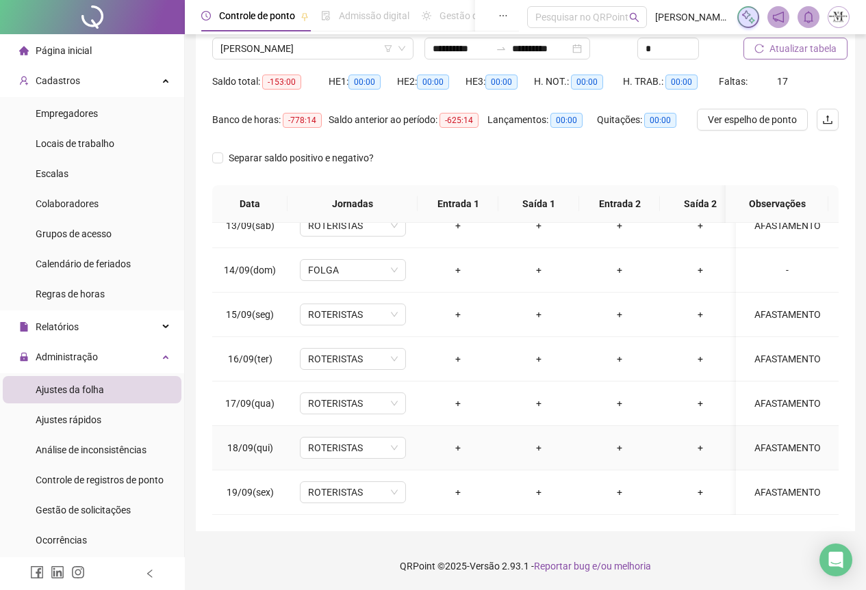
scroll to position [563, 0]
click at [788, 47] on span "Atualizar tabela" at bounding box center [802, 48] width 67 height 15
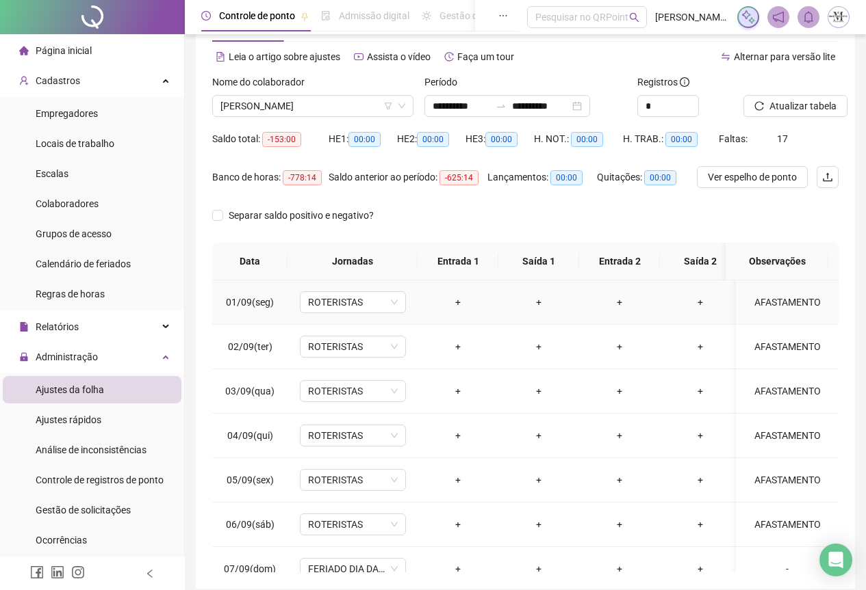
scroll to position [0, 0]
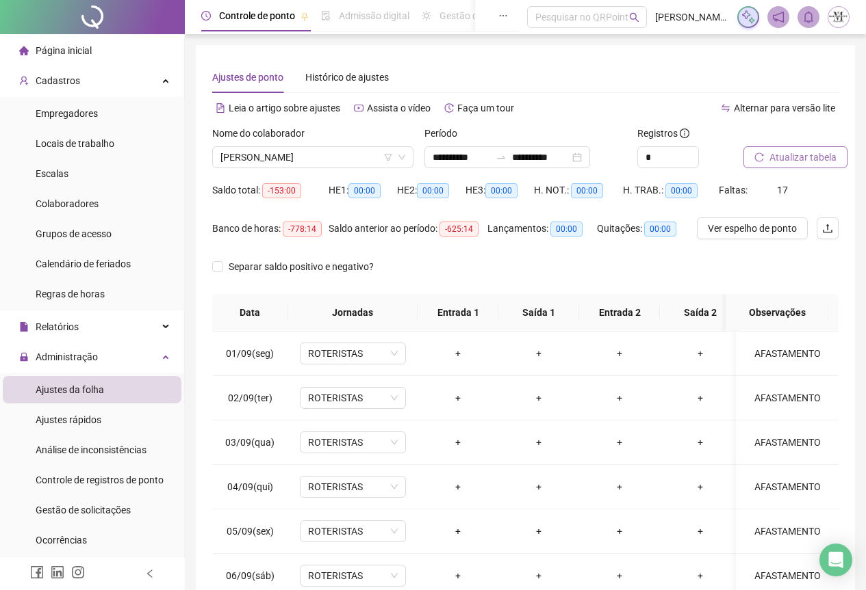
click at [807, 159] on span "Atualizar tabela" at bounding box center [802, 157] width 67 height 15
click at [816, 163] on span "Atualizar tabela" at bounding box center [802, 157] width 67 height 15
click at [240, 164] on span "DANILO DA CONCEIÇÃO PEREIRA" at bounding box center [312, 157] width 185 height 21
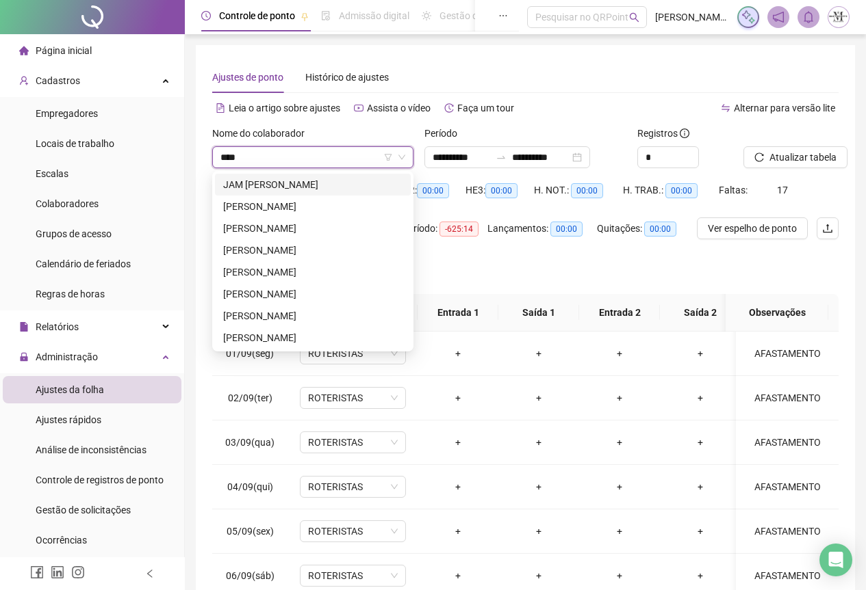
type input "*****"
click at [280, 317] on div "PEDRO HENRIQUE CANUTO DO NASCIMENTO" at bounding box center [312, 316] width 179 height 15
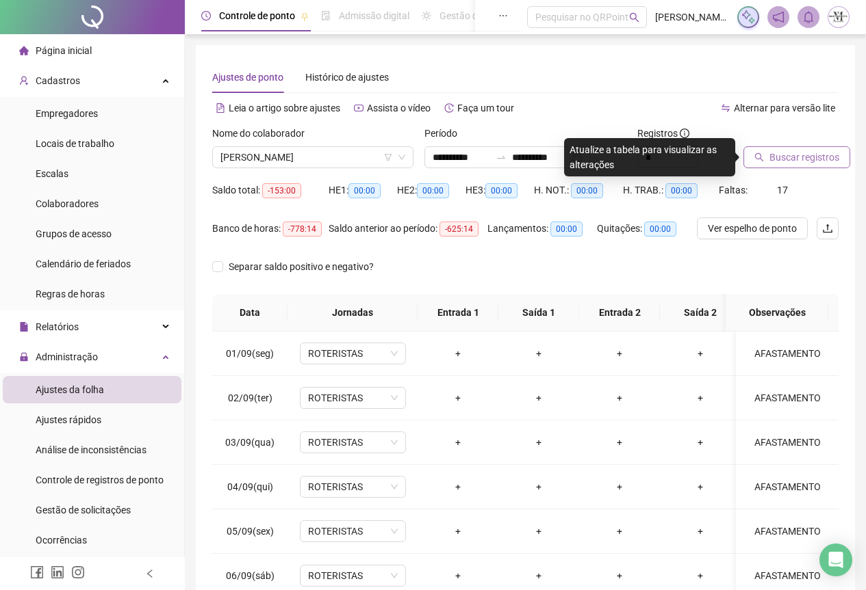
click at [815, 159] on span "Buscar registros" at bounding box center [804, 157] width 70 height 15
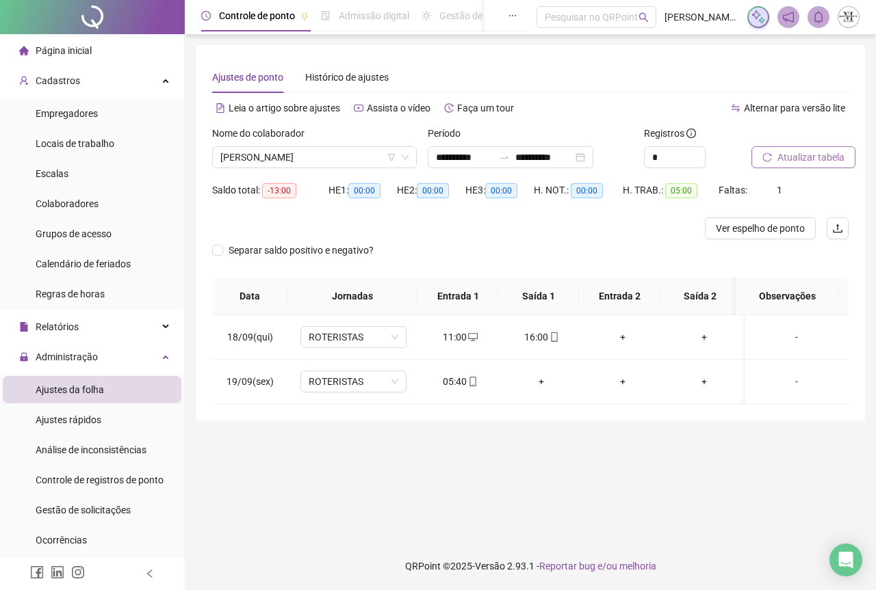
click at [818, 157] on span "Atualizar tabela" at bounding box center [810, 157] width 67 height 15
click at [471, 383] on icon "mobile" at bounding box center [473, 382] width 10 height 10
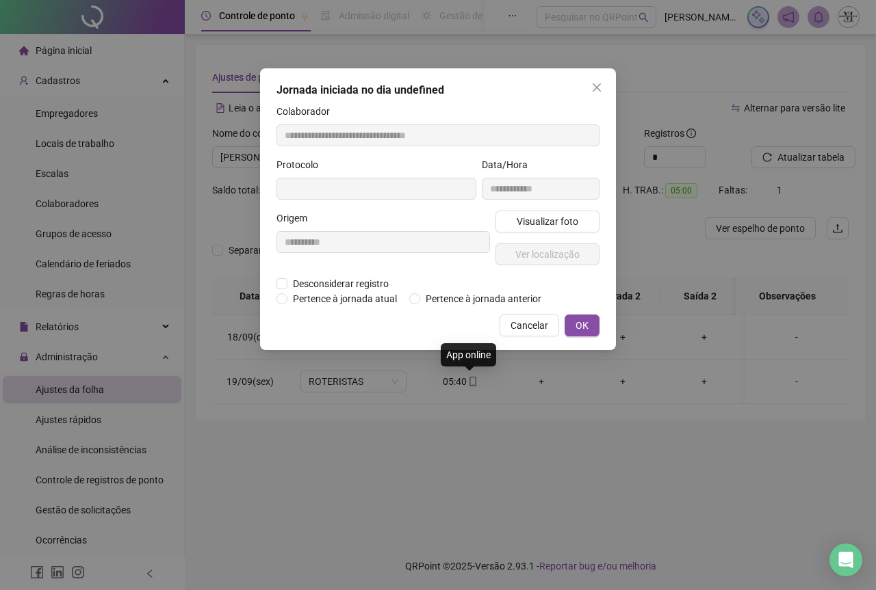
type input "**********"
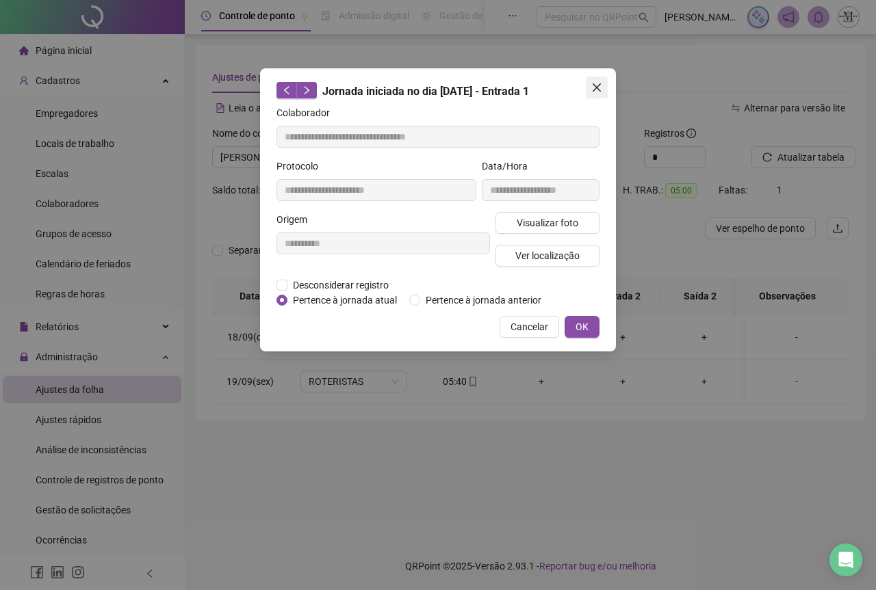
click at [601, 85] on icon "close" at bounding box center [596, 87] width 11 height 11
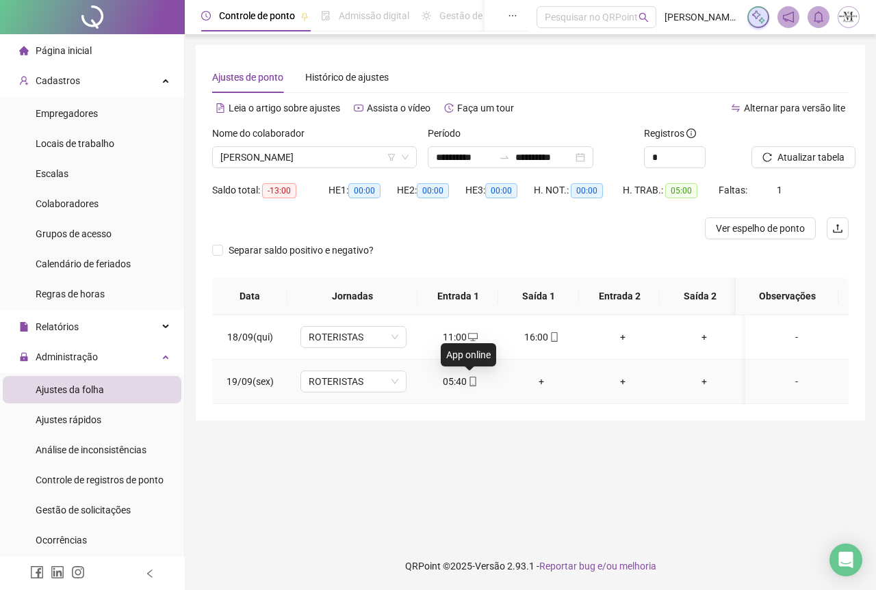
click at [472, 380] on icon "mobile" at bounding box center [473, 382] width 10 height 10
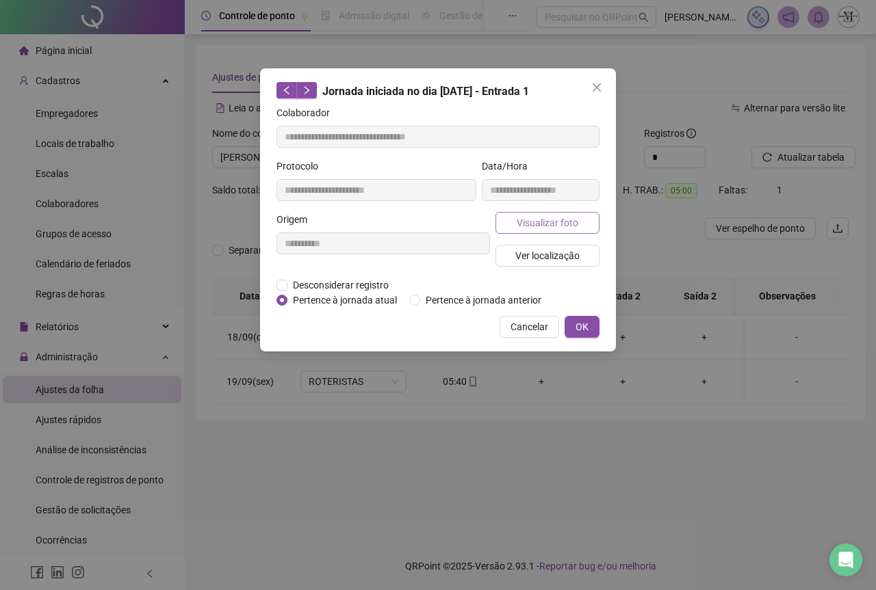
click at [534, 228] on span "Visualizar foto" at bounding box center [548, 223] width 62 height 15
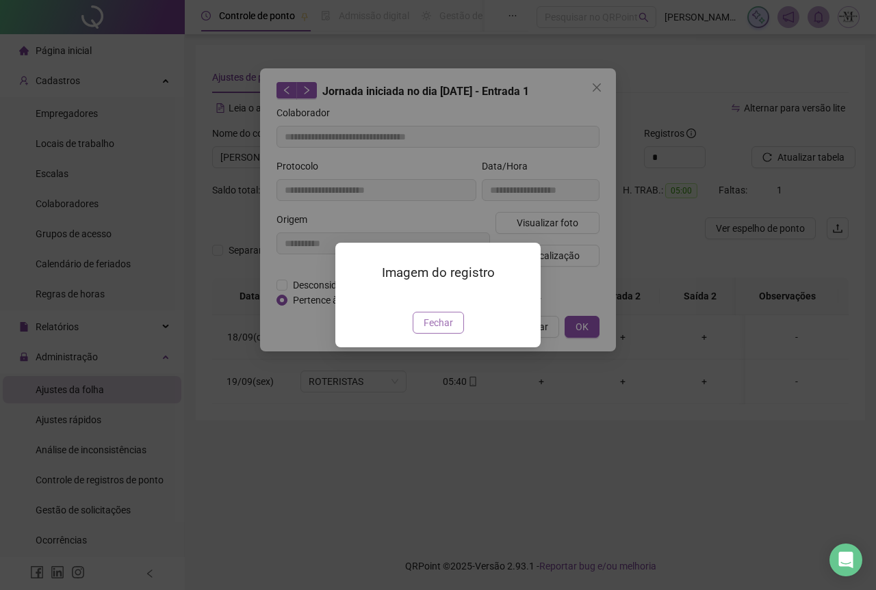
click at [439, 330] on span "Fechar" at bounding box center [438, 322] width 29 height 15
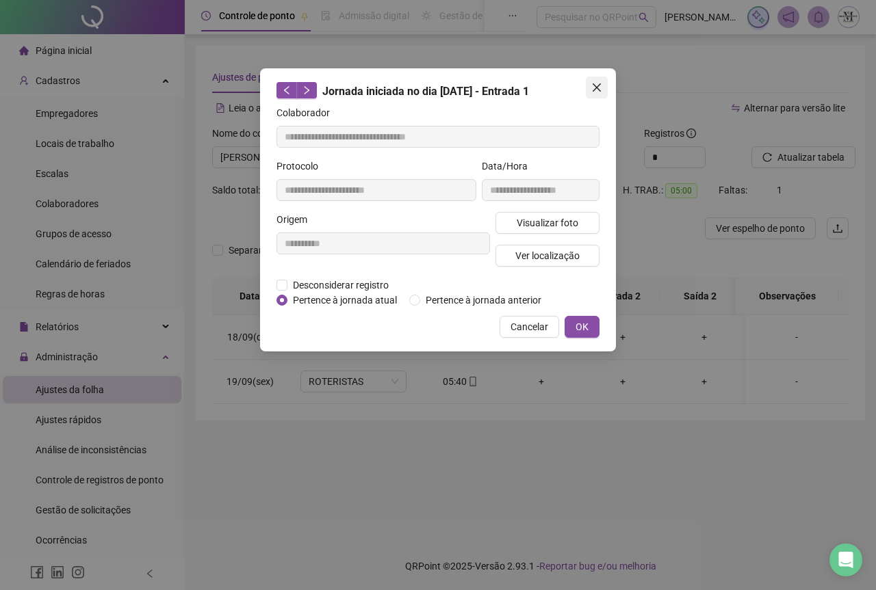
click at [601, 90] on icon "close" at bounding box center [596, 87] width 11 height 11
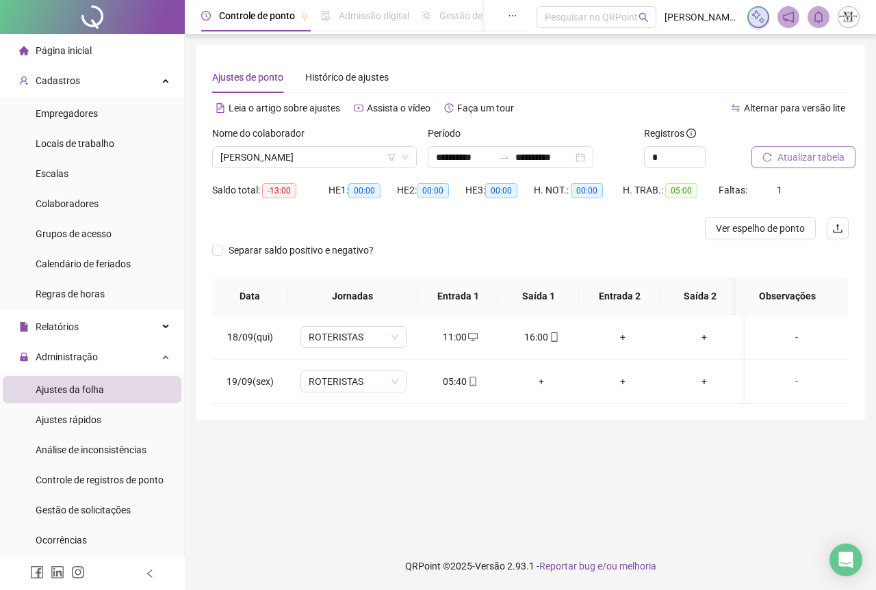
click at [820, 161] on span "Atualizar tabela" at bounding box center [810, 157] width 67 height 15
click at [90, 17] on div at bounding box center [92, 17] width 185 height 34
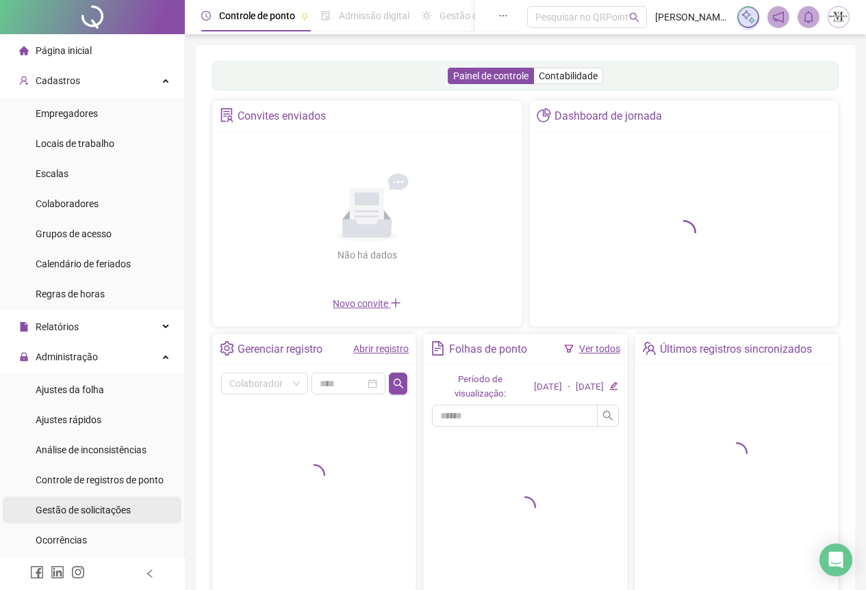
click at [64, 506] on span "Gestão de solicitações" at bounding box center [83, 510] width 95 height 11
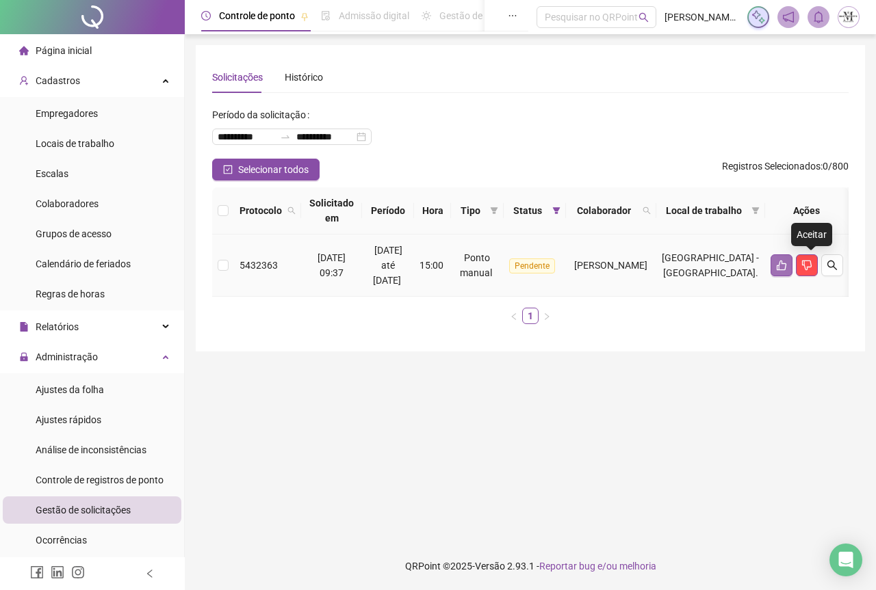
click at [786, 267] on icon "like" at bounding box center [782, 266] width 10 height 10
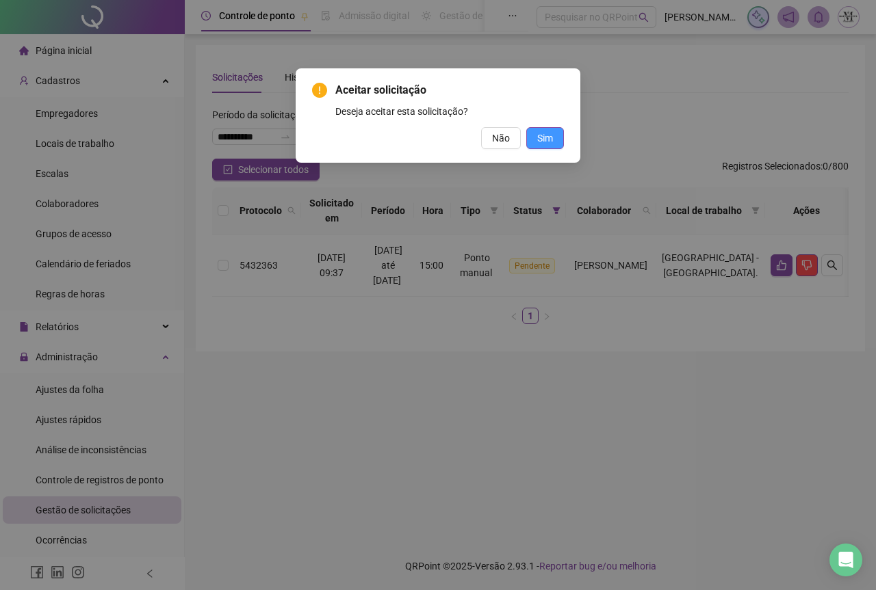
click at [551, 140] on span "Sim" at bounding box center [545, 138] width 16 height 15
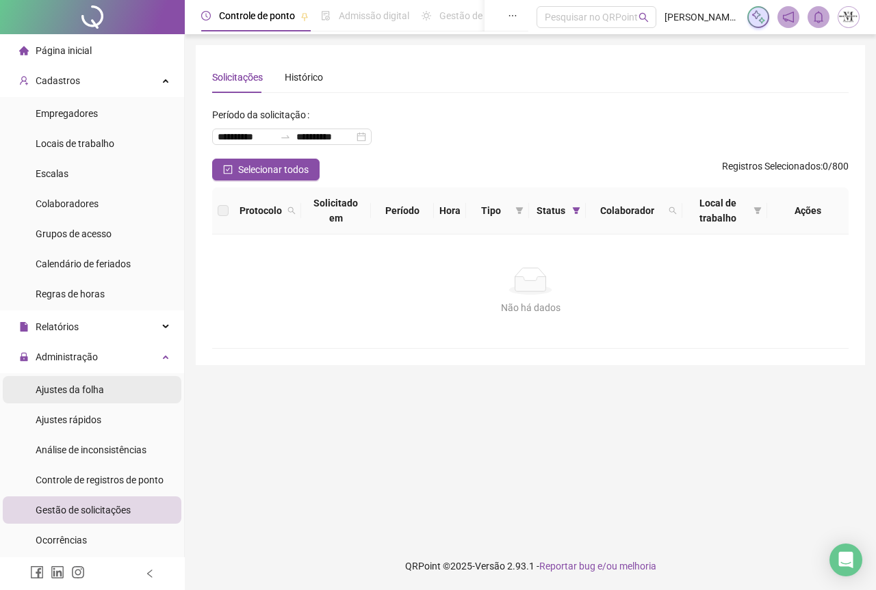
click at [50, 393] on span "Ajustes da folha" at bounding box center [70, 390] width 68 height 11
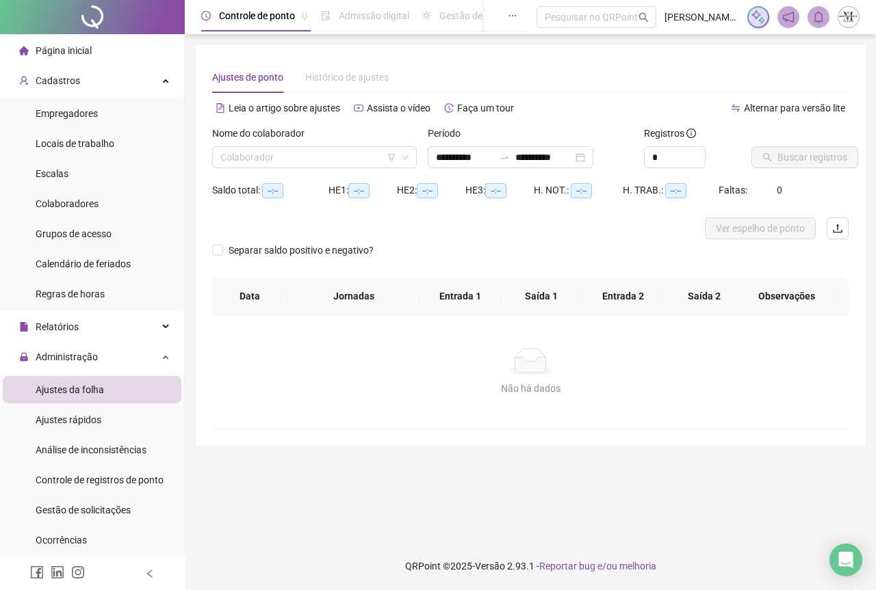
type input "**********"
click at [271, 159] on input "search" at bounding box center [308, 157] width 176 height 21
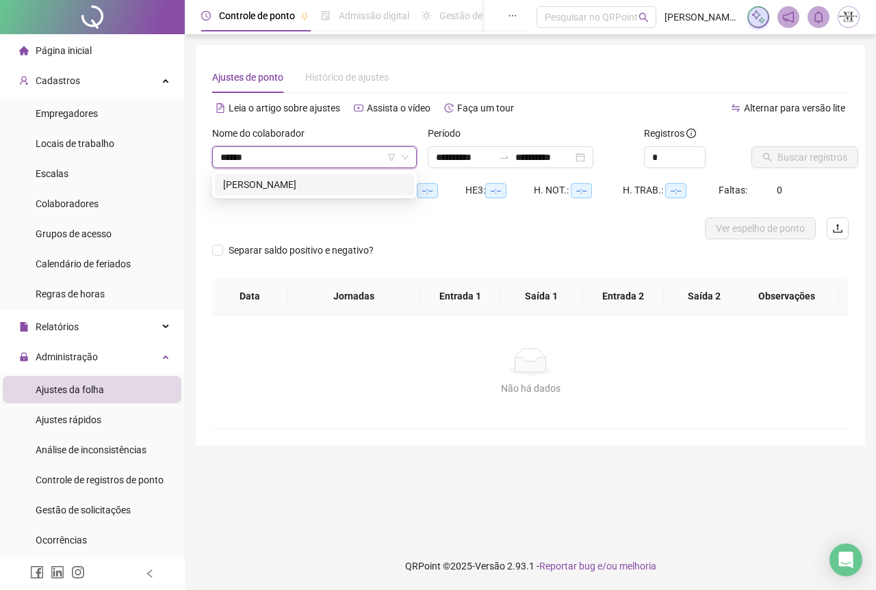
type input "******"
click at [276, 198] on div "268250 LEOMAR PEREIRA DE SOUZA" at bounding box center [314, 184] width 205 height 27
click at [281, 187] on div "LEOMAR PEREIRA DE SOUZA" at bounding box center [314, 184] width 183 height 15
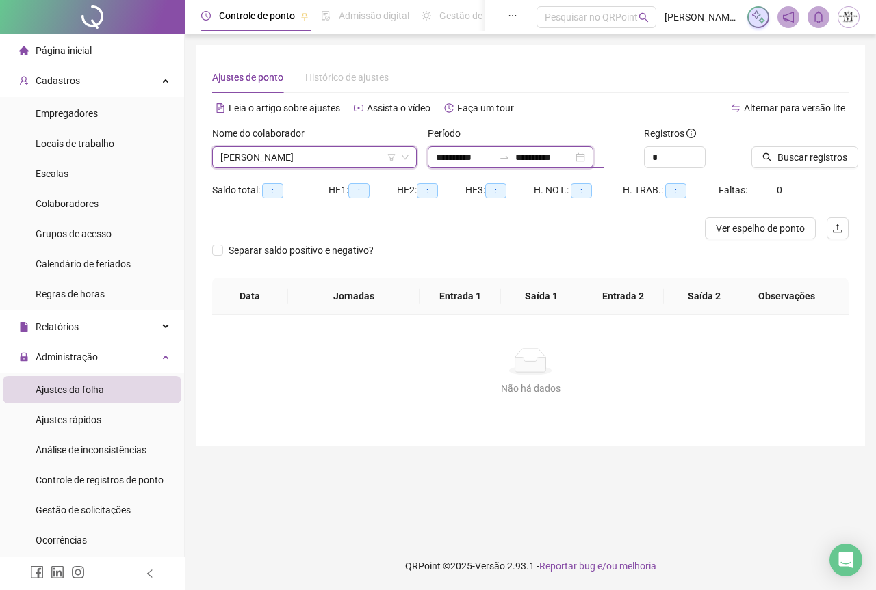
click at [556, 162] on input "**********" at bounding box center [543, 157] width 57 height 15
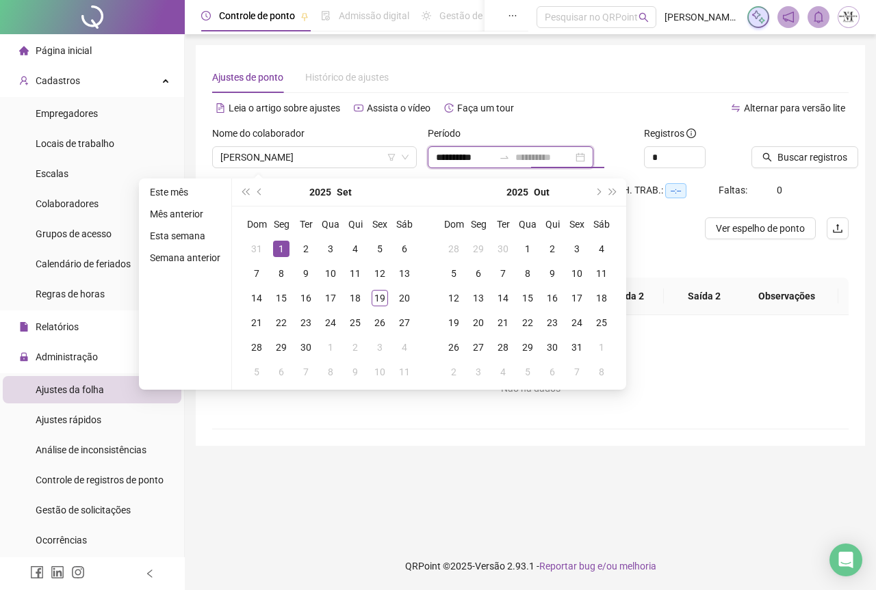
type input "**********"
click at [283, 250] on div "1" at bounding box center [281, 249] width 16 height 16
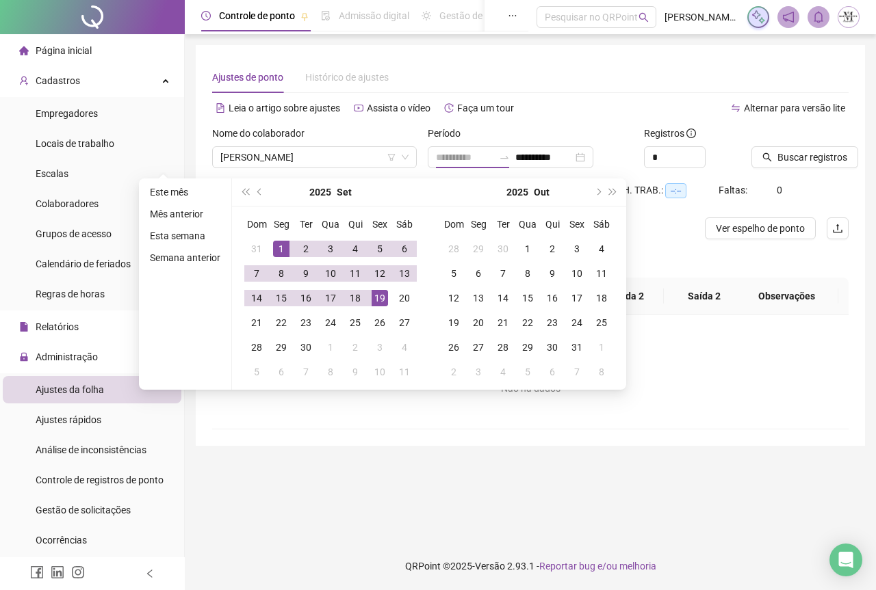
click at [378, 300] on div "19" at bounding box center [380, 298] width 16 height 16
type input "**********"
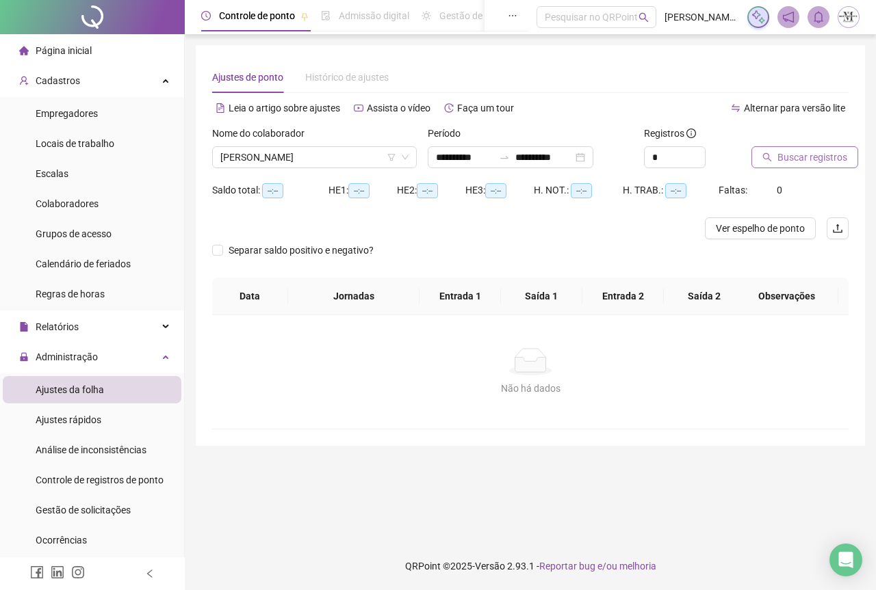
click at [795, 153] on span "Buscar registros" at bounding box center [812, 157] width 70 height 15
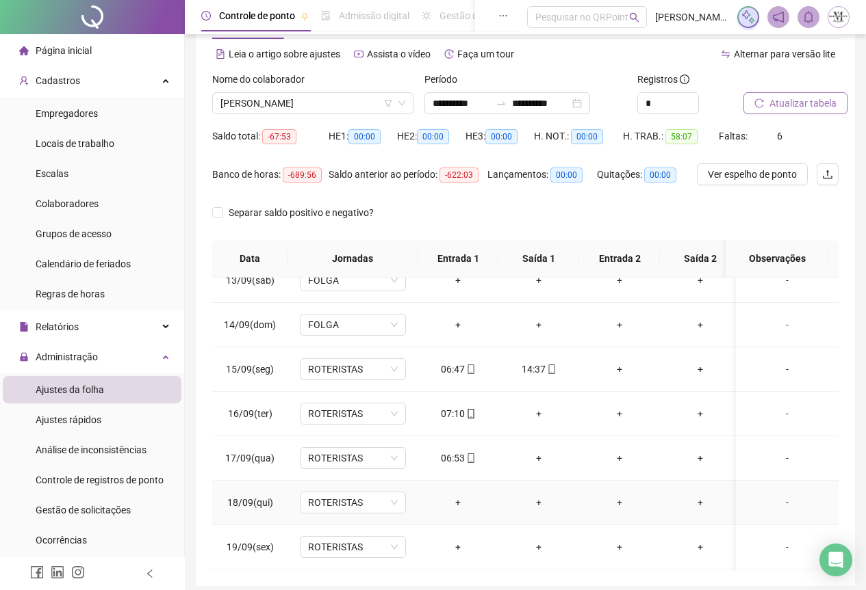
scroll to position [109, 0]
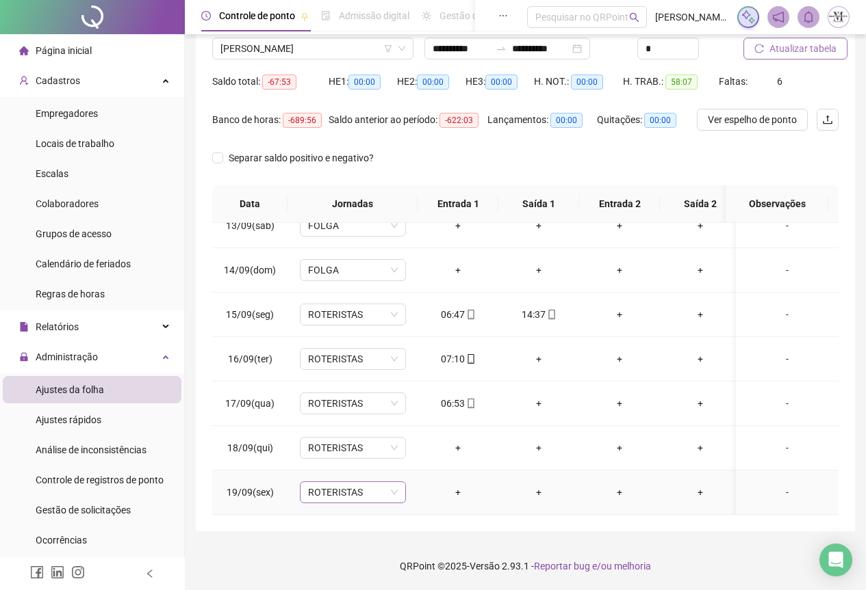
click at [331, 483] on span "ROTERISTAS" at bounding box center [353, 492] width 90 height 21
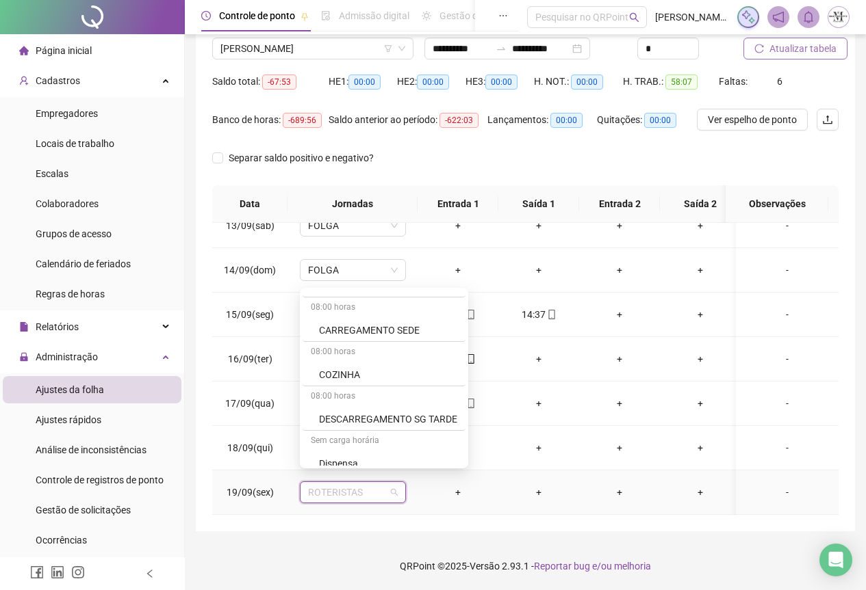
scroll to position [753, 0]
click at [350, 416] on div "Folga" at bounding box center [388, 415] width 138 height 15
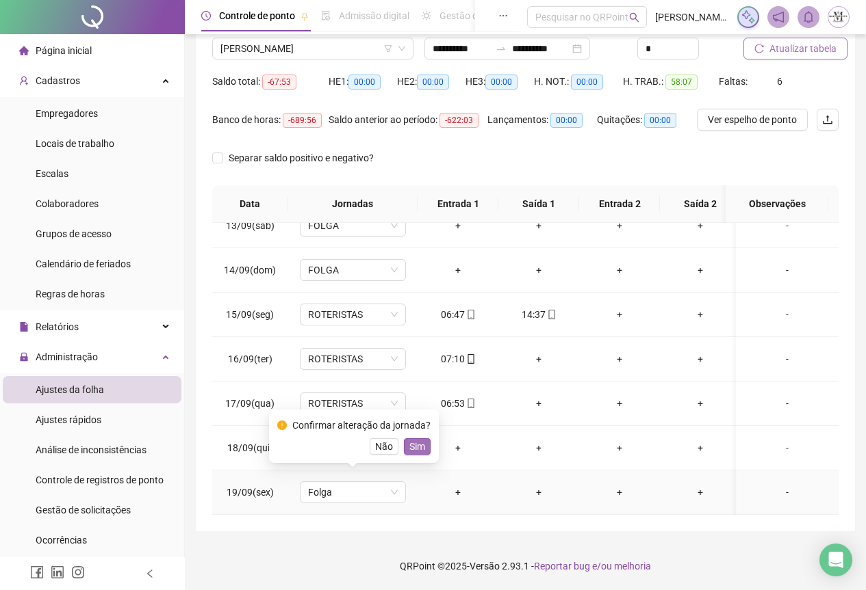
click at [421, 443] on span "Sim" at bounding box center [417, 446] width 16 height 15
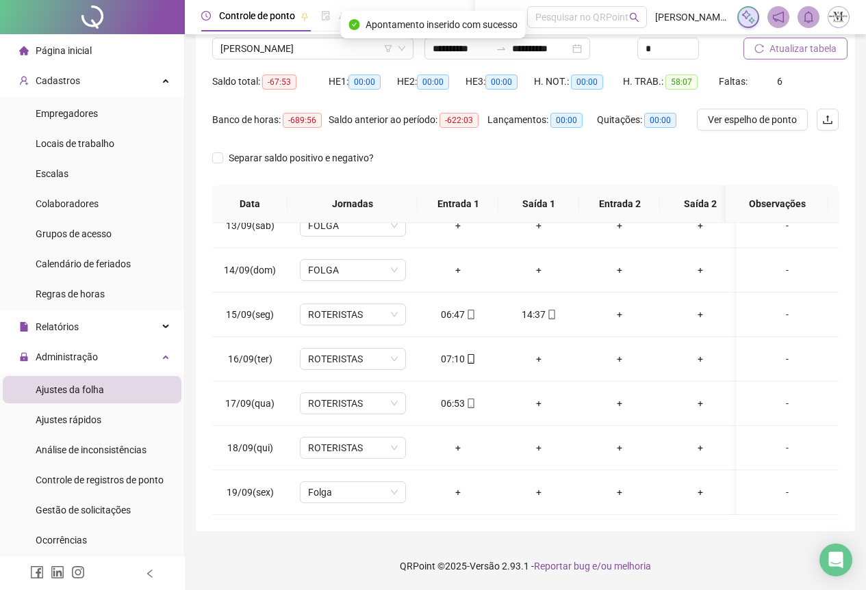
click at [804, 50] on span "Atualizar tabela" at bounding box center [802, 48] width 67 height 15
click at [536, 352] on div "+" at bounding box center [538, 359] width 59 height 15
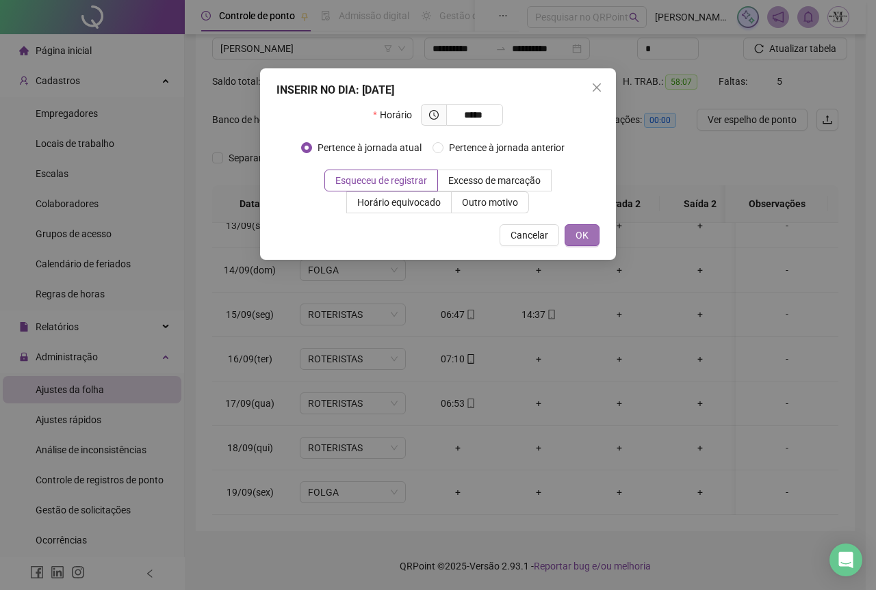
type input "*****"
click at [582, 240] on span "OK" at bounding box center [581, 235] width 13 height 15
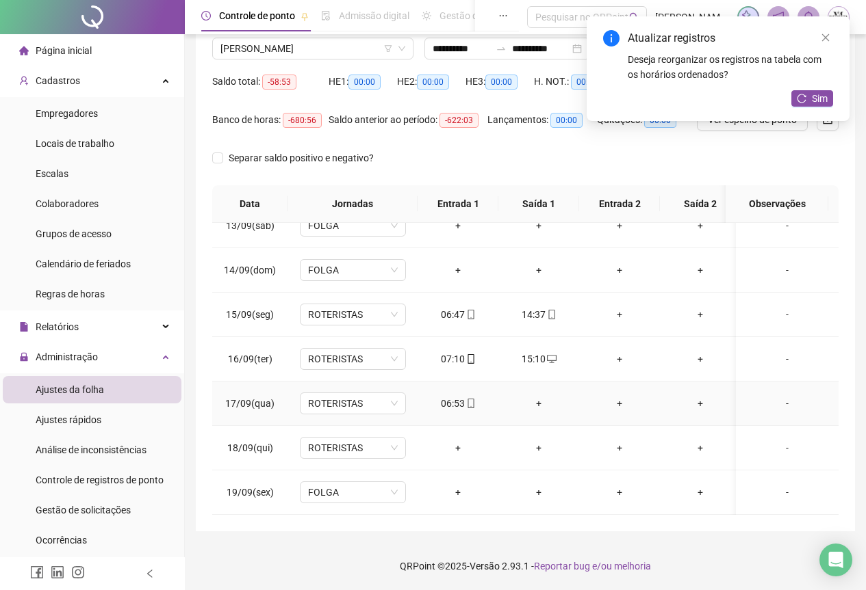
click at [538, 396] on div "+" at bounding box center [538, 403] width 59 height 15
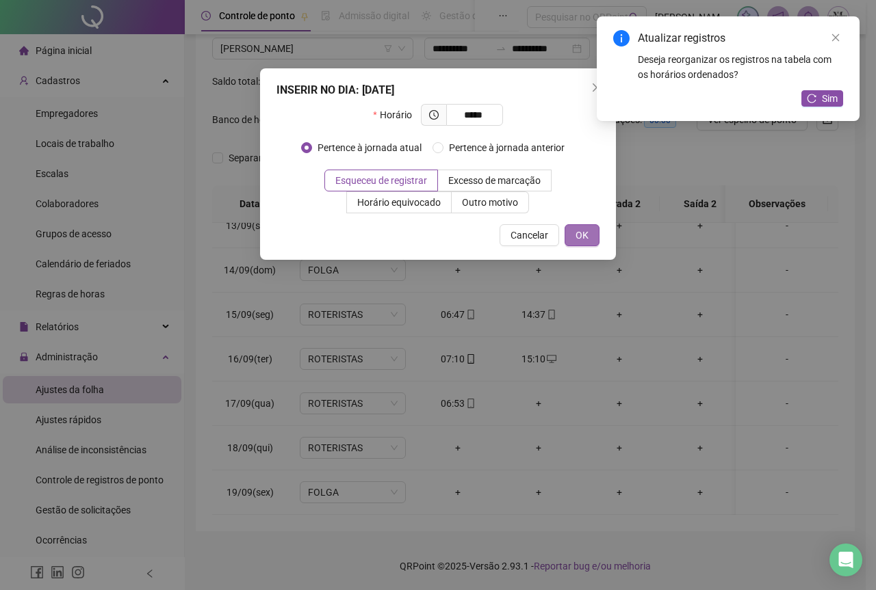
type input "*****"
click at [580, 236] on span "OK" at bounding box center [581, 235] width 13 height 15
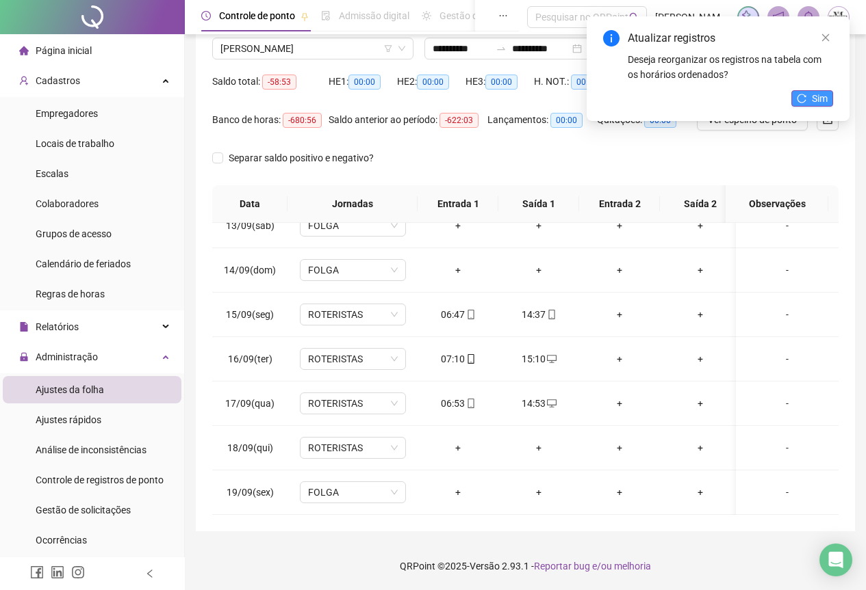
click at [818, 101] on span "Sim" at bounding box center [819, 98] width 16 height 15
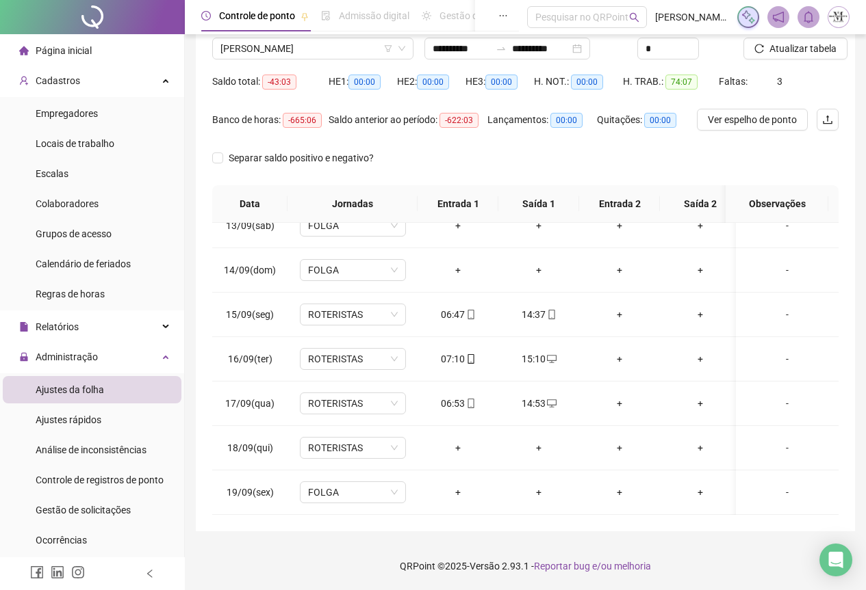
click at [792, 49] on span "Atualizar tabela" at bounding box center [802, 48] width 67 height 15
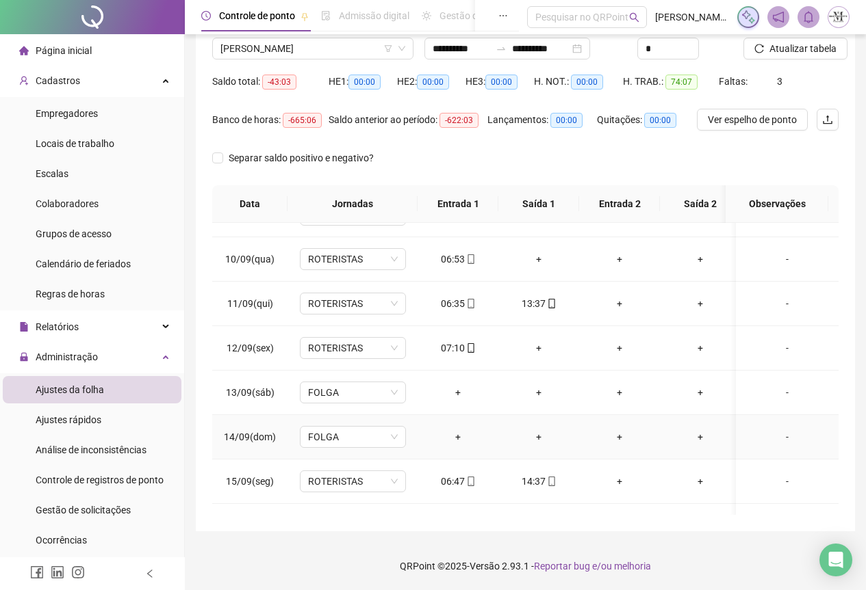
scroll to position [411, 0]
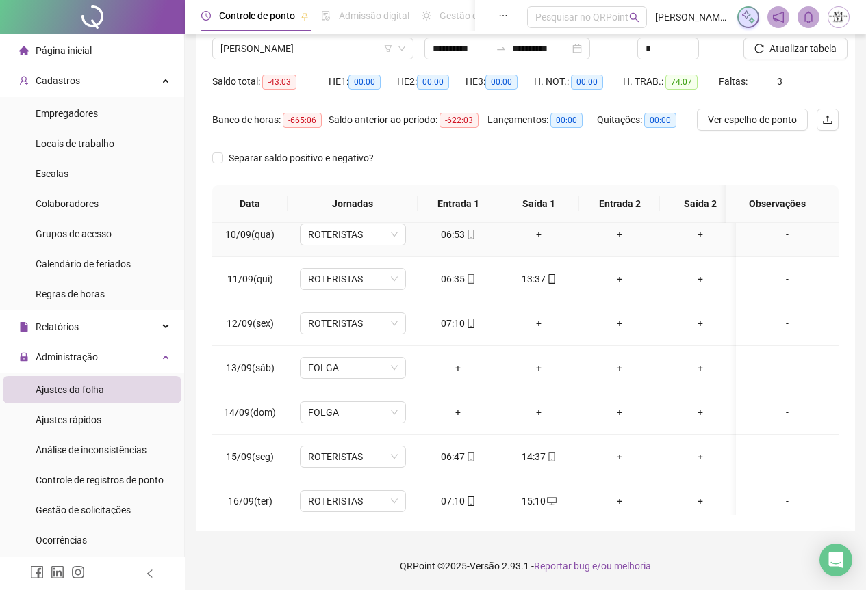
click at [539, 235] on div "+" at bounding box center [538, 234] width 59 height 15
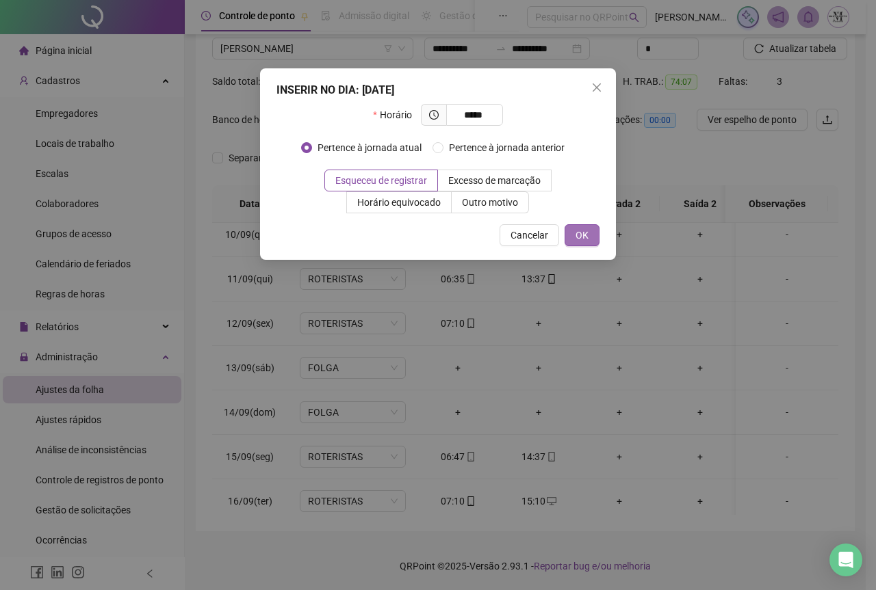
type input "*****"
click at [579, 237] on span "OK" at bounding box center [581, 235] width 13 height 15
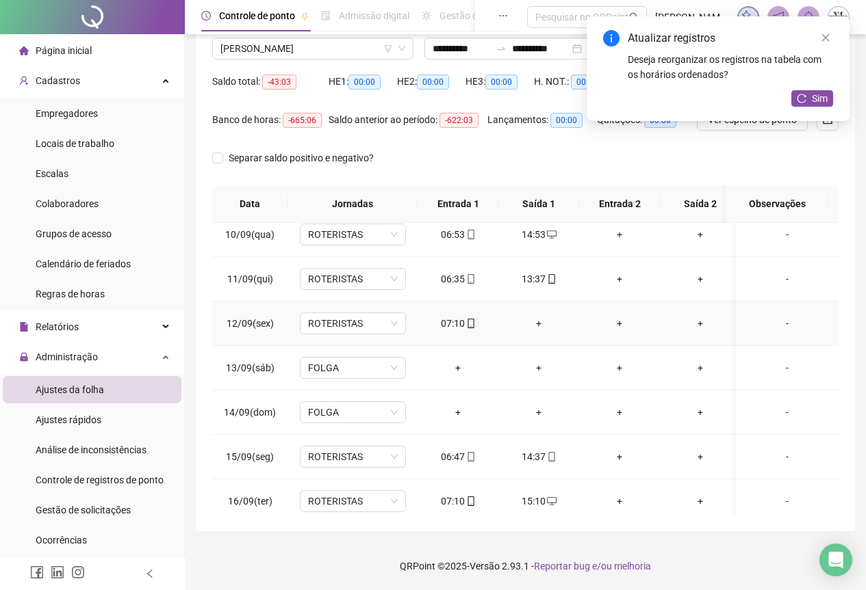
click at [540, 322] on div "+" at bounding box center [538, 323] width 59 height 15
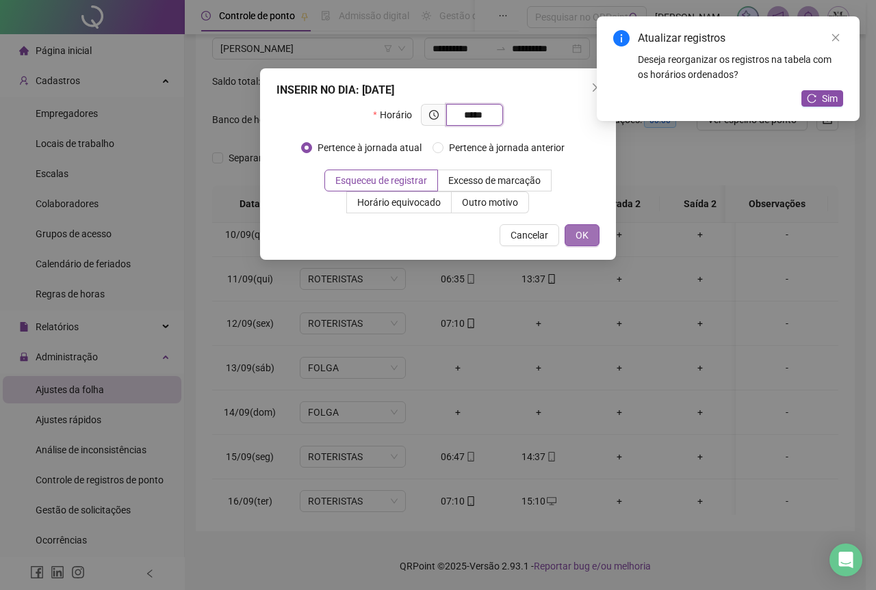
type input "*****"
click at [575, 242] on span "OK" at bounding box center [581, 235] width 13 height 15
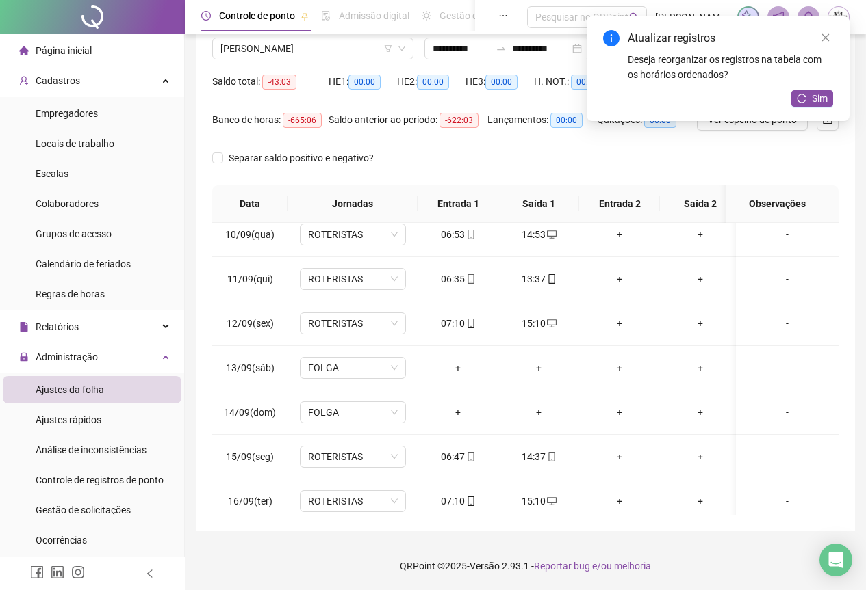
click at [807, 107] on div "Sim" at bounding box center [812, 98] width 42 height 17
click at [808, 100] on button "Sim" at bounding box center [812, 98] width 42 height 16
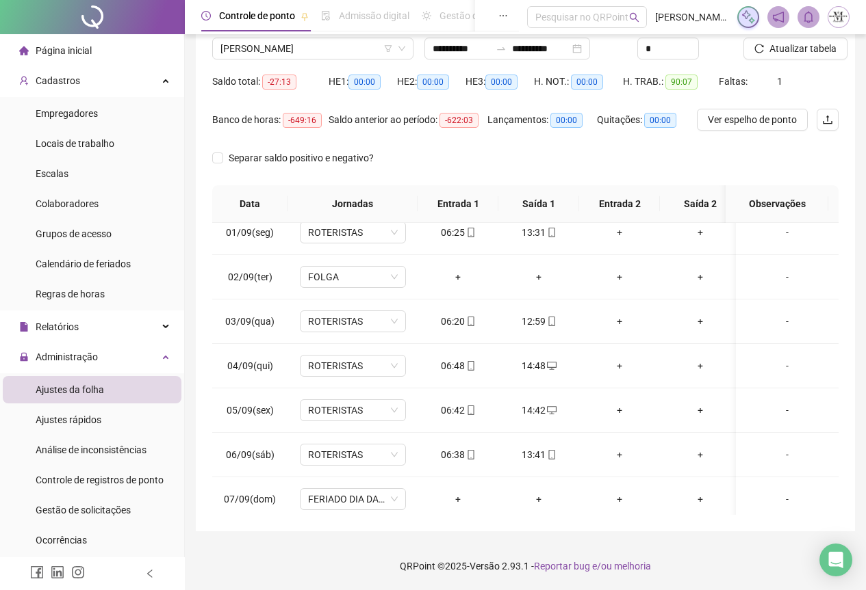
scroll to position [0, 0]
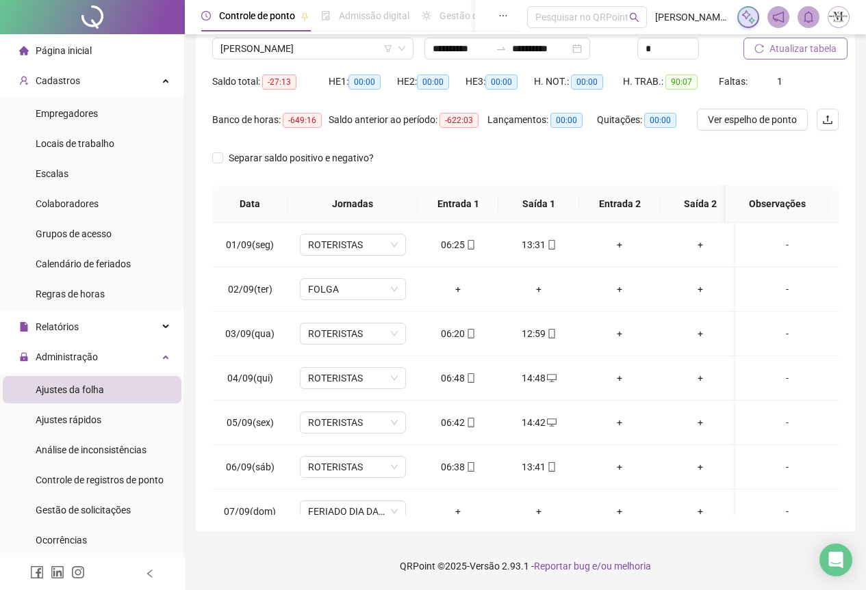
click at [805, 52] on span "Atualizar tabela" at bounding box center [802, 48] width 67 height 15
click at [242, 53] on span "LEOMAR PEREIRA DE SOUZA" at bounding box center [312, 48] width 185 height 21
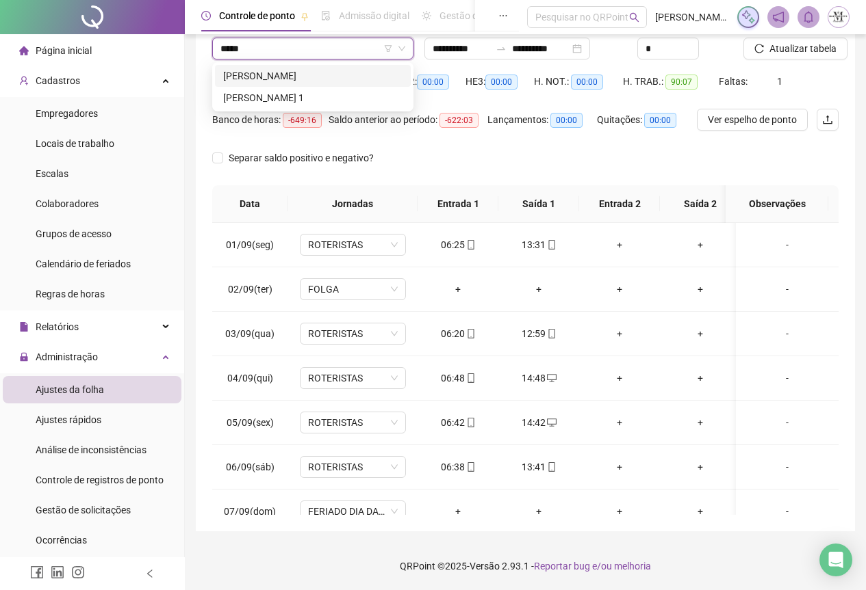
type input "******"
click at [288, 79] on div "DEIVID DA SILVA" at bounding box center [312, 75] width 179 height 15
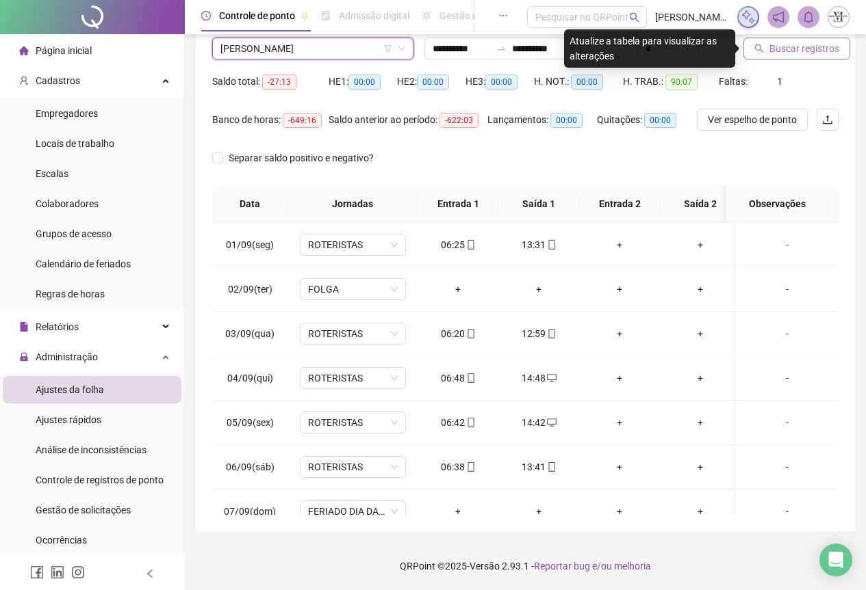
click at [757, 55] on button "Buscar registros" at bounding box center [796, 49] width 107 height 22
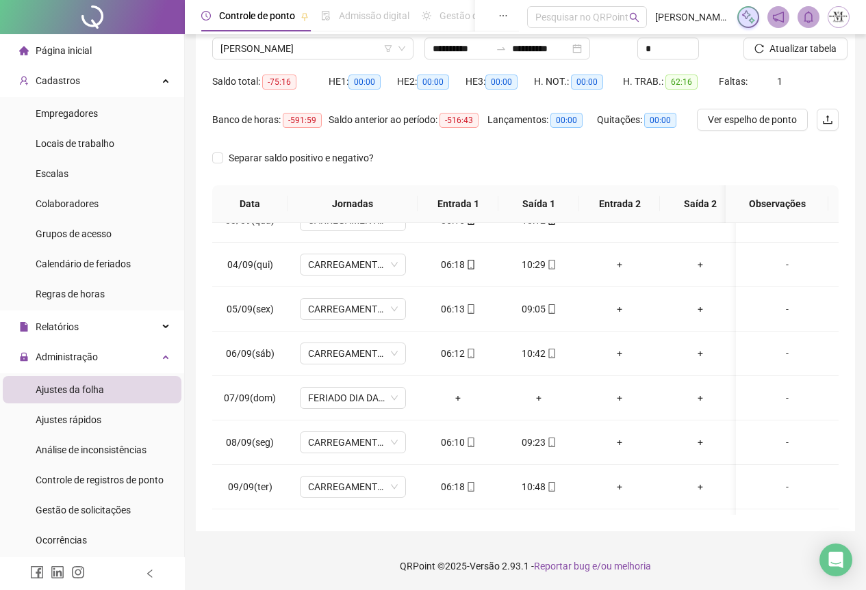
scroll to position [563, 0]
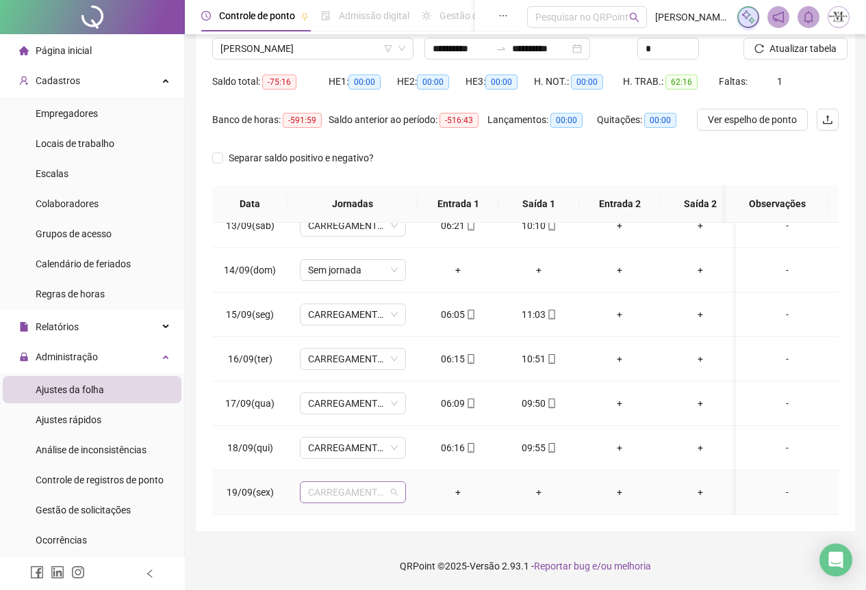
click at [319, 484] on span "CARREGAMENTO SEDE" at bounding box center [353, 492] width 90 height 21
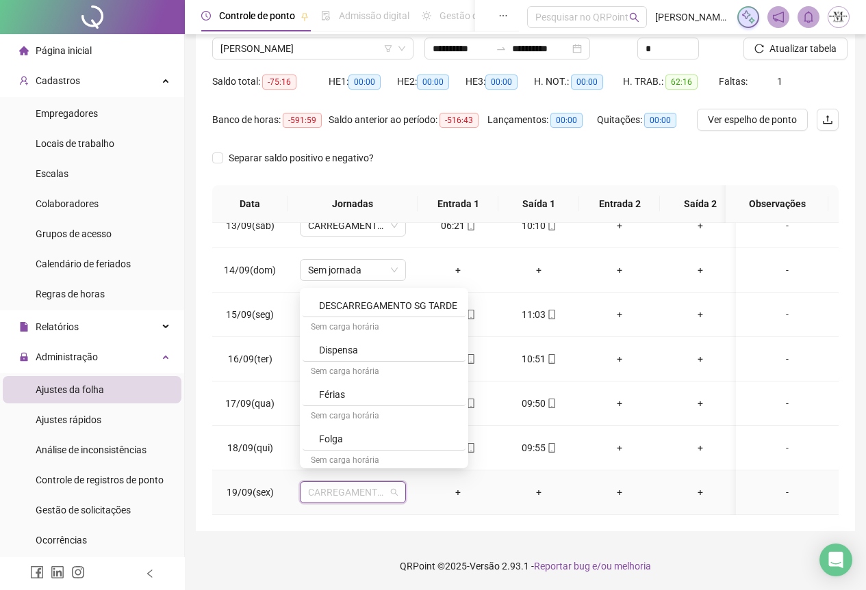
scroll to position [753, 0]
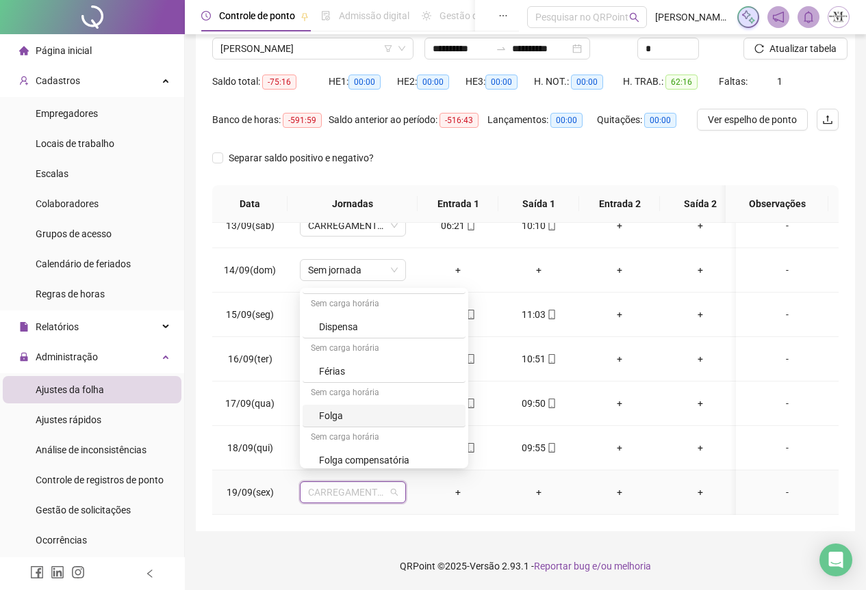
click at [348, 419] on div "Folga" at bounding box center [388, 415] width 138 height 15
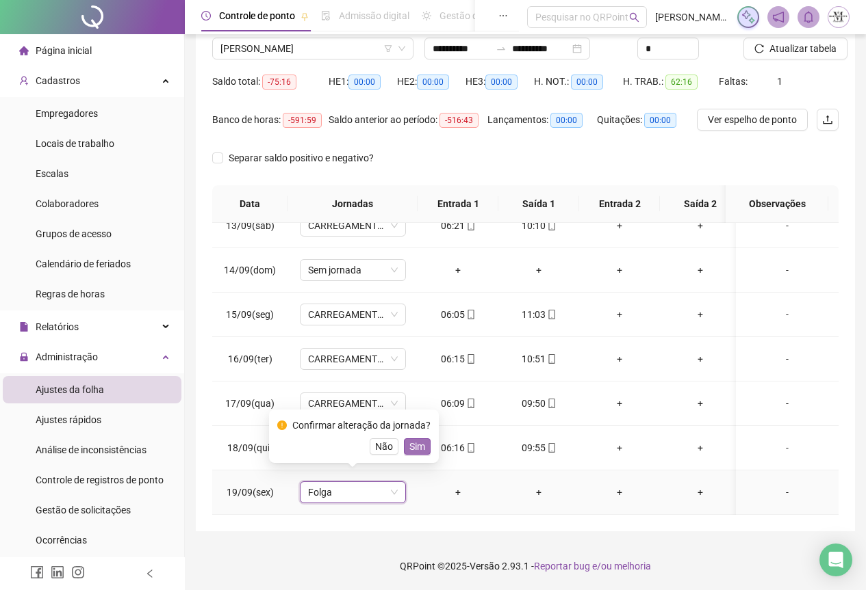
click at [413, 445] on span "Sim" at bounding box center [417, 446] width 16 height 15
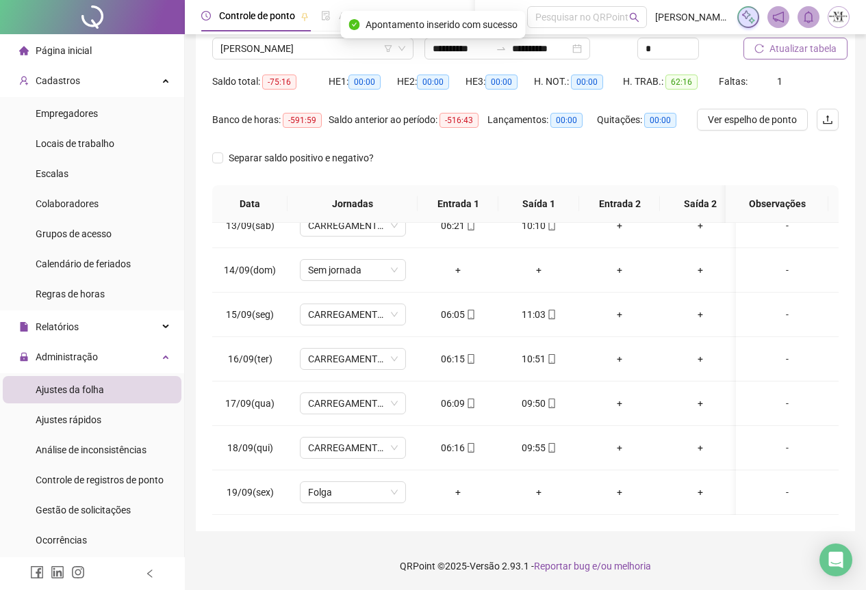
click at [803, 51] on span "Atualizar tabela" at bounding box center [802, 48] width 67 height 15
click at [773, 485] on div "-" at bounding box center [786, 492] width 81 height 15
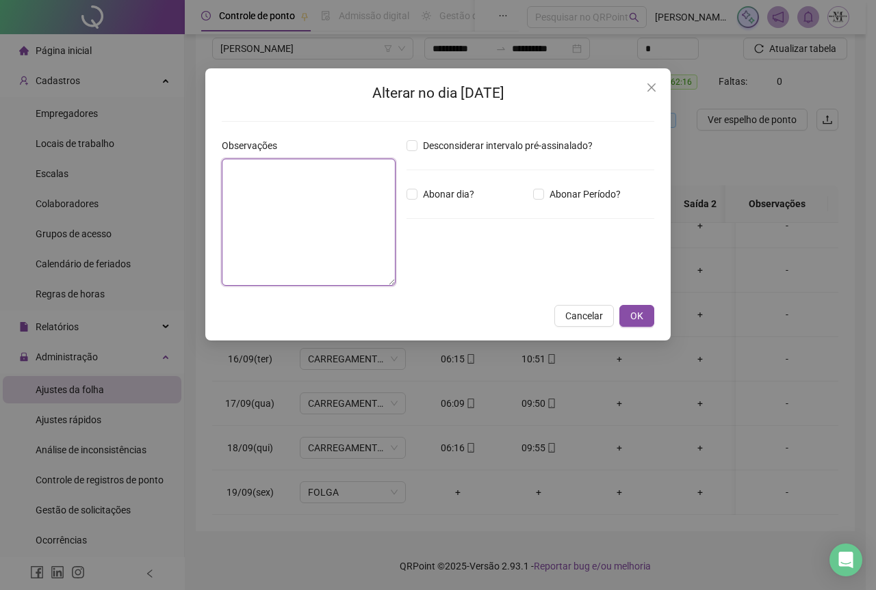
click at [304, 209] on textarea at bounding box center [309, 222] width 174 height 127
type textarea "*****"
click at [621, 319] on button "OK" at bounding box center [636, 316] width 35 height 22
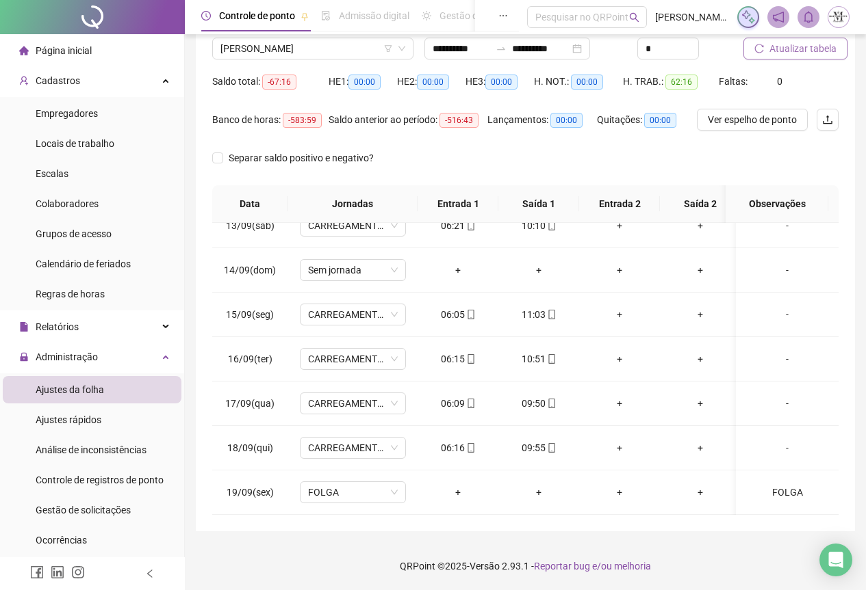
click at [806, 45] on span "Atualizar tabela" at bounding box center [802, 48] width 67 height 15
click at [276, 48] on span "DEIVID DA SILVA" at bounding box center [312, 48] width 185 height 21
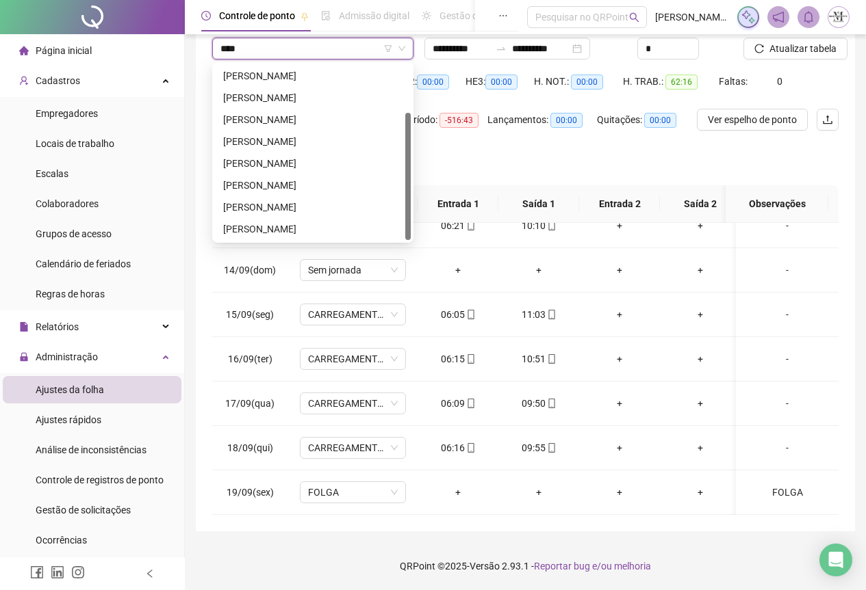
type input "*****"
click at [279, 77] on div "PAULO CESAR RODRIGUES DE ALMEIDA" at bounding box center [312, 75] width 179 height 15
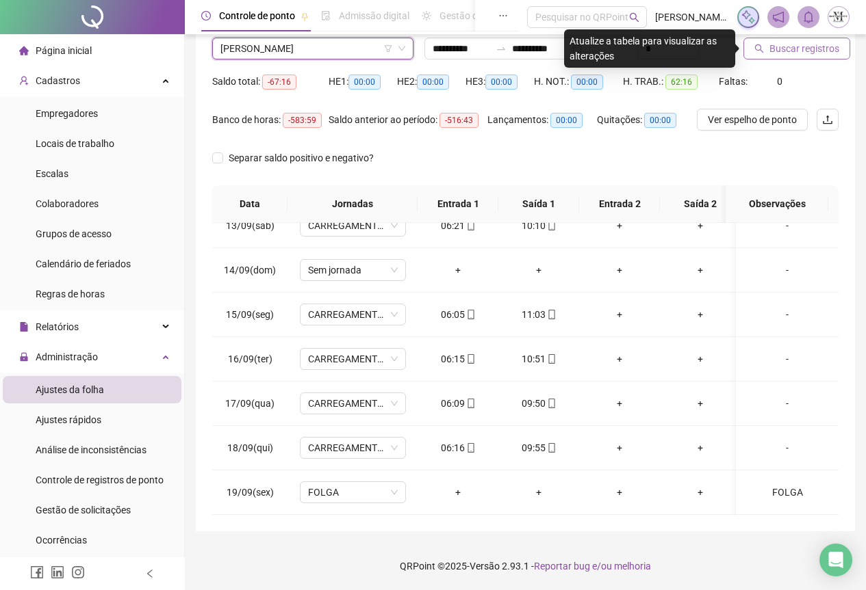
click at [813, 51] on span "Buscar registros" at bounding box center [804, 48] width 70 height 15
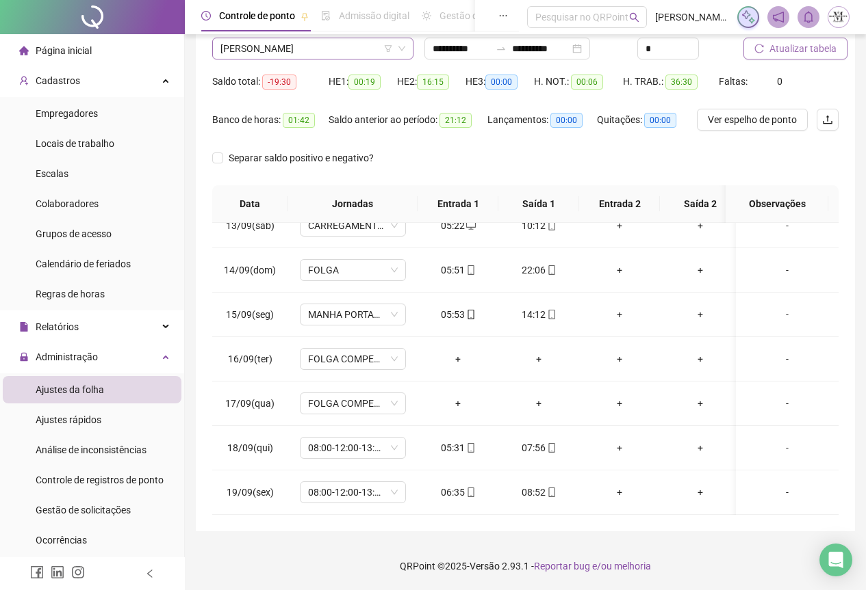
click at [298, 46] on span "PAULO CESAR RODRIGUES DE ALMEIDA" at bounding box center [312, 48] width 185 height 21
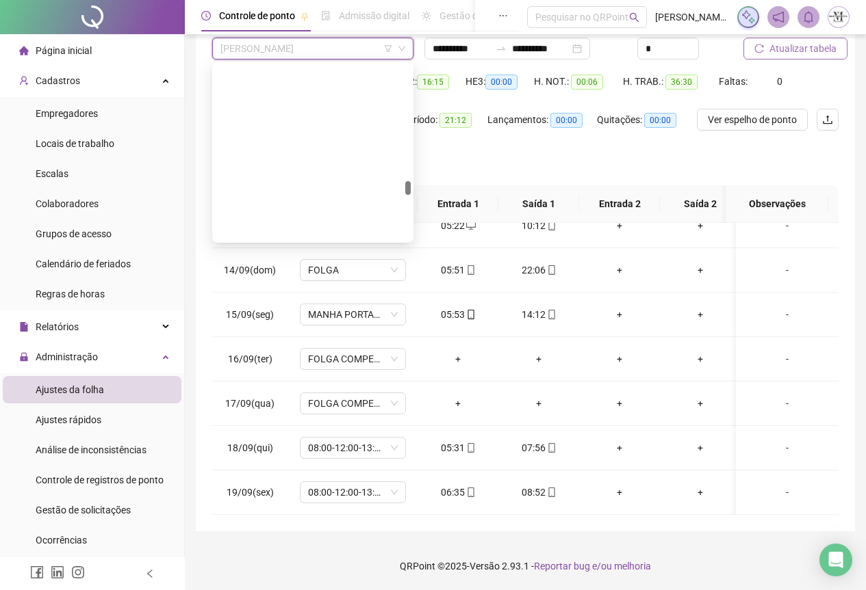
scroll to position [3219, 0]
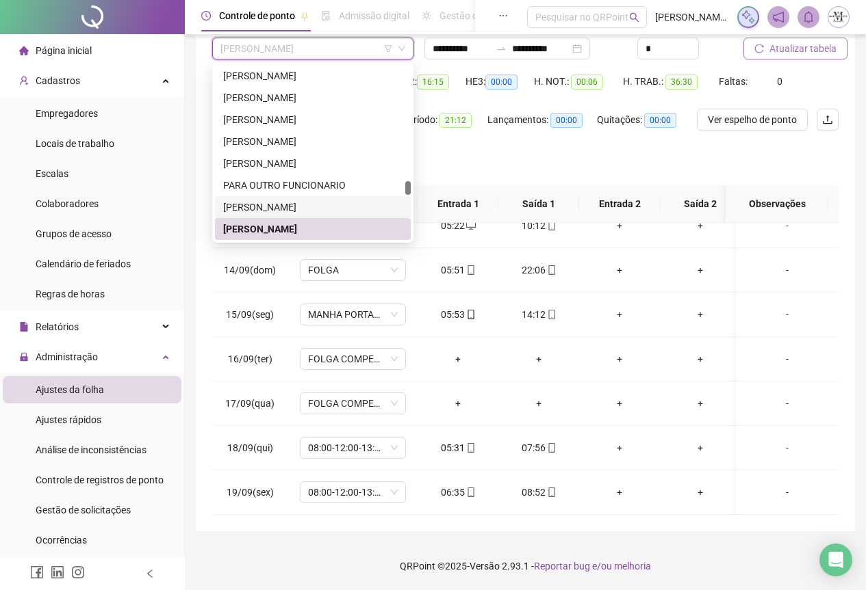
click at [301, 200] on div "PAULO CESAR DA SILVA" at bounding box center [312, 207] width 179 height 15
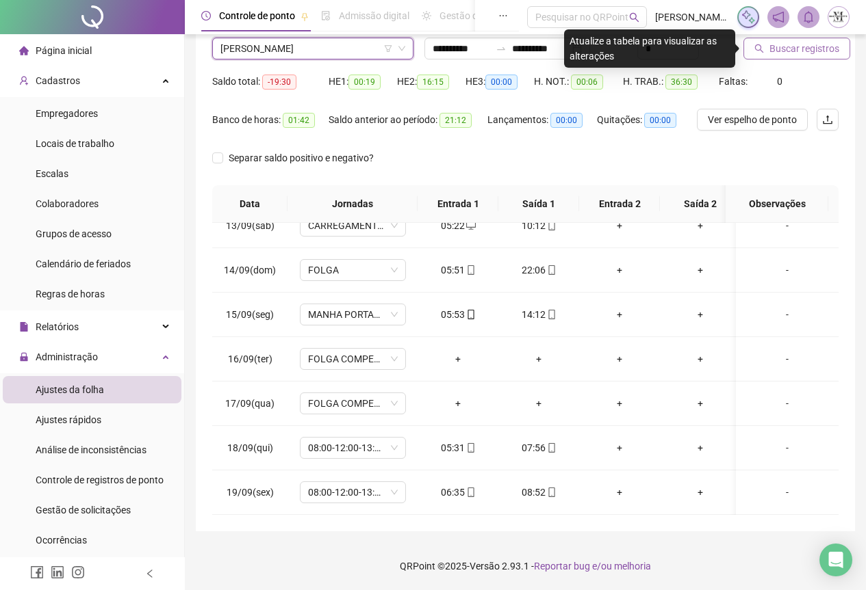
click at [786, 47] on span "Buscar registros" at bounding box center [804, 48] width 70 height 15
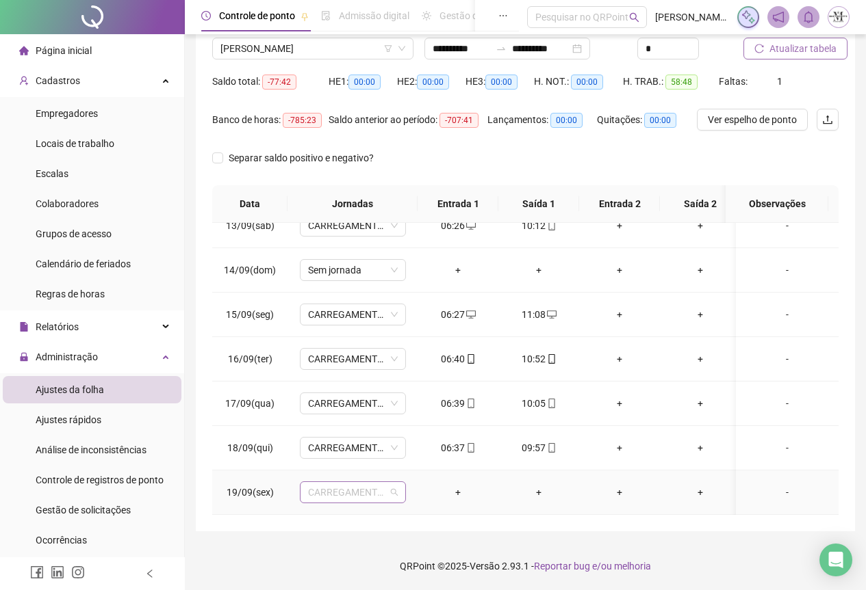
click at [364, 486] on span "CARREGAMENTO SEDE" at bounding box center [353, 492] width 90 height 21
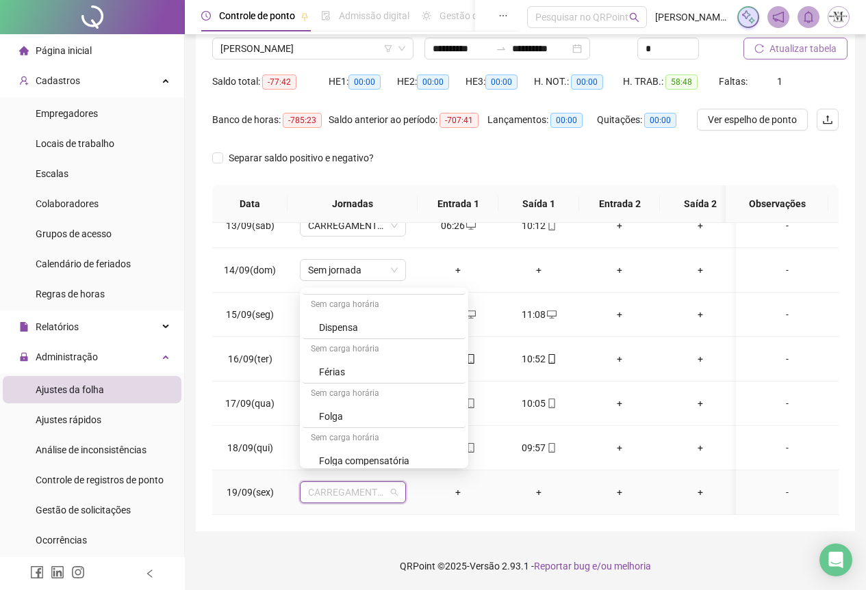
scroll to position [753, 0]
click at [339, 414] on div "Folga" at bounding box center [388, 415] width 138 height 15
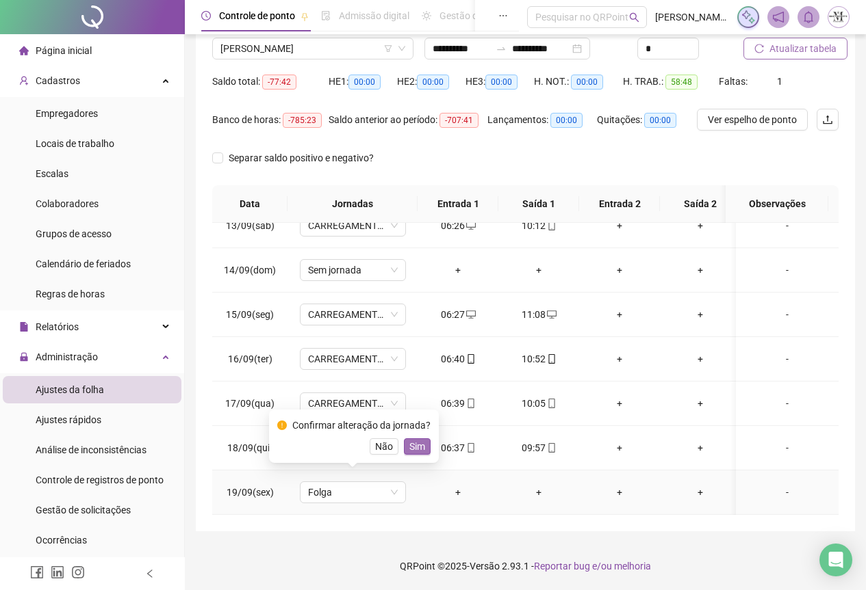
click at [415, 452] on span "Sim" at bounding box center [417, 446] width 16 height 15
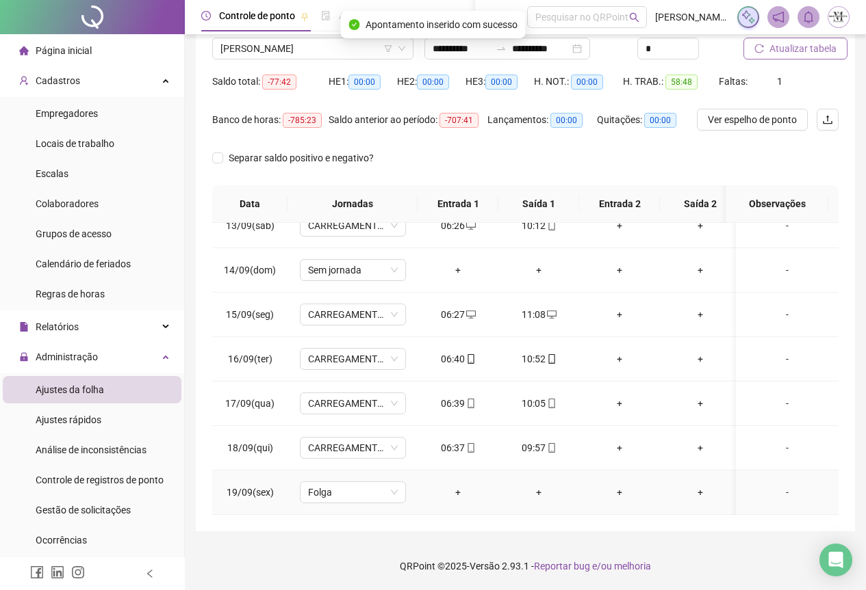
click at [775, 486] on div "-" at bounding box center [786, 492] width 81 height 15
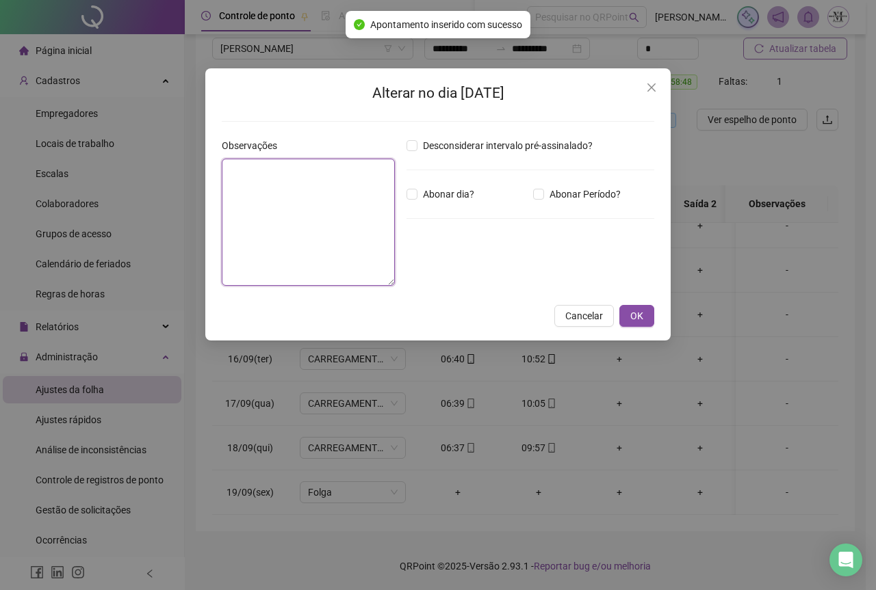
click at [271, 205] on textarea at bounding box center [308, 222] width 173 height 127
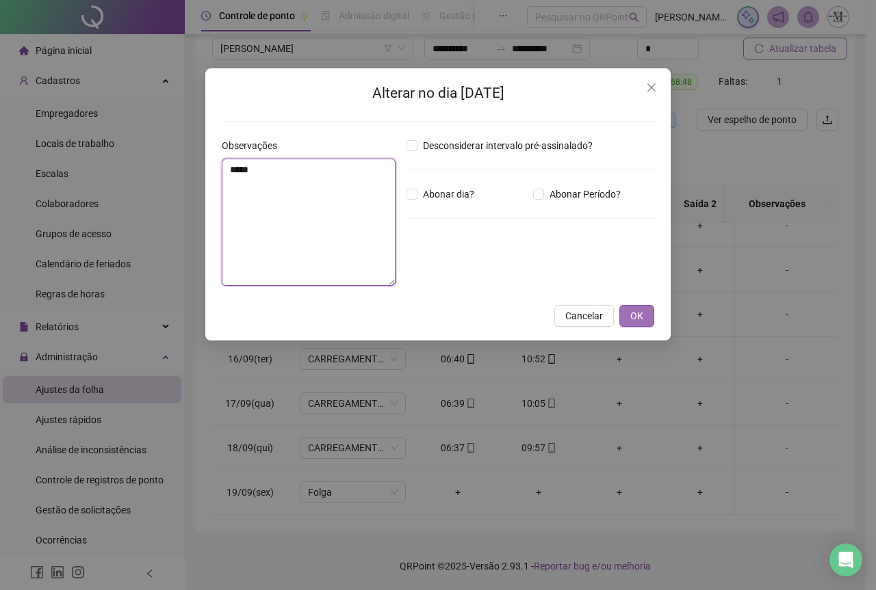
type textarea "*****"
click at [637, 323] on span "OK" at bounding box center [636, 316] width 13 height 15
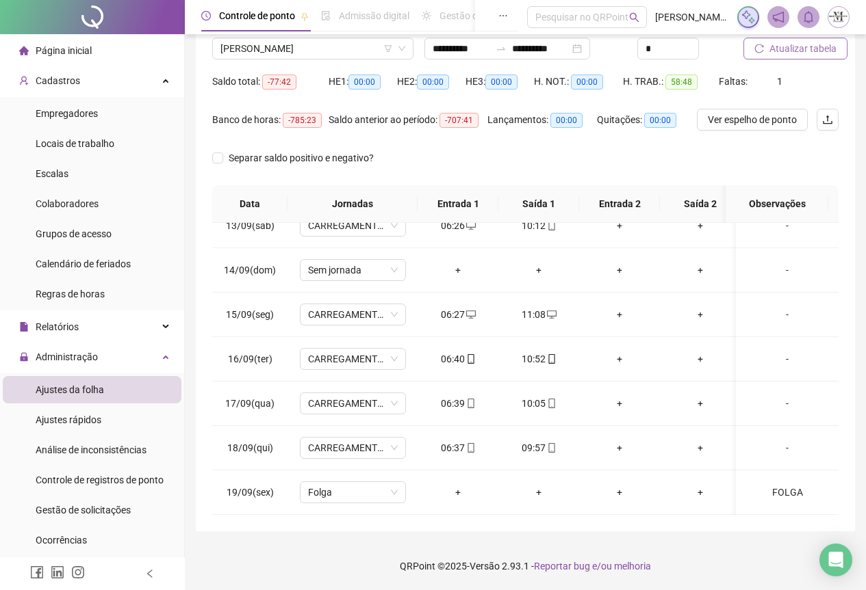
click at [809, 42] on span "Atualizar tabela" at bounding box center [802, 48] width 67 height 15
click at [248, 51] on span "PAULO CESAR DA SILVA" at bounding box center [312, 48] width 185 height 21
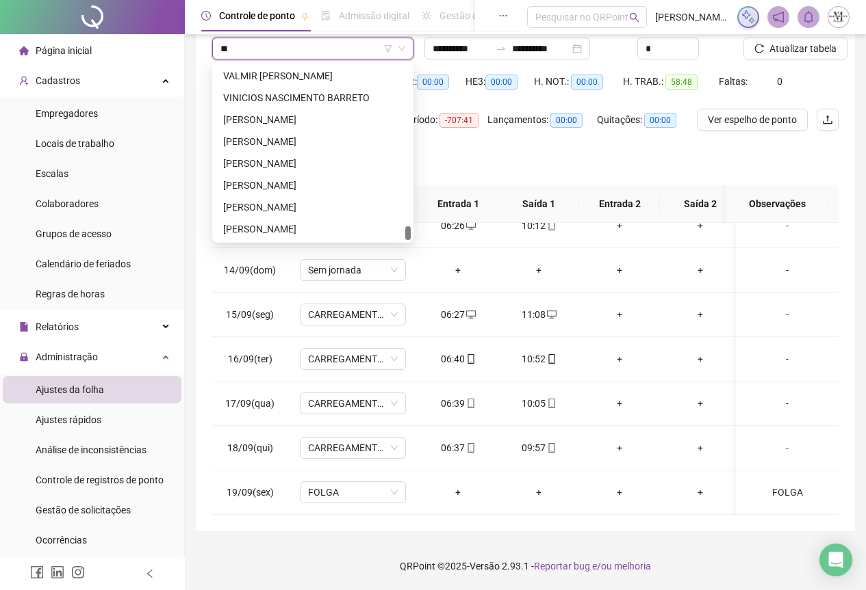
scroll to position [0, 0]
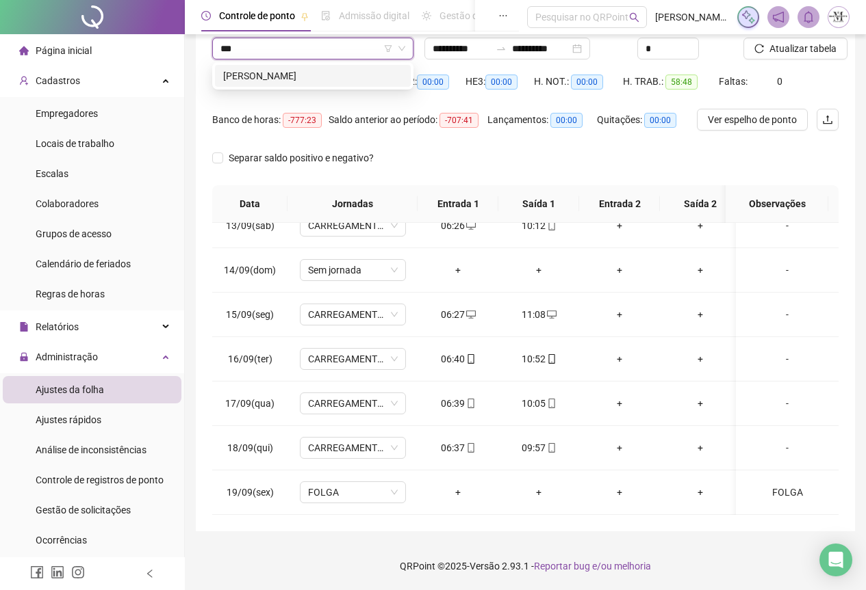
type input "****"
click at [252, 68] on div "LEANDRO DA SILVA MUFALANI" at bounding box center [312, 75] width 179 height 15
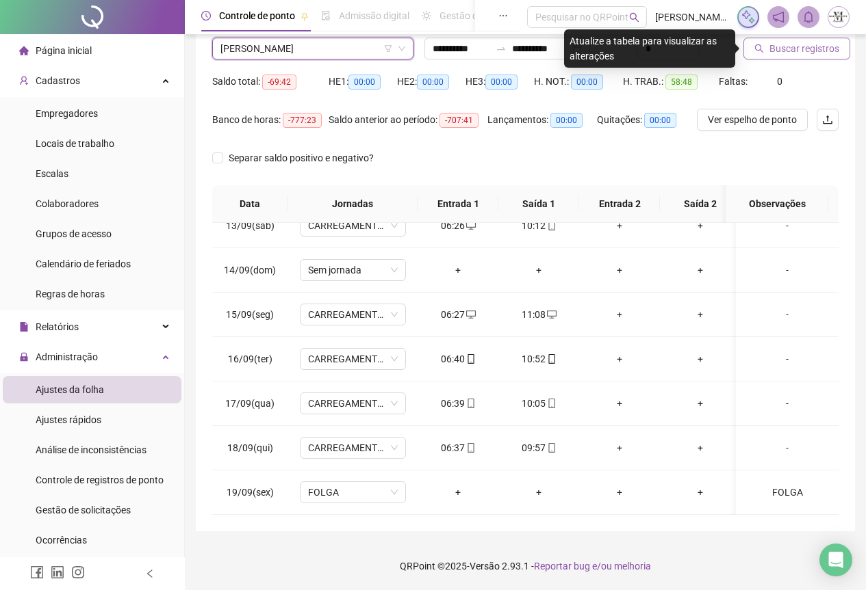
click at [777, 47] on span "Buscar registros" at bounding box center [804, 48] width 70 height 15
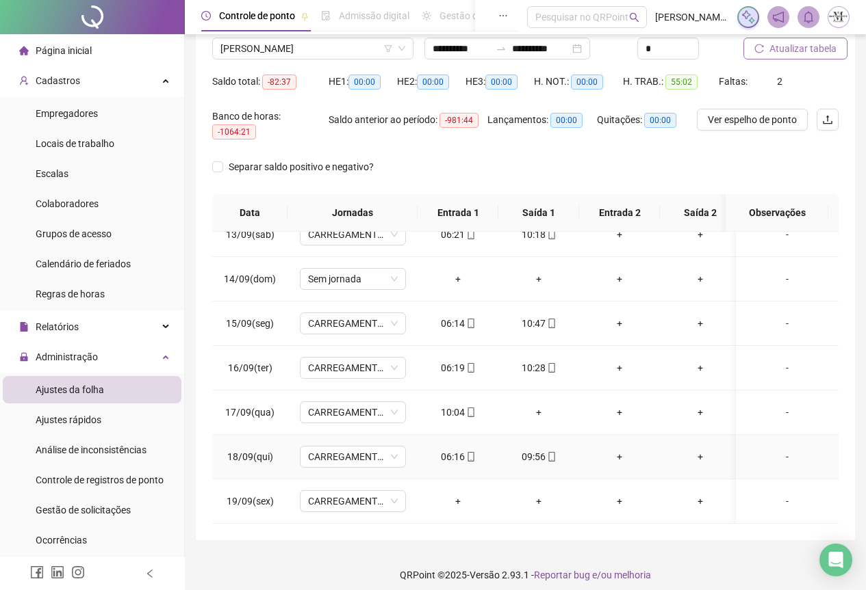
scroll to position [117, 0]
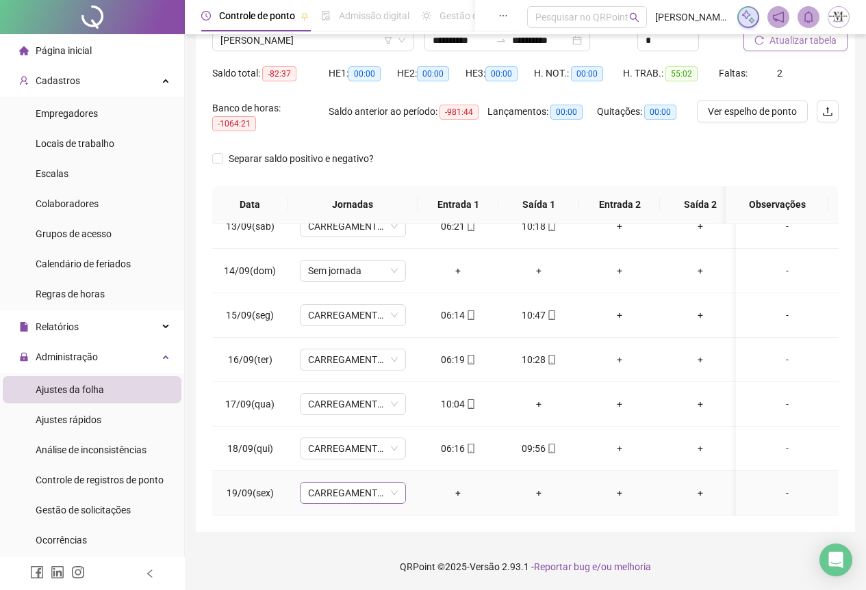
click at [313, 489] on span "CARREGAMENTO SEDE" at bounding box center [353, 493] width 90 height 21
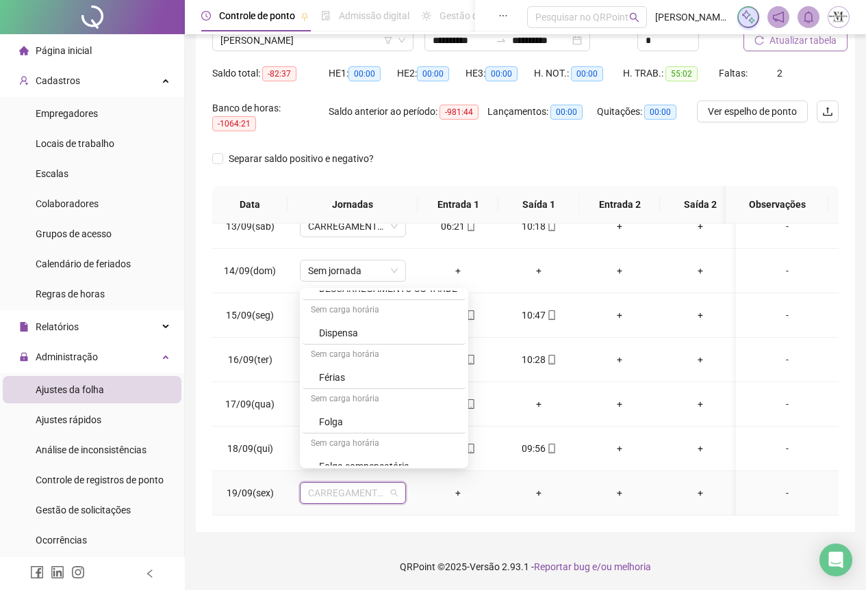
scroll to position [753, 0]
click at [350, 409] on div "Folga" at bounding box center [388, 415] width 138 height 15
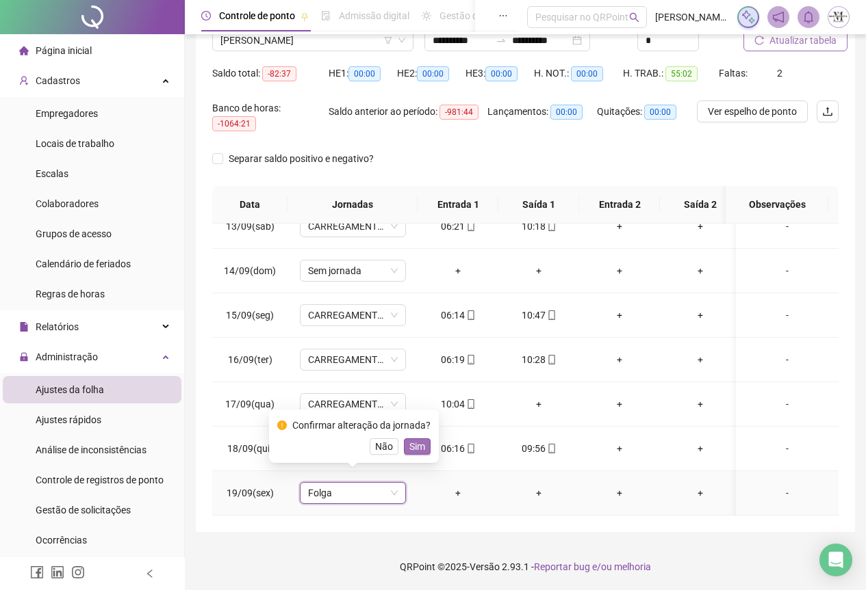
click at [420, 449] on span "Sim" at bounding box center [417, 446] width 16 height 15
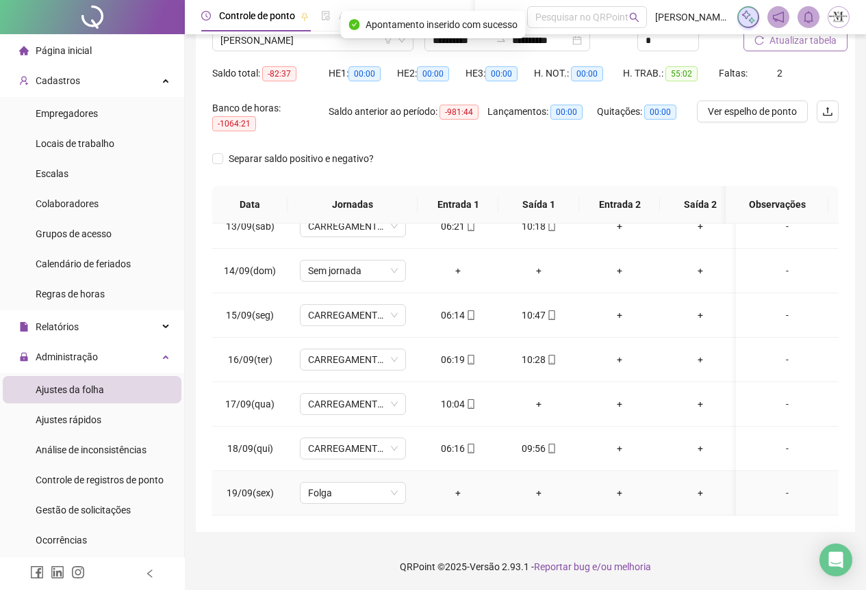
click at [778, 486] on div "-" at bounding box center [786, 493] width 81 height 15
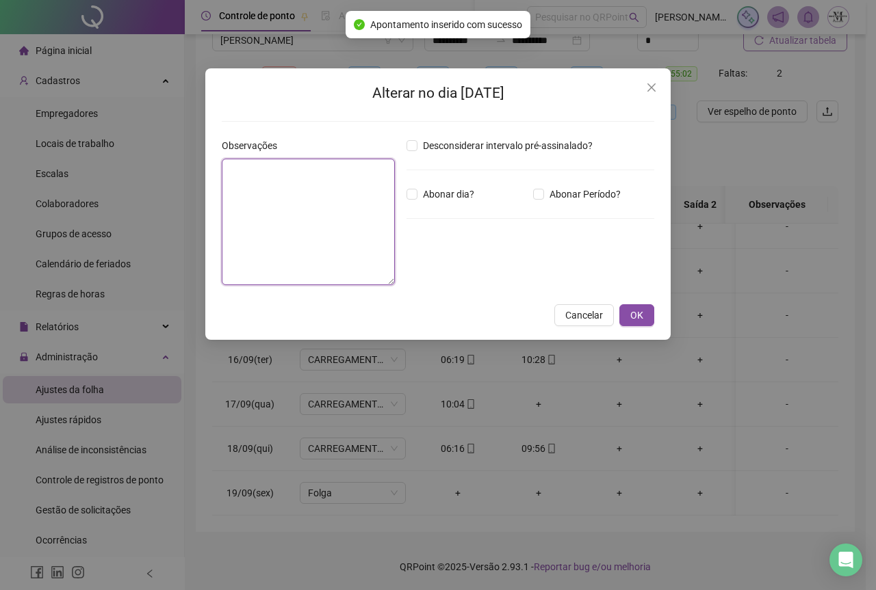
click at [277, 230] on textarea at bounding box center [308, 222] width 173 height 127
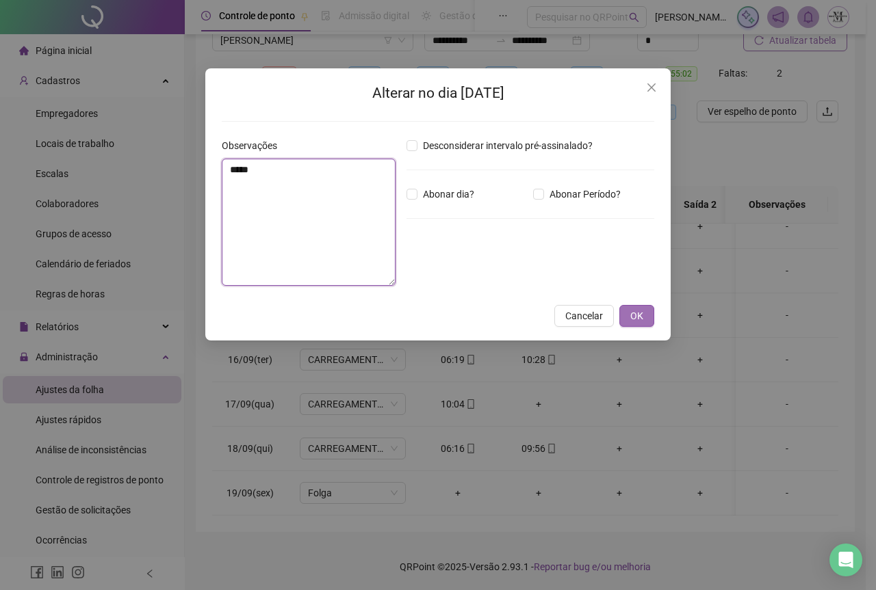
type textarea "*****"
click at [634, 317] on span "OK" at bounding box center [636, 316] width 13 height 15
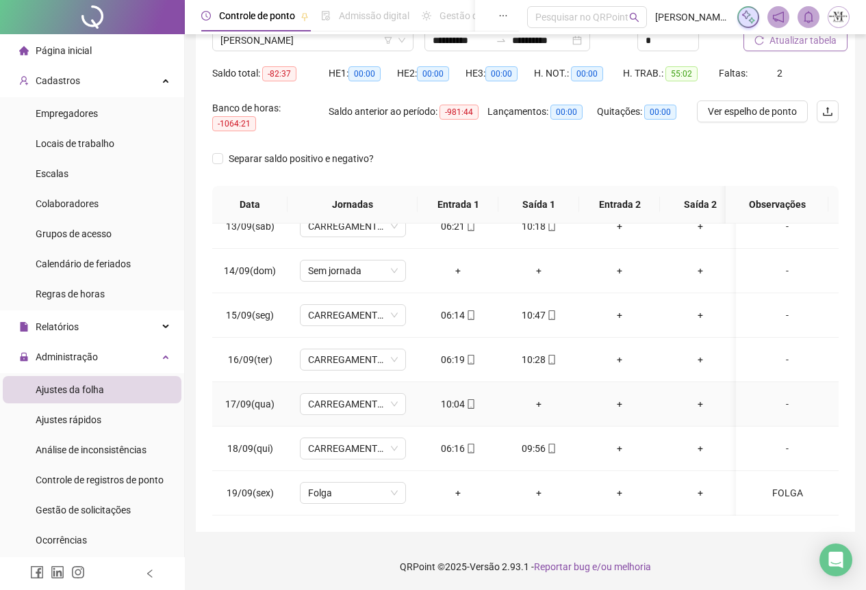
click at [540, 397] on div "+" at bounding box center [538, 404] width 59 height 15
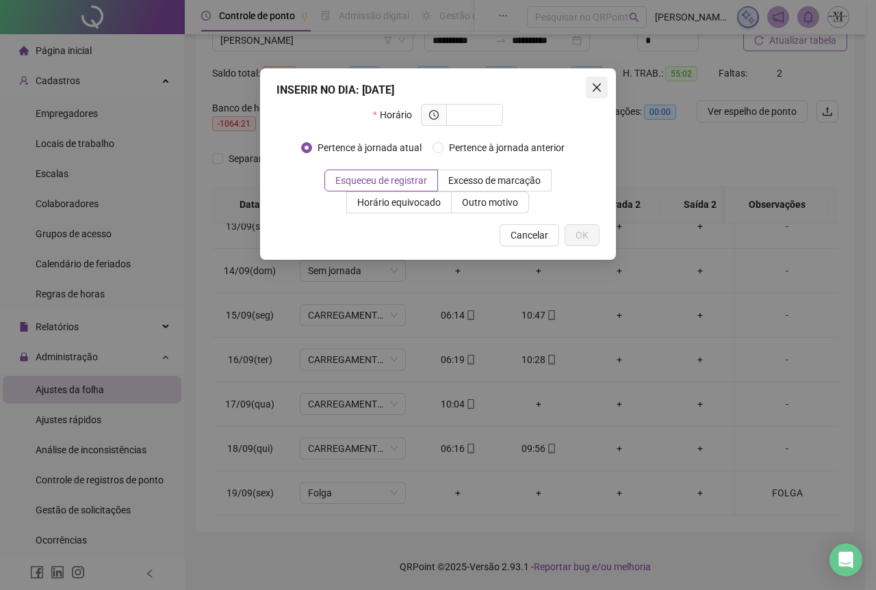
click at [603, 94] on button "Close" at bounding box center [597, 88] width 22 height 22
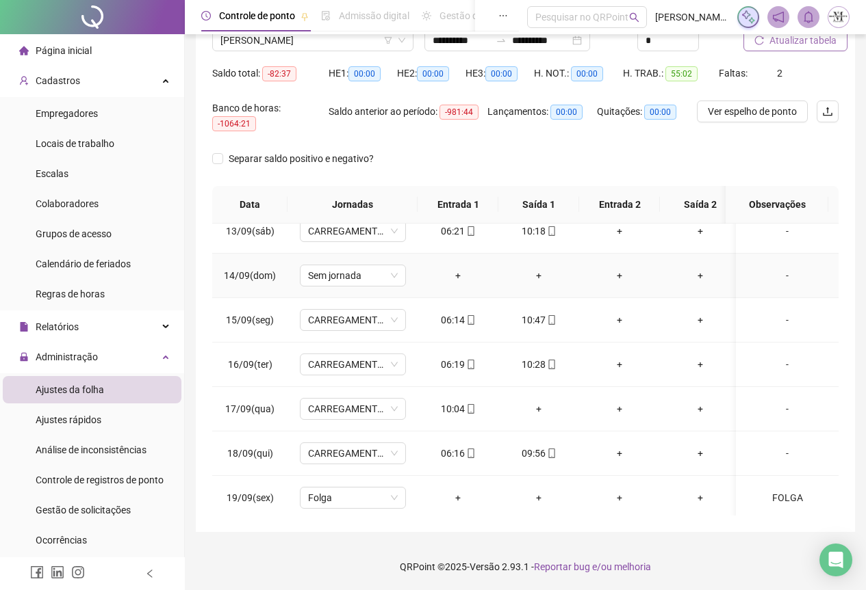
scroll to position [563, 0]
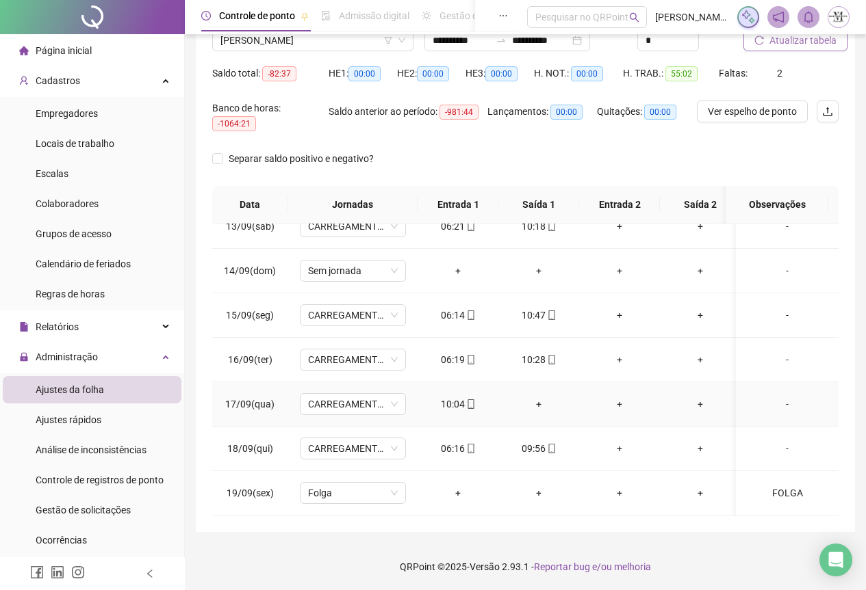
click at [537, 397] on div "+" at bounding box center [538, 404] width 59 height 15
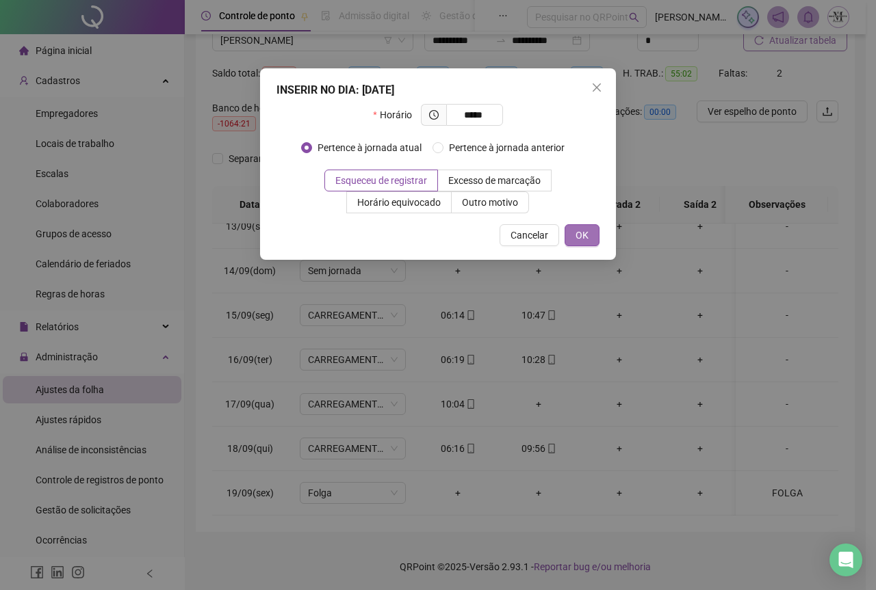
type input "*****"
click at [578, 235] on span "OK" at bounding box center [581, 235] width 13 height 15
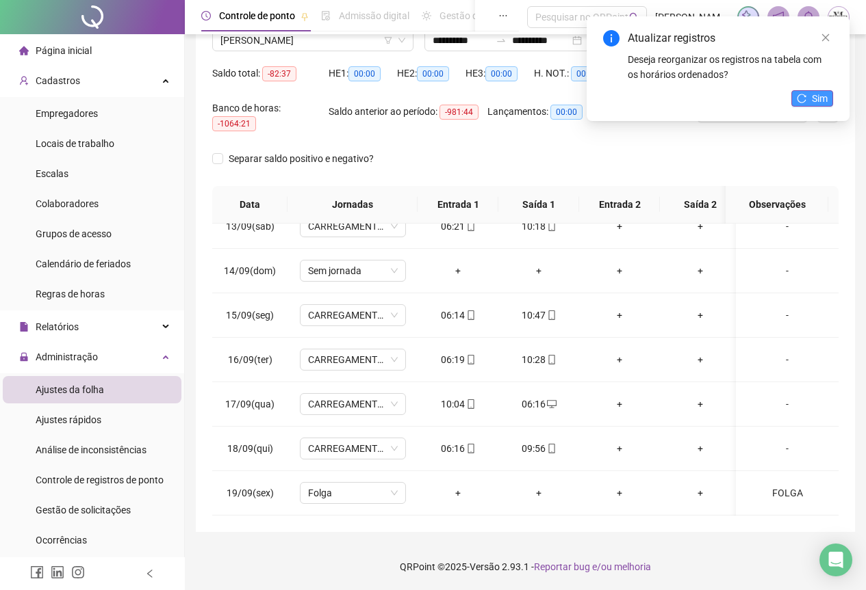
click at [821, 96] on span "Sim" at bounding box center [819, 98] width 16 height 15
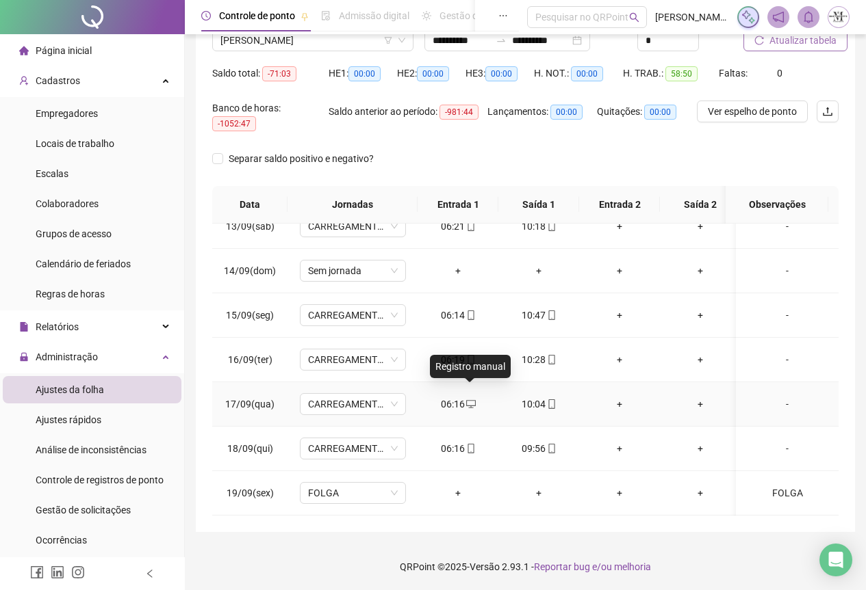
click at [466, 400] on icon "desktop" at bounding box center [471, 405] width 10 height 10
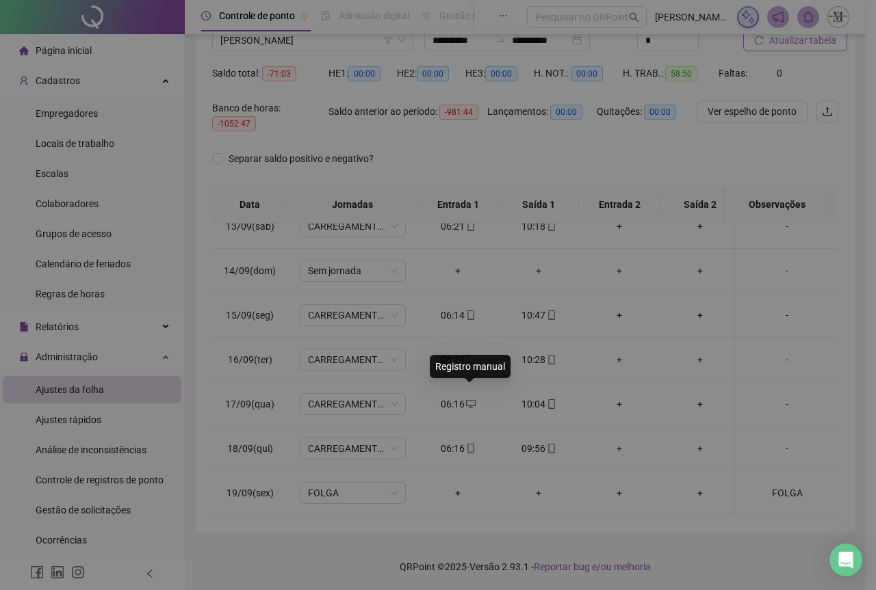
type input "**********"
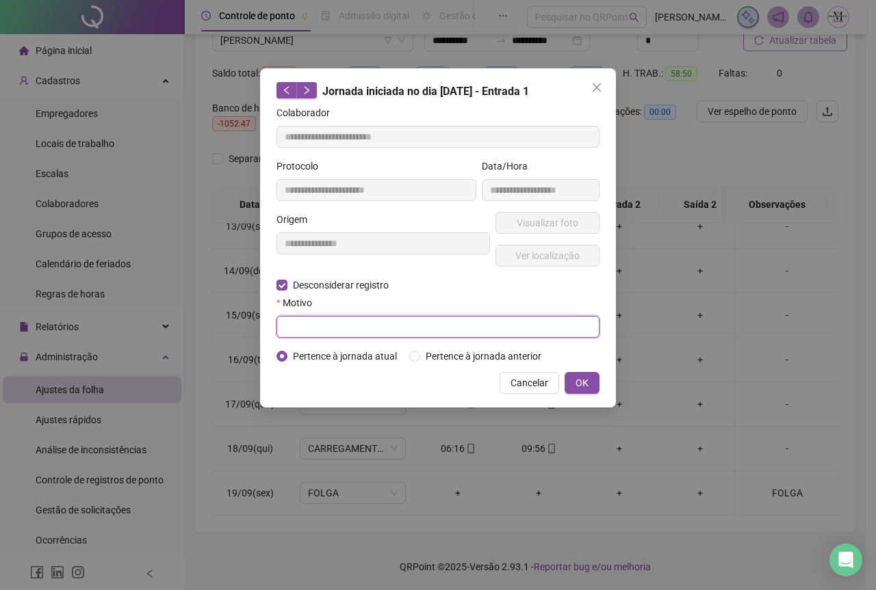
click at [307, 317] on input "text" at bounding box center [437, 327] width 323 height 22
type input "****"
click at [594, 374] on button "OK" at bounding box center [581, 383] width 35 height 22
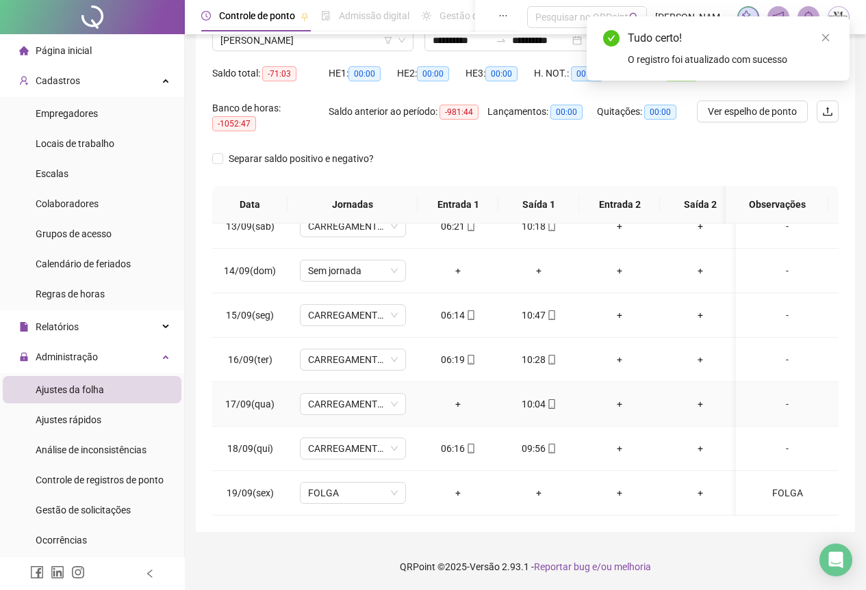
click at [460, 397] on div "+" at bounding box center [457, 404] width 59 height 15
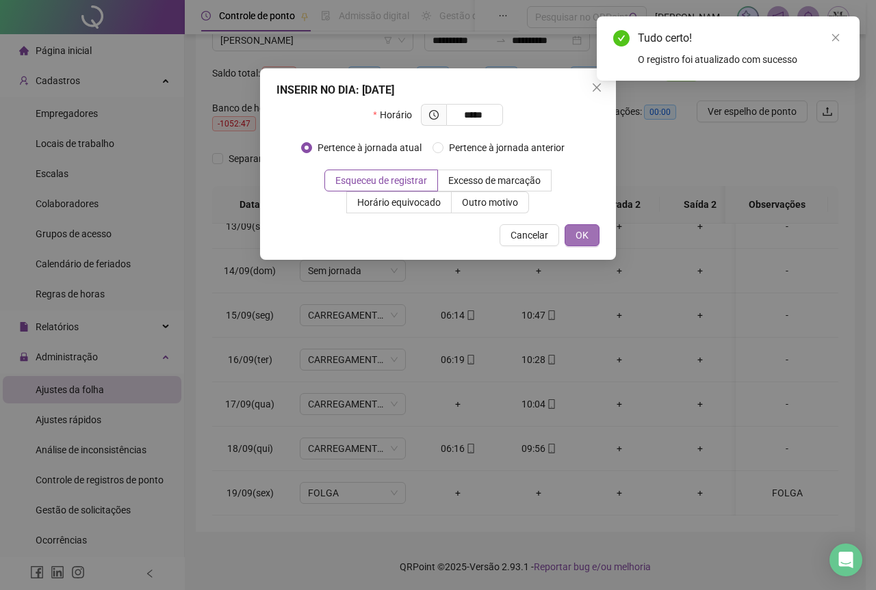
type input "*****"
click at [573, 228] on button "OK" at bounding box center [581, 235] width 35 height 22
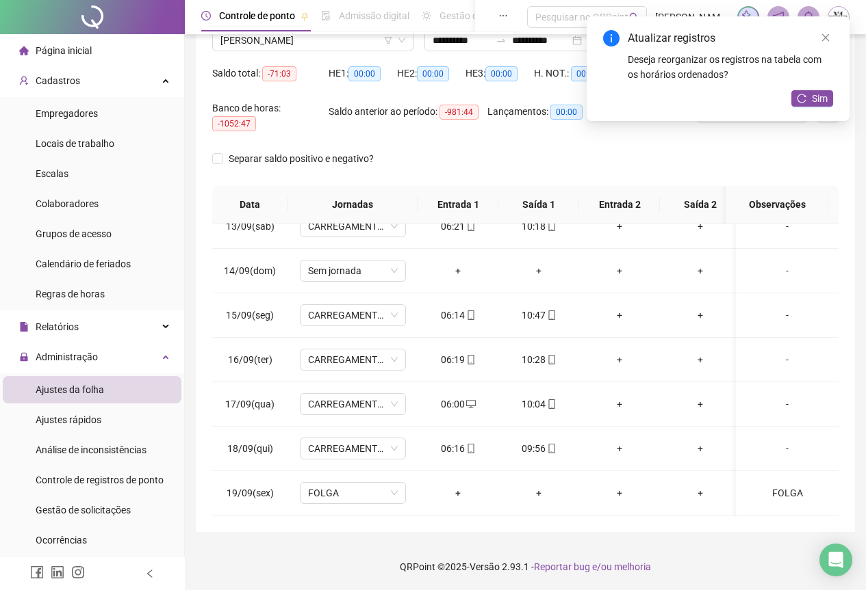
drag, startPoint x: 810, startPoint y: 100, endPoint x: 827, endPoint y: 112, distance: 21.1
click at [814, 100] on button "Sim" at bounding box center [812, 98] width 42 height 16
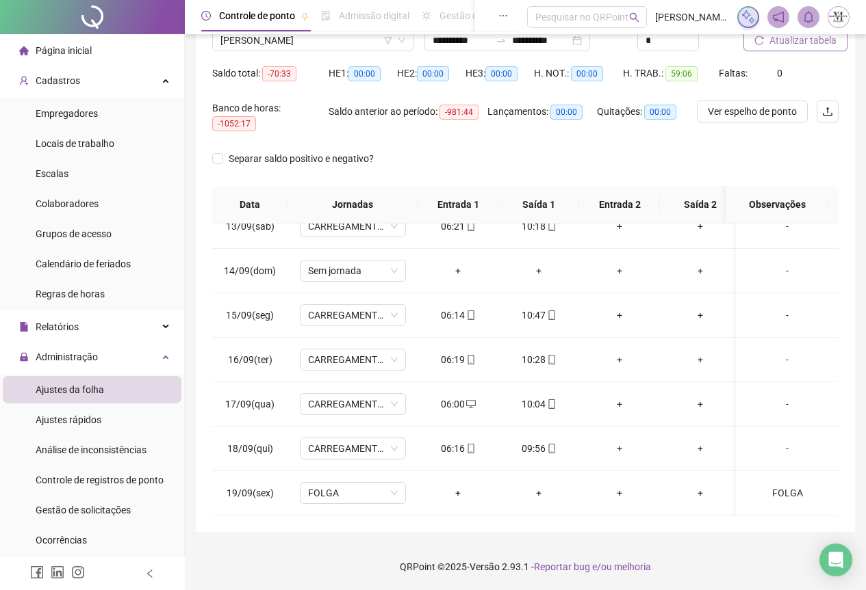
click at [792, 44] on span "Atualizar tabela" at bounding box center [802, 40] width 67 height 15
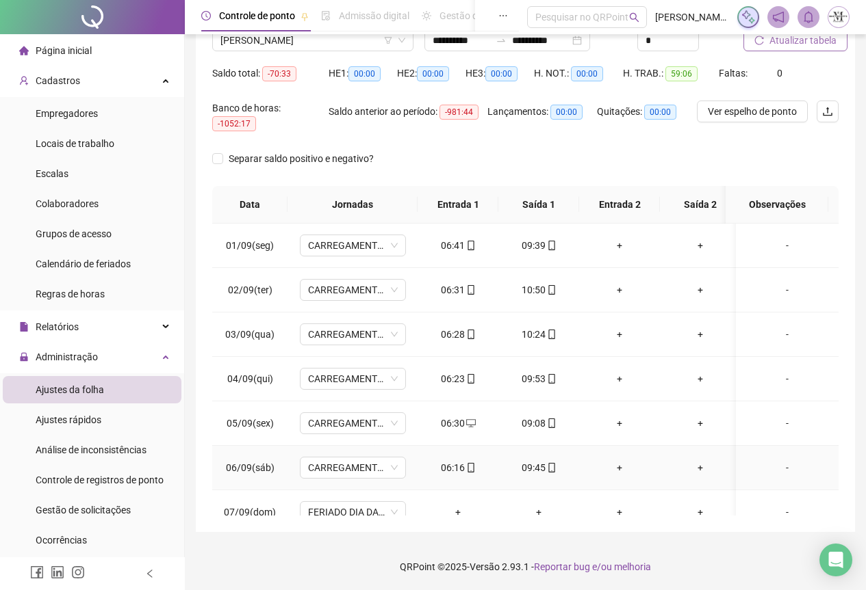
scroll to position [0, 0]
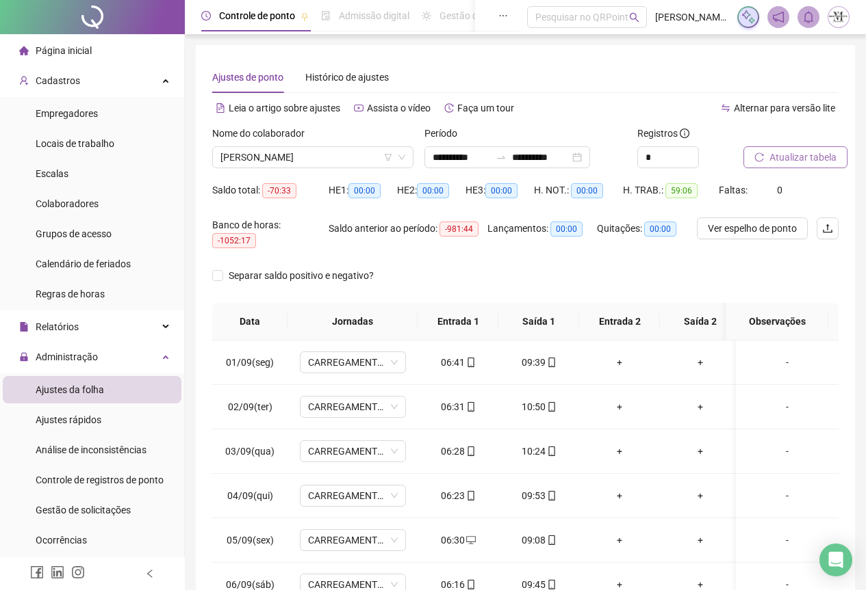
click at [801, 161] on span "Atualizar tabela" at bounding box center [802, 157] width 67 height 15
click at [251, 158] on span "LEANDRO DA SILVA MUFALANI" at bounding box center [312, 157] width 185 height 21
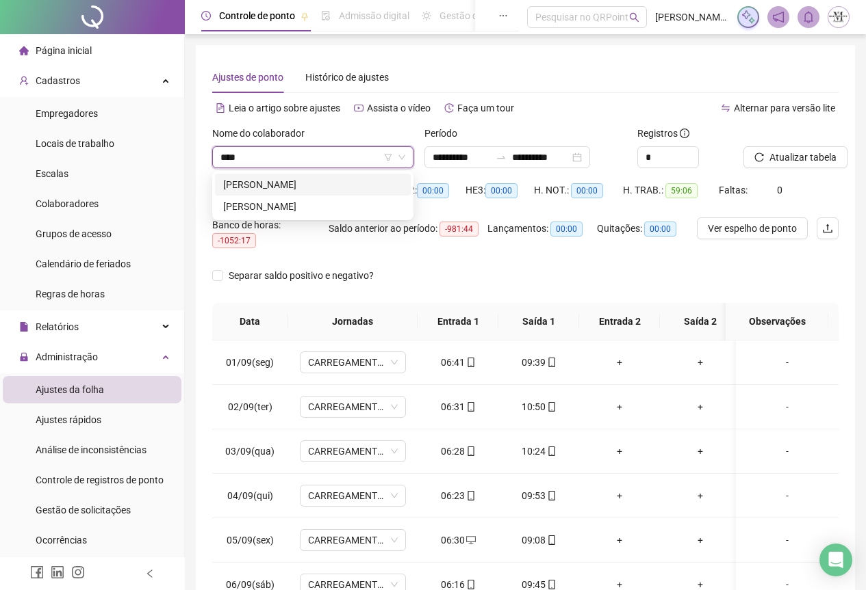
type input "*****"
click at [313, 211] on div "EDSON PEREIRA DOS SANTOS" at bounding box center [312, 206] width 179 height 15
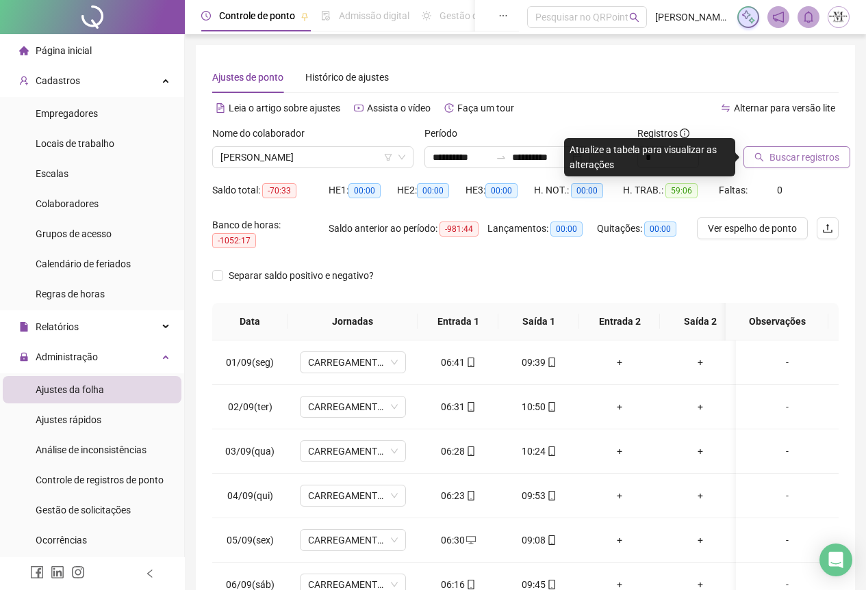
click at [772, 157] on span "Buscar registros" at bounding box center [804, 157] width 70 height 15
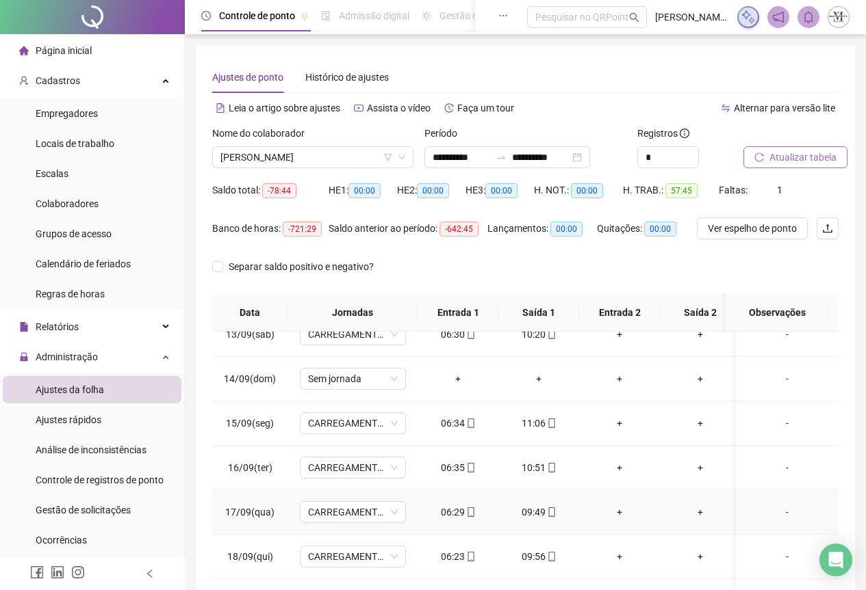
scroll to position [109, 0]
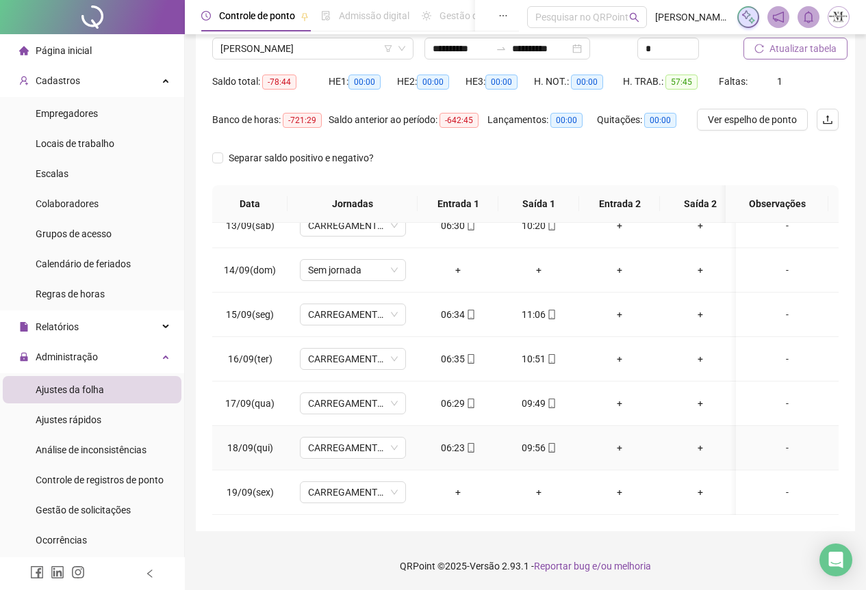
click at [470, 443] on icon "mobile" at bounding box center [471, 448] width 10 height 10
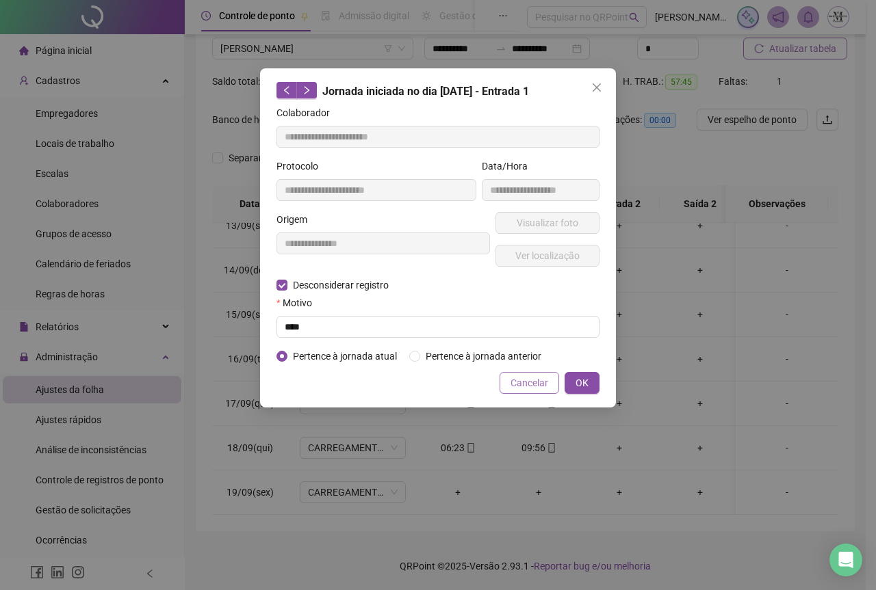
type input "**********"
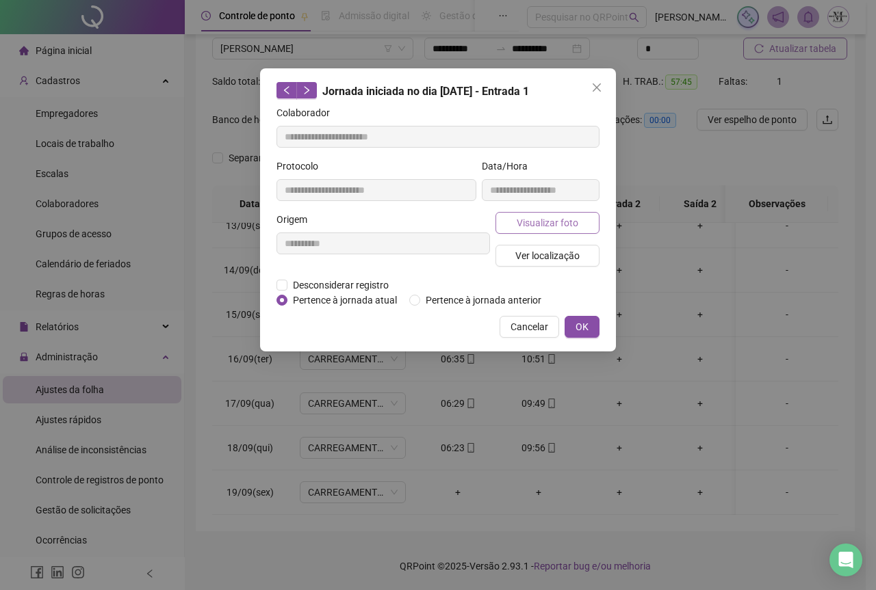
click at [517, 227] on button "Visualizar foto" at bounding box center [547, 223] width 104 height 22
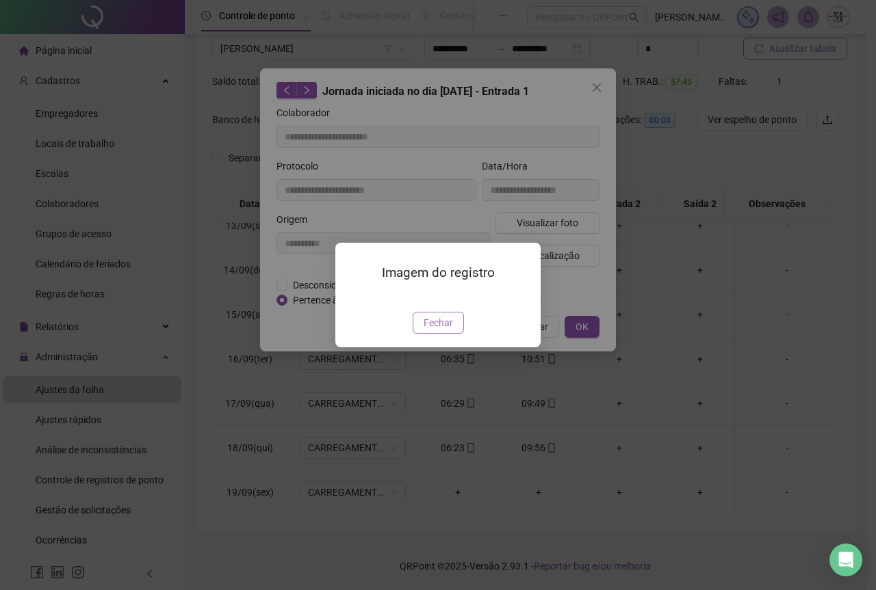
click at [437, 330] on span "Fechar" at bounding box center [438, 322] width 29 height 15
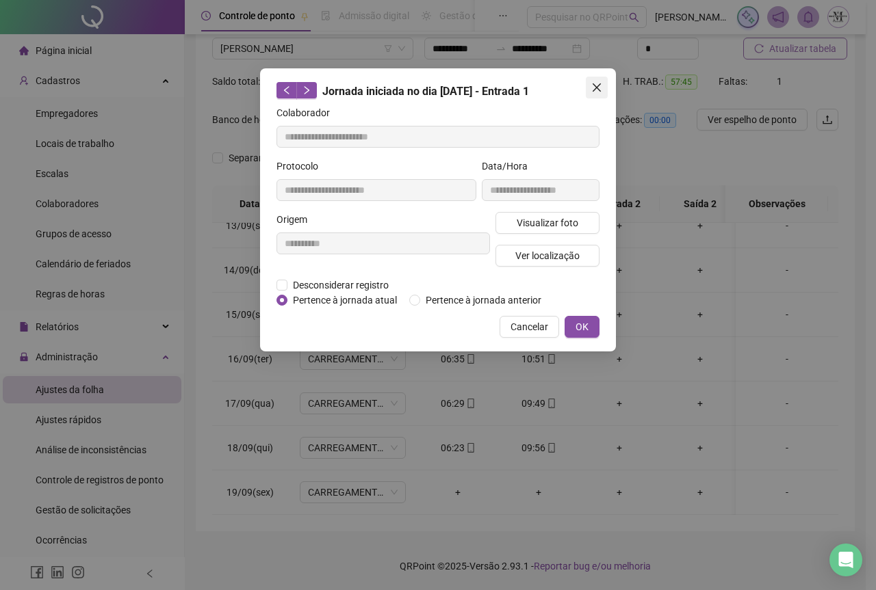
click at [605, 89] on span "Close" at bounding box center [597, 87] width 22 height 11
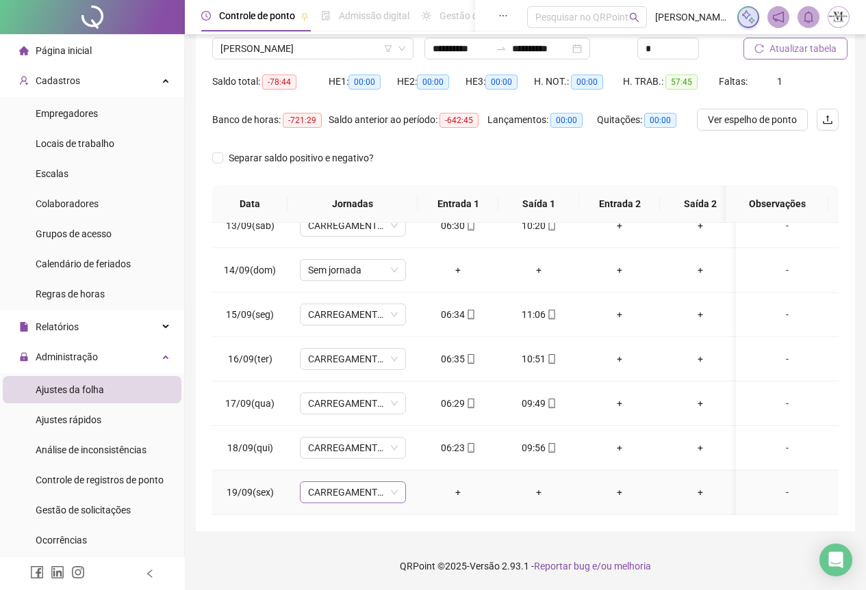
click at [333, 482] on span "CARREGAMENTO SEDE" at bounding box center [353, 492] width 90 height 21
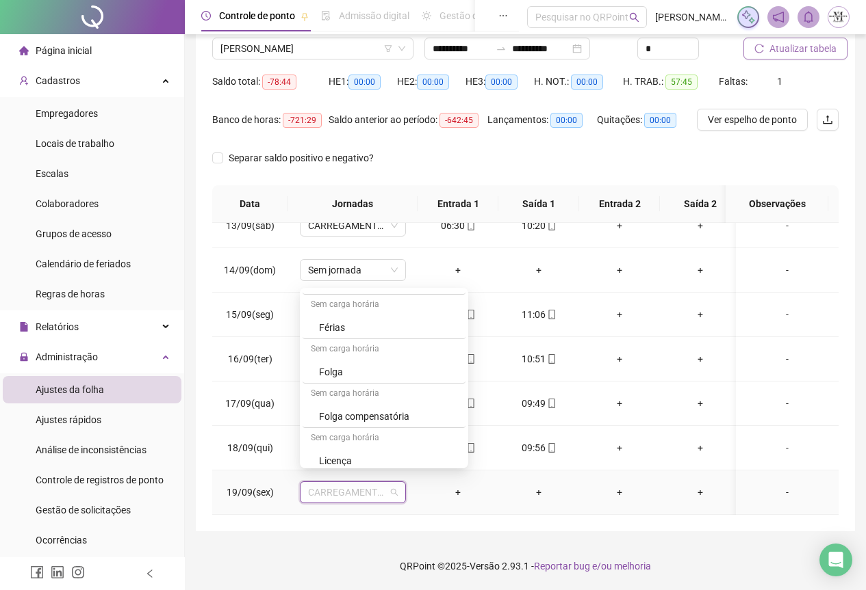
scroll to position [821, 0]
click at [346, 350] on div "Folga" at bounding box center [388, 347] width 138 height 15
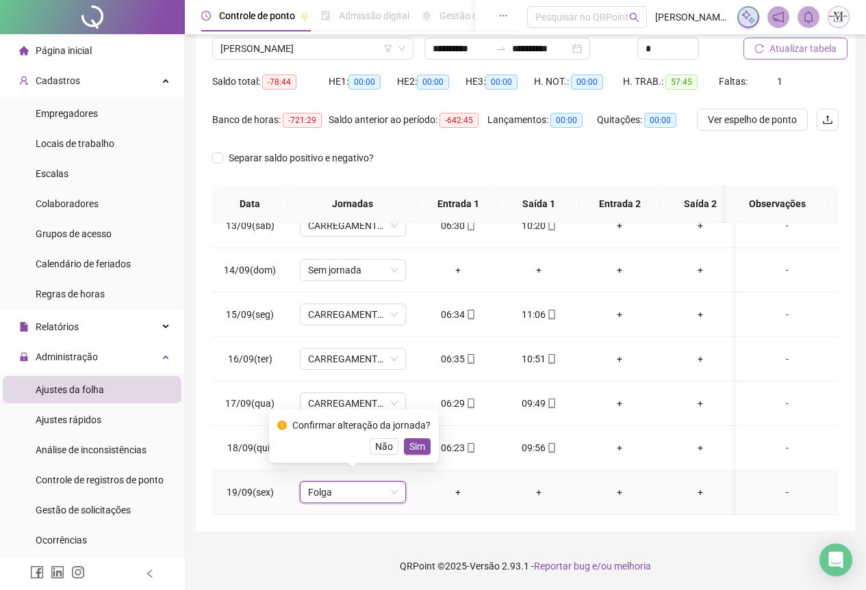
click at [414, 445] on span "Sim" at bounding box center [417, 446] width 16 height 15
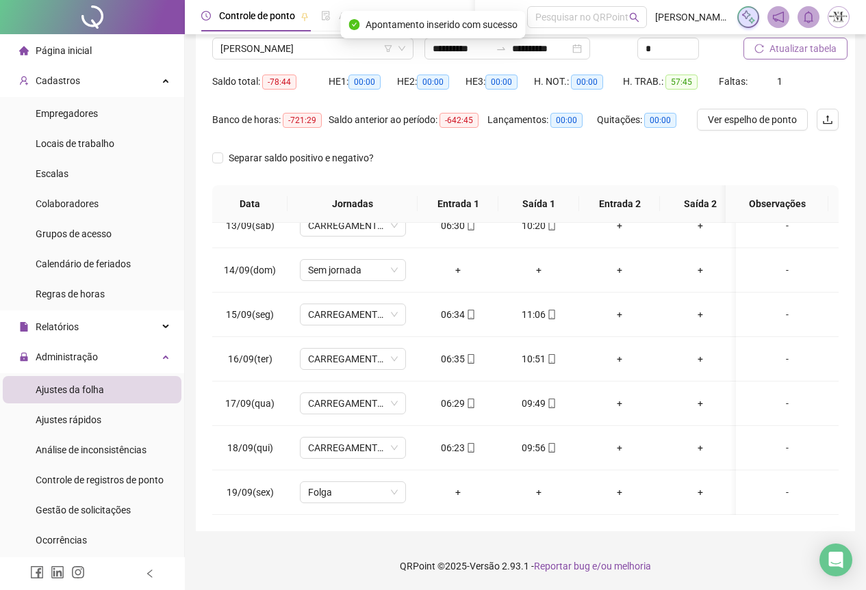
click at [774, 50] on span "Atualizar tabela" at bounding box center [802, 48] width 67 height 15
click at [271, 47] on span "EDSON PEREIRA DOS SANTOS" at bounding box center [312, 48] width 185 height 21
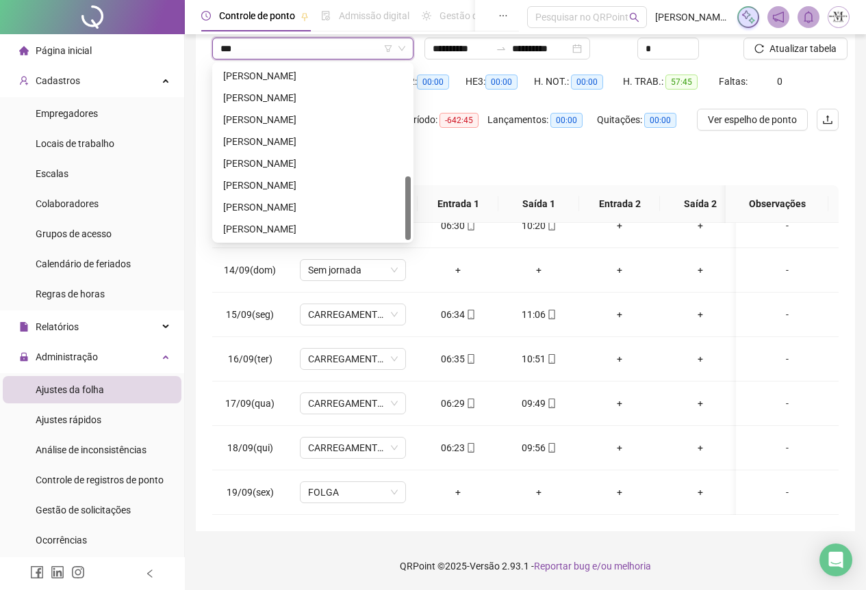
scroll to position [0, 0]
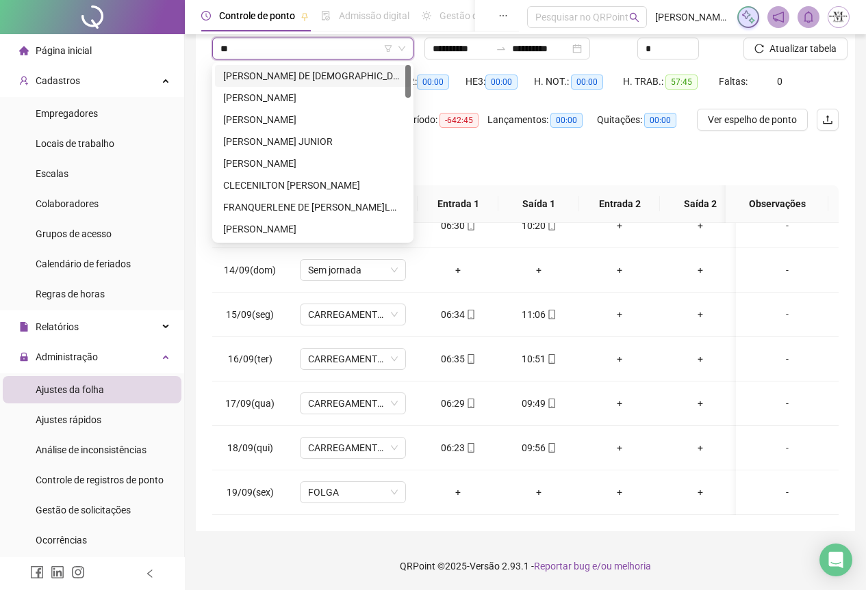
type input "*"
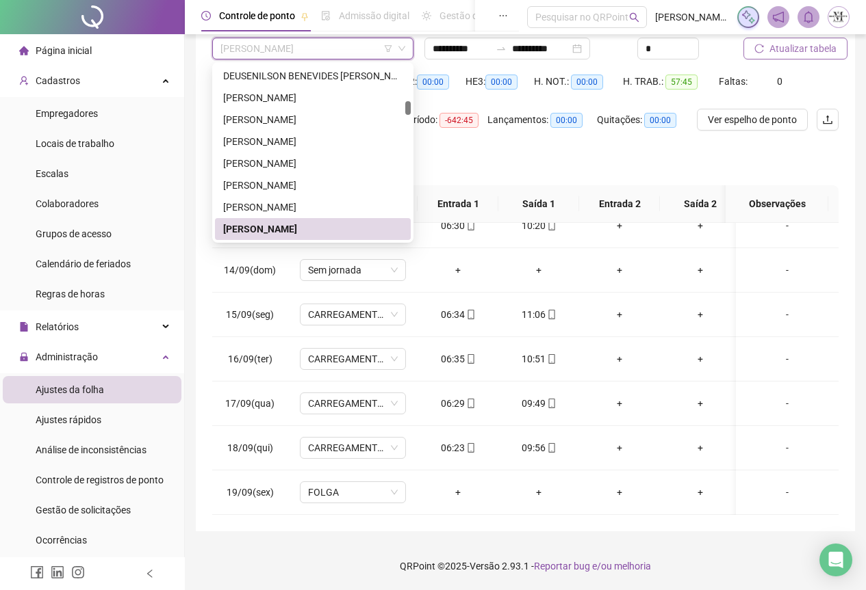
click at [775, 49] on span "Atualizar tabela" at bounding box center [802, 48] width 67 height 15
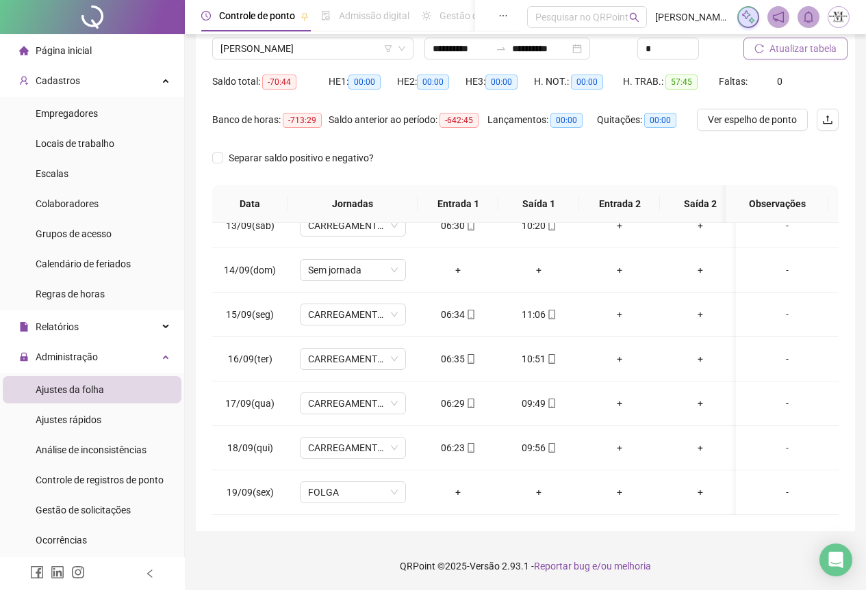
click at [774, 50] on span "Atualizar tabela" at bounding box center [802, 48] width 67 height 15
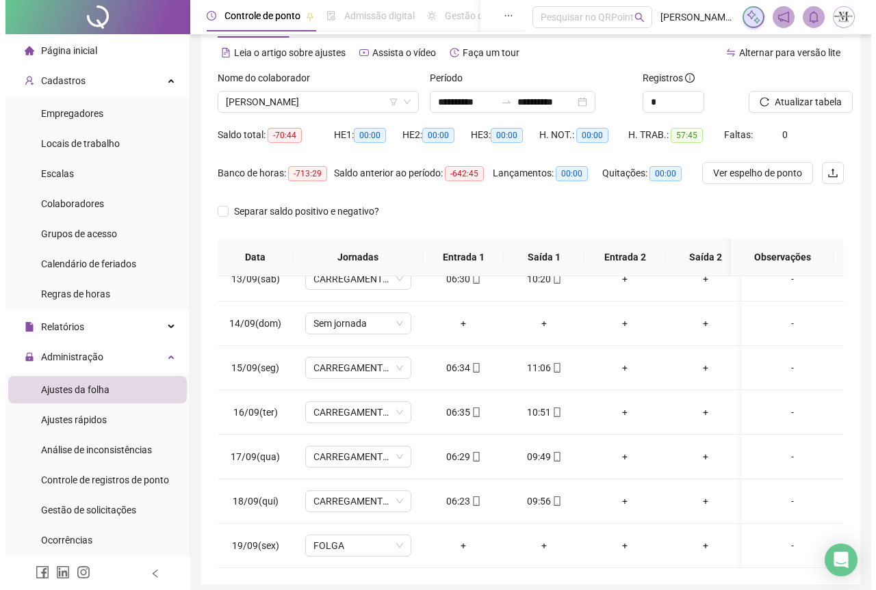
scroll to position [0, 0]
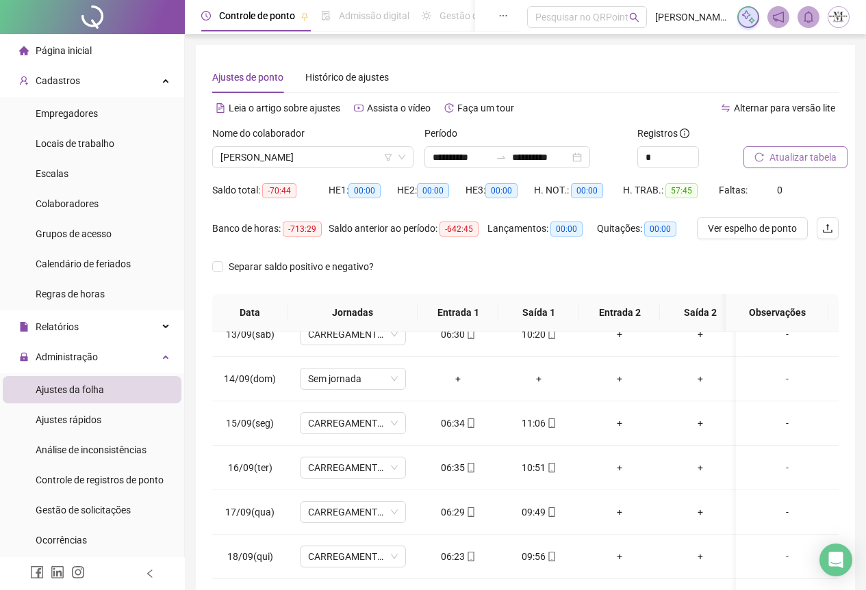
click at [794, 162] on span "Atualizar tabela" at bounding box center [802, 157] width 67 height 15
click at [71, 209] on span "Colaboradores" at bounding box center [67, 203] width 63 height 11
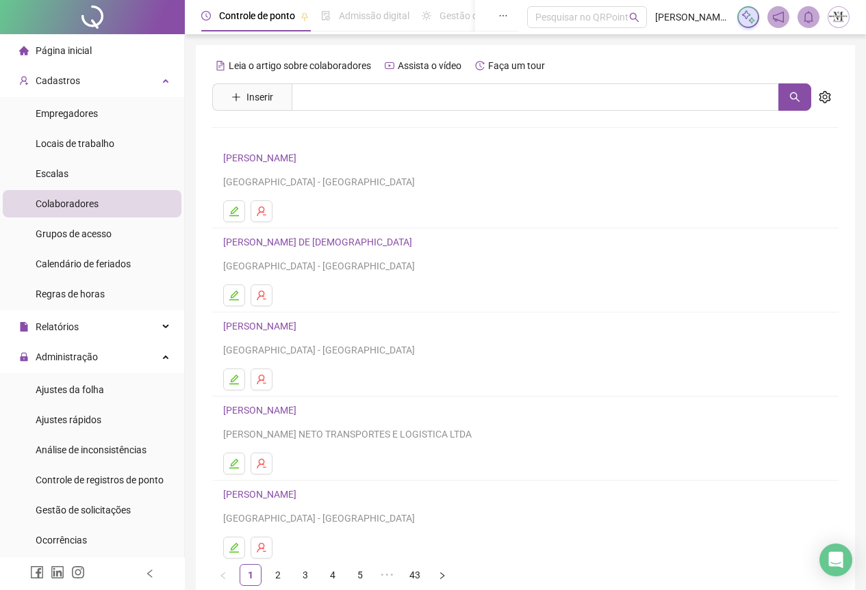
click at [92, 10] on div at bounding box center [92, 17] width 185 height 34
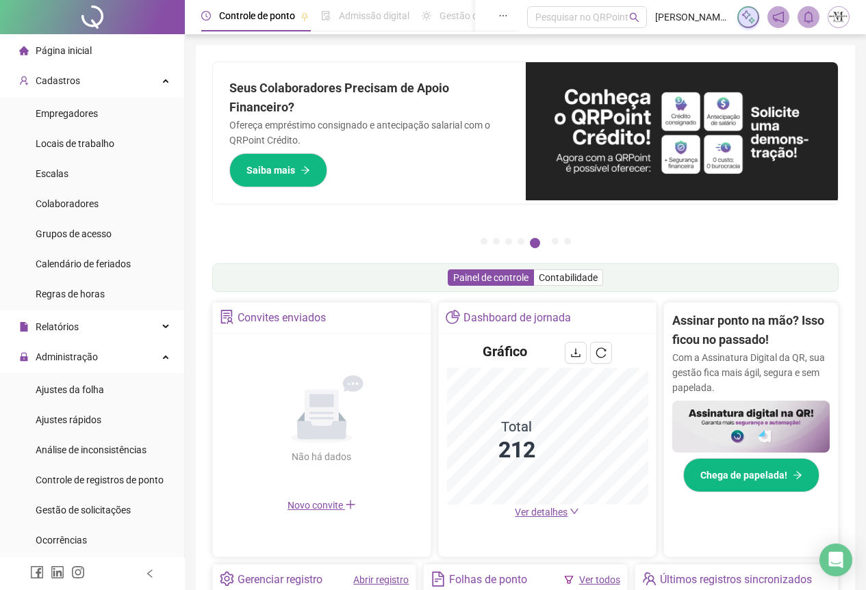
click at [82, 22] on div at bounding box center [92, 17] width 185 height 34
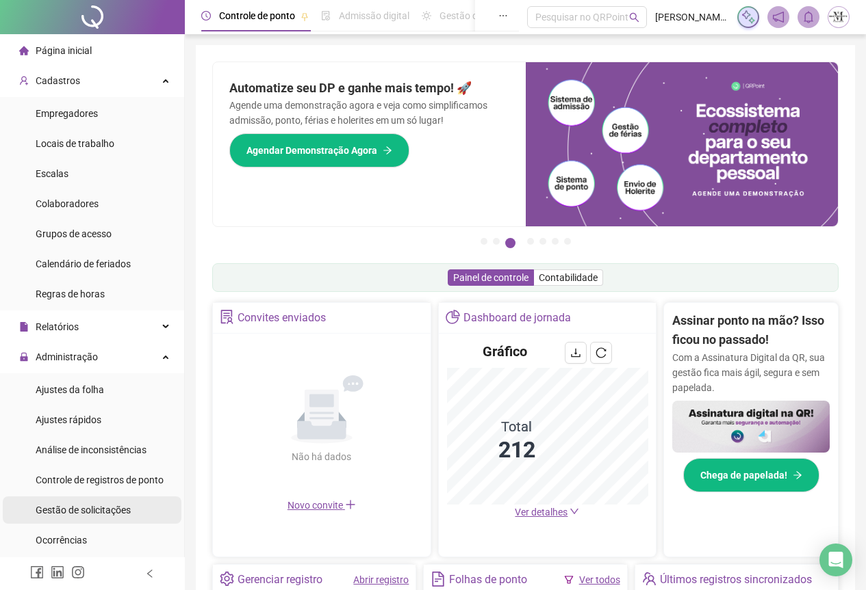
click at [59, 505] on span "Gestão de solicitações" at bounding box center [83, 510] width 95 height 11
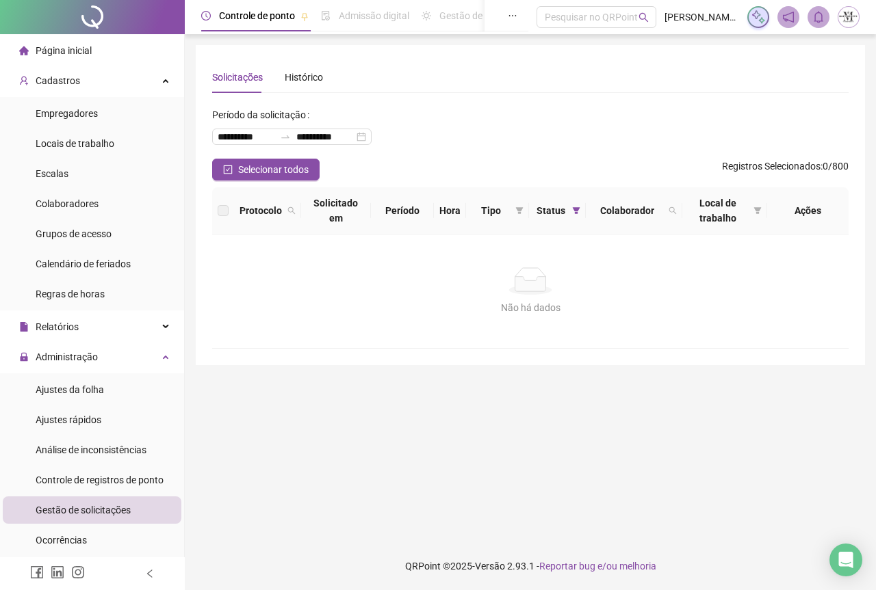
click at [96, 18] on div at bounding box center [92, 17] width 185 height 34
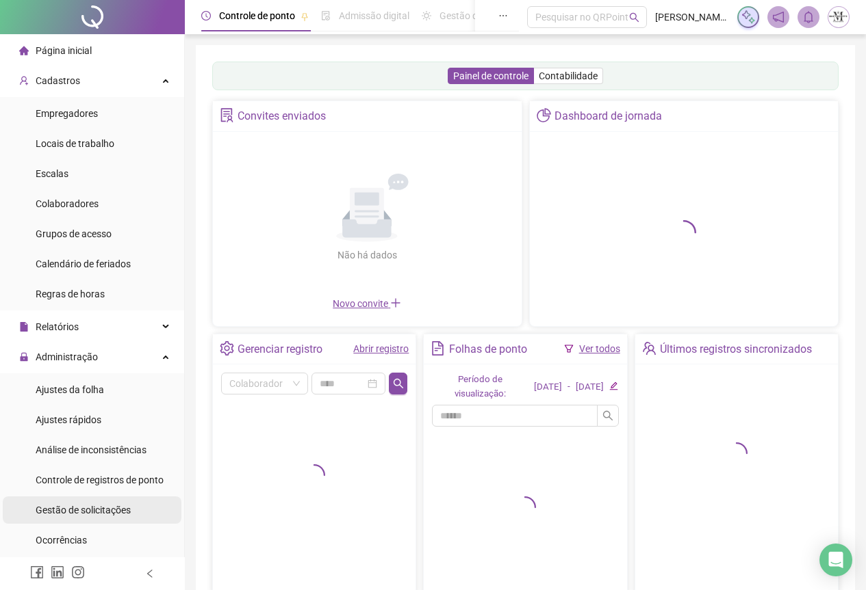
click at [62, 515] on span "Gestão de solicitações" at bounding box center [83, 510] width 95 height 11
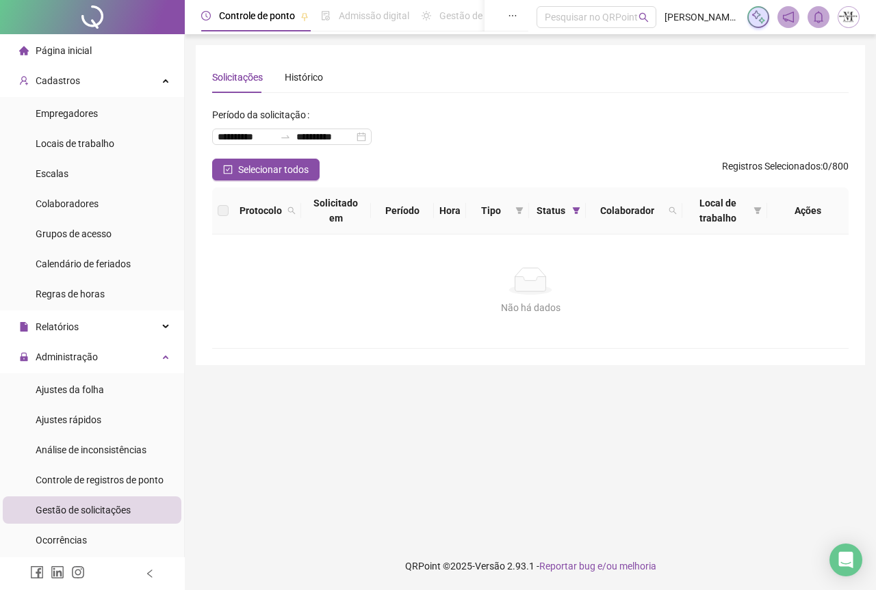
click at [91, 18] on div at bounding box center [92, 17] width 185 height 34
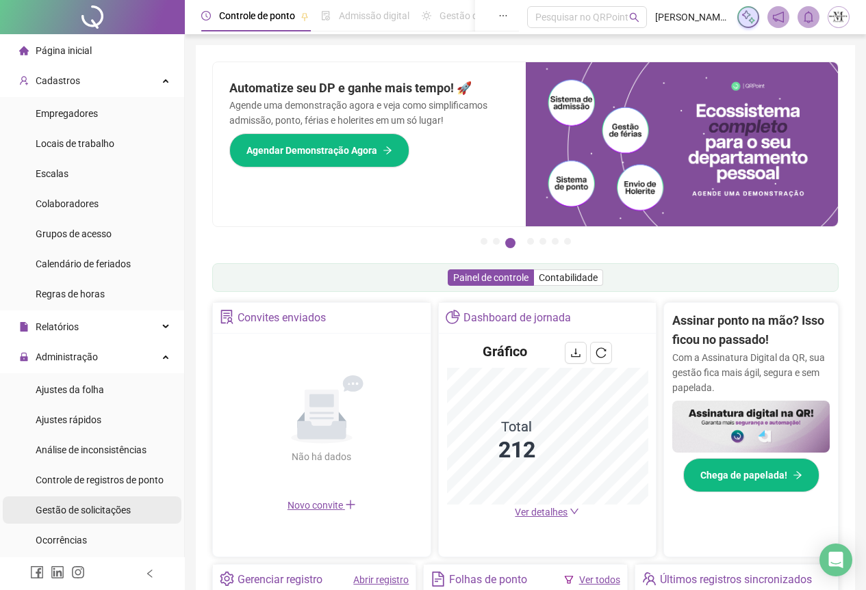
click at [93, 506] on span "Gestão de solicitações" at bounding box center [83, 510] width 95 height 11
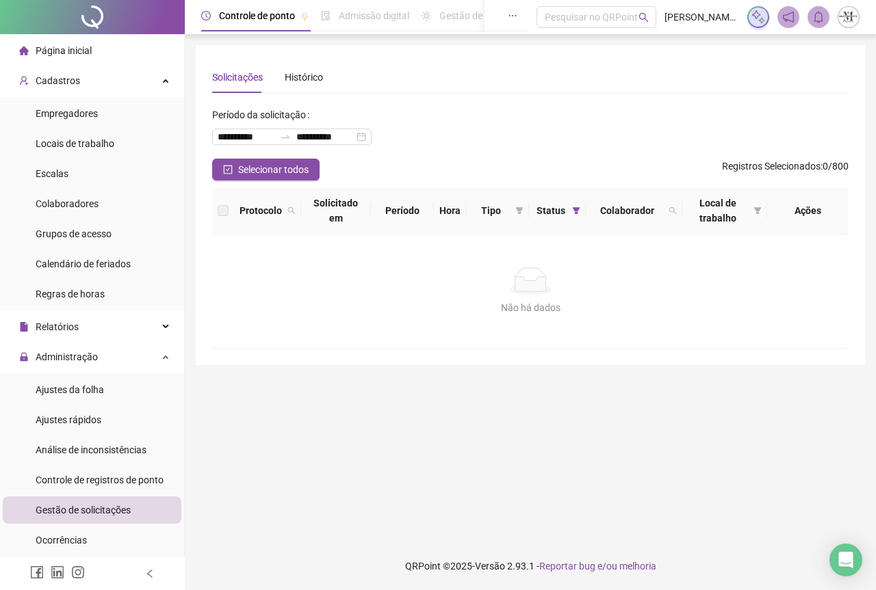
click at [87, 21] on div at bounding box center [92, 17] width 185 height 34
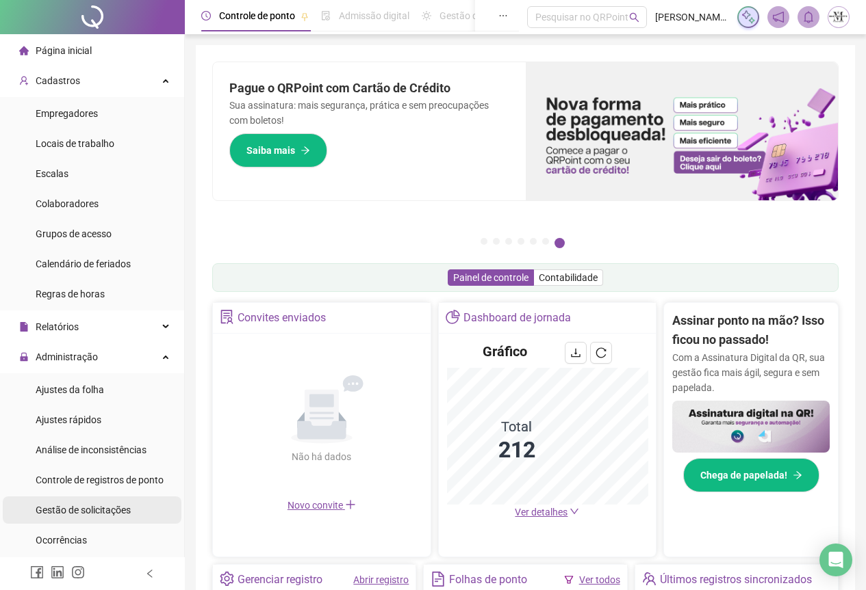
click at [60, 521] on div "Gestão de solicitações" at bounding box center [83, 510] width 95 height 27
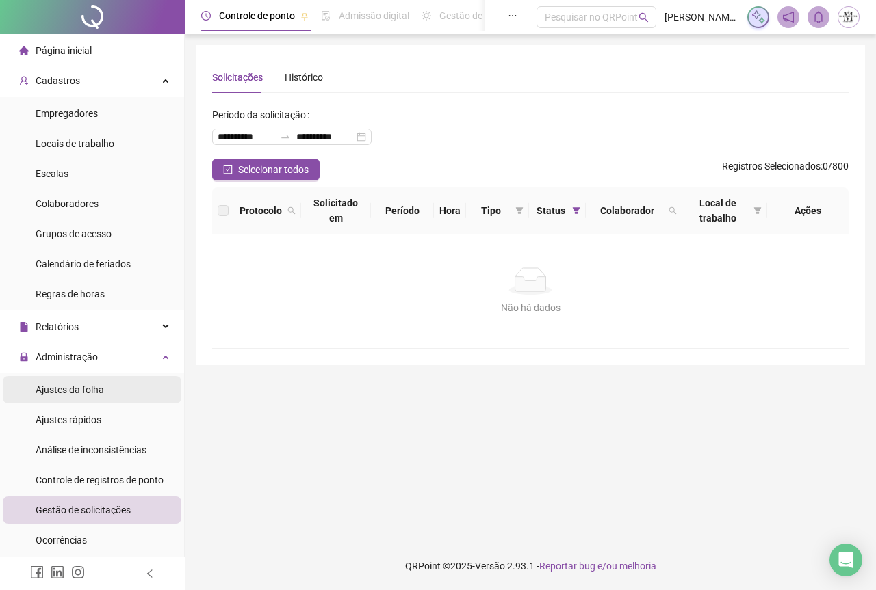
click at [68, 395] on span "Ajustes da folha" at bounding box center [70, 390] width 68 height 11
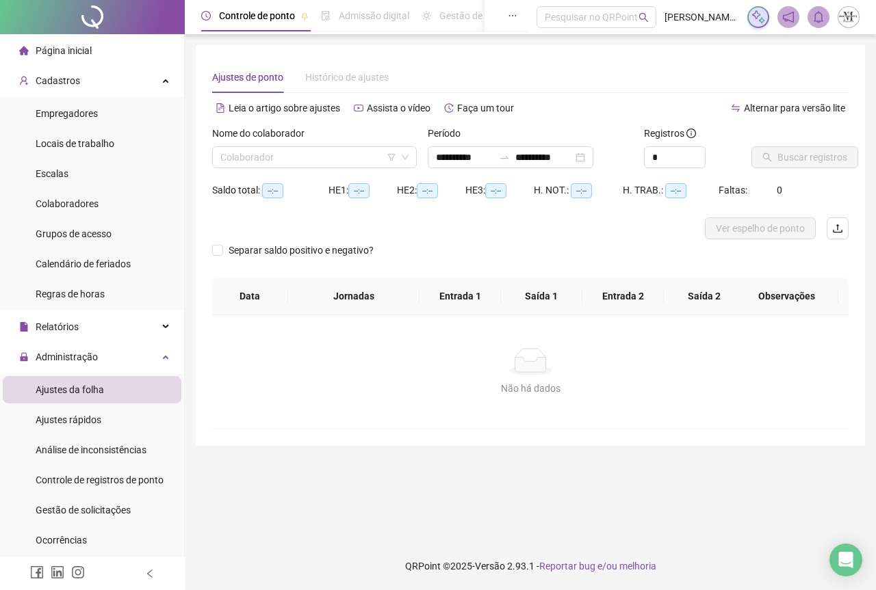
type input "**********"
click at [89, 20] on div at bounding box center [92, 17] width 185 height 34
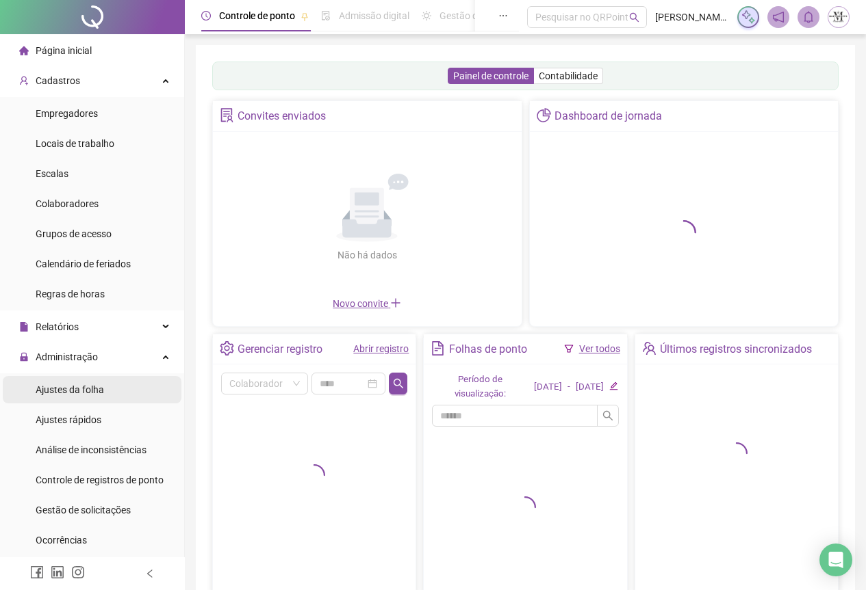
click at [61, 397] on div "Ajustes da folha" at bounding box center [70, 389] width 68 height 27
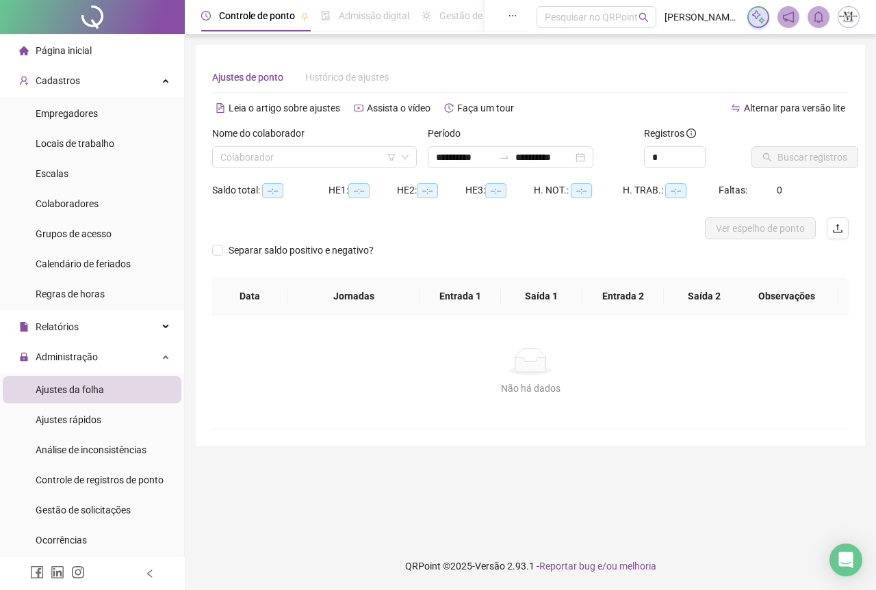
type input "**********"
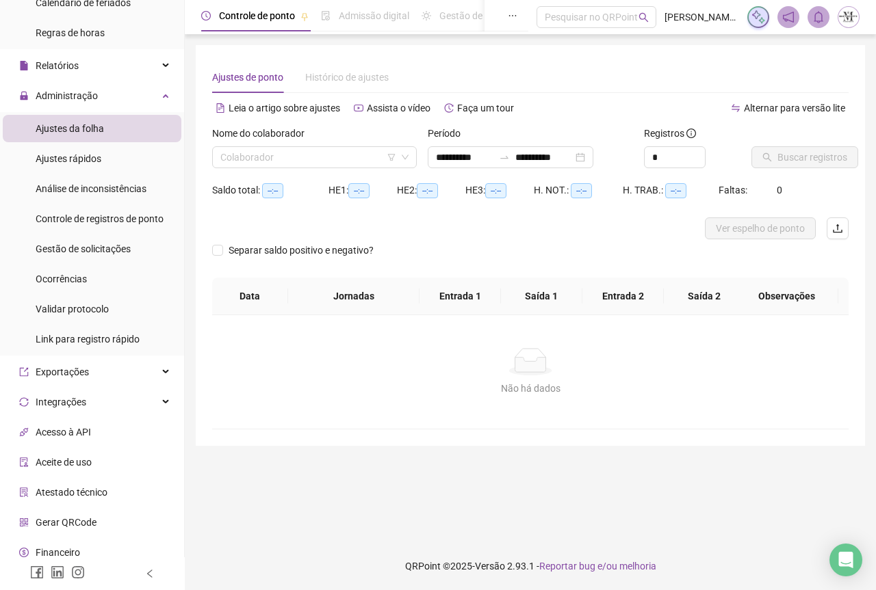
scroll to position [274, 0]
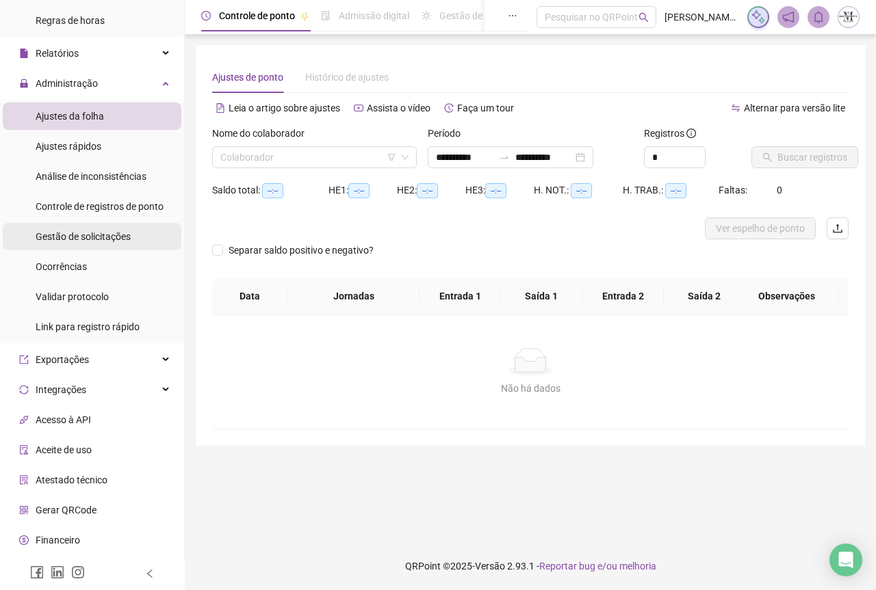
click at [56, 244] on div "Gestão de solicitações" at bounding box center [83, 236] width 95 height 27
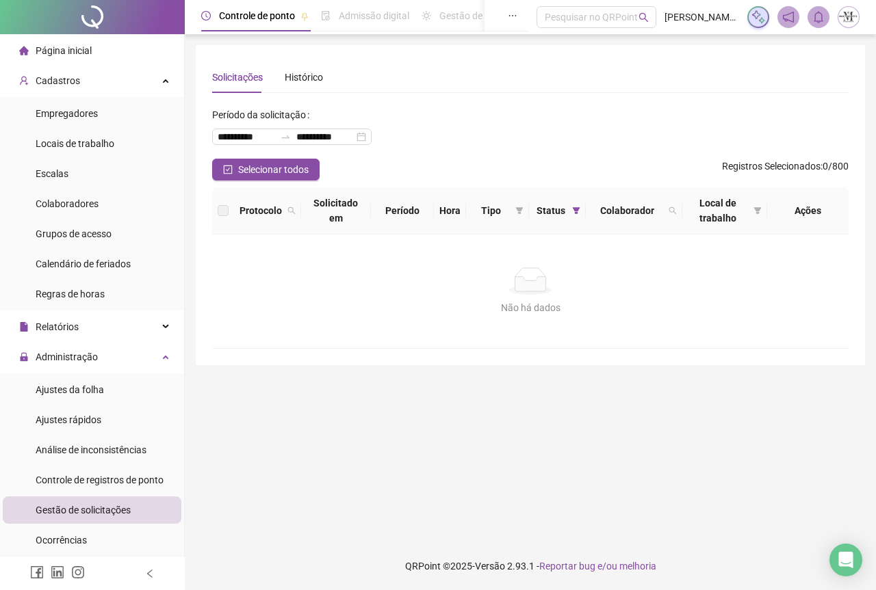
click at [73, 12] on div at bounding box center [92, 17] width 185 height 34
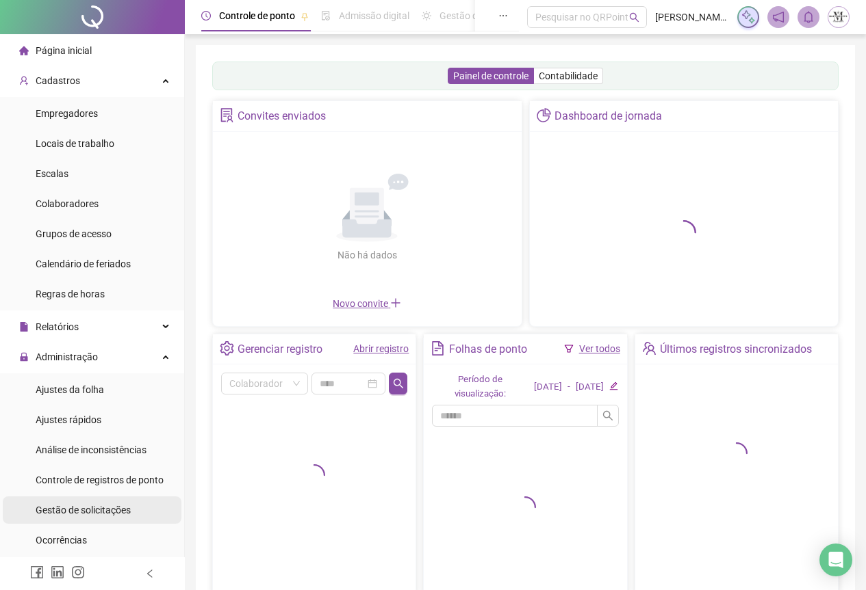
click at [61, 505] on span "Gestão de solicitações" at bounding box center [83, 510] width 95 height 11
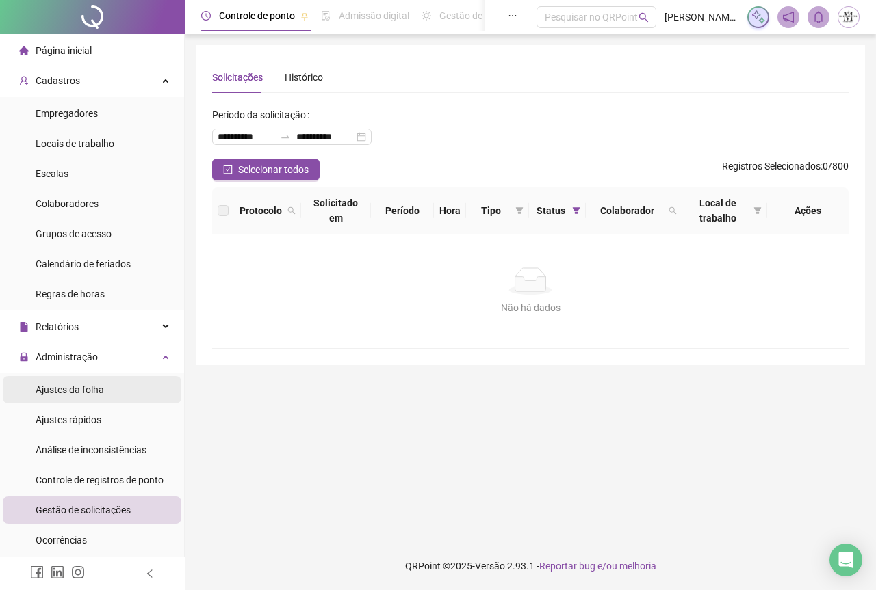
click at [74, 388] on span "Ajustes da folha" at bounding box center [70, 390] width 68 height 11
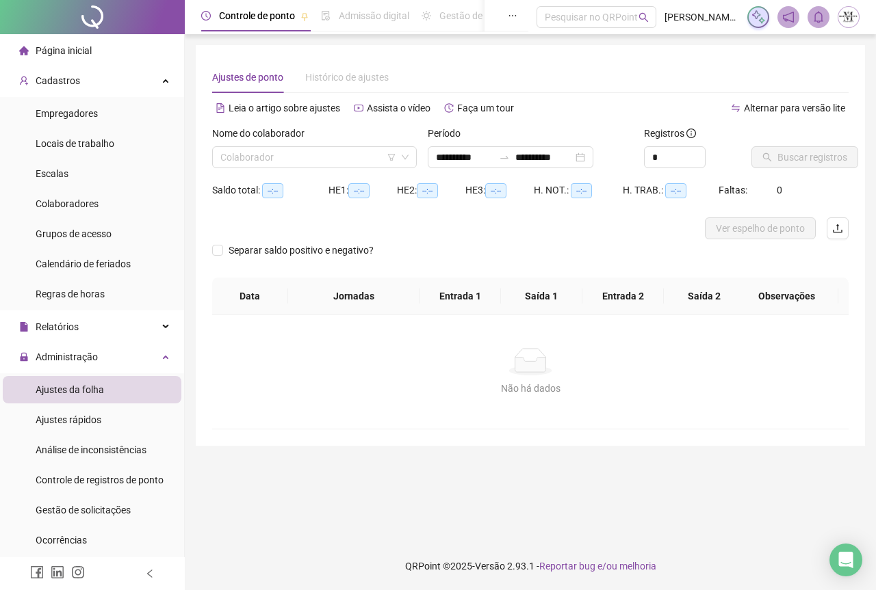
type input "**********"
click at [79, 510] on span "Gestão de solicitações" at bounding box center [83, 510] width 95 height 11
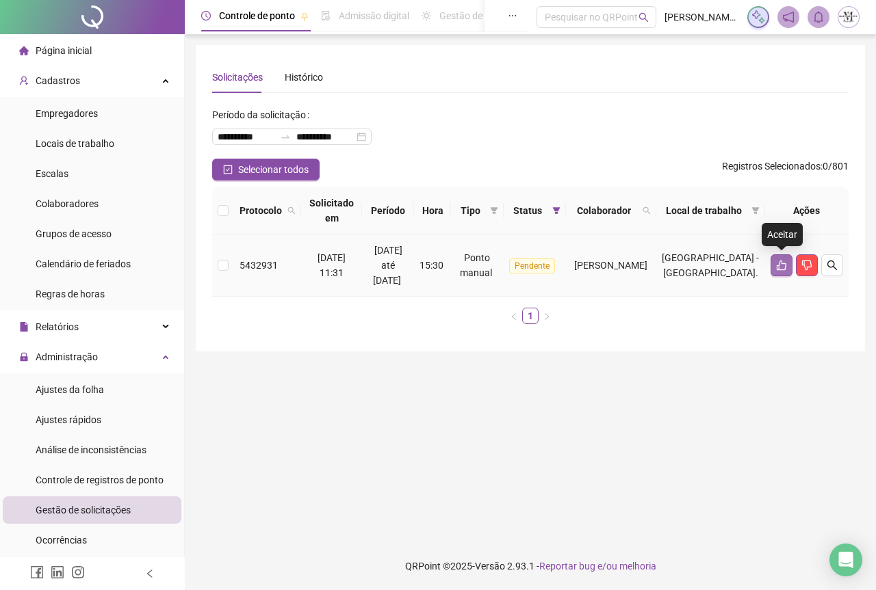
click at [780, 268] on icon "like" at bounding box center [781, 265] width 11 height 11
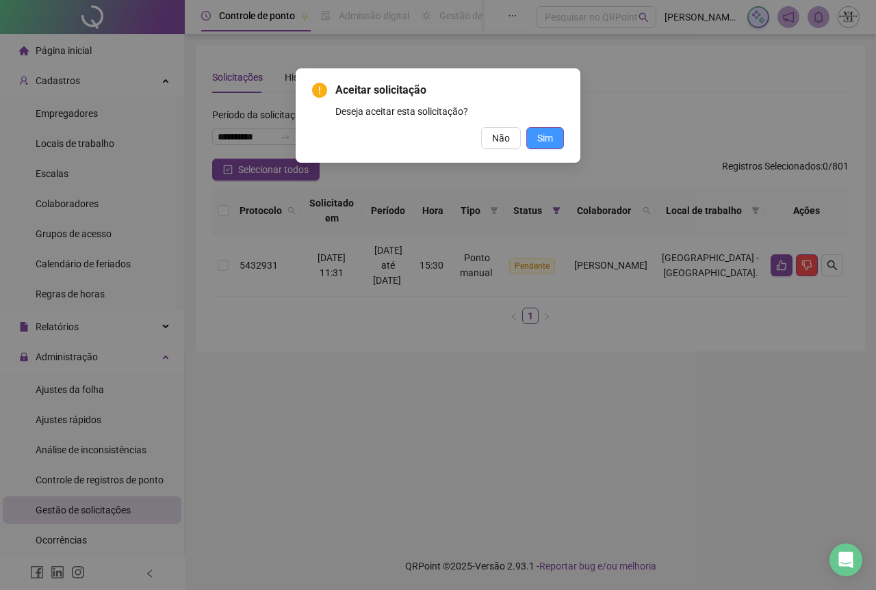
click at [541, 139] on span "Sim" at bounding box center [545, 138] width 16 height 15
